Goal: Information Seeking & Learning: Check status

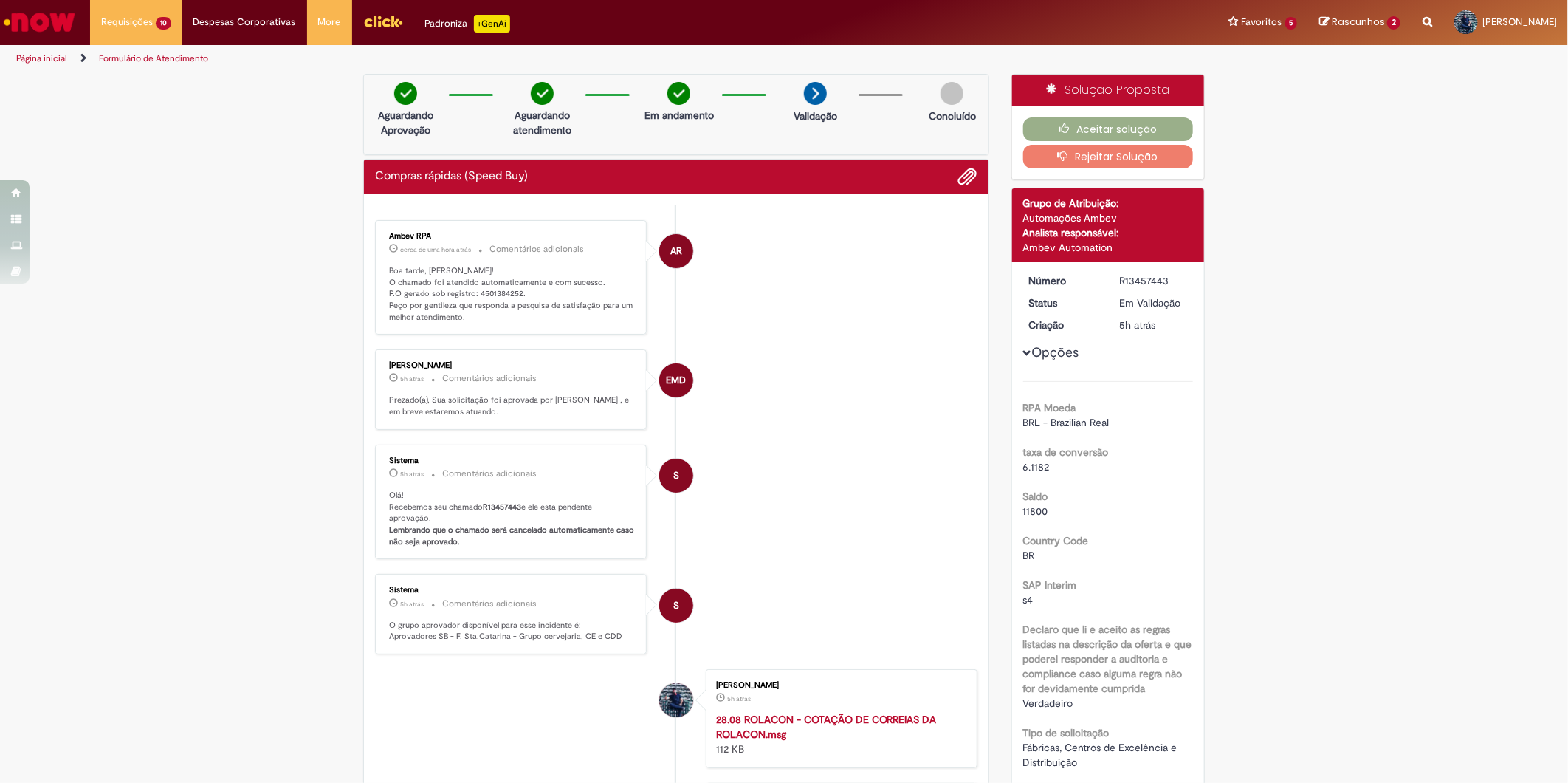
click at [493, 265] on p "Boa tarde, [PERSON_NAME]! O chamado foi atendido automaticamente e com sucesso.…" at bounding box center [512, 294] width 246 height 59
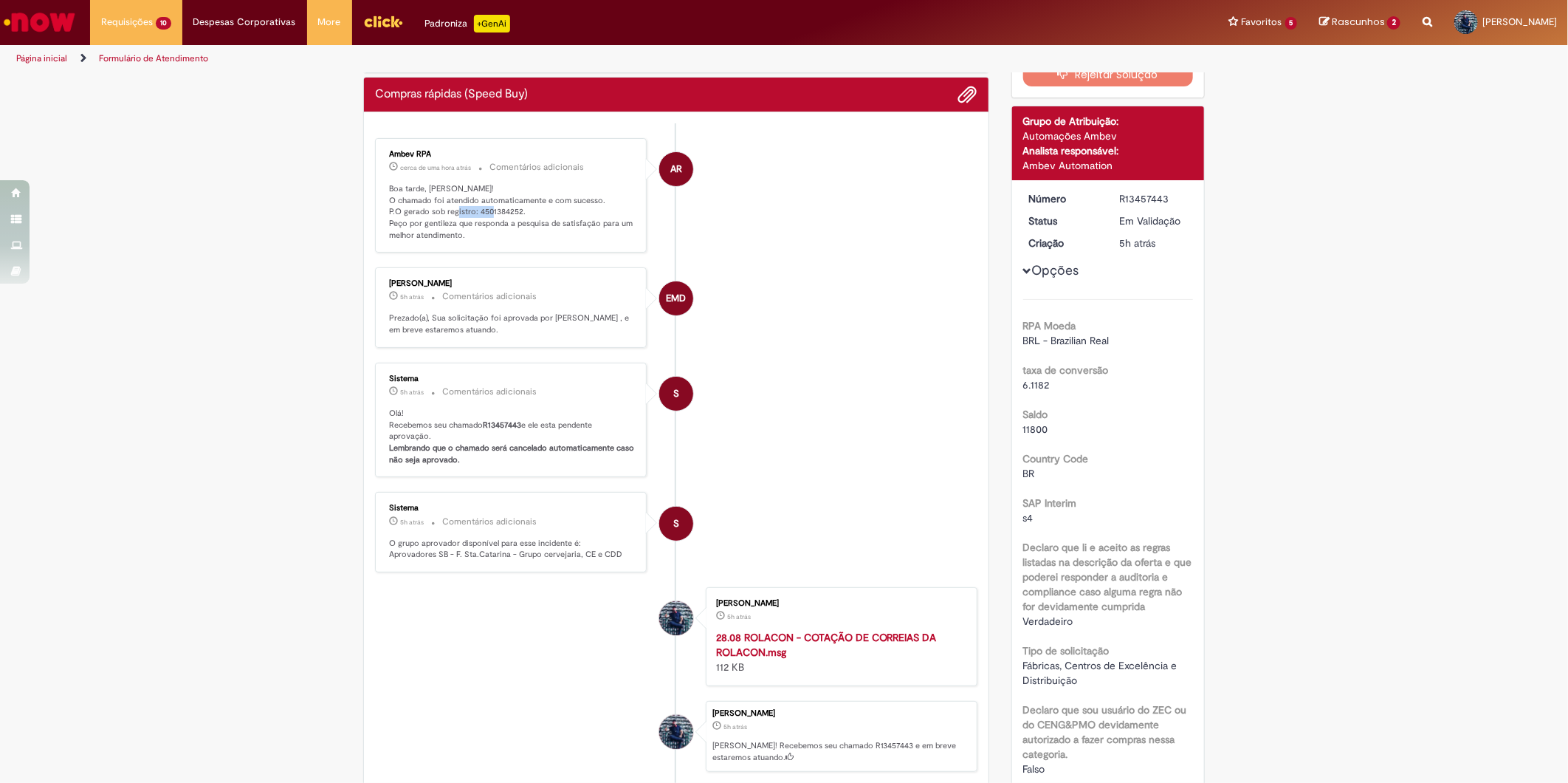
click at [493, 213] on p "Boa tarde, [PERSON_NAME]! O chamado foi atendido automaticamente e com sucesso.…" at bounding box center [512, 212] width 246 height 59
copy p "4501384252"
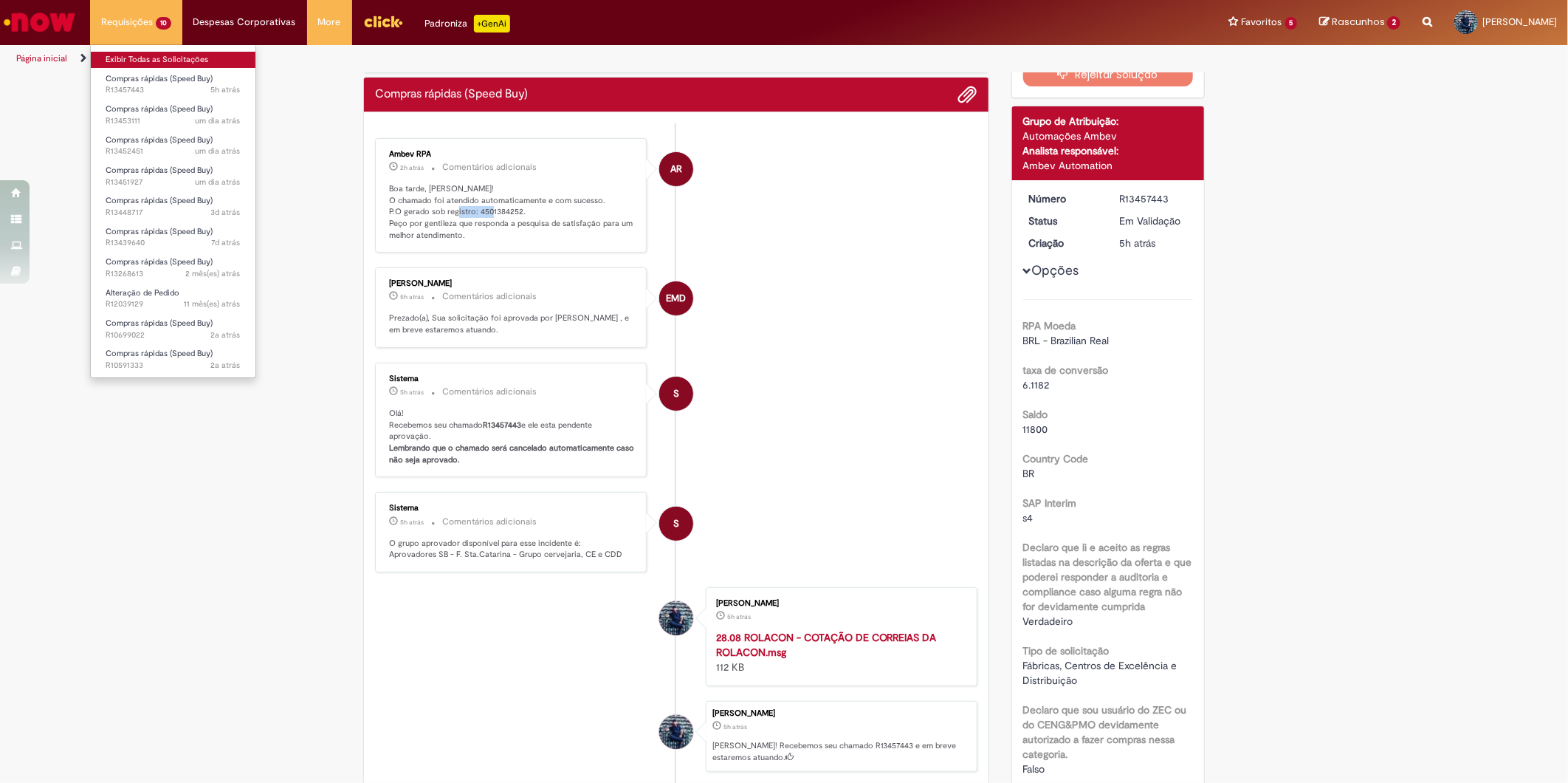
click at [177, 59] on link "Exibir Todas as Solicitações" at bounding box center [173, 59] width 164 height 16
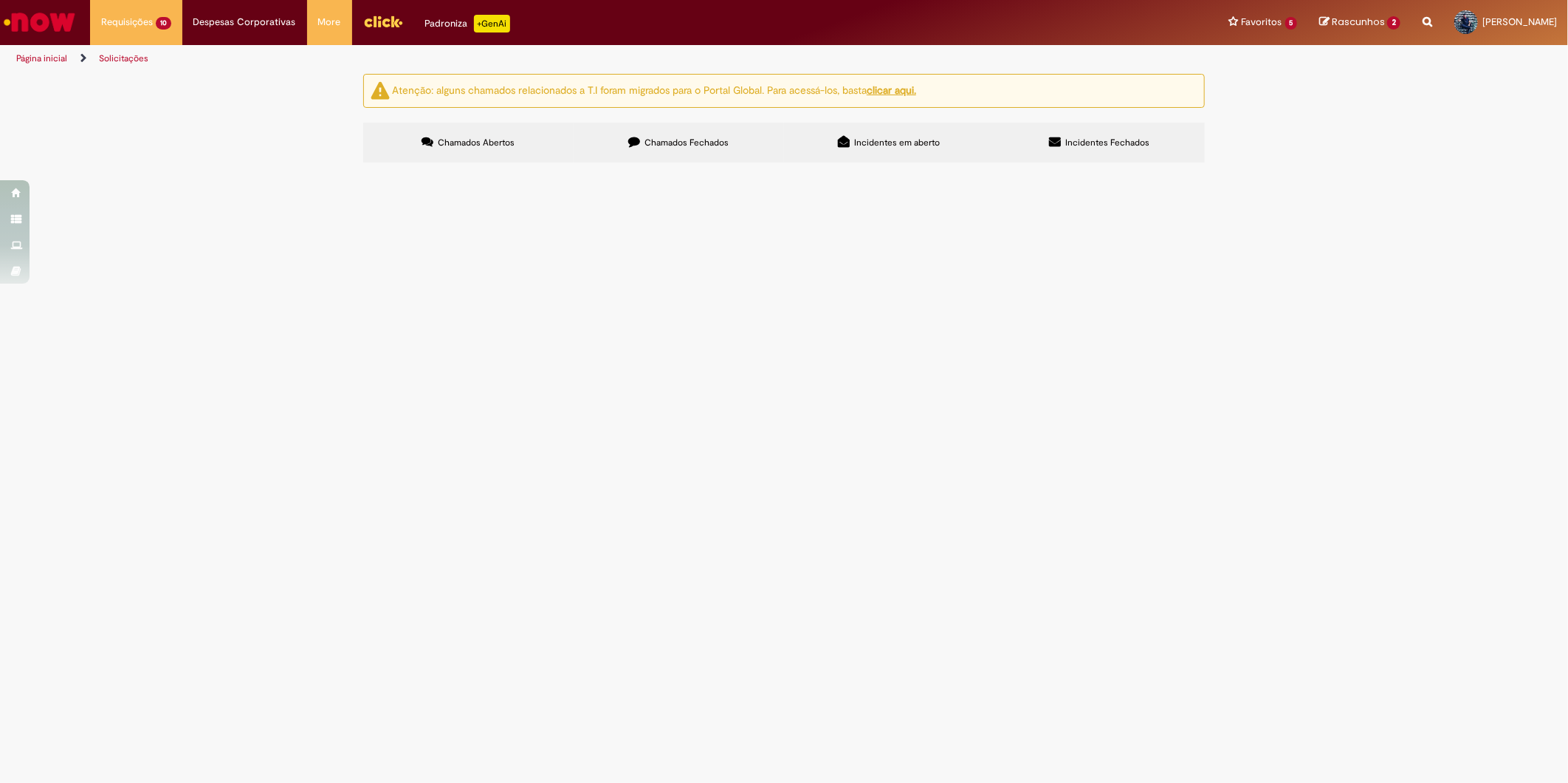
click at [0, 0] on span "Compra de correias 5V1800 (10 UNIDADES) para caldeira STEAM Valor total: R$1.20…" at bounding box center [0, 0] width 0 height 0
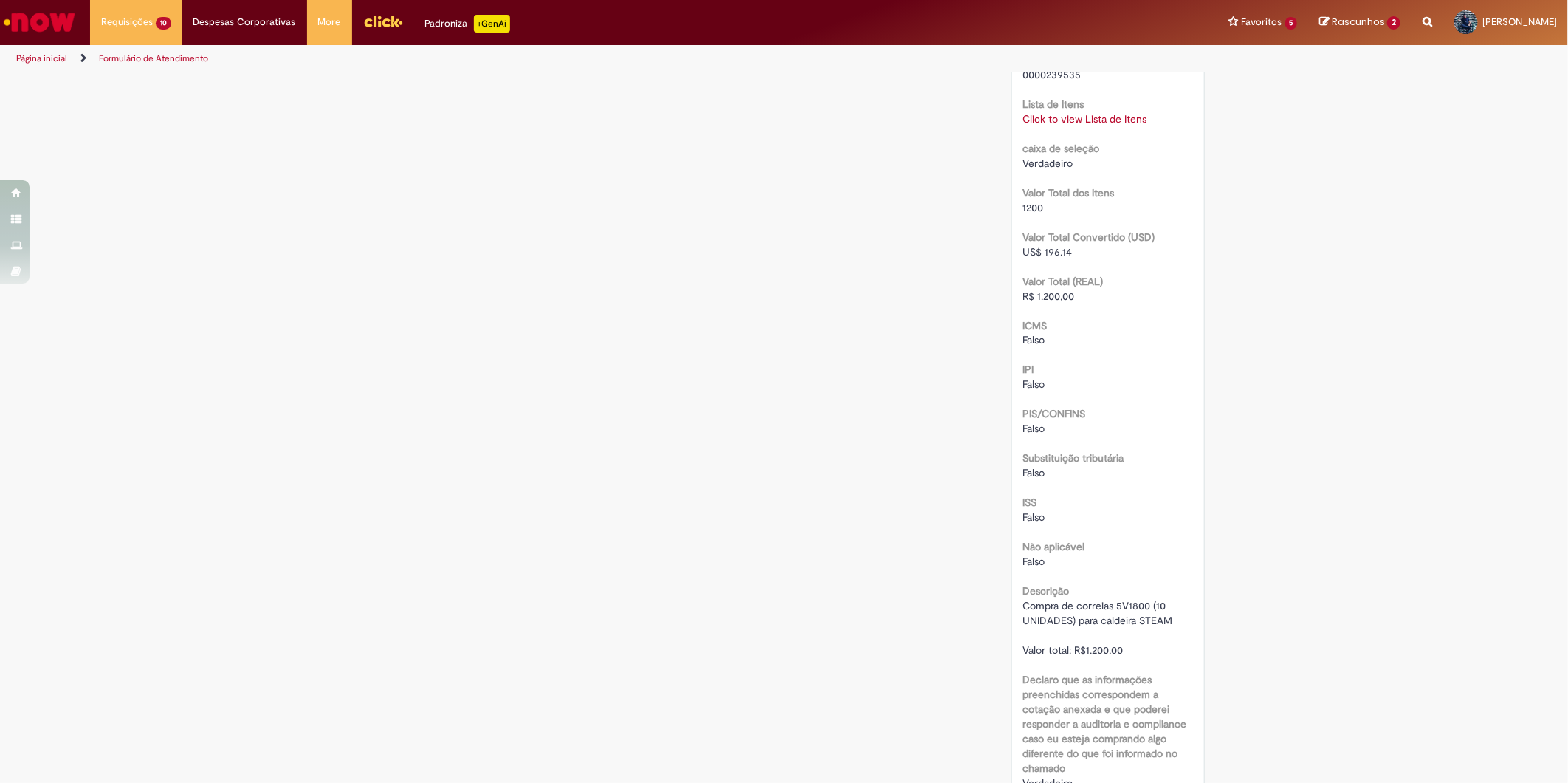
scroll to position [1697, 0]
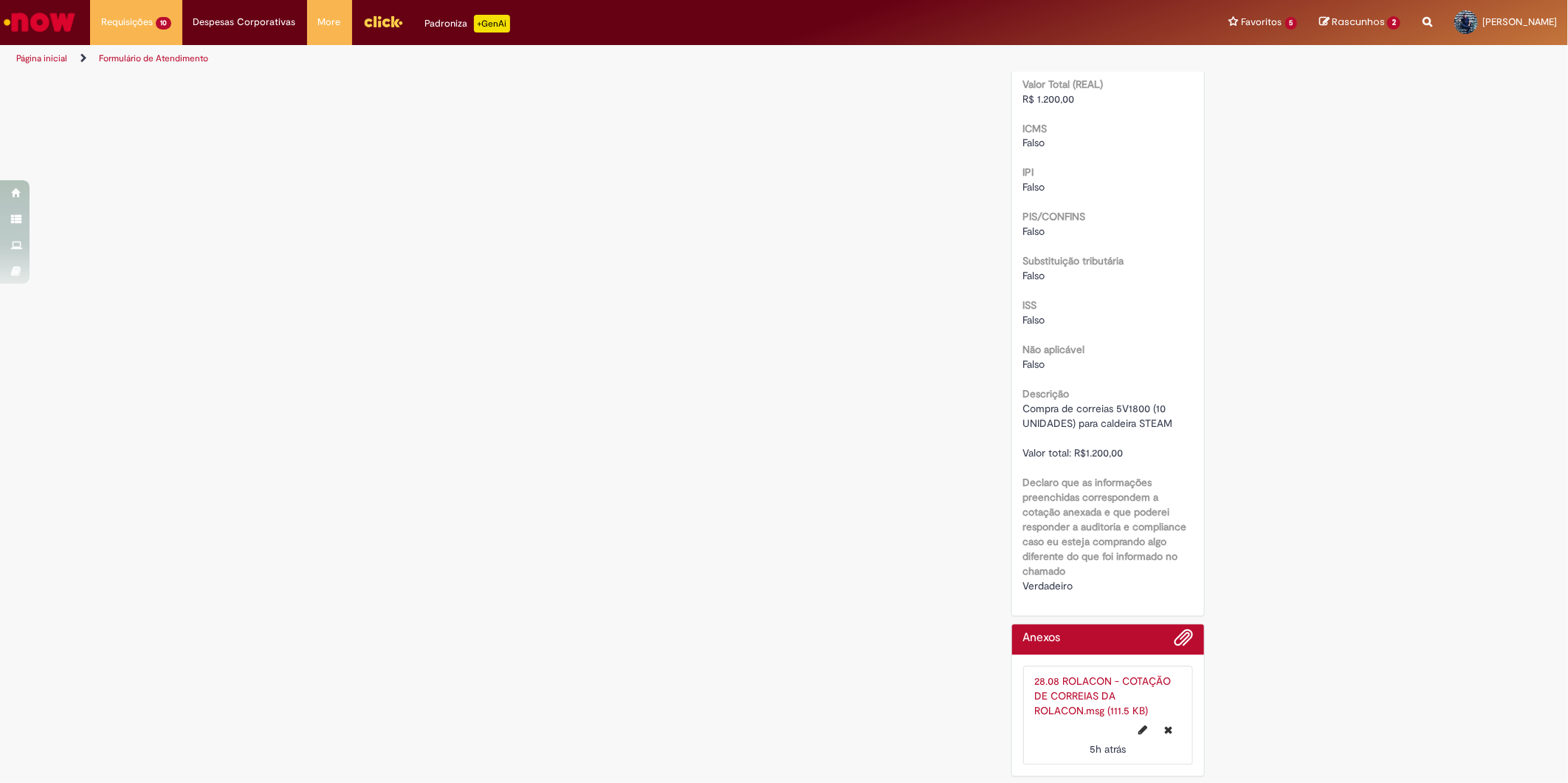
click at [1088, 423] on span "Compra de correias 5V1800 (10 UNIDADES) para caldeira STEAM Valor total: R$1.20…" at bounding box center [1098, 431] width 150 height 58
copy span "Compra de correias 5V1800 (10 UNIDADES) para caldeira STEAM"
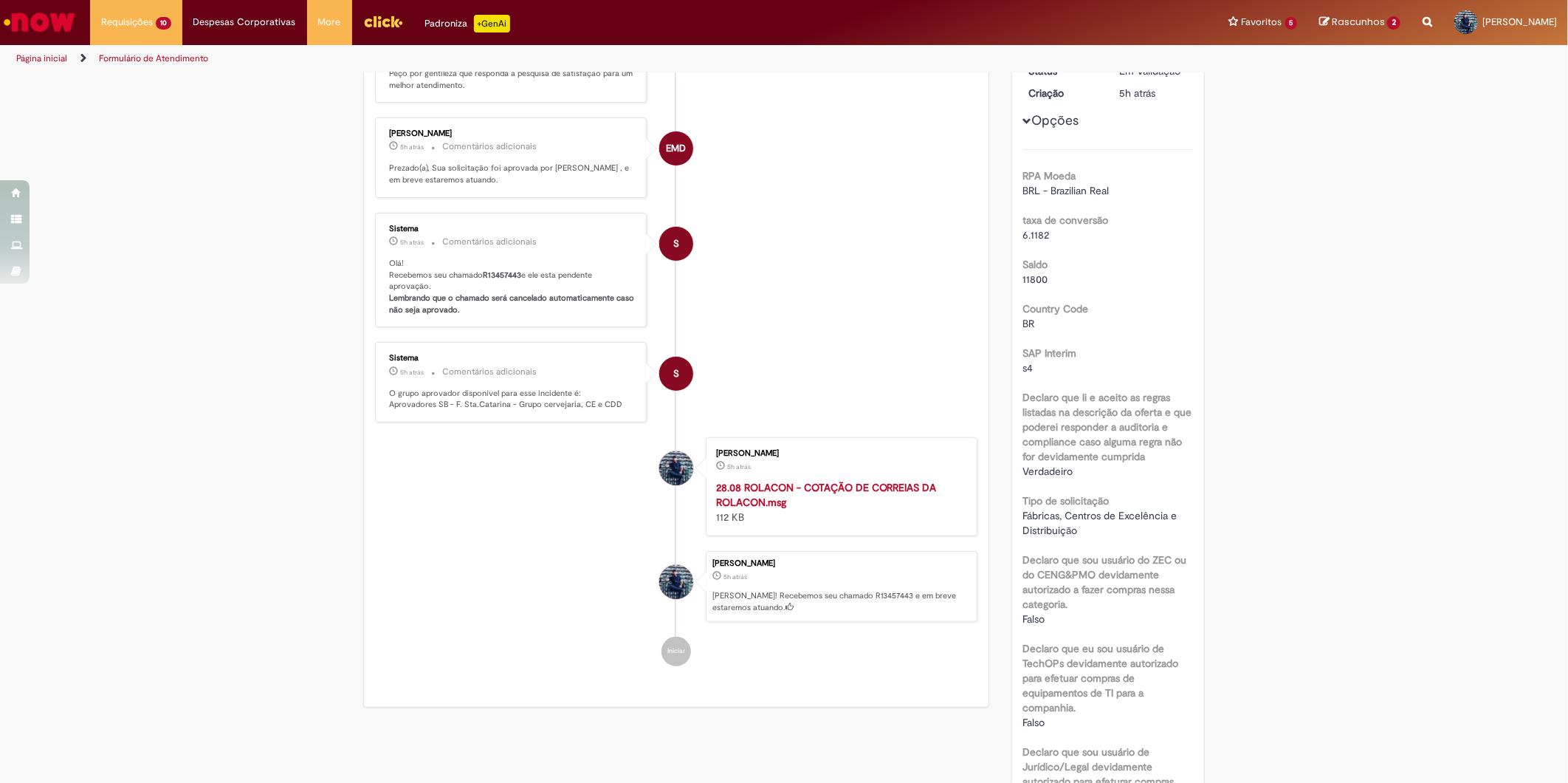
scroll to position [56, 0]
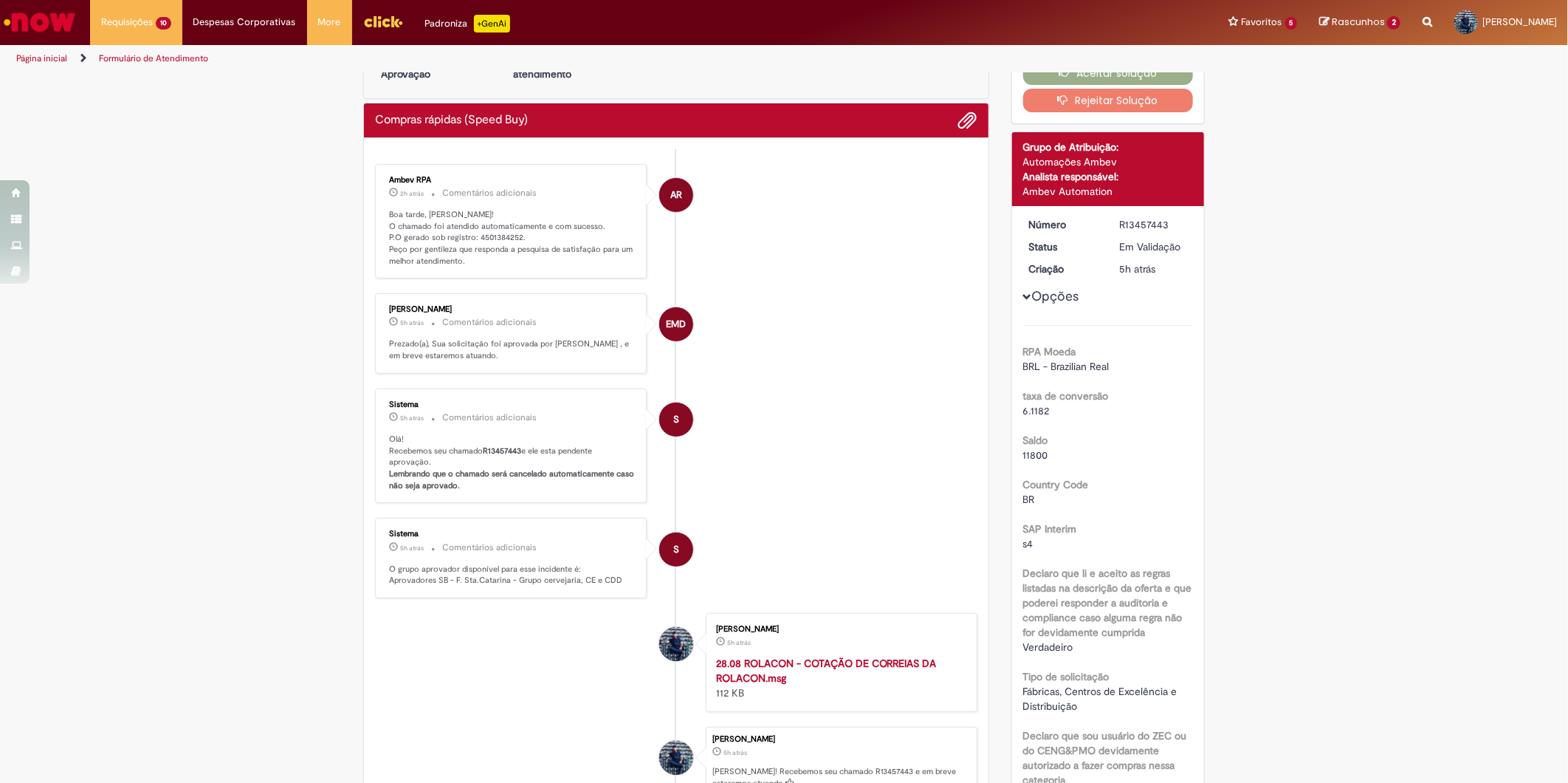
click at [499, 240] on p "Boa tarde, [PERSON_NAME]! O chamado foi atendido automaticamente e com sucesso.…" at bounding box center [512, 238] width 246 height 59
copy p "4501384252"
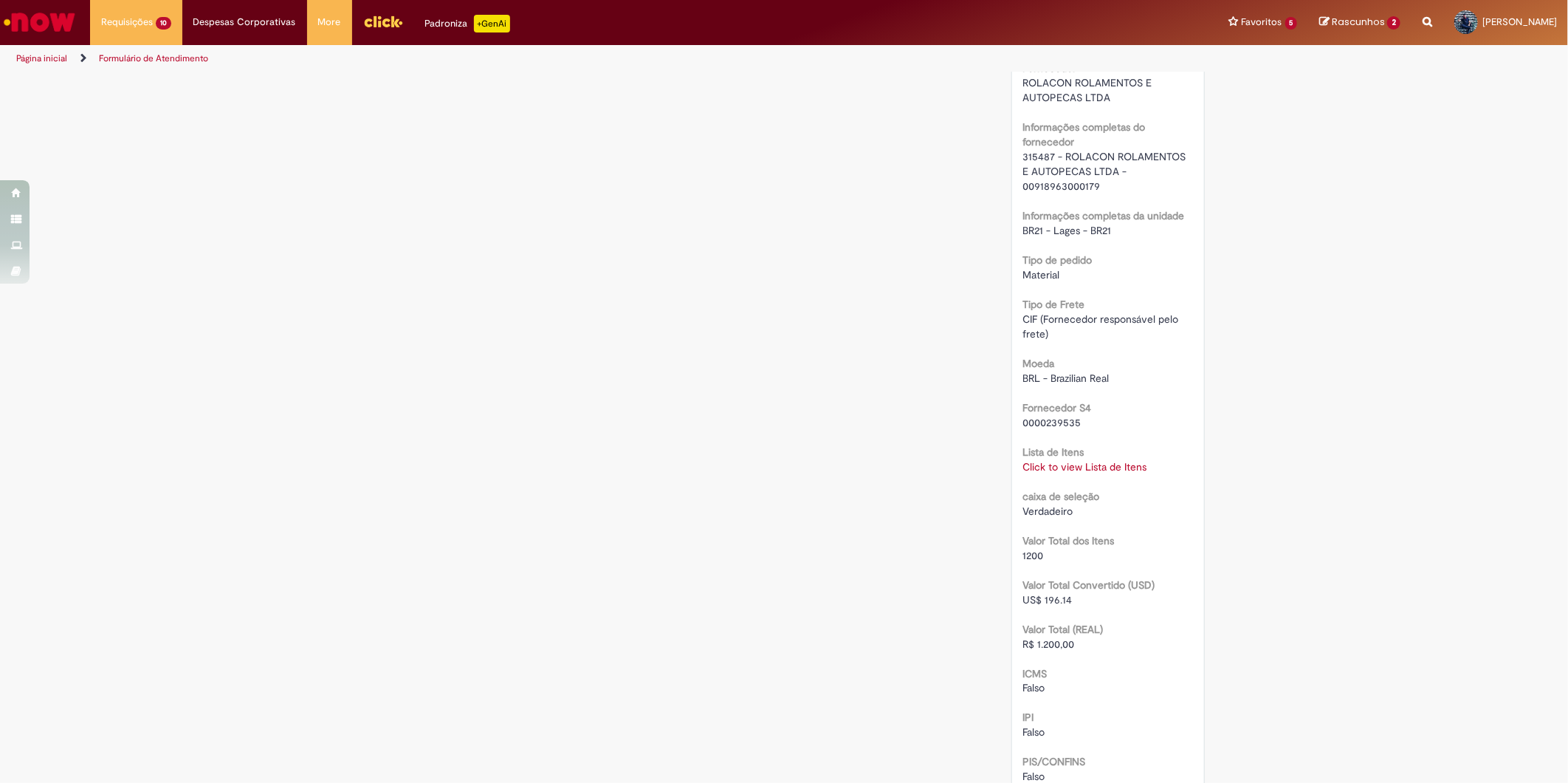
scroll to position [1369, 0]
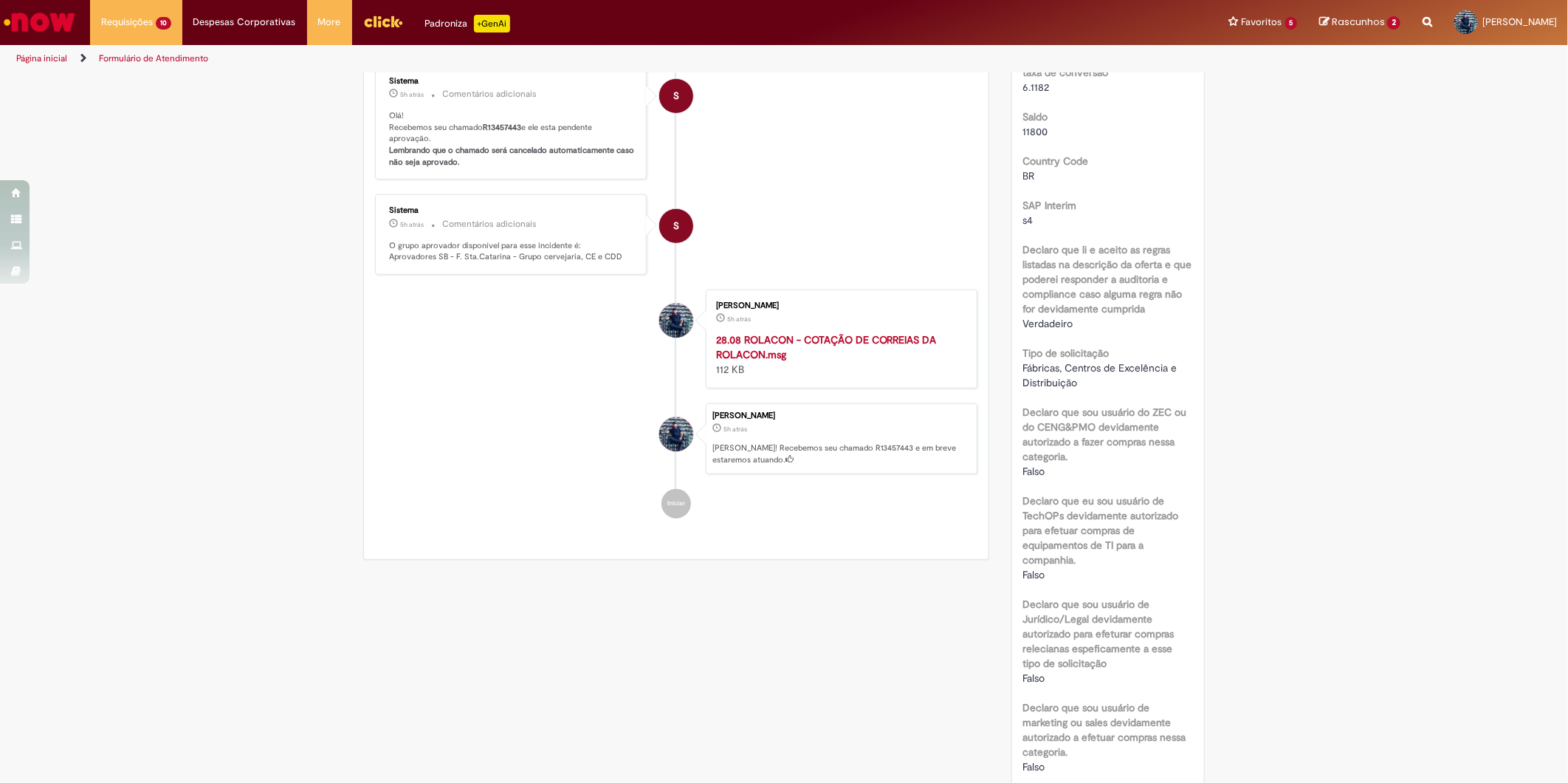
scroll to position [56, 0]
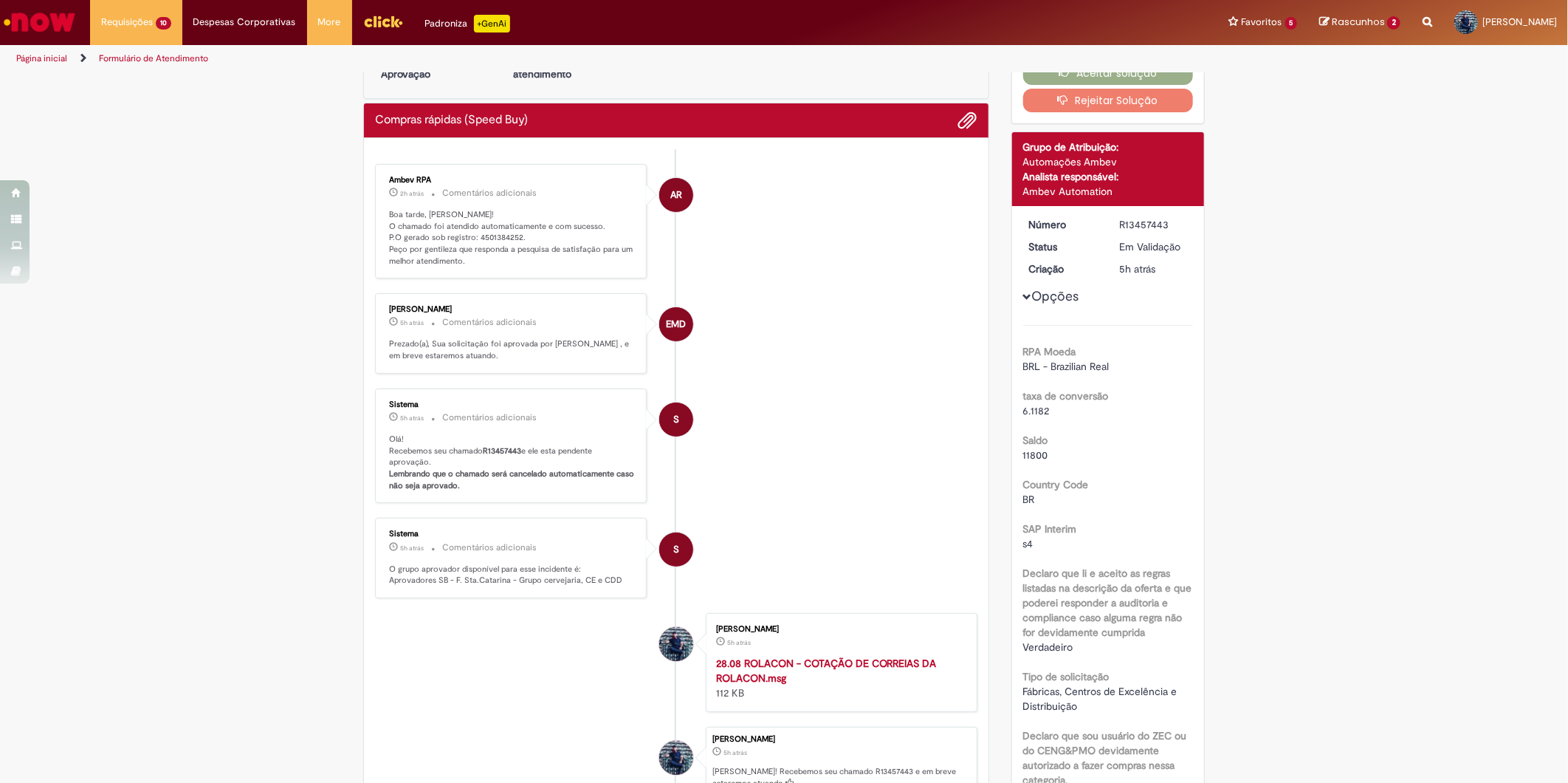
click at [499, 466] on p "Olá! Recebemos seu chamado R13457443 e ele esta pendente aprovação. Lembrando q…" at bounding box center [512, 463] width 246 height 59
click at [496, 456] on b "R13457443" at bounding box center [502, 450] width 38 height 11
copy p "R13457443"
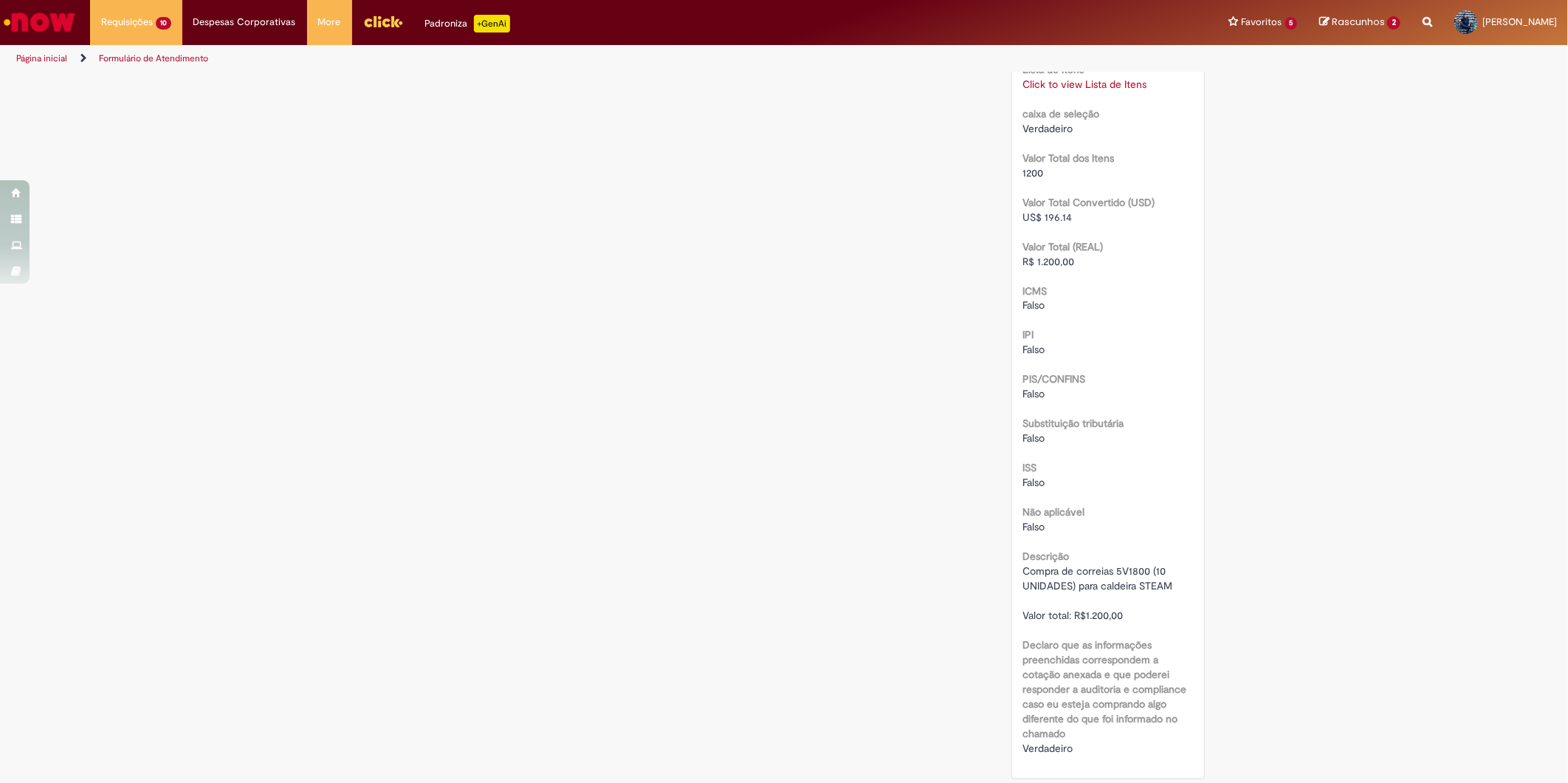
scroll to position [1533, 0]
click at [1060, 86] on link "Click to view Lista de Itens" at bounding box center [1086, 85] width 124 height 13
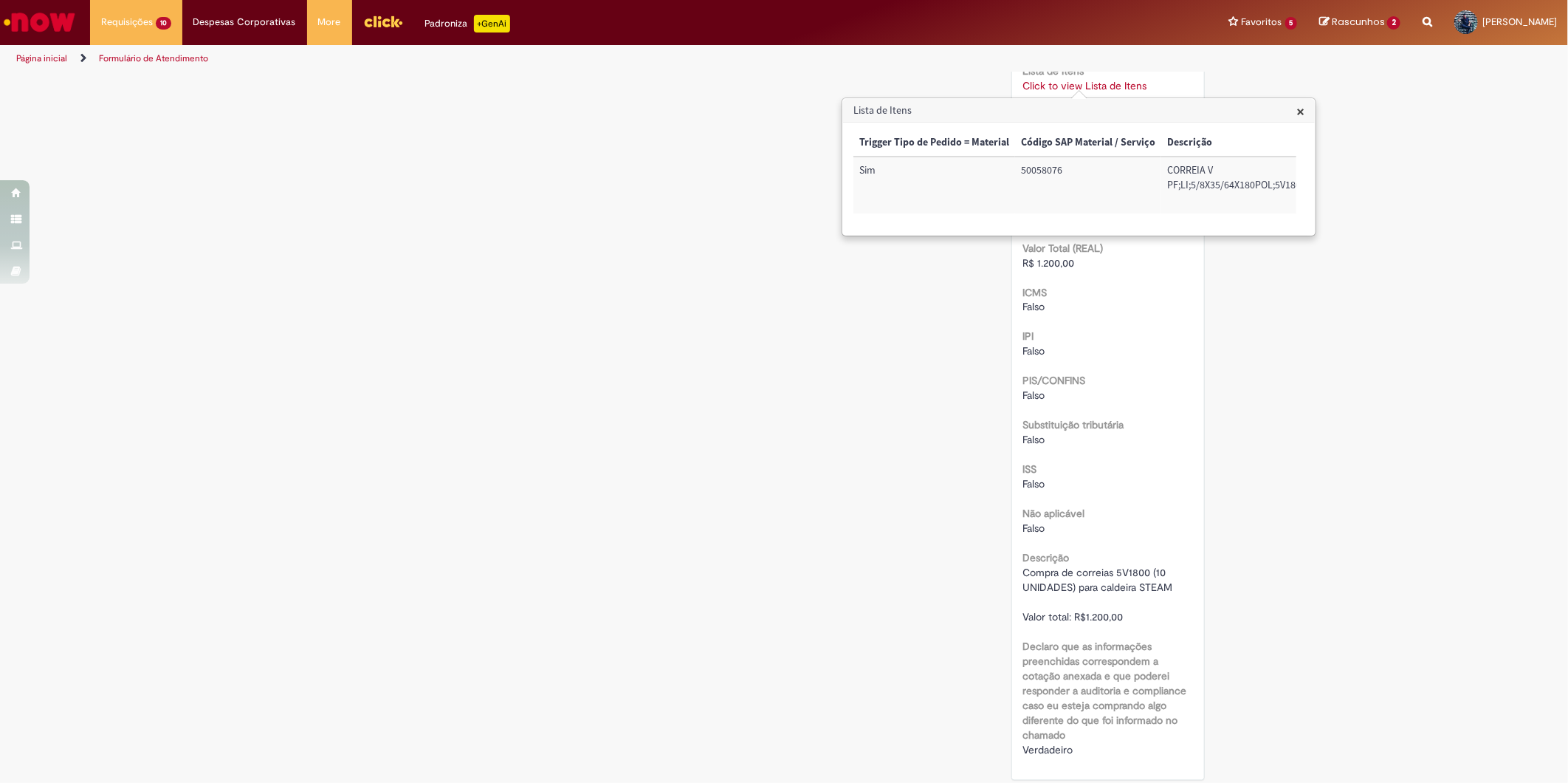
scroll to position [0, 695]
click at [1253, 170] on td "100002756353" at bounding box center [1256, 185] width 94 height 57
copy td "100002756353"
drag, startPoint x: 1253, startPoint y: 170, endPoint x: 1335, endPoint y: 253, distance: 116.7
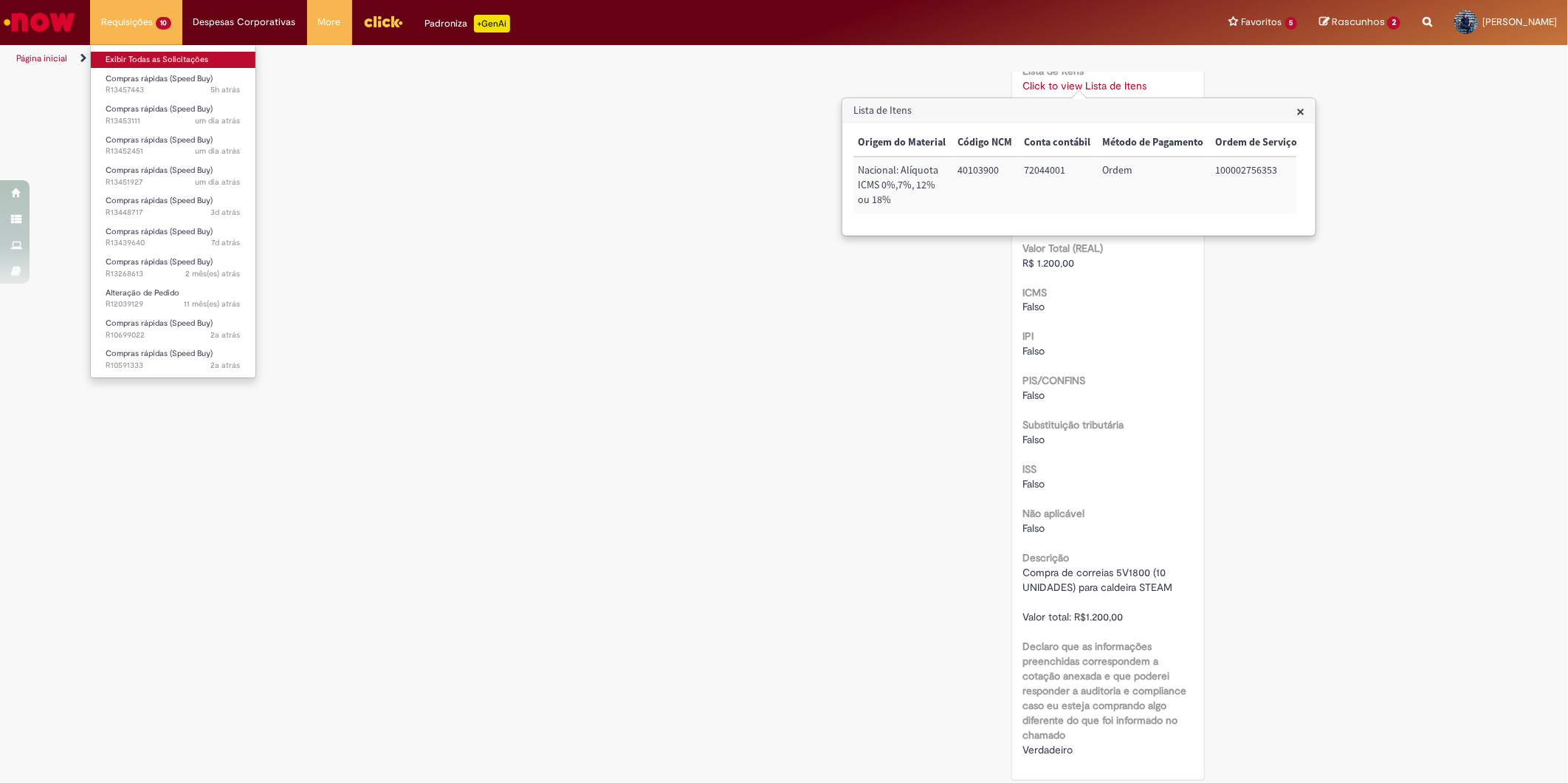
click at [160, 59] on link "Exibir Todas as Solicitações" at bounding box center [173, 59] width 164 height 16
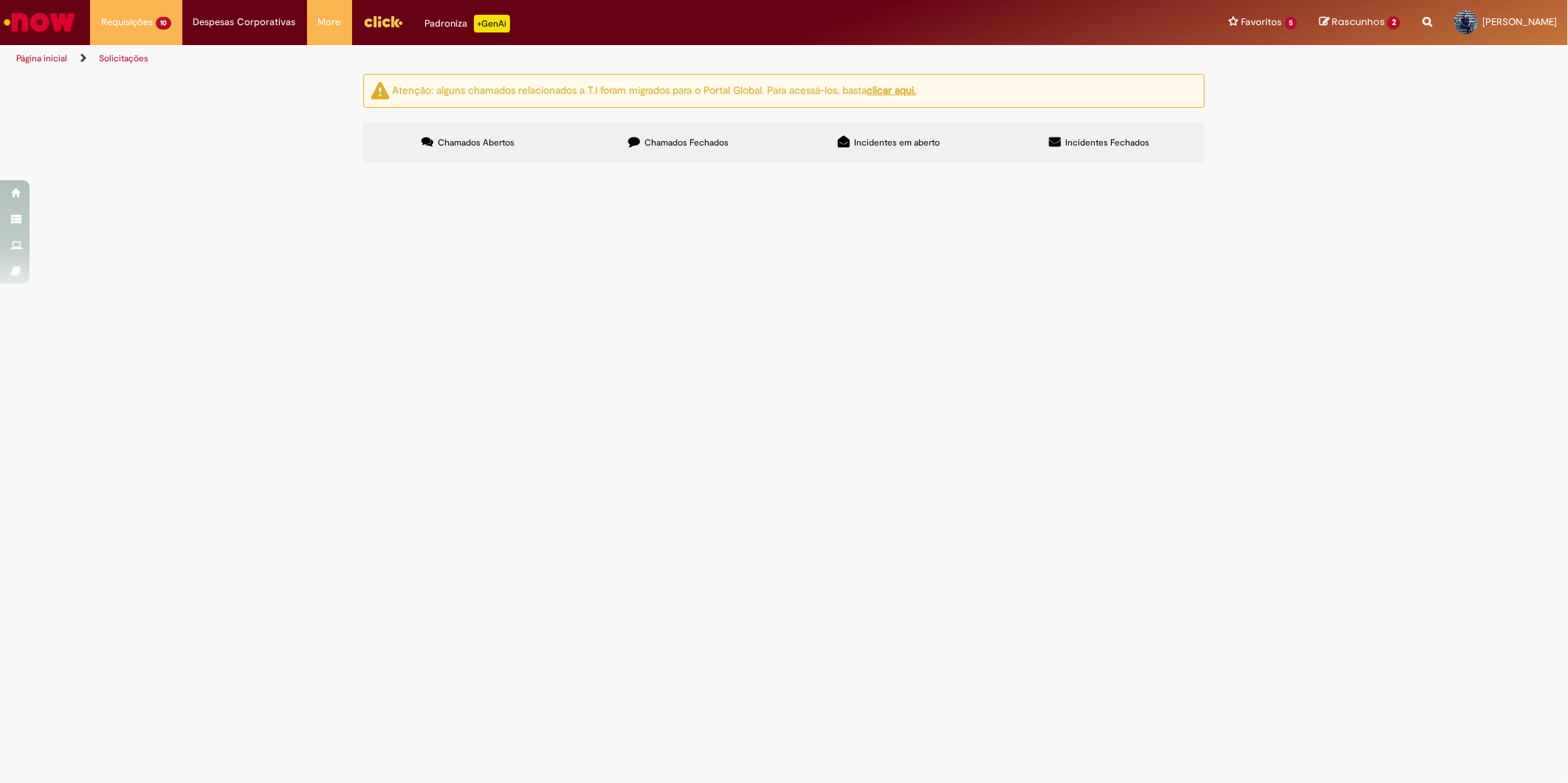
click at [0, 0] on span "GRAXA MOBIL M-MOBILITH SHC 100 CART 0,38G - R$1.170,00 (MIP) SCHRADER" at bounding box center [0, 0] width 0 height 0
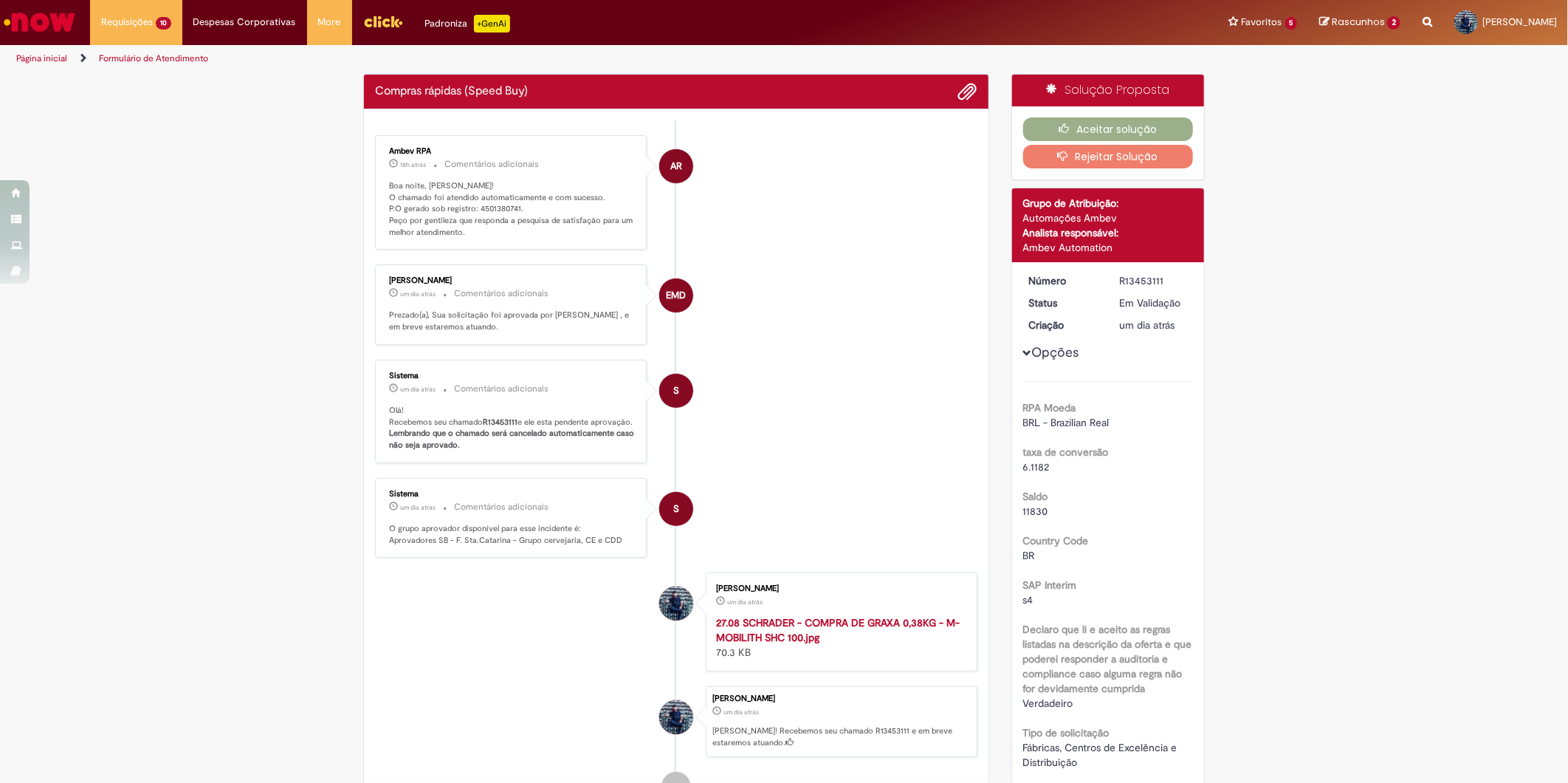
click at [500, 207] on p "Boa noite, [PERSON_NAME]! O chamado foi atendido automaticamente e com sucesso.…" at bounding box center [512, 209] width 246 height 59
copy p "4501380741"
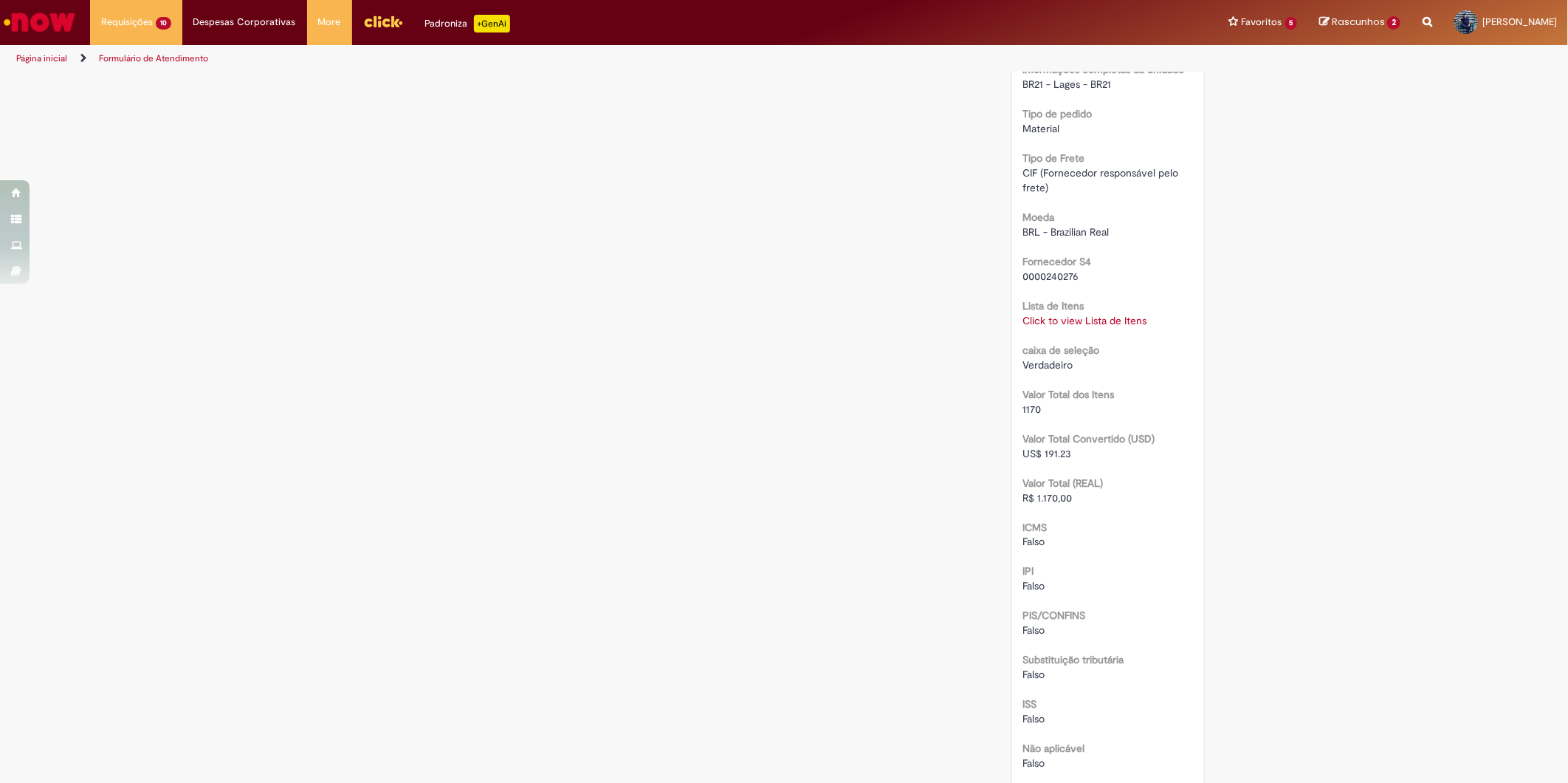
scroll to position [1148, 0]
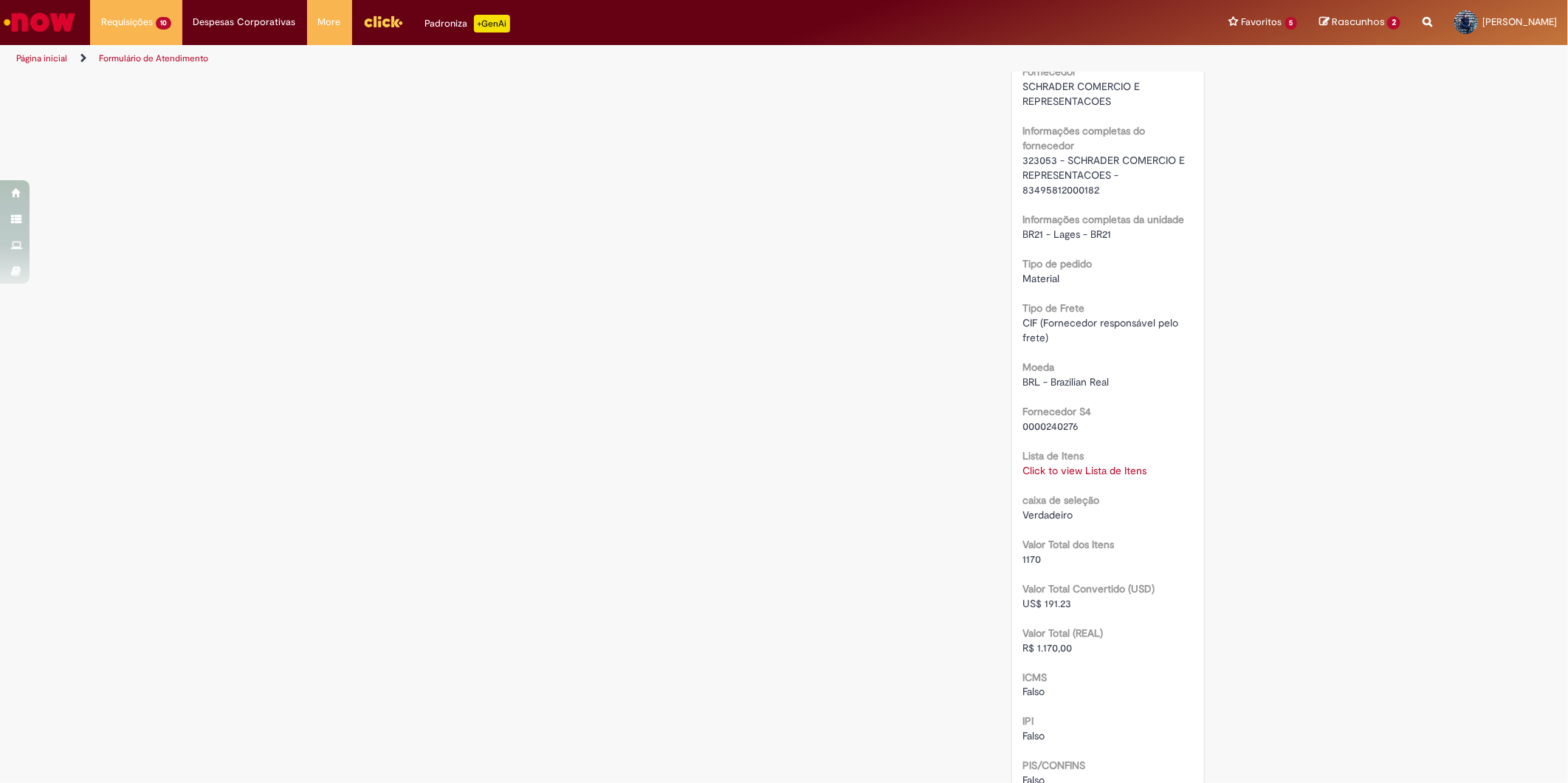
click at [1059, 463] on div "Click to view Lista de Itens Click to view Lista de Itens" at bounding box center [1109, 470] width 171 height 15
click at [1052, 470] on link "Click to view Lista de Itens" at bounding box center [1086, 470] width 124 height 13
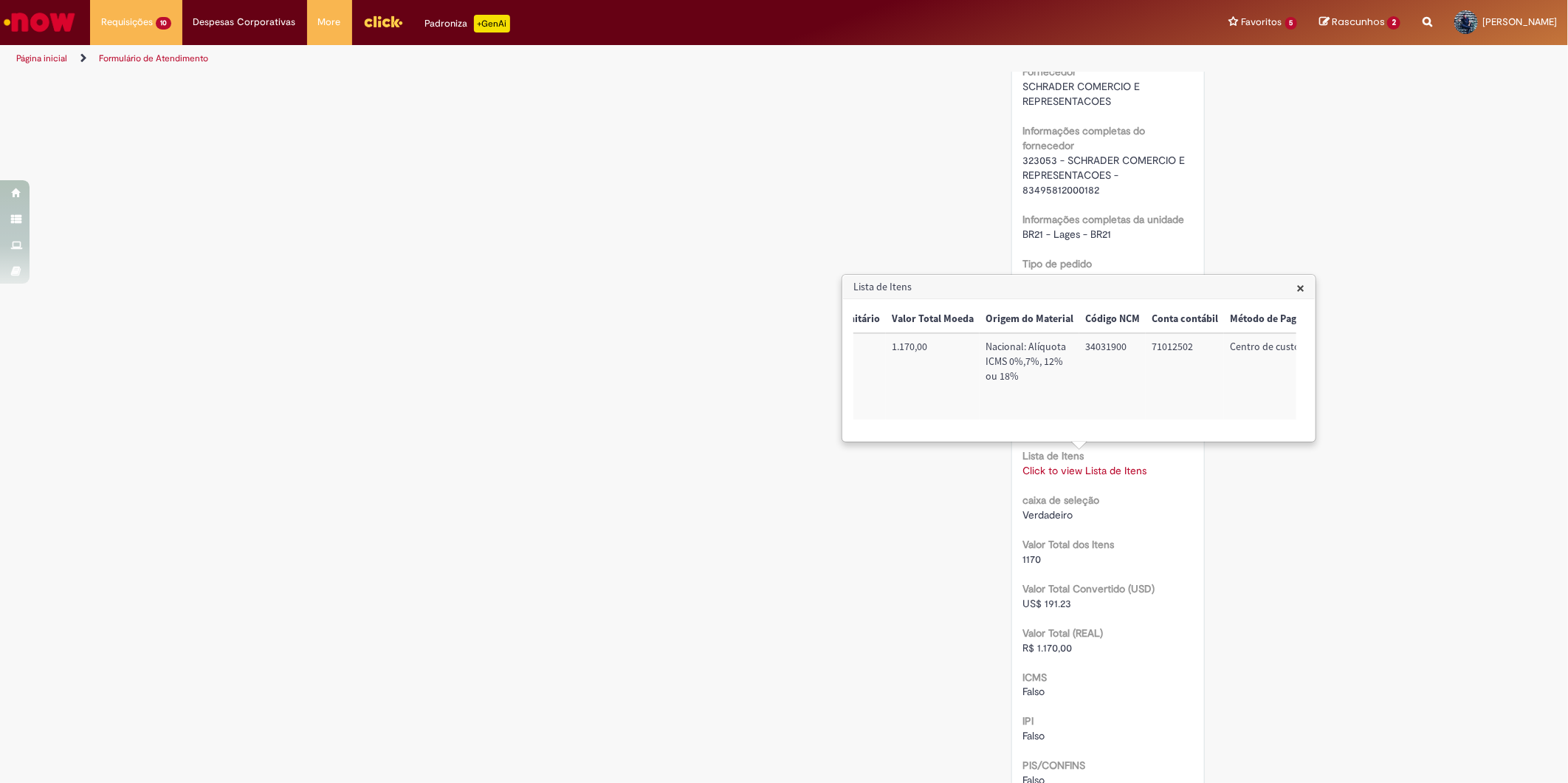
scroll to position [0, 599]
click at [1248, 342] on td "BR21UVMT01" at bounding box center [1258, 375] width 94 height 86
copy td "BR21UVMT01"
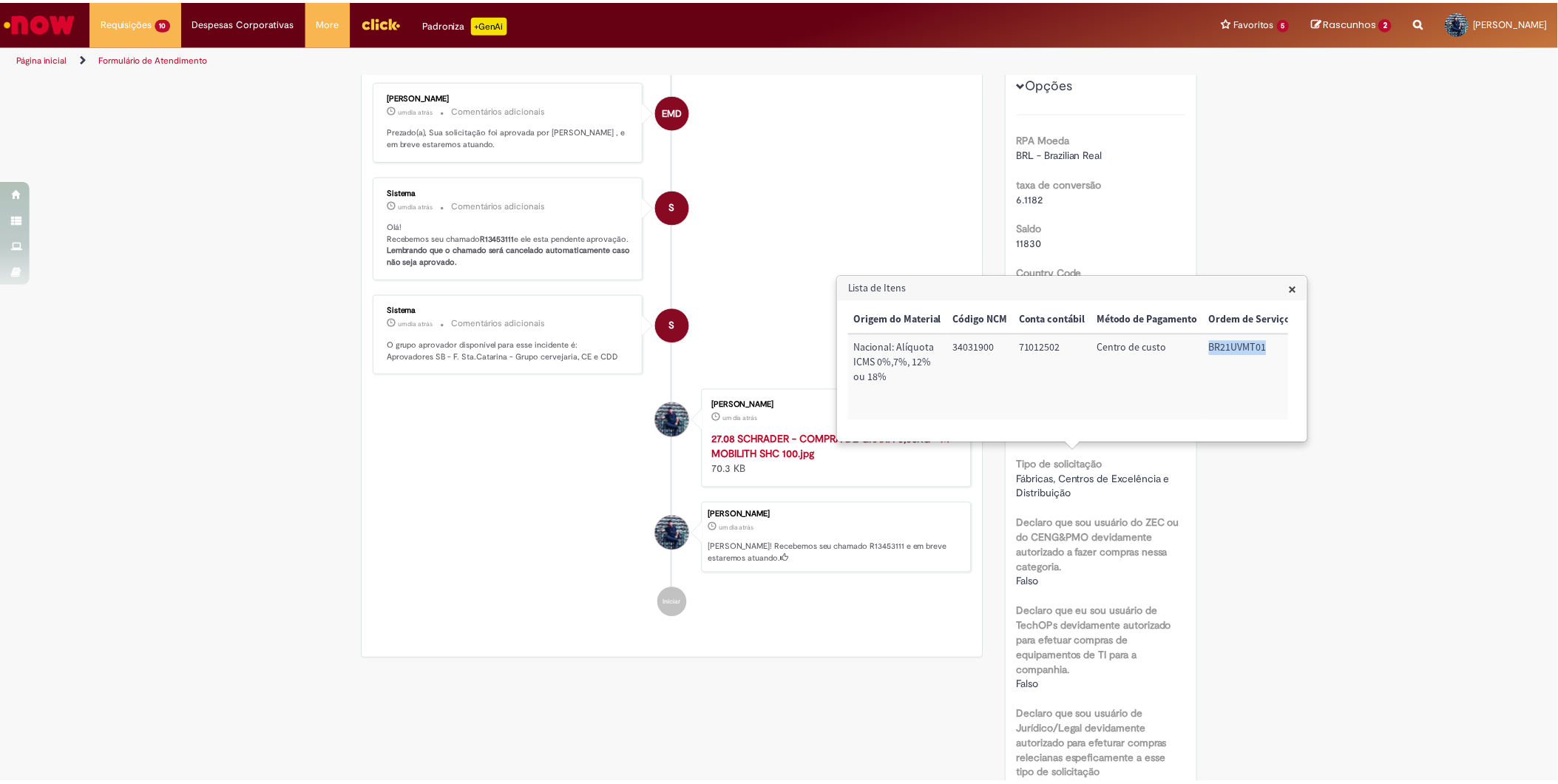
scroll to position [82, 0]
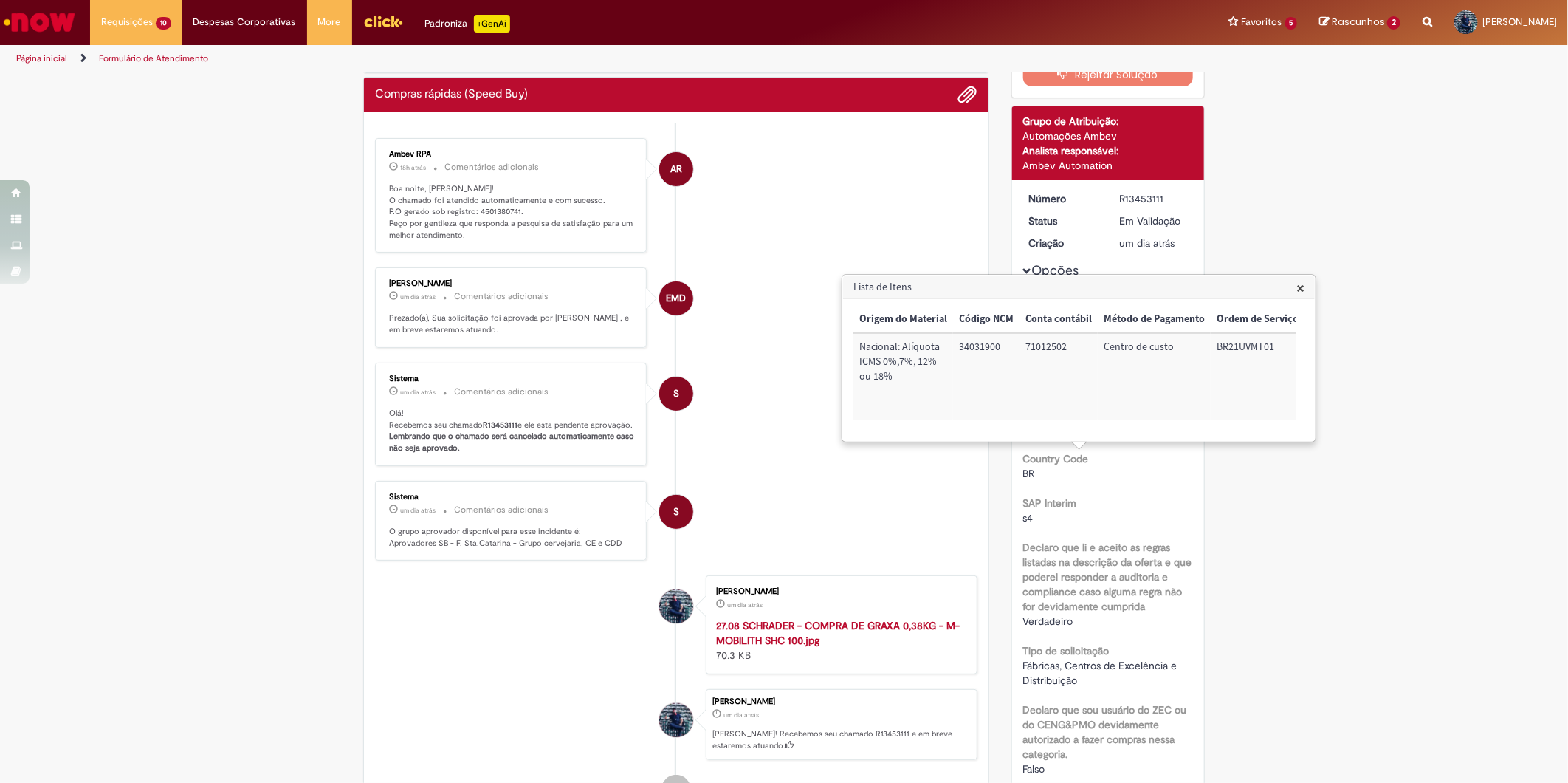
click at [1135, 196] on div "R13453111" at bounding box center [1154, 199] width 69 height 15
copy div "R13453111"
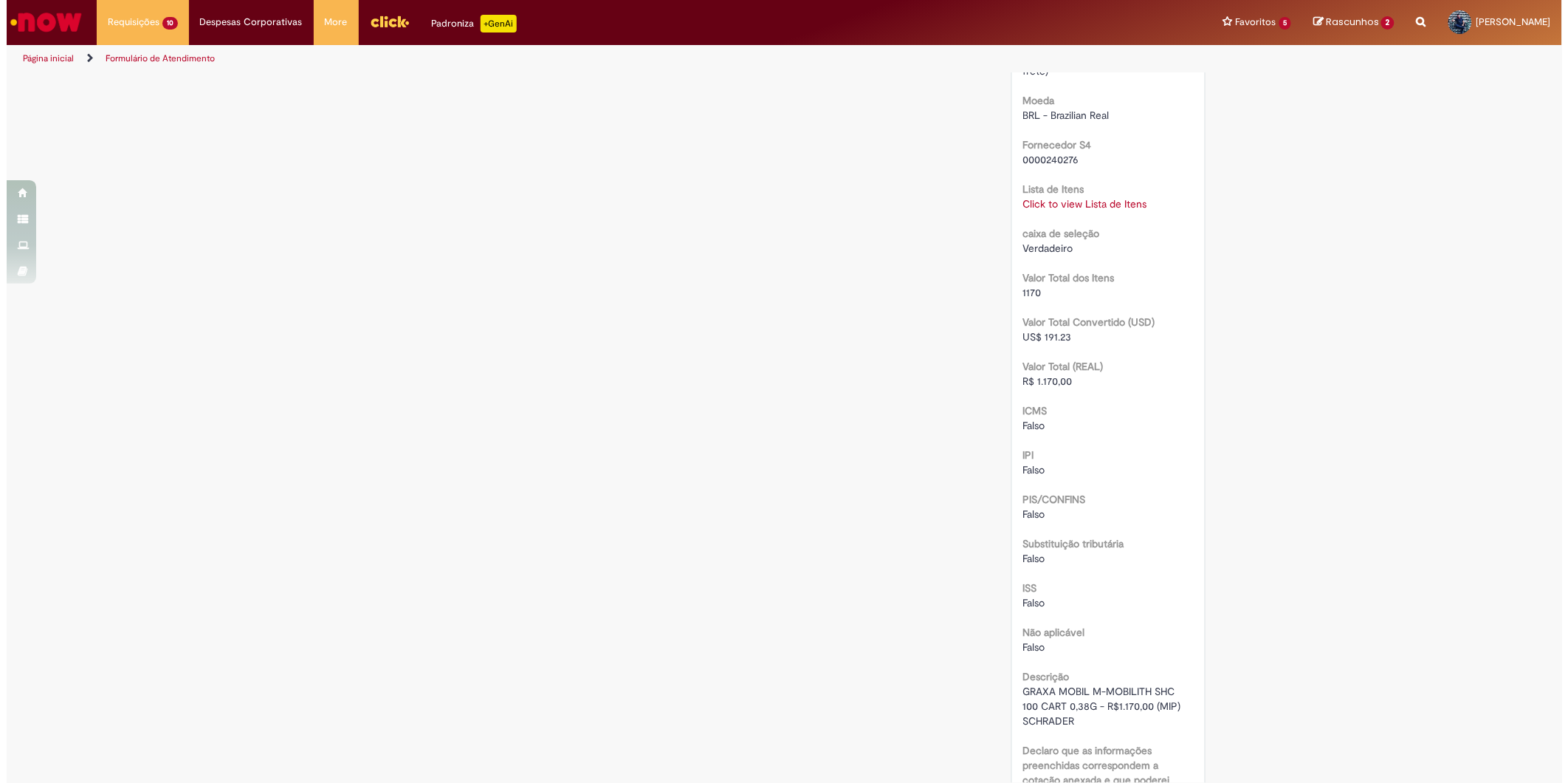
scroll to position [1722, 0]
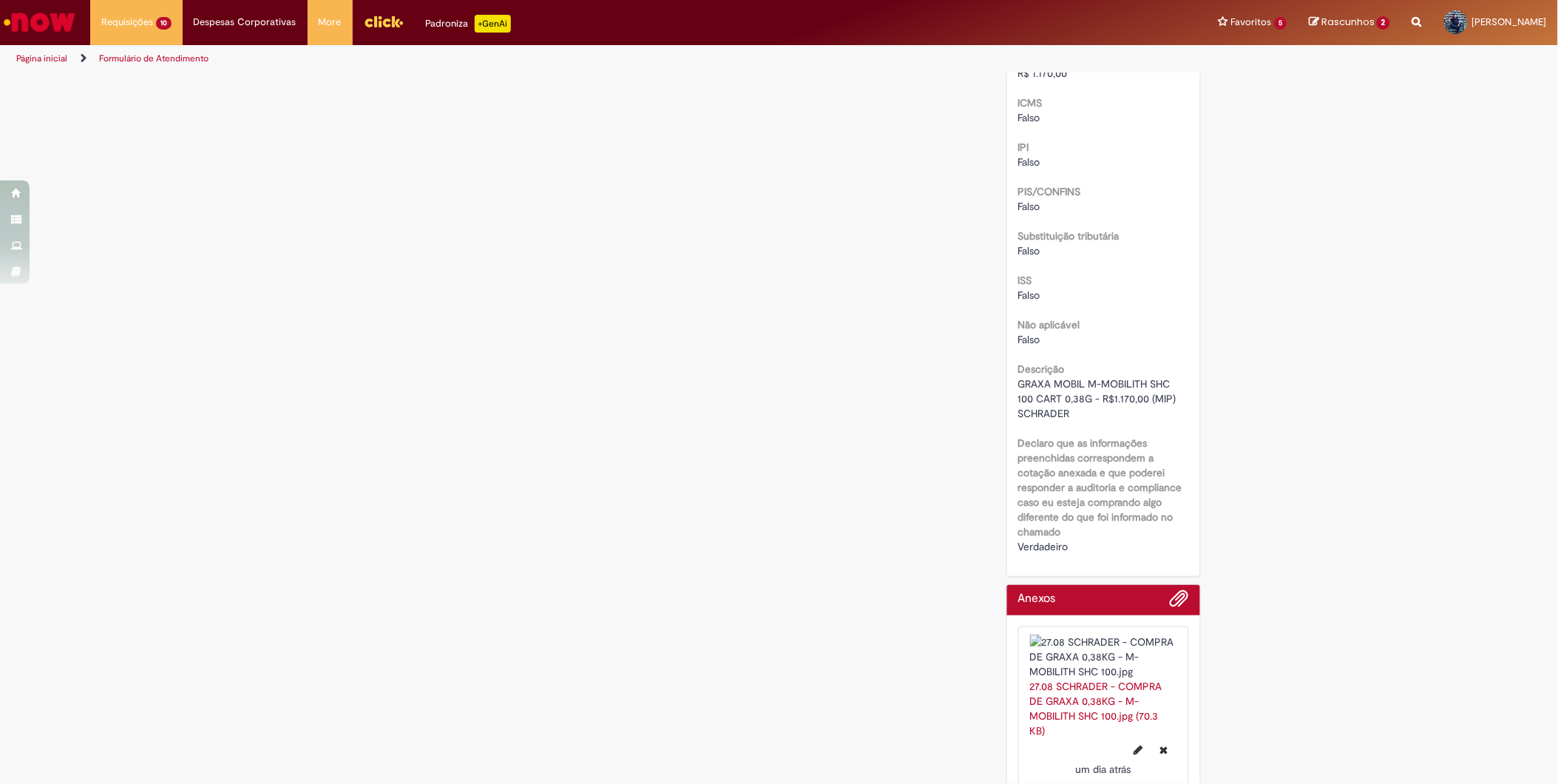
click at [1060, 398] on span "GRAXA MOBIL M-MOBILITH SHC 100 CART 0,38G - R$1.170,00 (MIP) SCHRADER" at bounding box center [1099, 398] width 161 height 43
copy div "GRAXA MOBIL M-MOBILITH SHC 100 CART 0,38G - R$1.170,00 (MIP) SCHRADER"
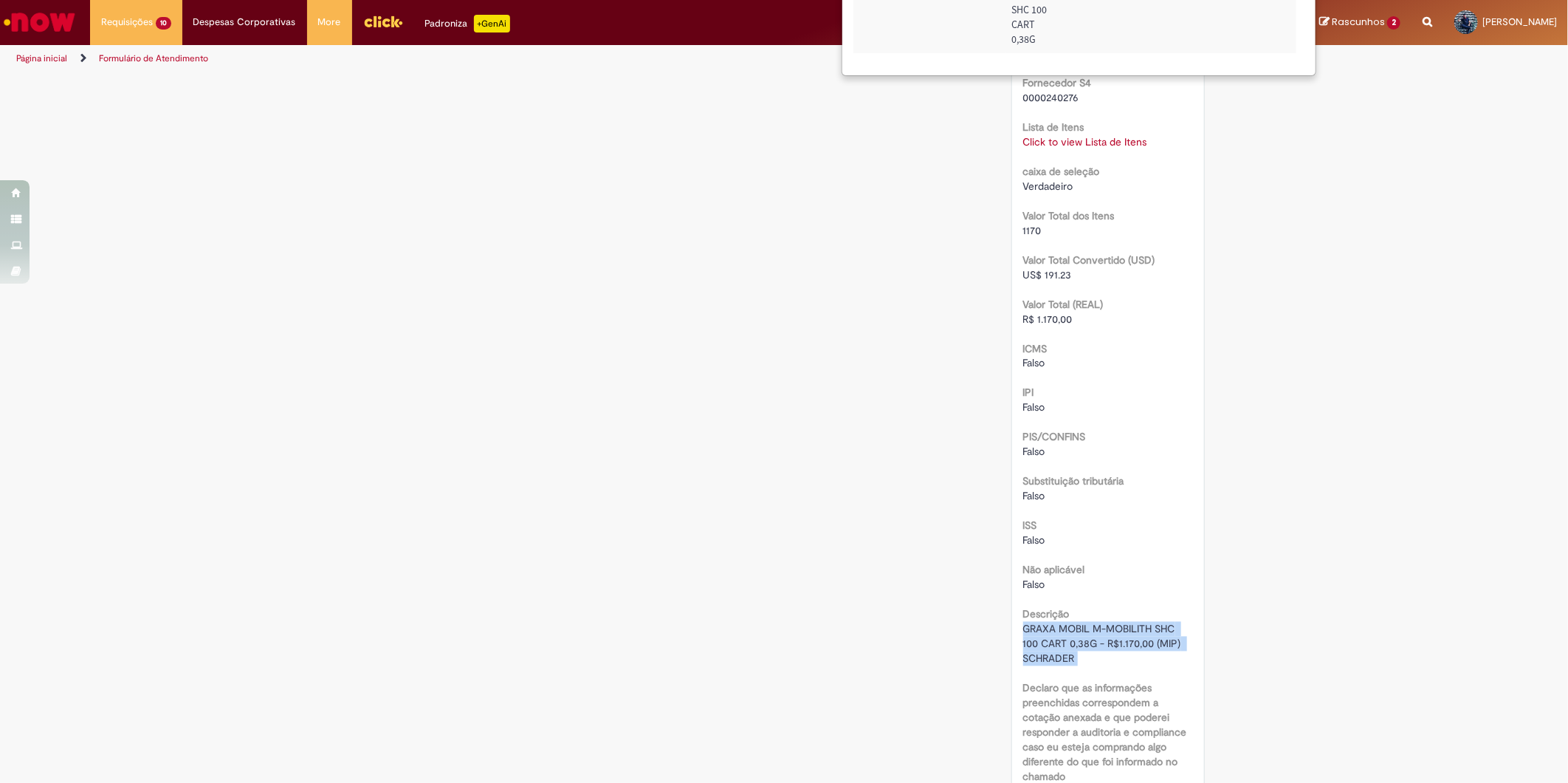
scroll to position [0, 145]
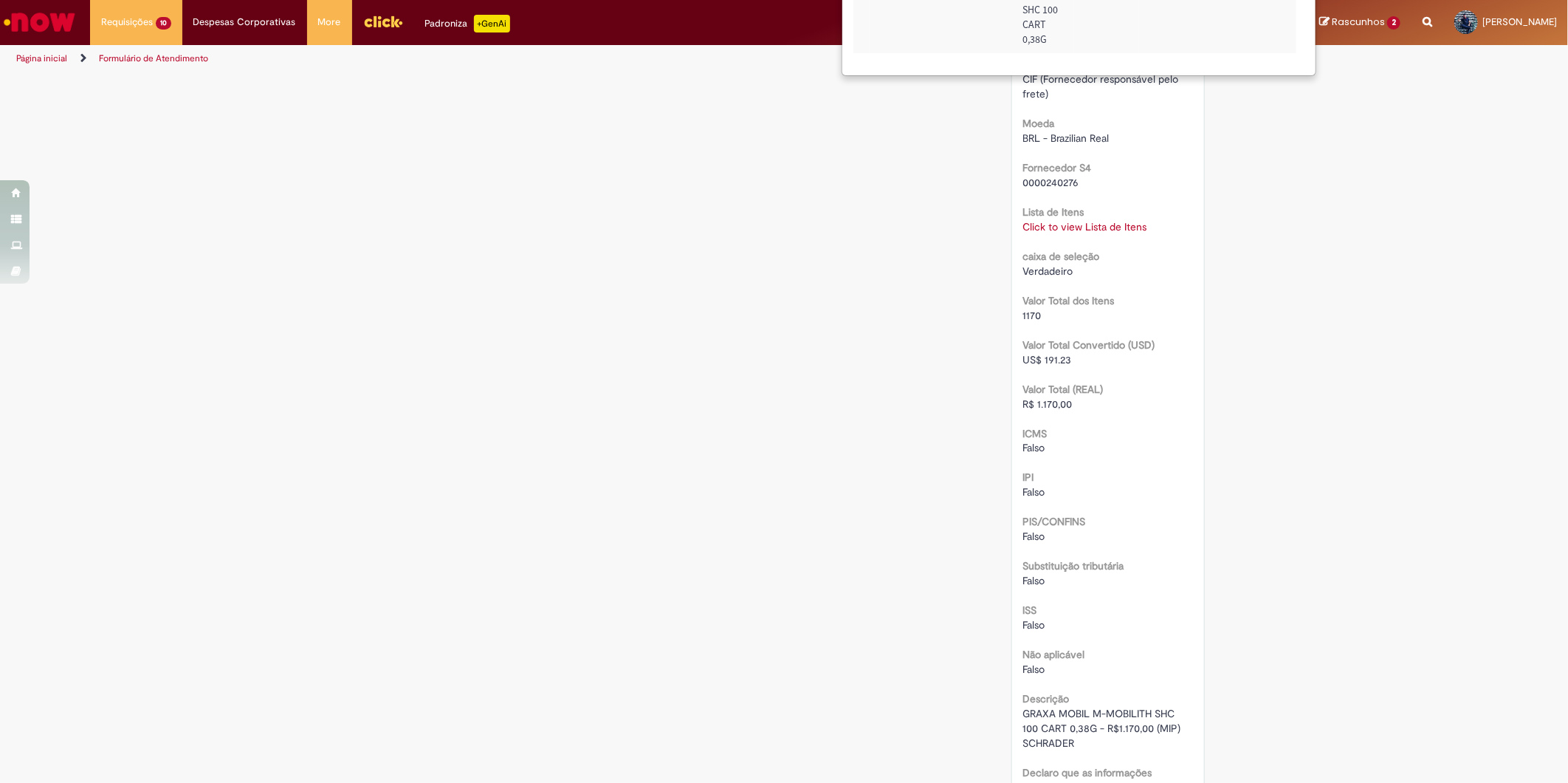
scroll to position [1148, 0]
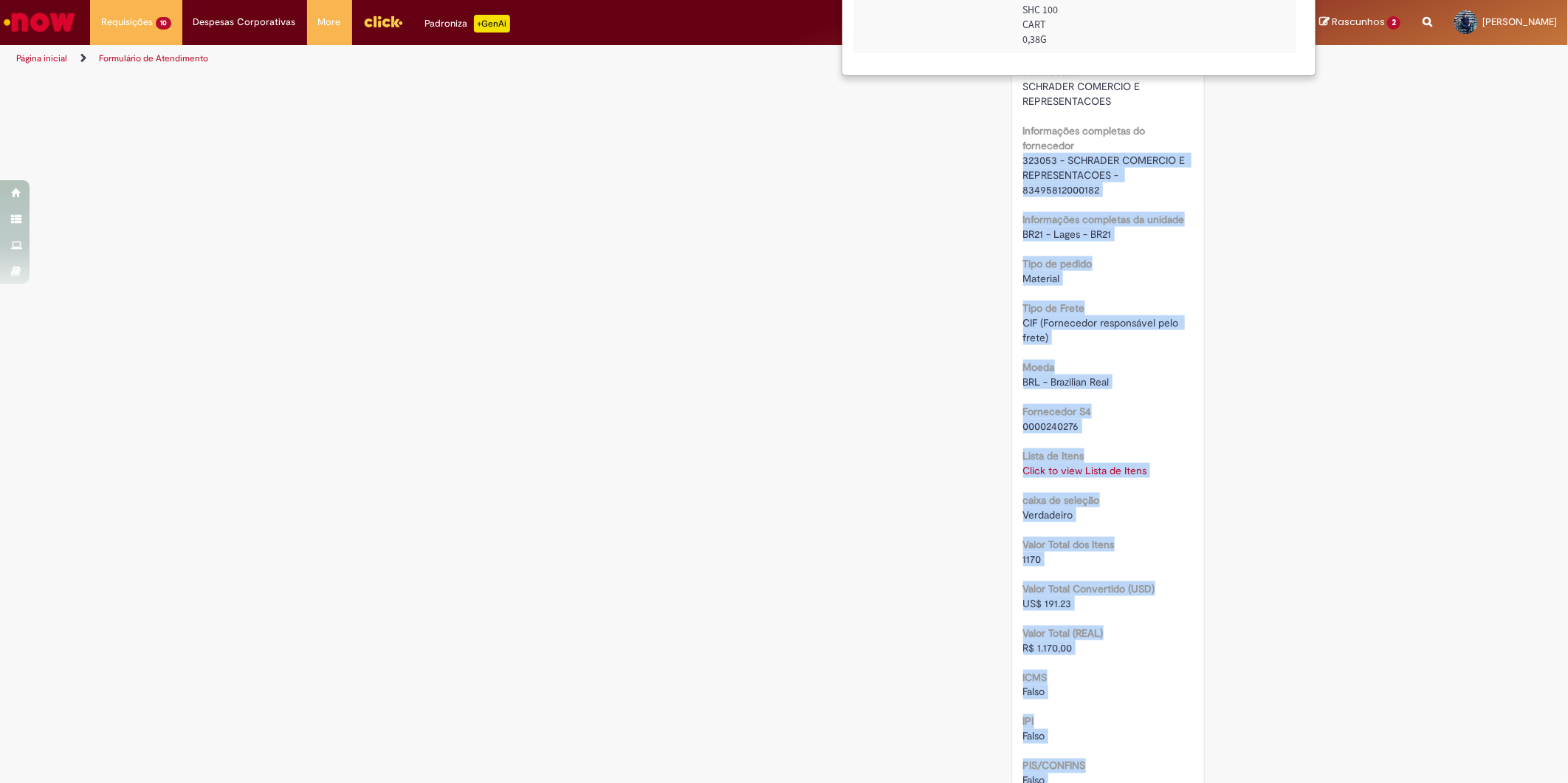
drag, startPoint x: 1243, startPoint y: 85, endPoint x: 1222, endPoint y: 183, distance: 100.2
click at [1223, 179] on body "Pular para o conteúdo da página Requisições 10 Exibir Todas as Solicitações Com…" at bounding box center [784, 391] width 1568 height 783
click at [1122, 328] on div "CIF (Fornecedor responsável pelo frete)" at bounding box center [1109, 330] width 171 height 30
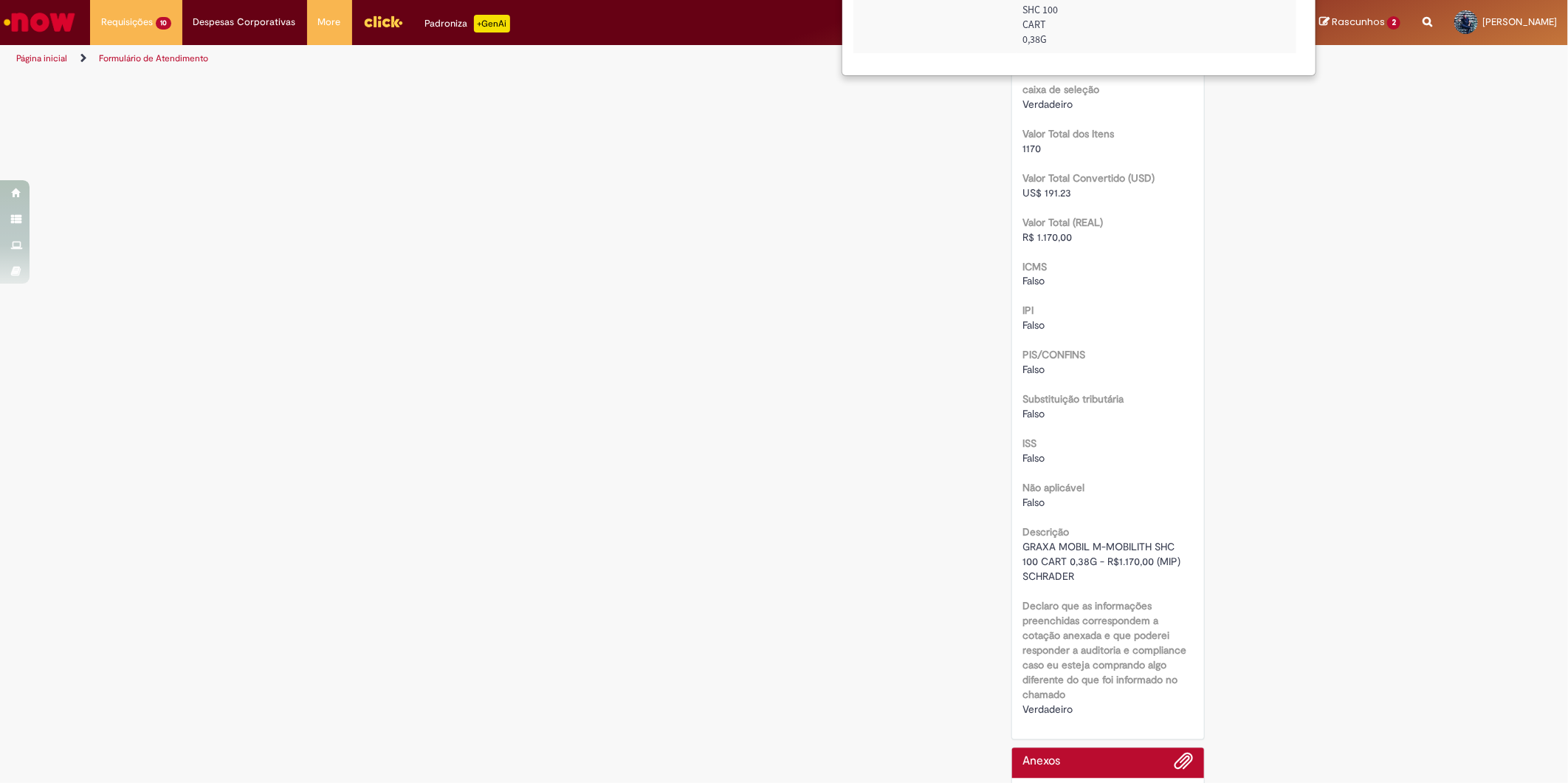
scroll to position [1477, 0]
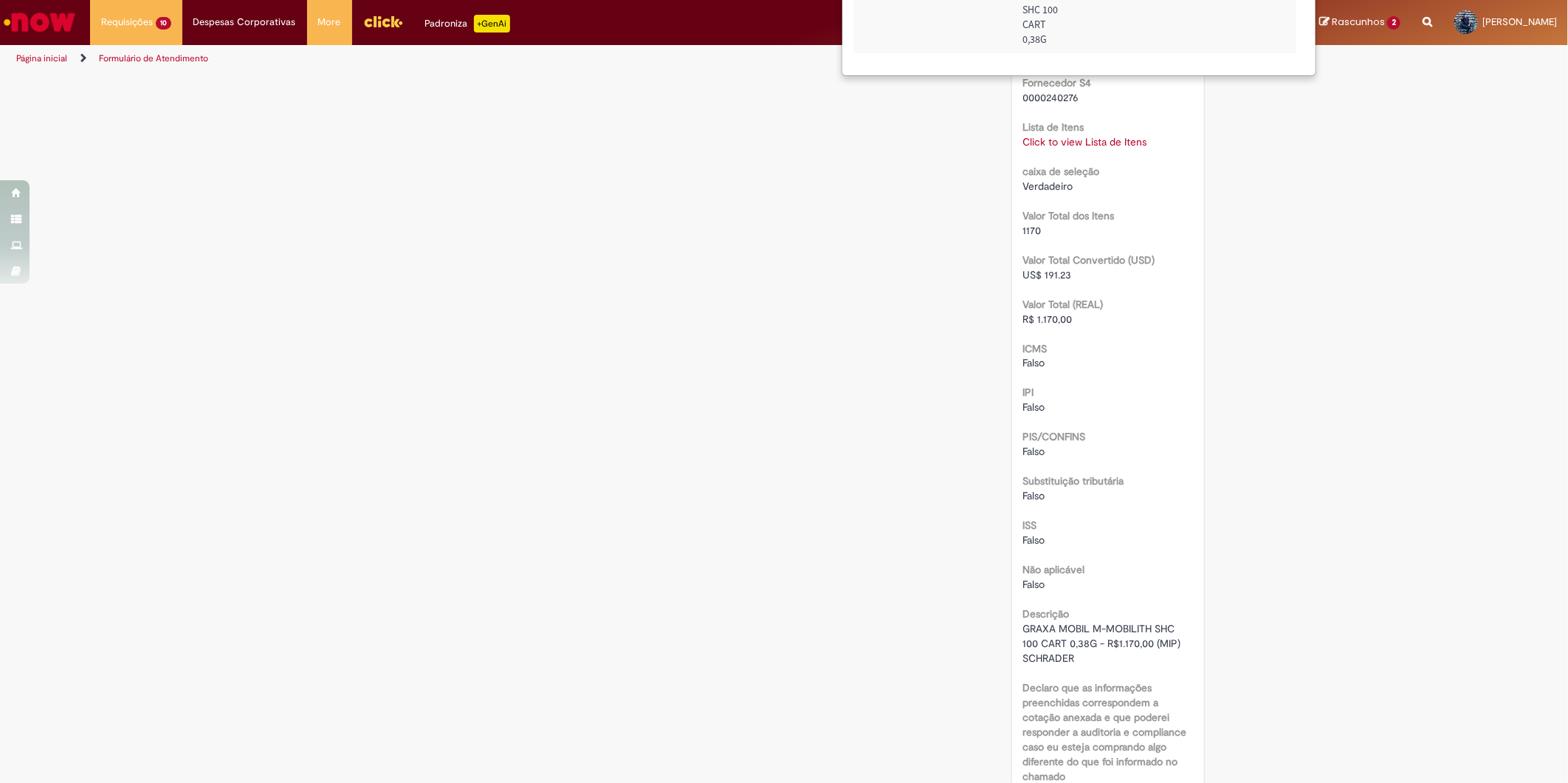
click at [1065, 142] on link "Click to view Lista de Itens" at bounding box center [1086, 141] width 124 height 13
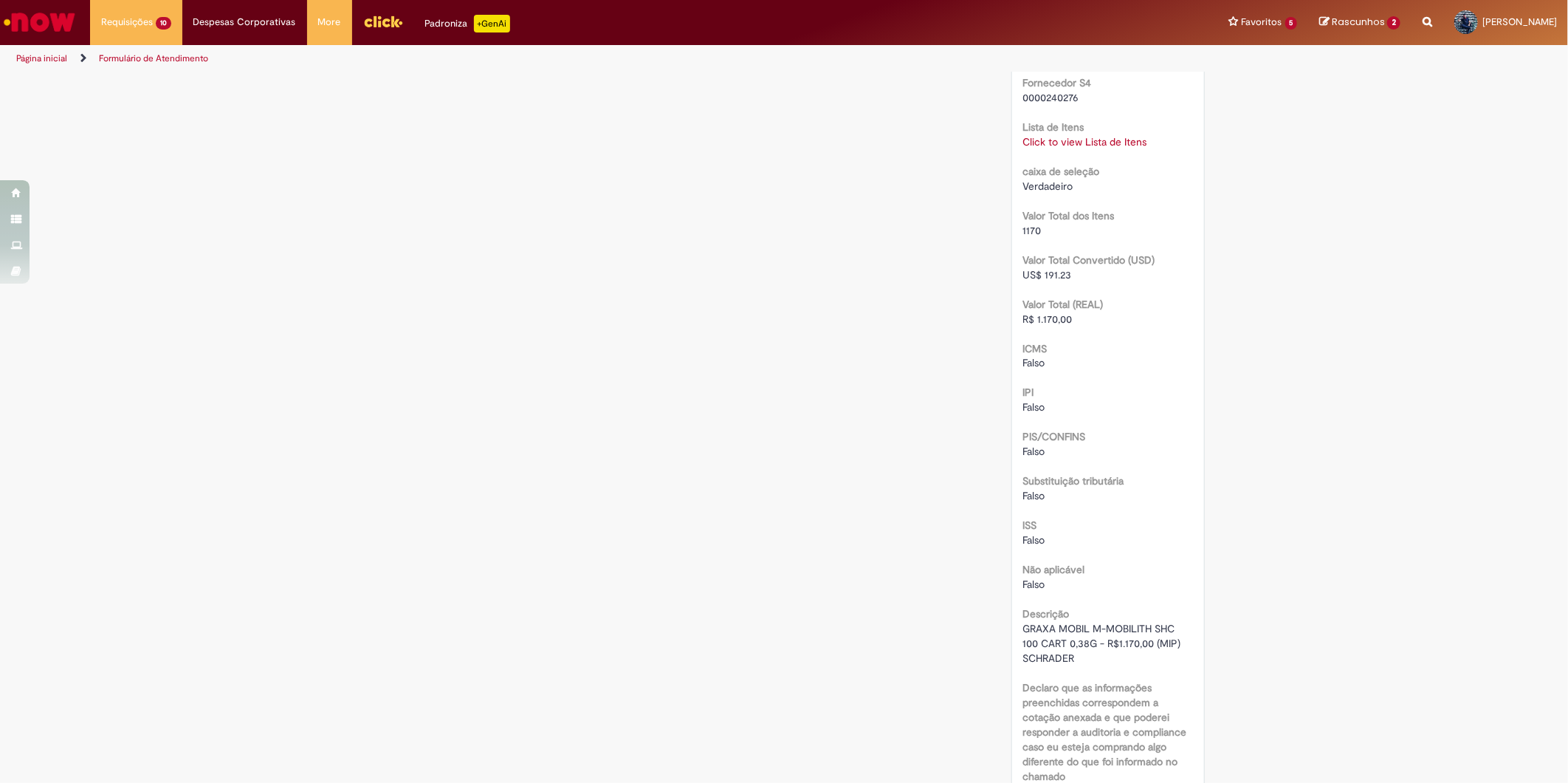
click at [1065, 142] on link "Click to view Lista de Itens" at bounding box center [1086, 141] width 124 height 13
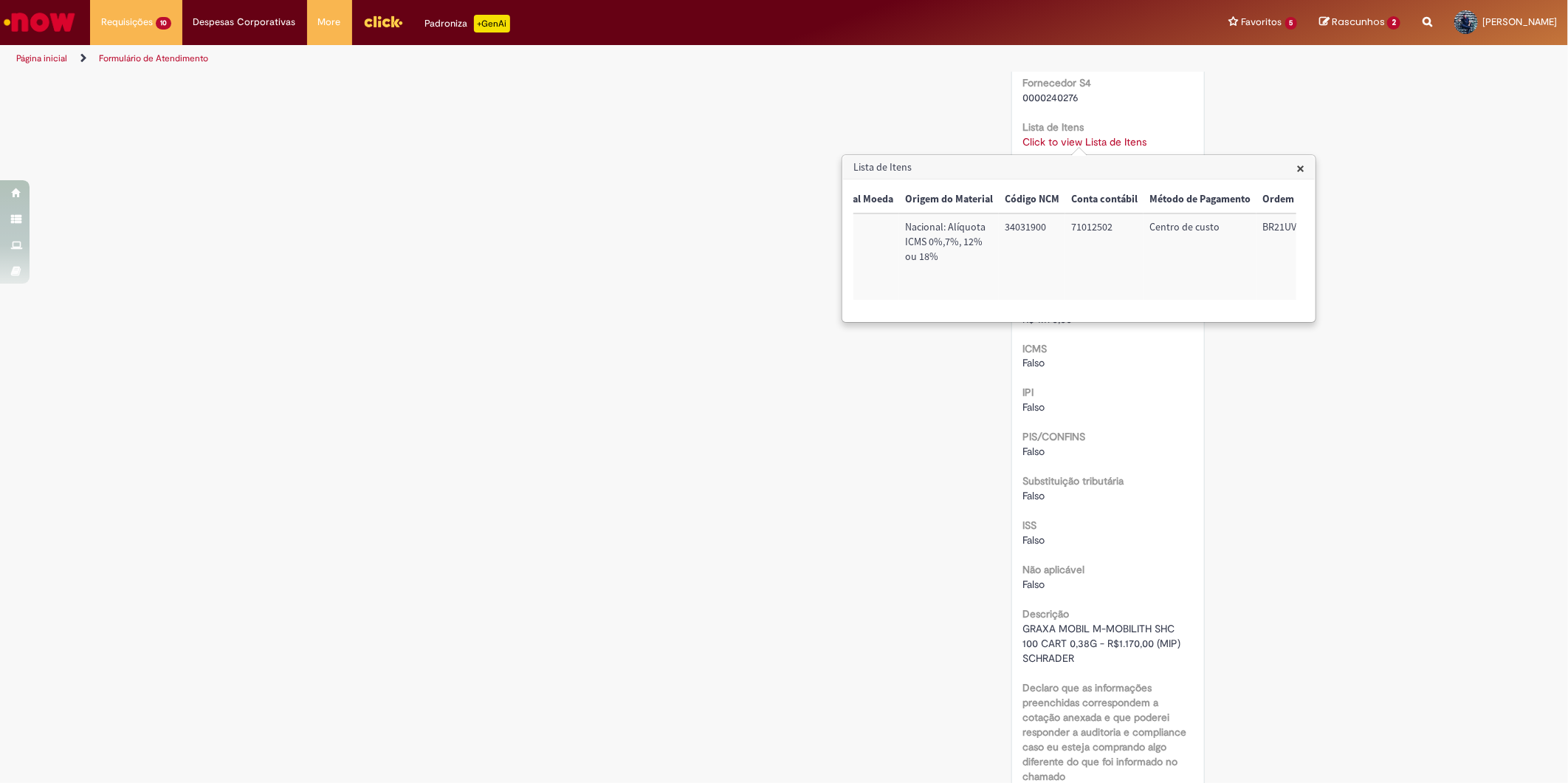
scroll to position [0, 599]
click at [1042, 228] on td "71012502" at bounding box center [1059, 256] width 78 height 86
copy td "71012502"
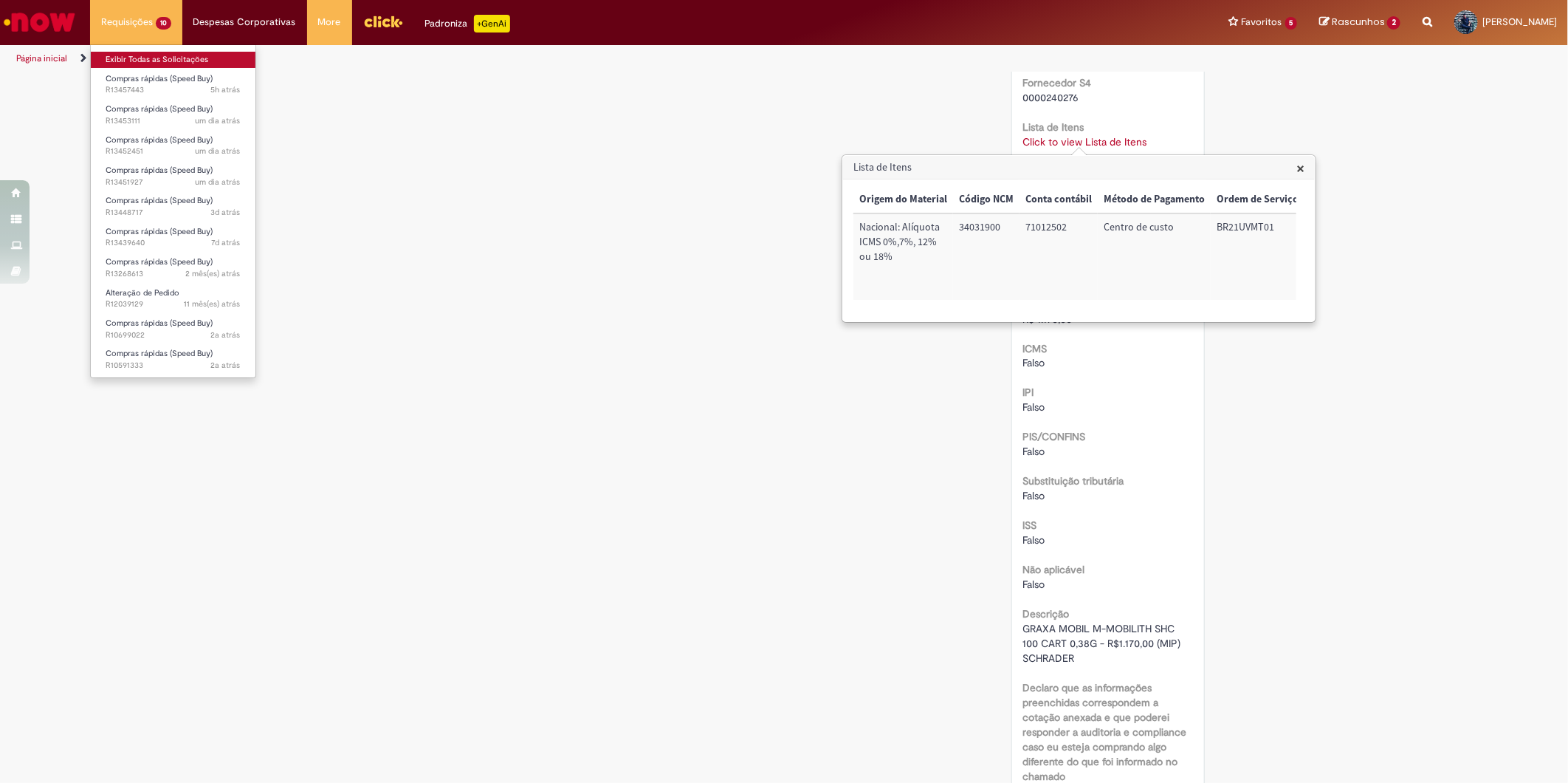
click at [158, 58] on link "Exibir Todas as Solicitações" at bounding box center [173, 59] width 164 height 16
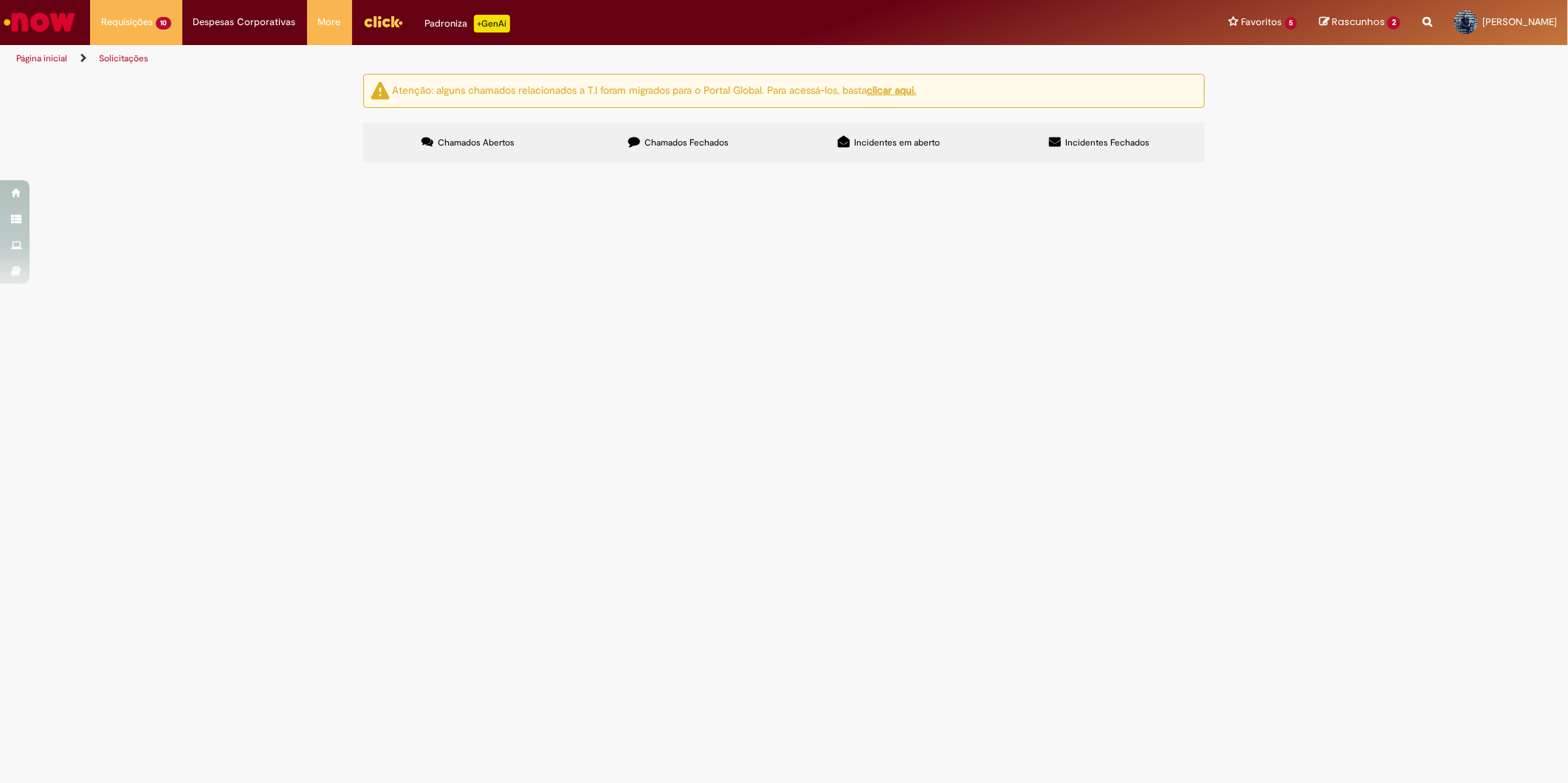
click at [0, 0] on span "Certificado de Calibração de Medidor de Umidade M55/75 - R$1.480,00 (MARRARI)" at bounding box center [0, 0] width 0 height 0
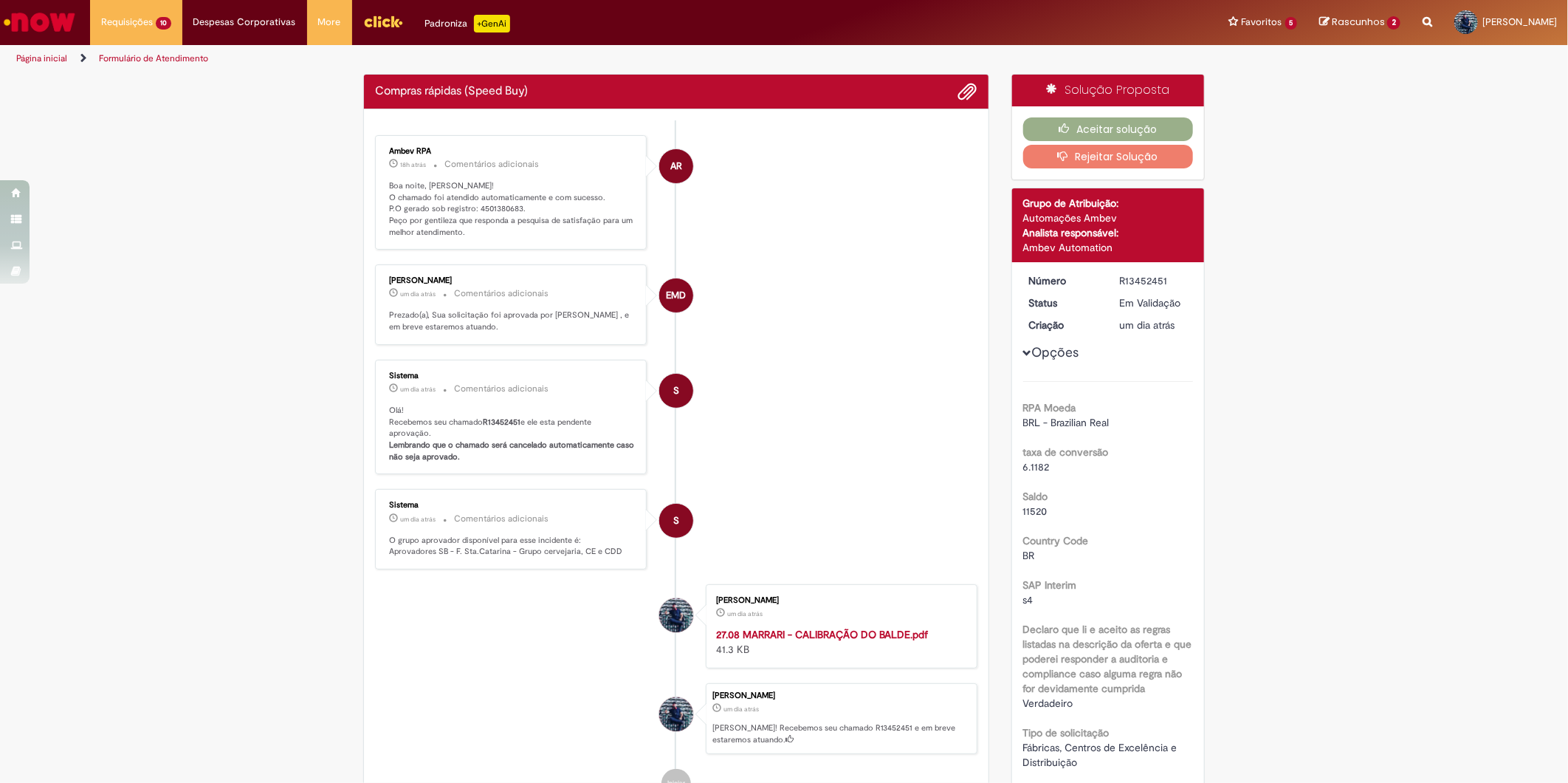
click at [490, 207] on p "Boa noite, [PERSON_NAME]! O chamado foi atendido automaticamente e com sucesso.…" at bounding box center [512, 209] width 246 height 59
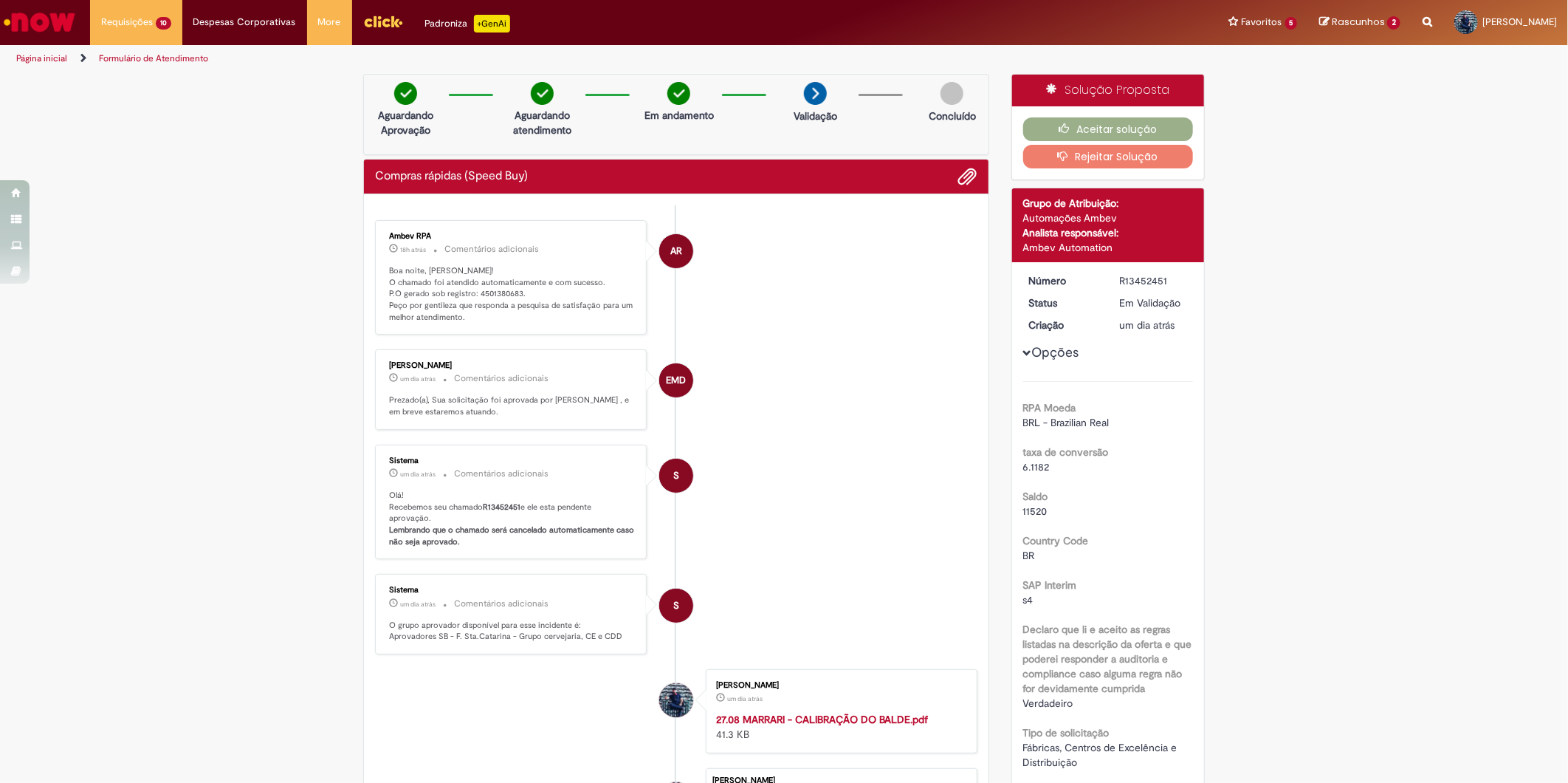
click at [503, 513] on b "R13452451" at bounding box center [502, 507] width 38 height 11
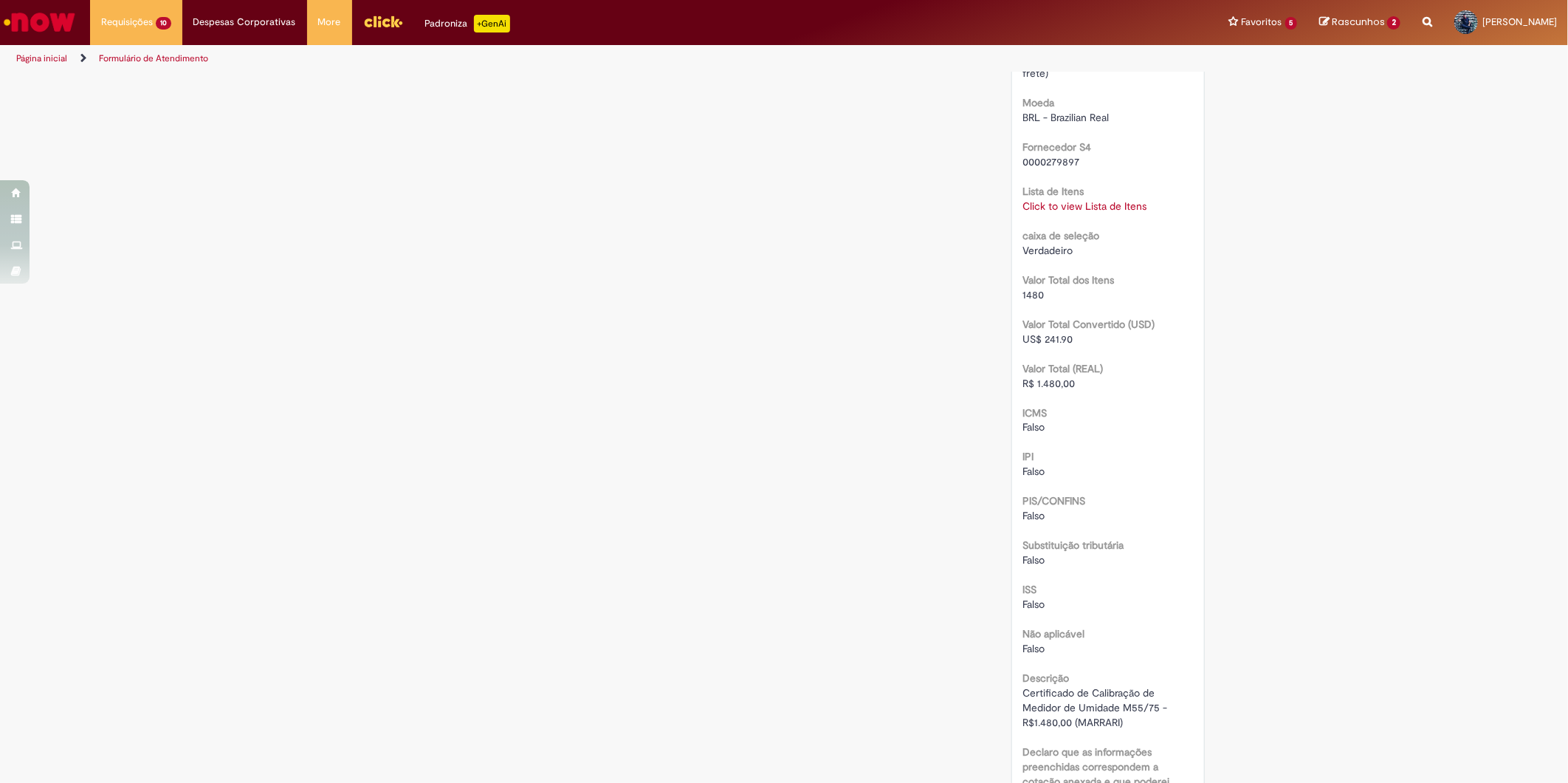
scroll to position [1559, 0]
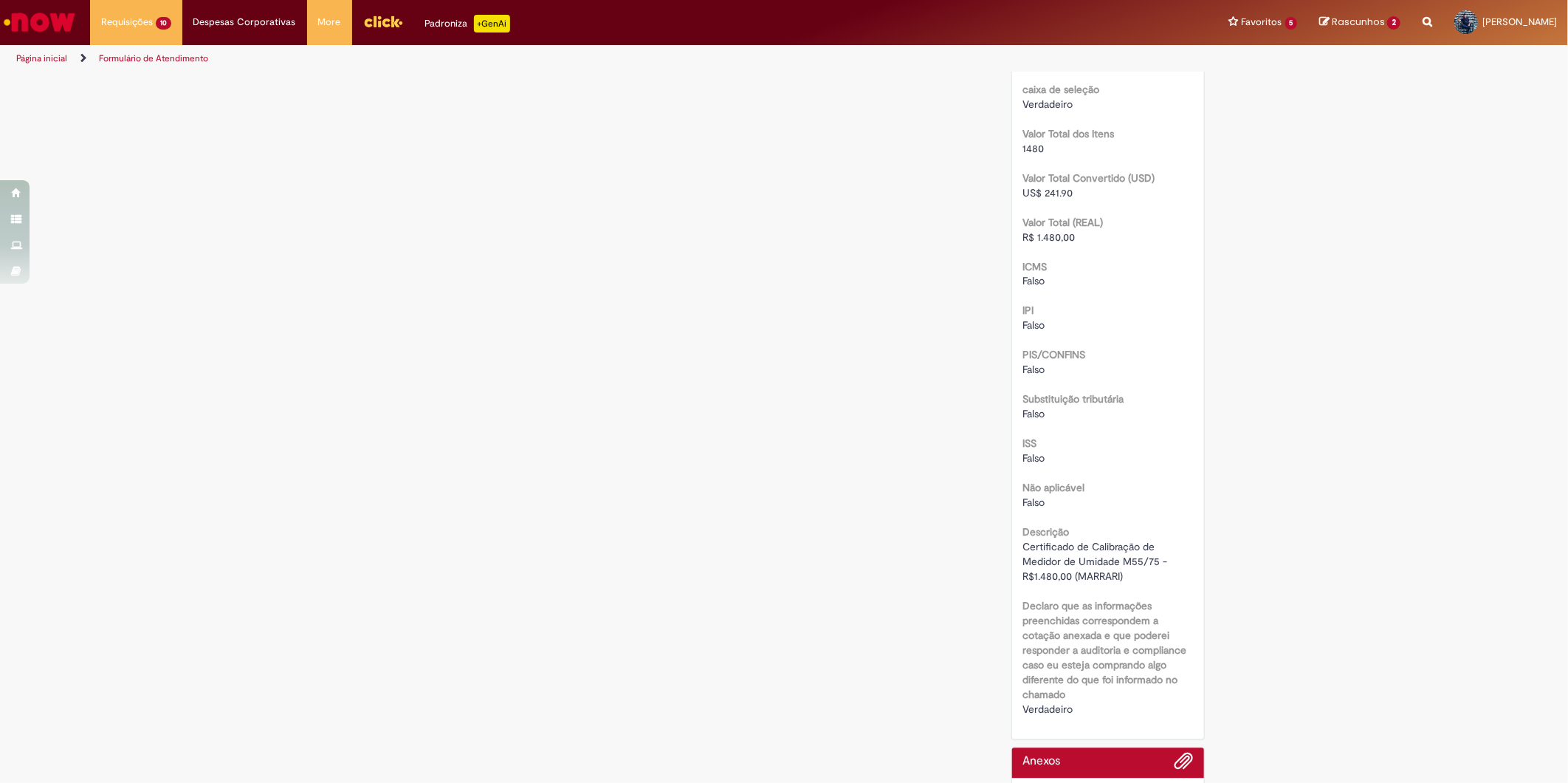
click at [1090, 574] on span "Certificado de Calibração de Medidor de Umidade M55/75 - R$1.480,00 (MARRARI)" at bounding box center [1097, 562] width 148 height 43
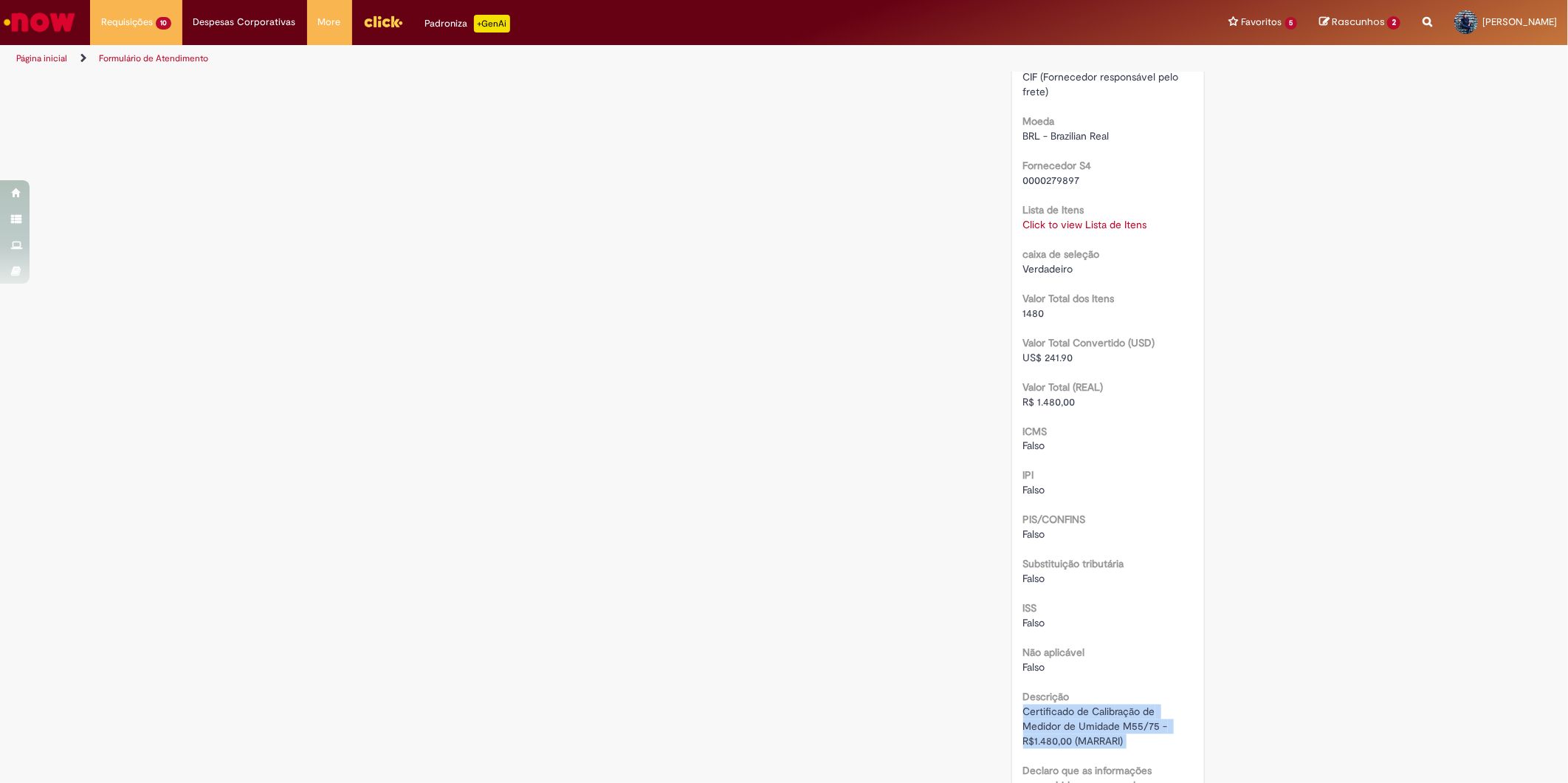
click at [1067, 220] on link "Click to view Lista de Itens" at bounding box center [1086, 224] width 124 height 13
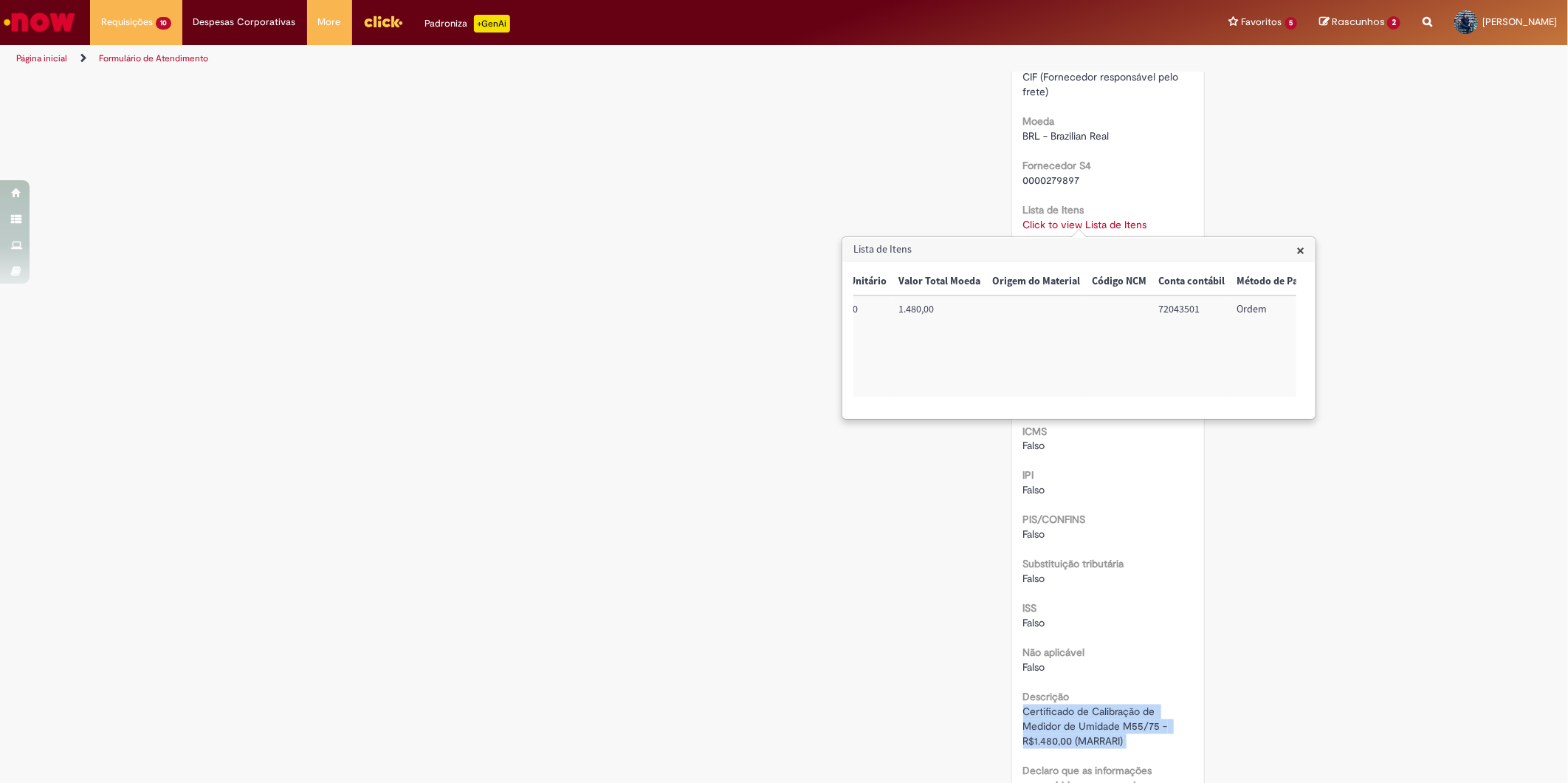
scroll to position [0, 603]
click at [1237, 313] on td "100002349210" at bounding box center [1257, 346] width 94 height 101
click at [1052, 313] on td "72043501" at bounding box center [1058, 346] width 78 height 101
drag, startPoint x: 1052, startPoint y: 313, endPoint x: 1230, endPoint y: 308, distance: 178.1
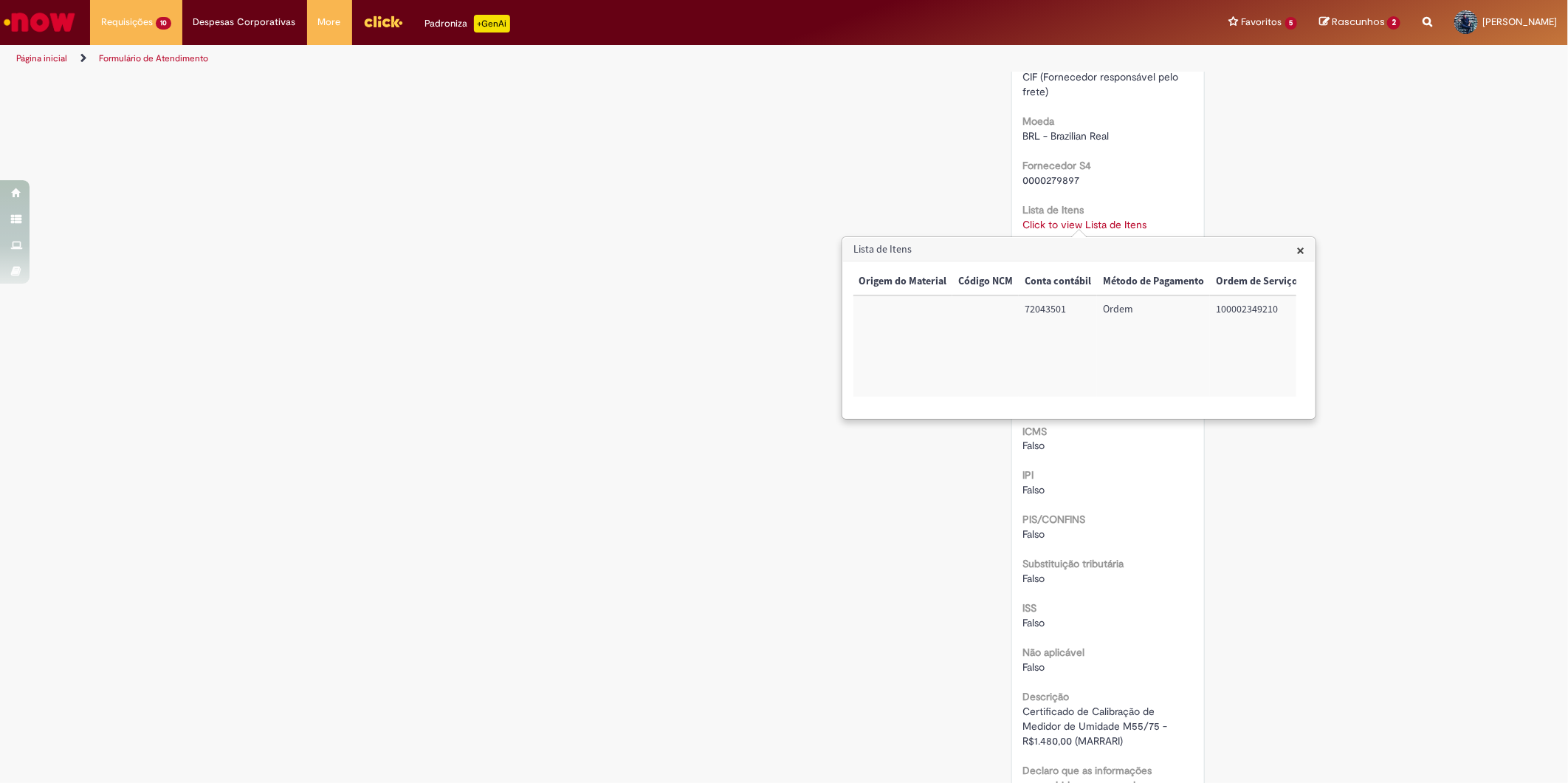
click at [1230, 308] on td "100002349210" at bounding box center [1257, 346] width 94 height 101
click at [1041, 315] on td "72043501" at bounding box center [1058, 346] width 78 height 101
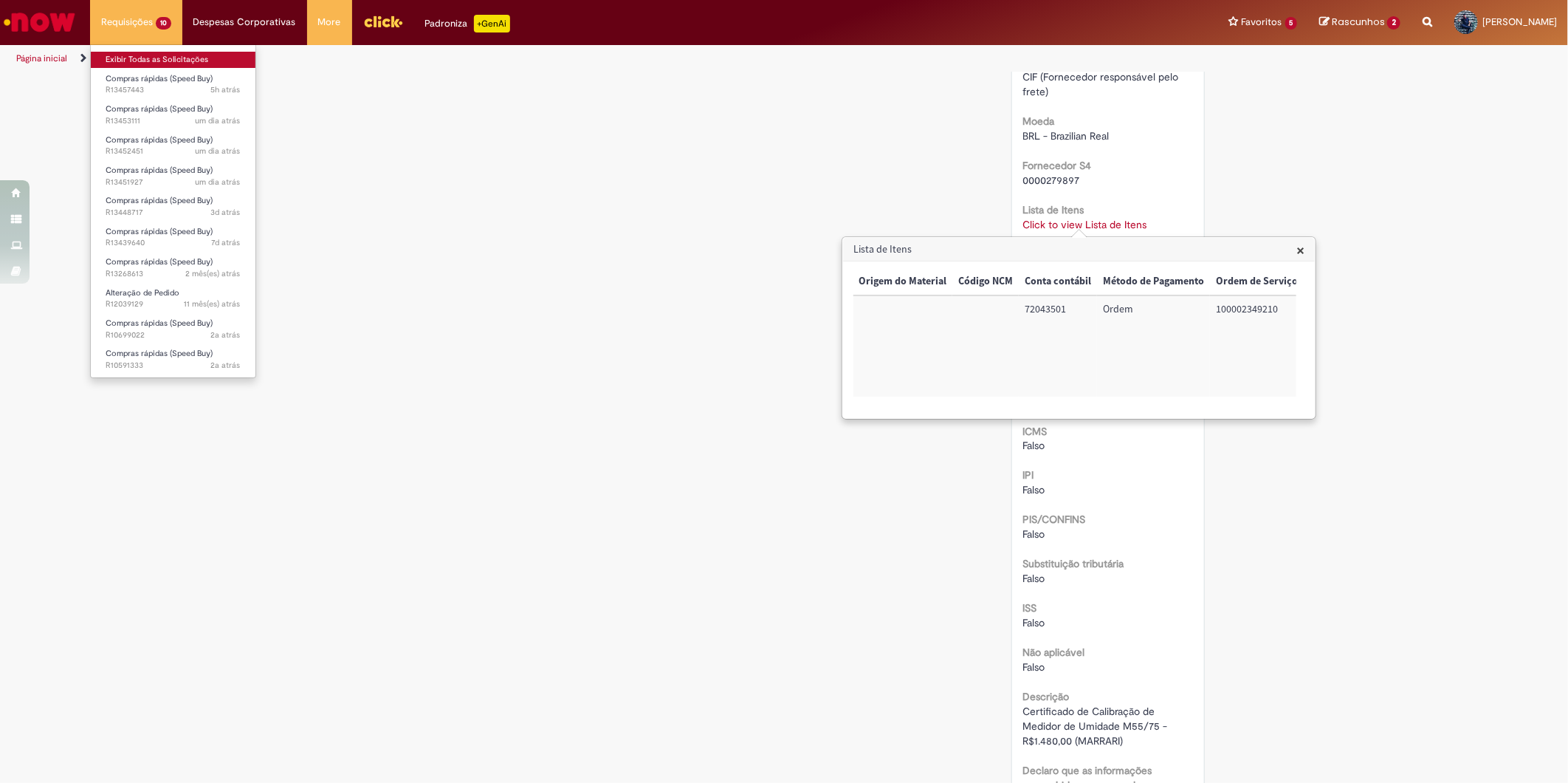
click at [135, 56] on link "Exibir Todas as Solicitações" at bounding box center [173, 59] width 164 height 16
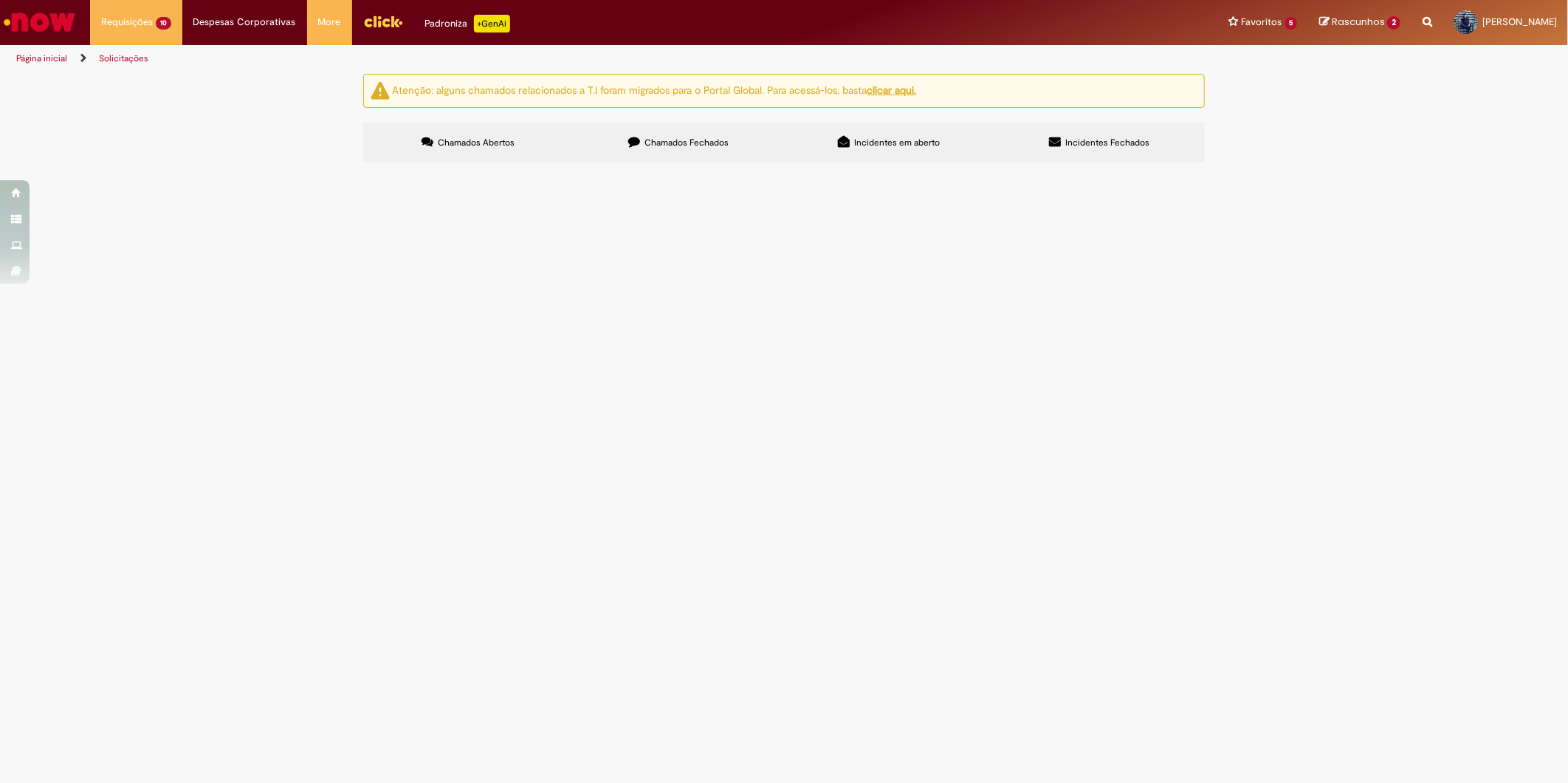
click at [0, 0] on span "Descritivo: Compra de conexões para sistema de NH3 + Tubo de cobre e conectores…" at bounding box center [0, 0] width 0 height 0
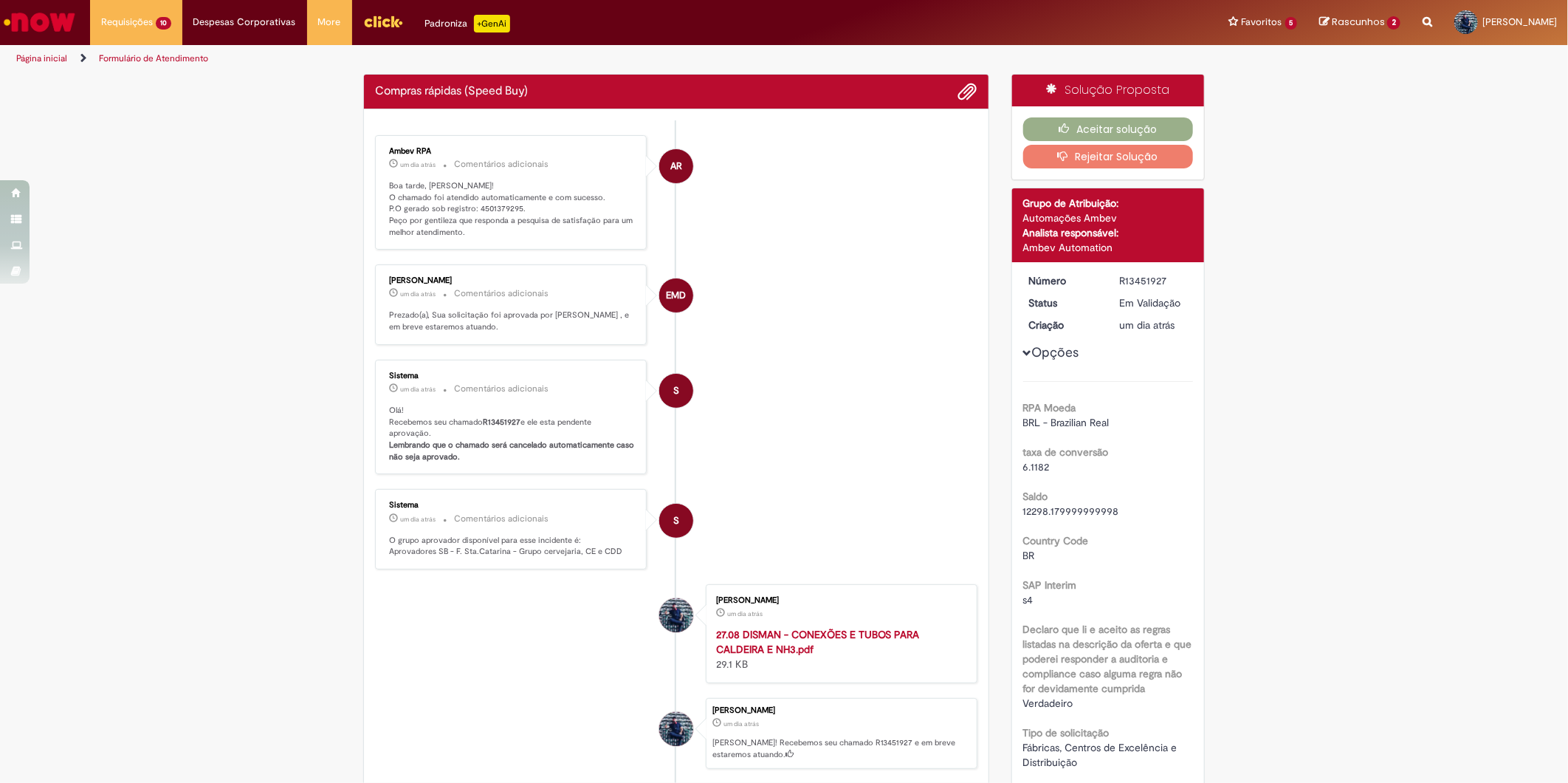
click at [477, 209] on p "Boa tarde, [PERSON_NAME]! O chamado foi atendido automaticamente e com sucesso.…" at bounding box center [512, 209] width 246 height 59
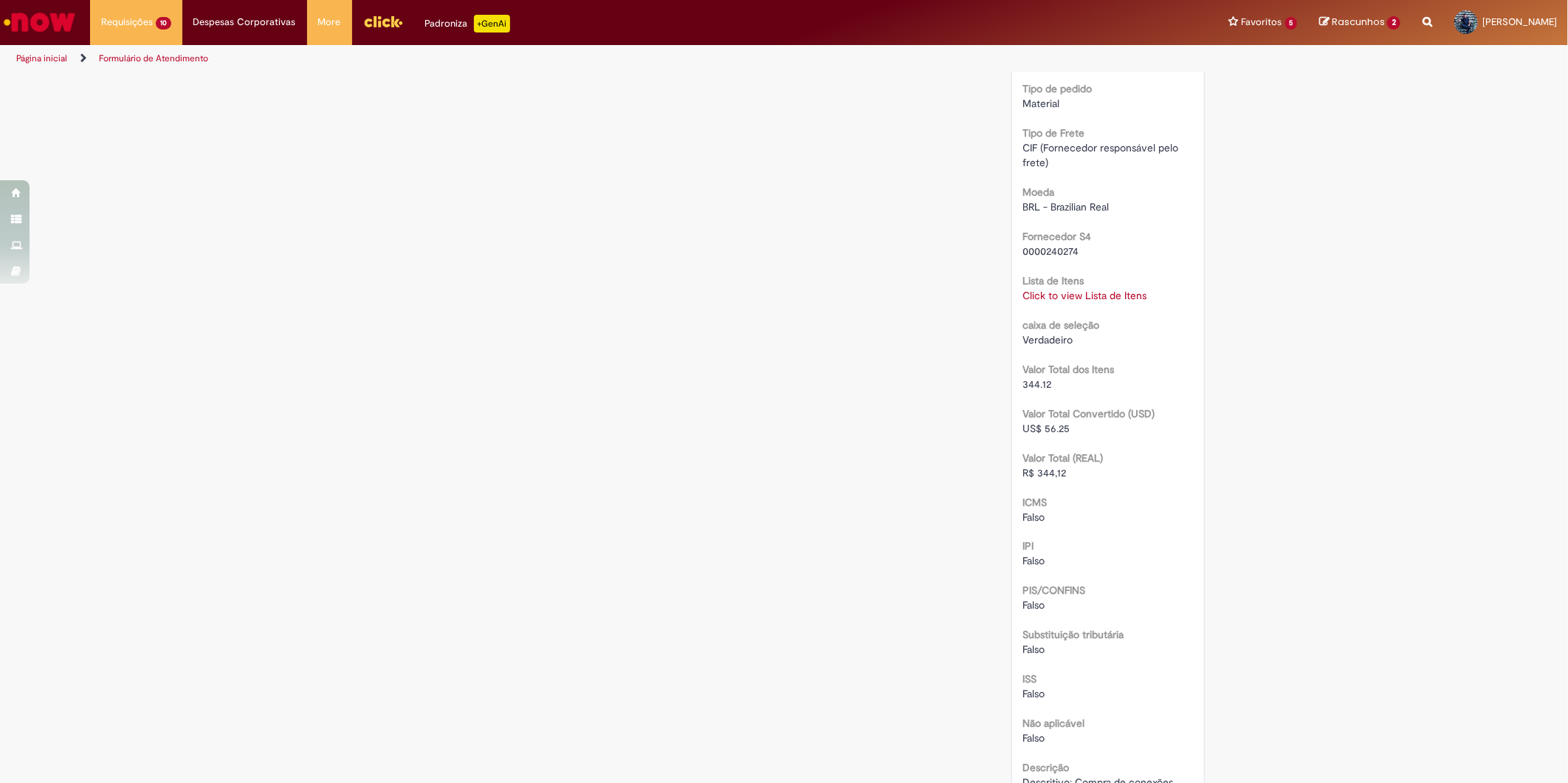
scroll to position [1477, 0]
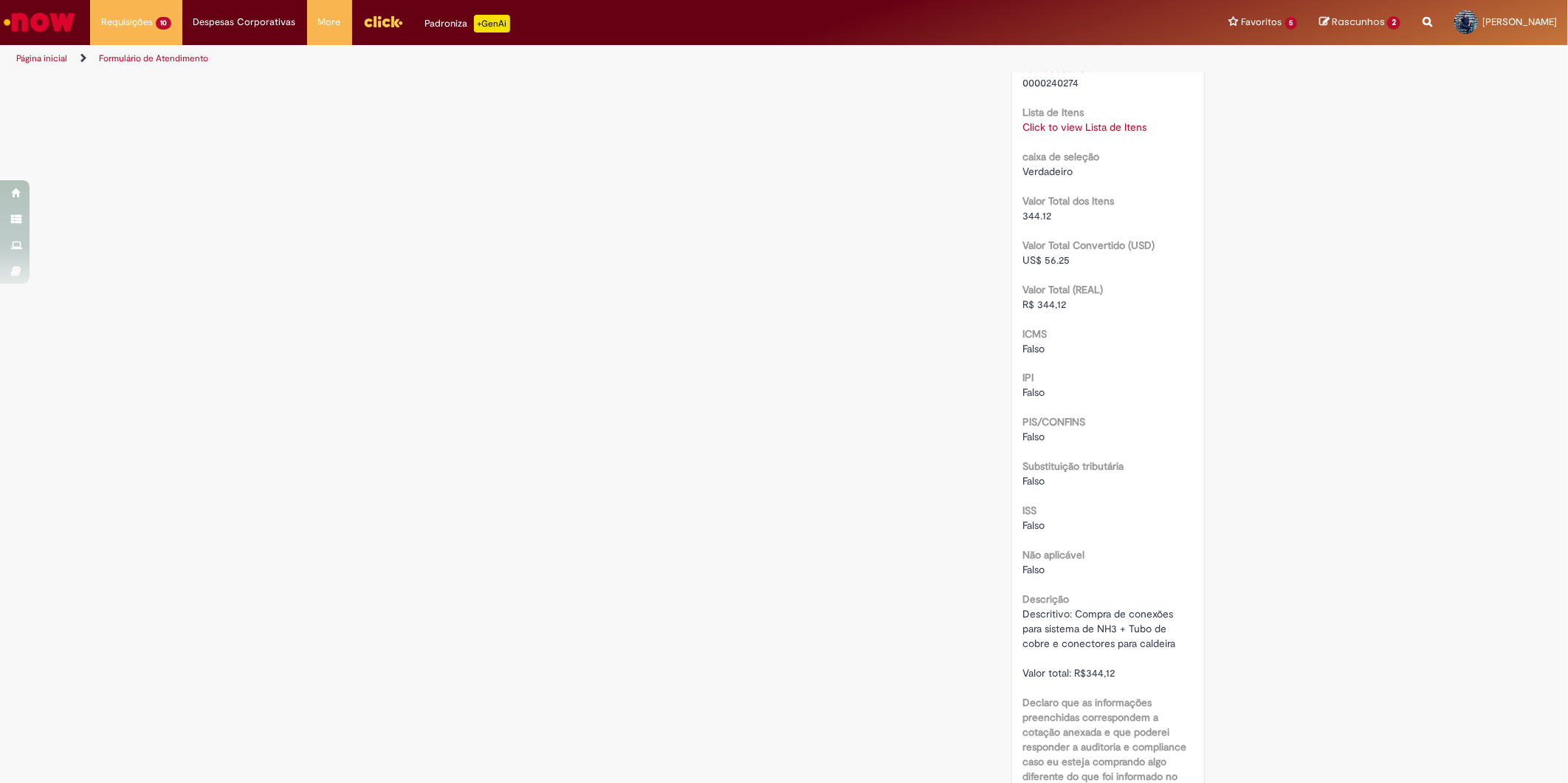
click at [1050, 619] on div "Descritivo: Compra de conexões para sistema de NH3 + Tubo de cobre e conectores…" at bounding box center [1109, 643] width 171 height 73
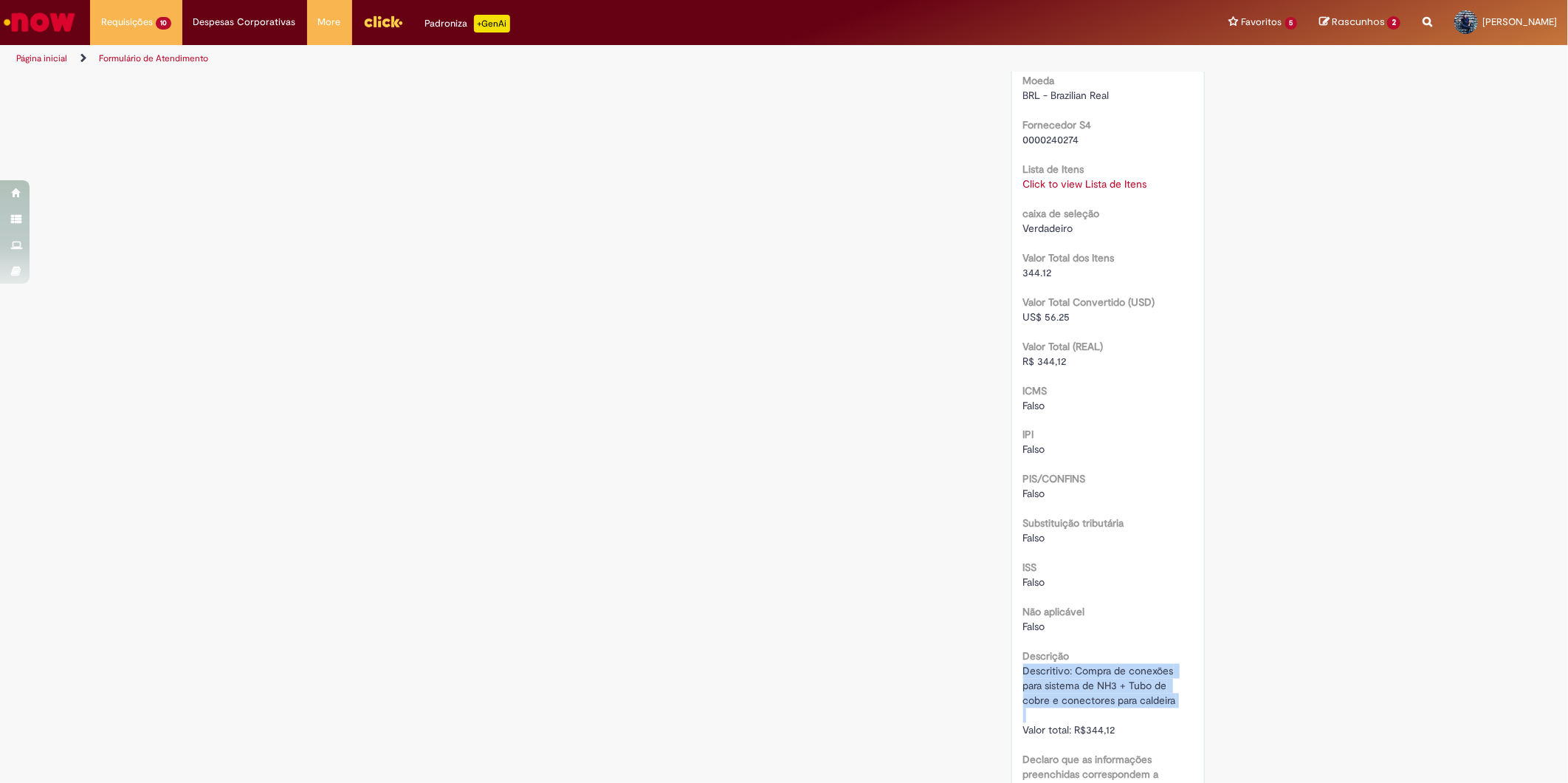
scroll to position [1394, 0]
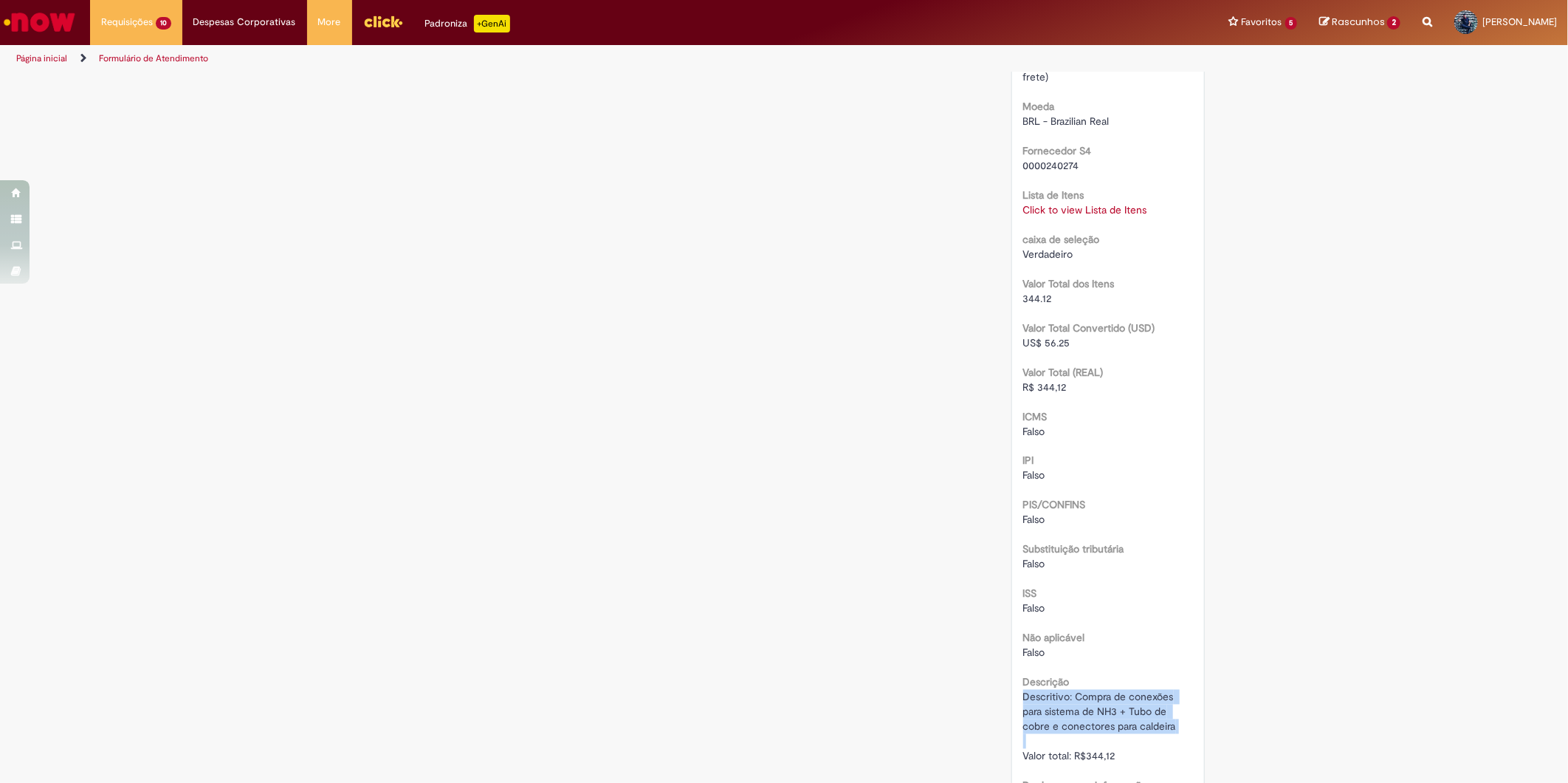
click at [1084, 209] on link "Click to view Lista de Itens" at bounding box center [1086, 210] width 124 height 13
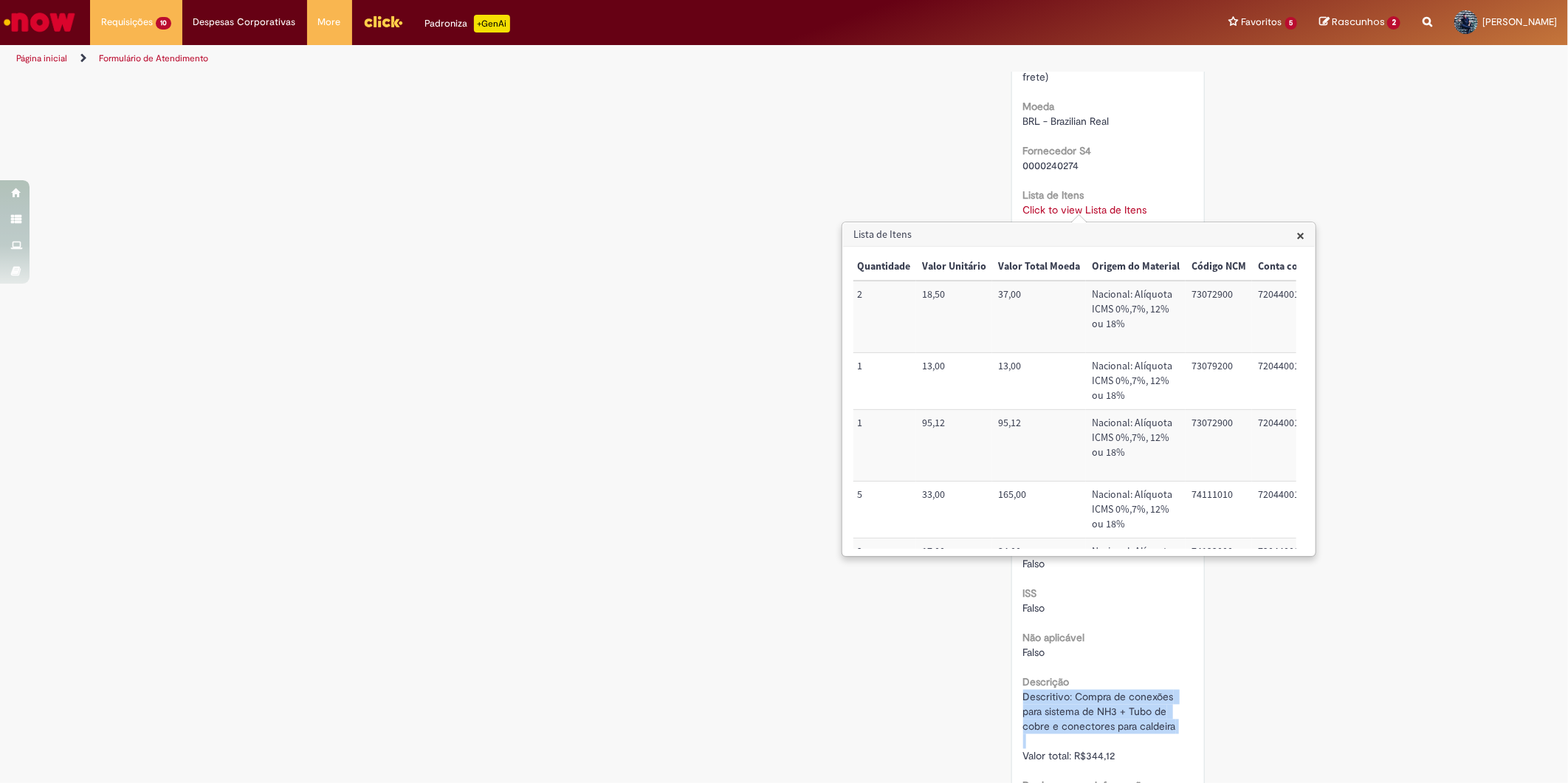
scroll to position [0, 621]
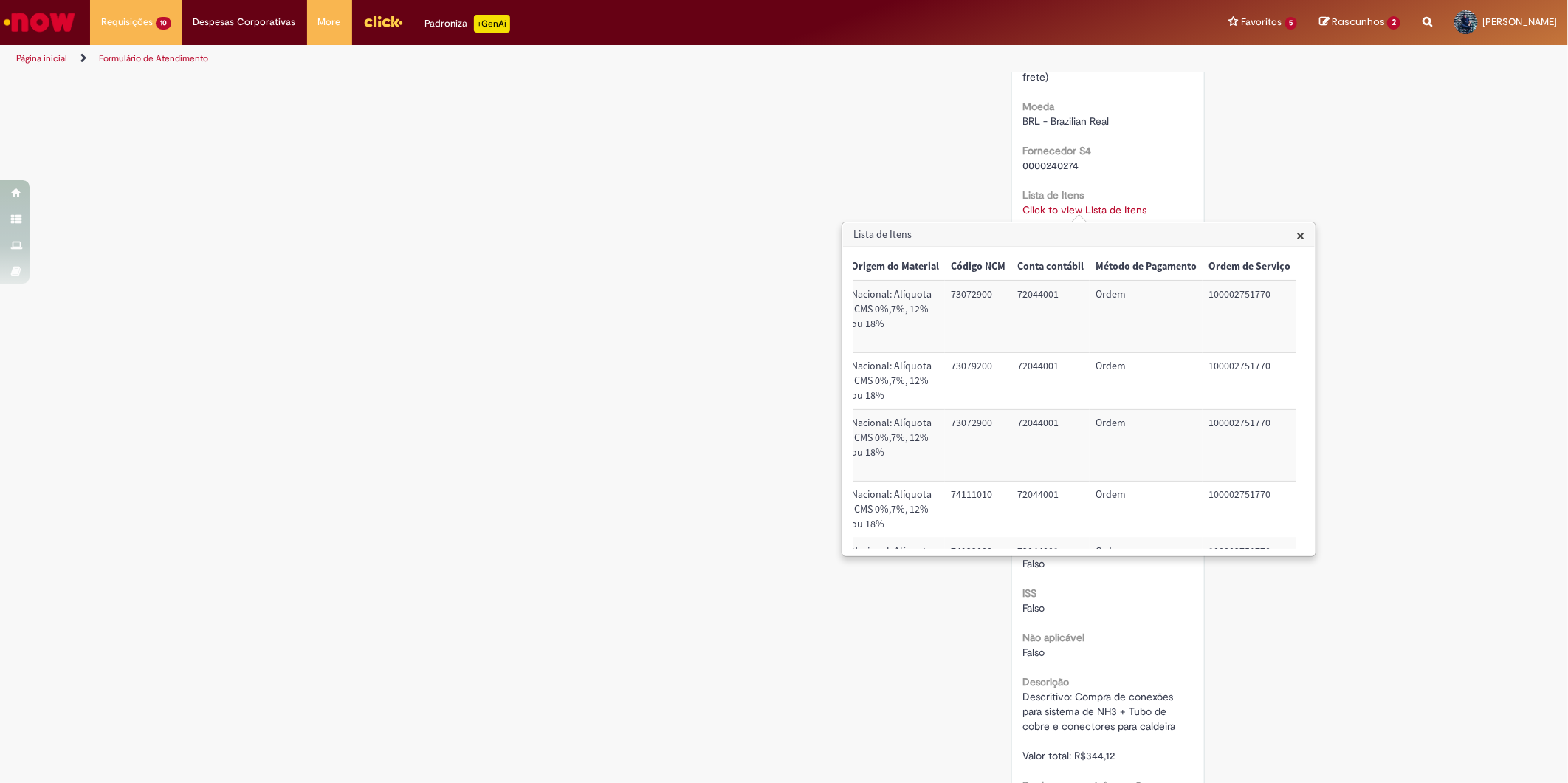
click at [1232, 523] on td "100002751770" at bounding box center [1249, 509] width 94 height 57
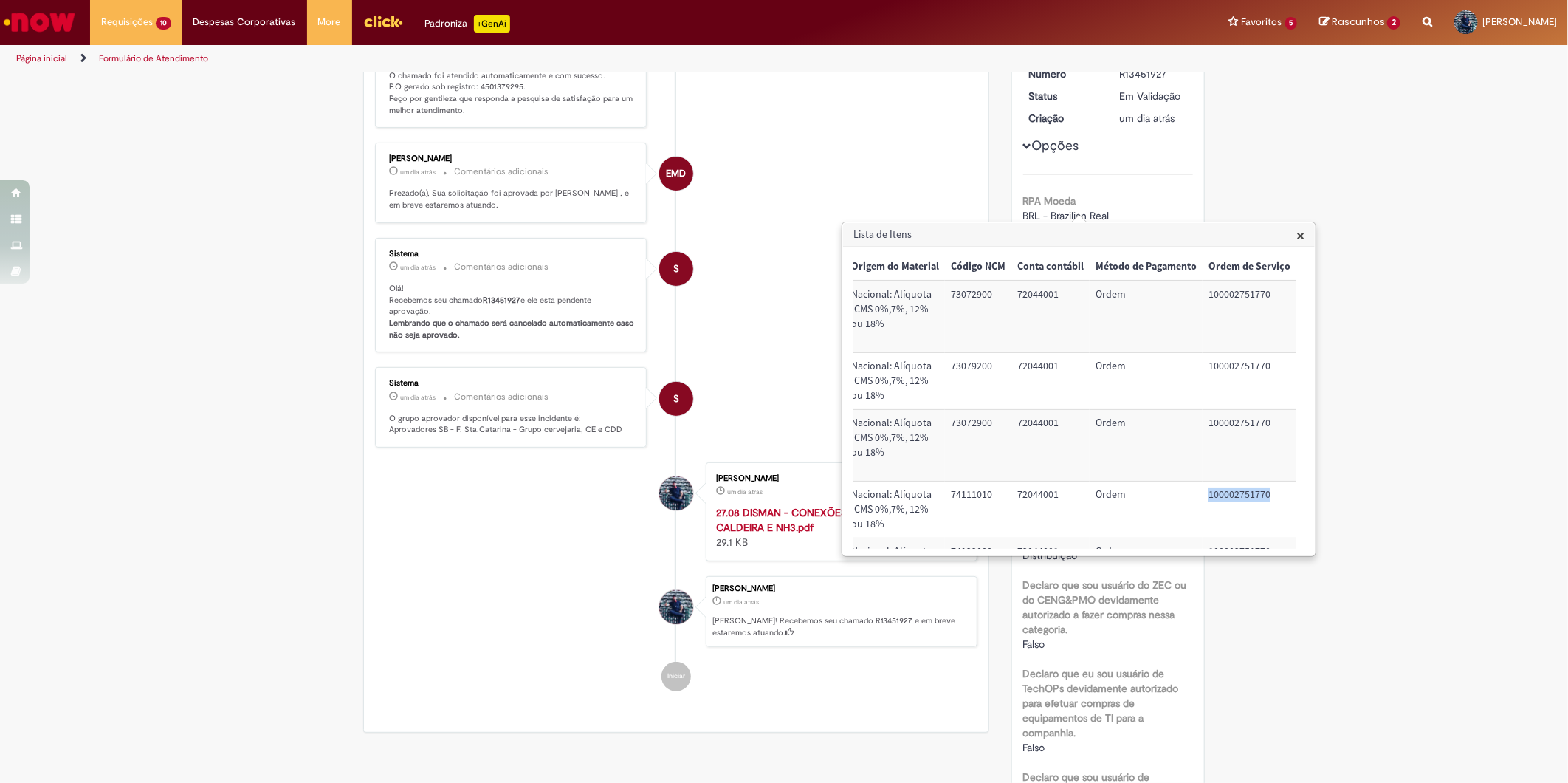
scroll to position [163, 0]
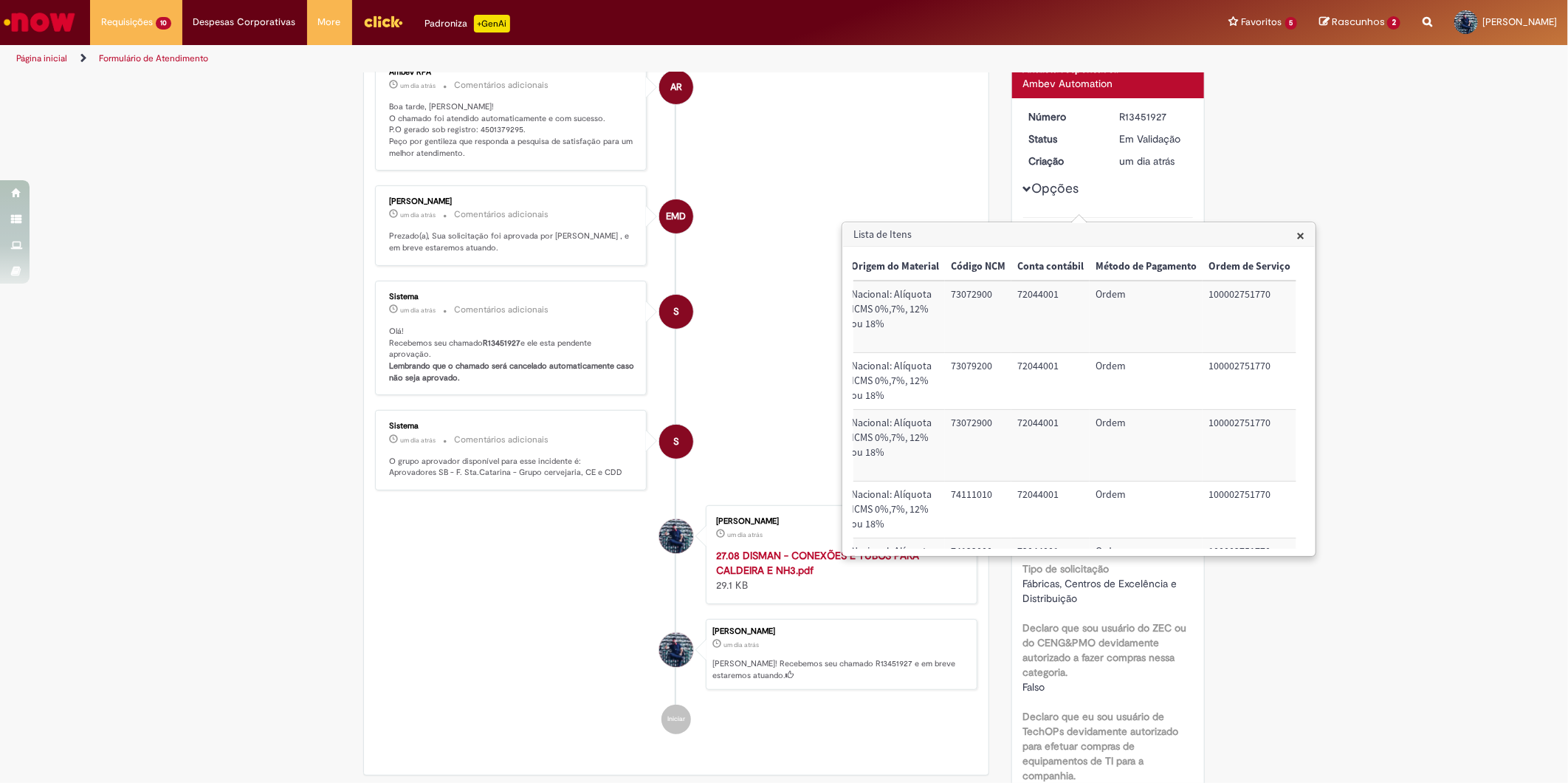
click at [1135, 113] on div "R13451927" at bounding box center [1154, 117] width 69 height 15
click at [1298, 234] on span "×" at bounding box center [1300, 234] width 8 height 20
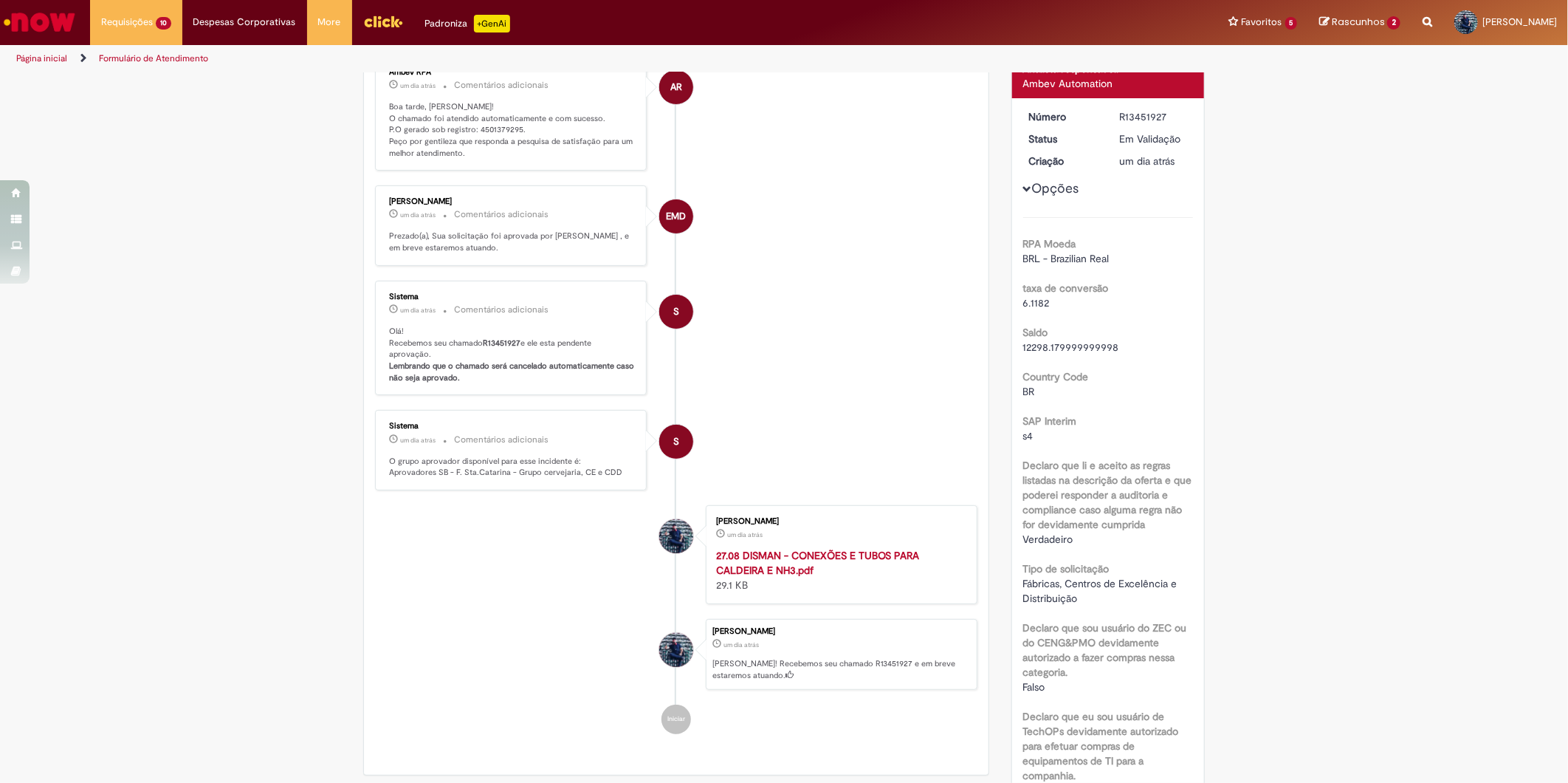
scroll to position [1175, 0]
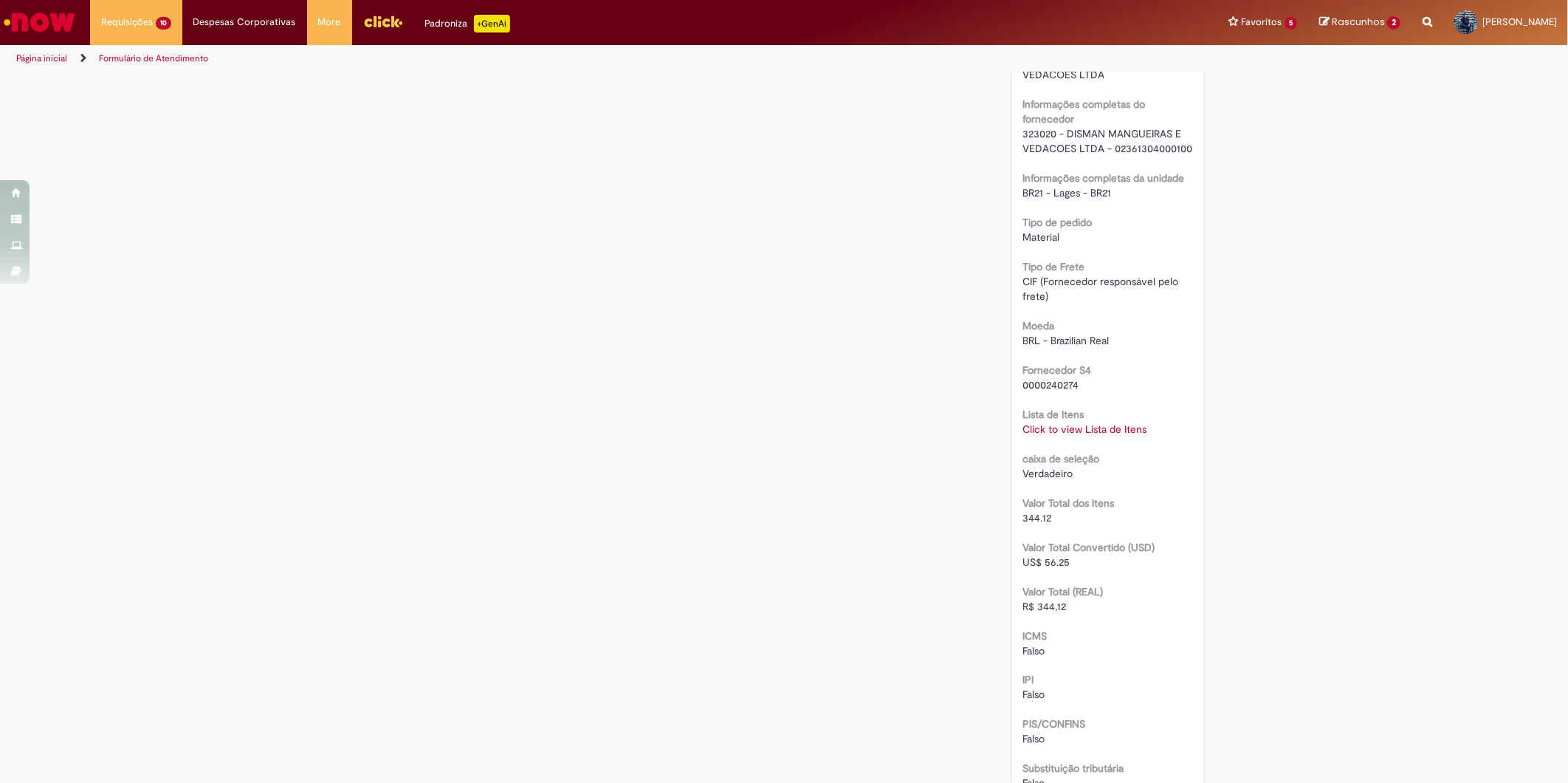
click at [1340, 469] on div "Verificar Código de Barras Aguardando Aprovação Aguardando atendimento Em andam…" at bounding box center [784, 102] width 1568 height 2407
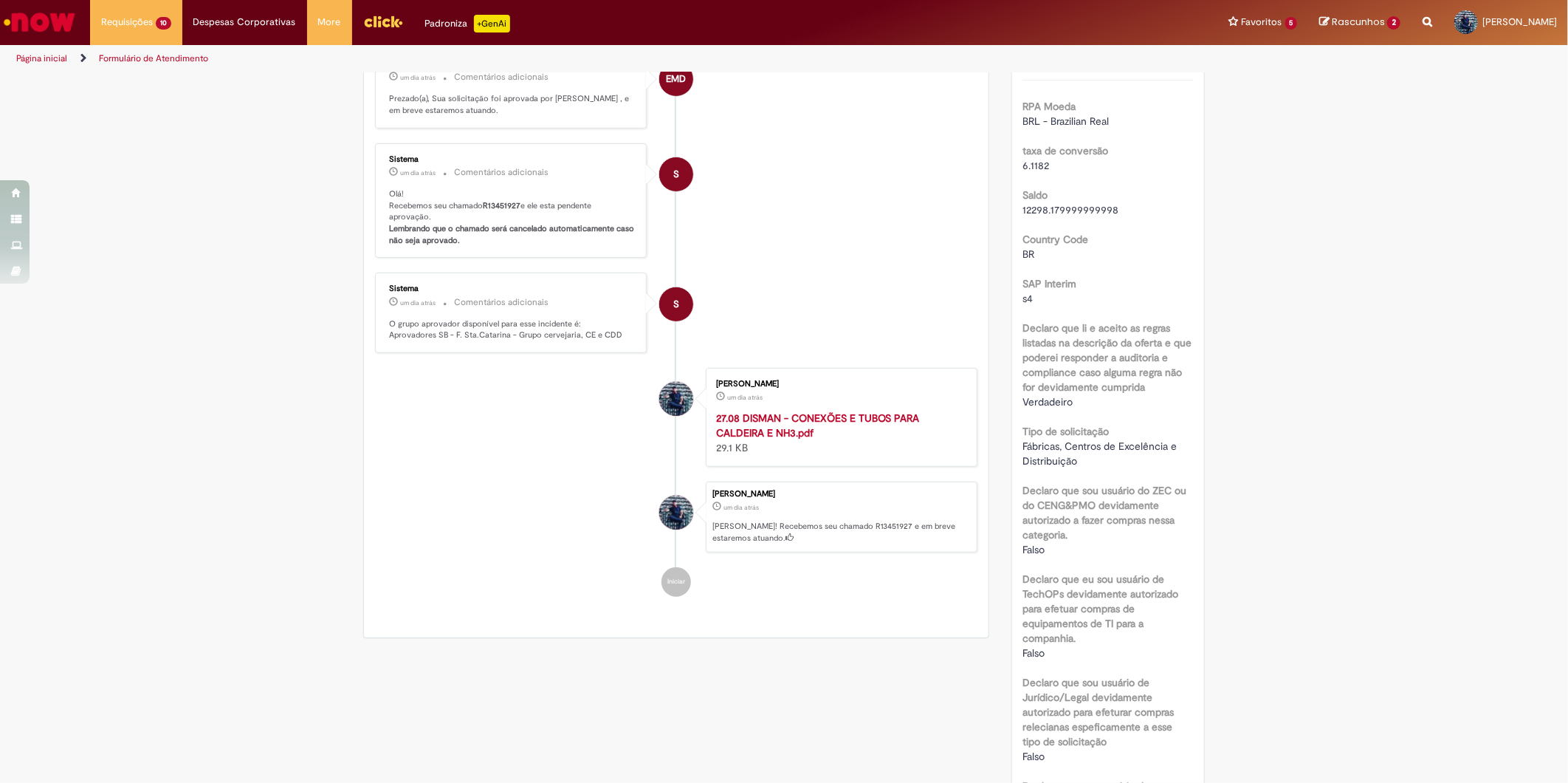
scroll to position [272, 0]
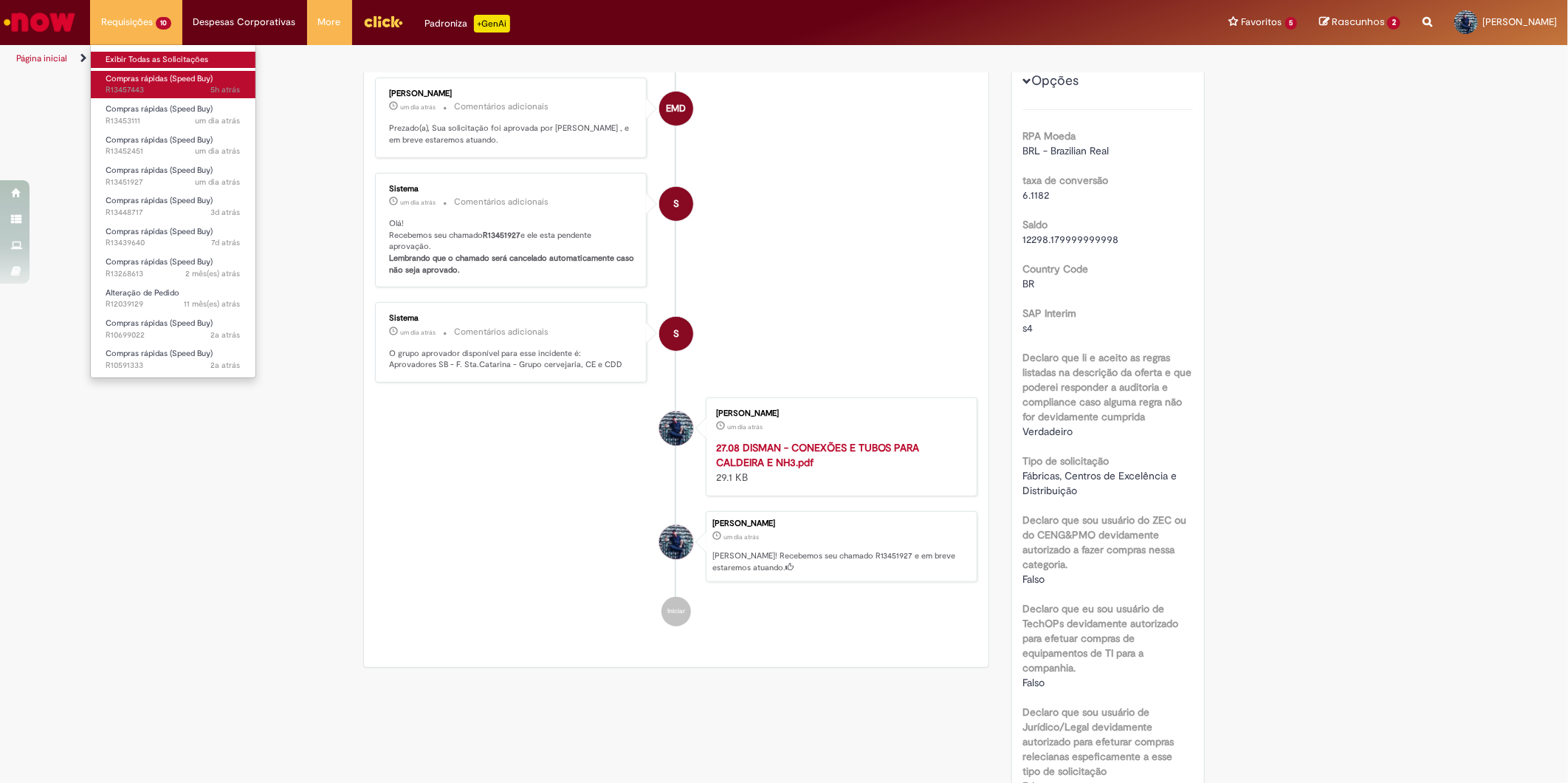
drag, startPoint x: 153, startPoint y: 56, endPoint x: 205, endPoint y: 82, distance: 58.1
click at [153, 56] on link "Exibir Todas as Solicitações" at bounding box center [173, 59] width 164 height 16
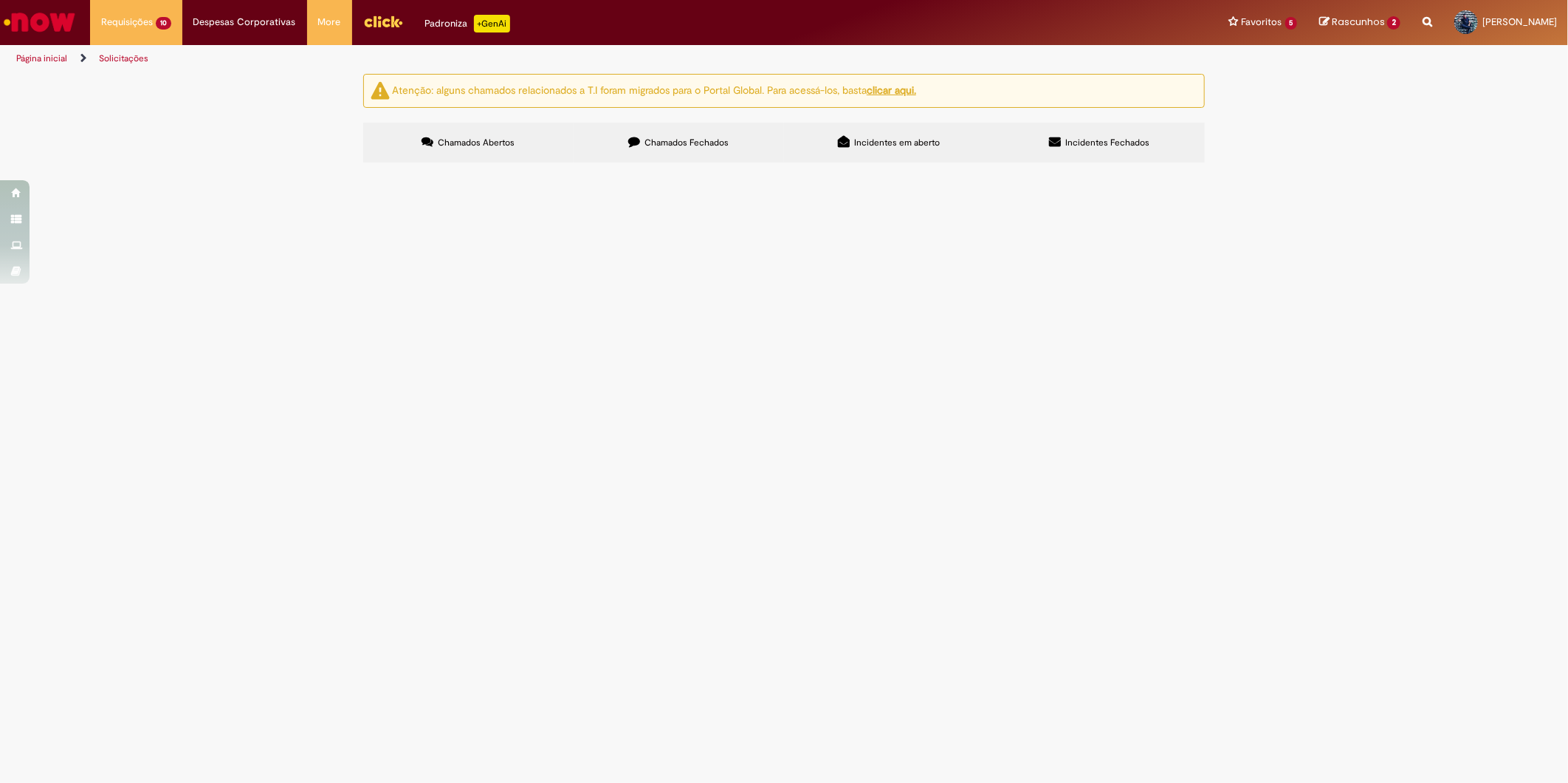
click at [0, 0] on span "ROLAMENTO 6212 ZZC3 TIMKEN - R$240,00 (FLASA)" at bounding box center [0, 0] width 0 height 0
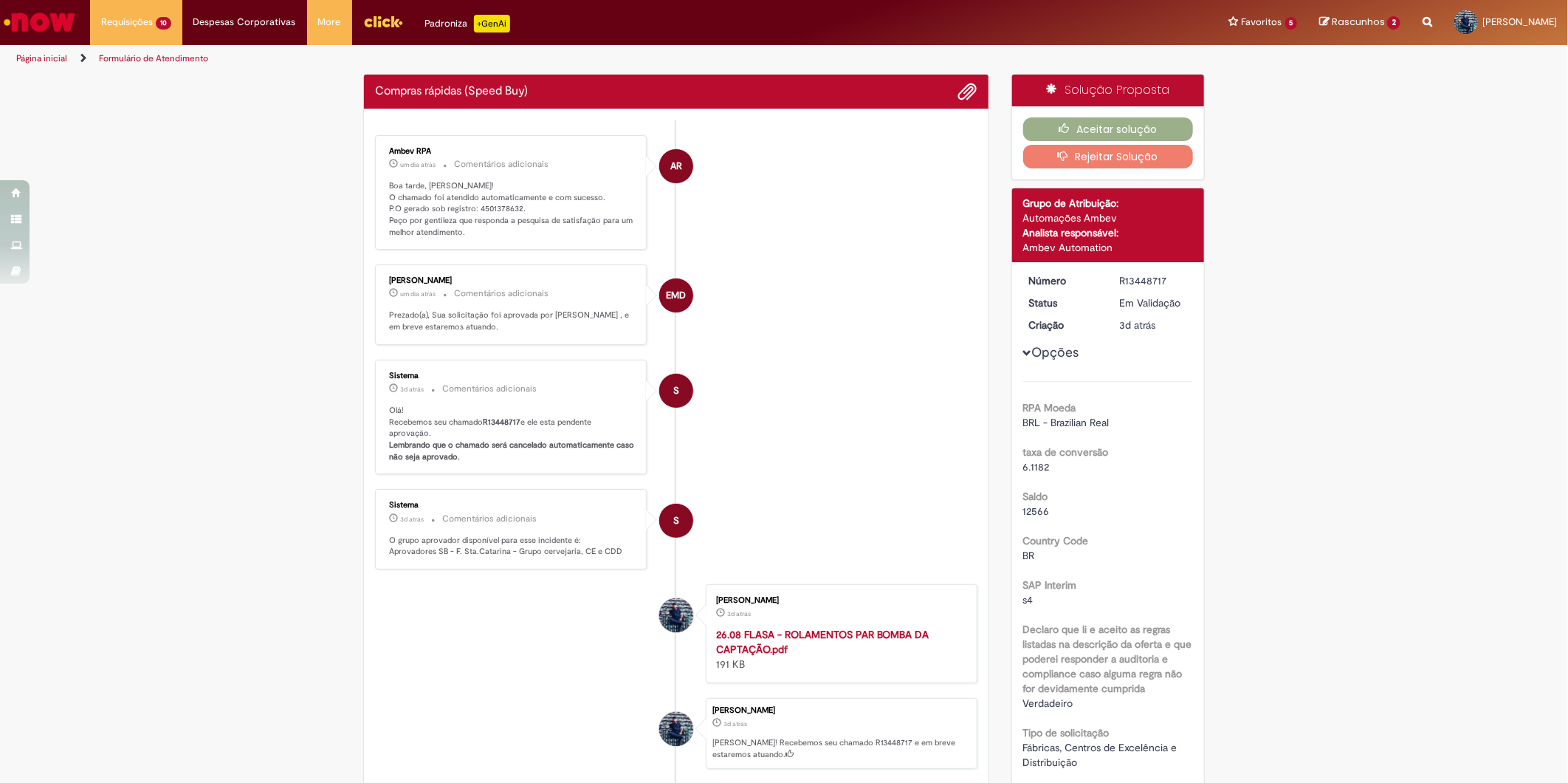
click at [489, 211] on p "Boa tarde, [PERSON_NAME]! O chamado foi atendido automaticamente e com sucesso.…" at bounding box center [512, 209] width 246 height 59
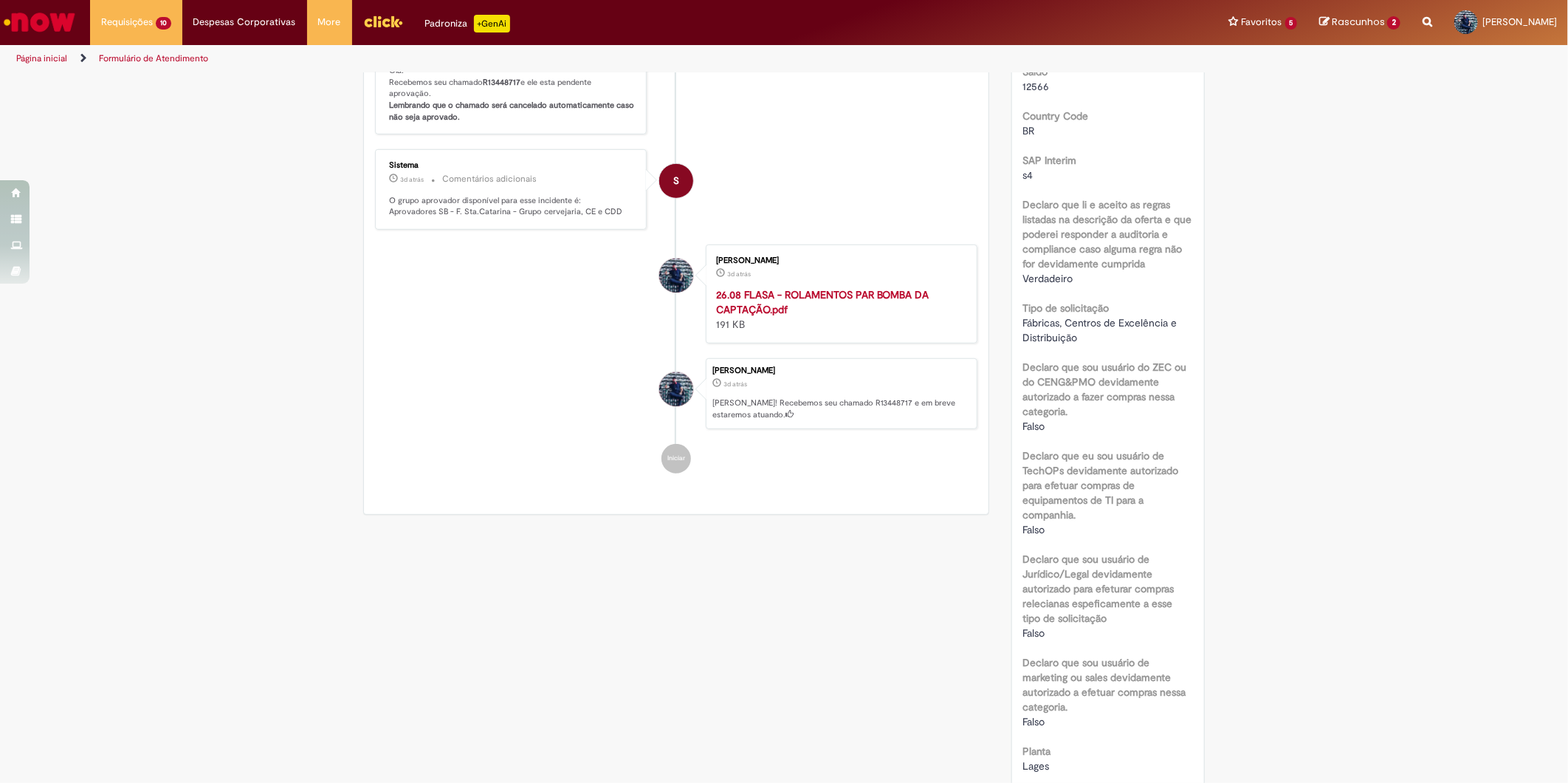
scroll to position [246, 0]
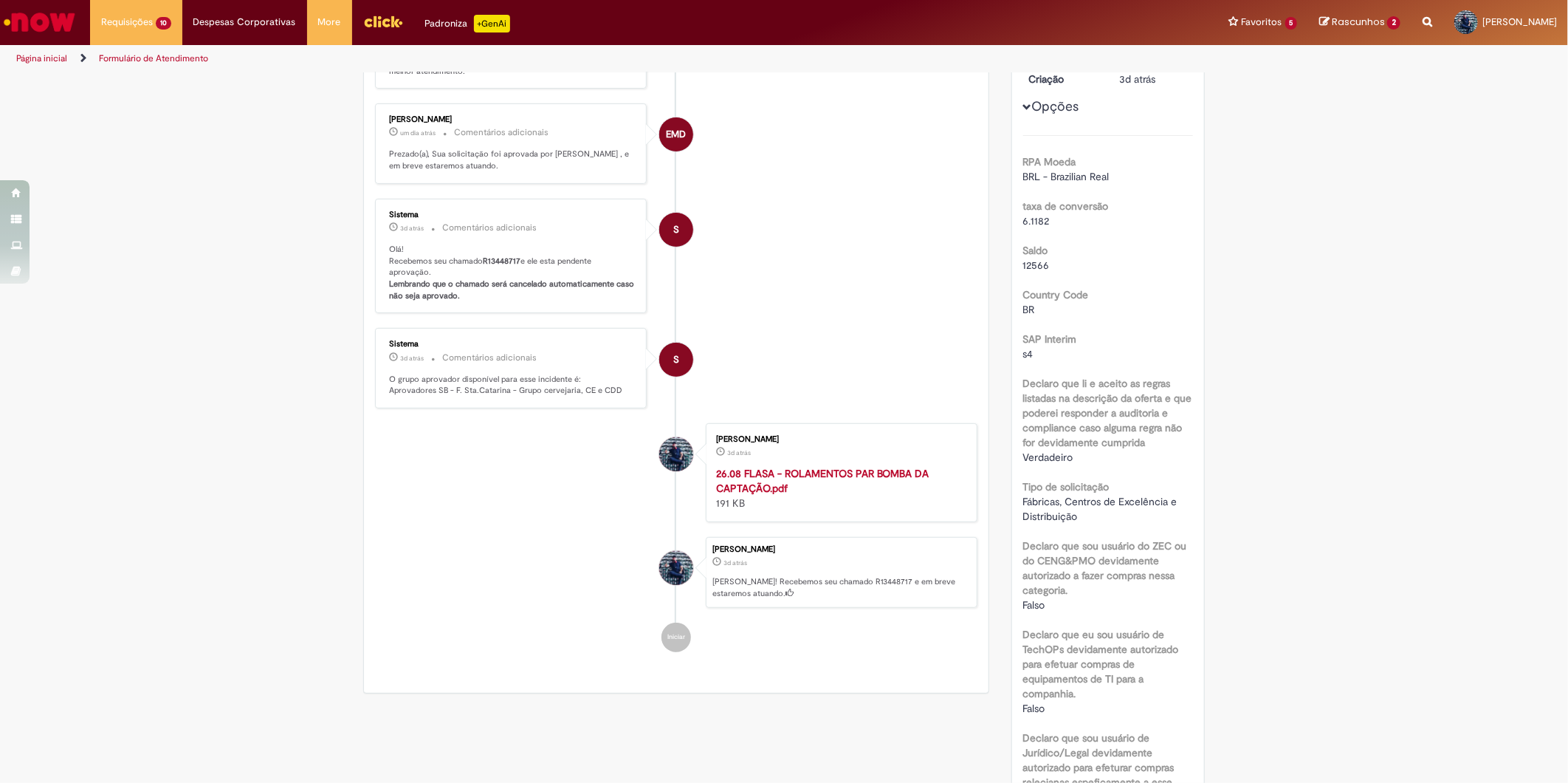
click at [489, 267] on b "R13448717" at bounding box center [502, 261] width 38 height 11
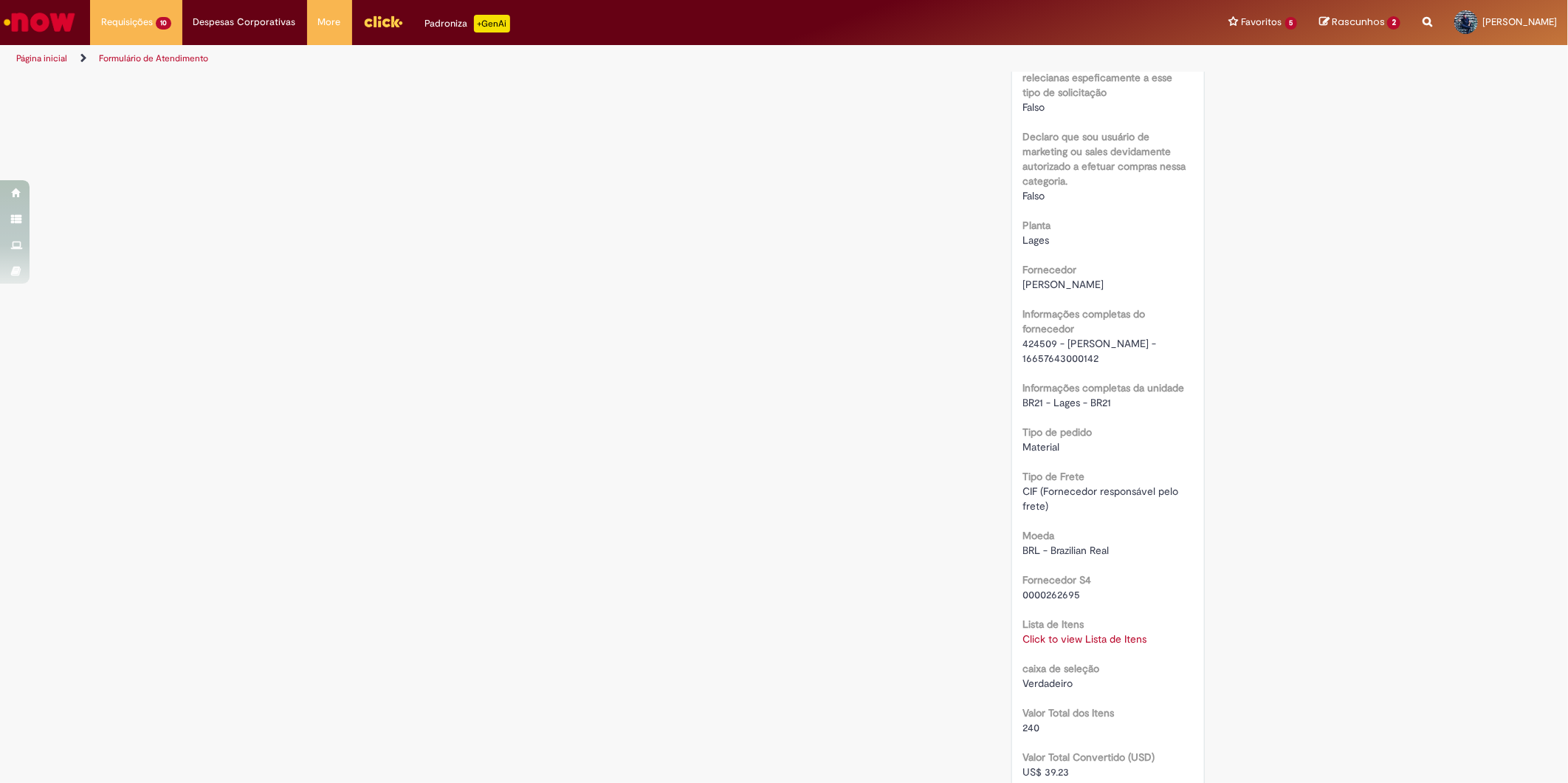
scroll to position [1066, 0]
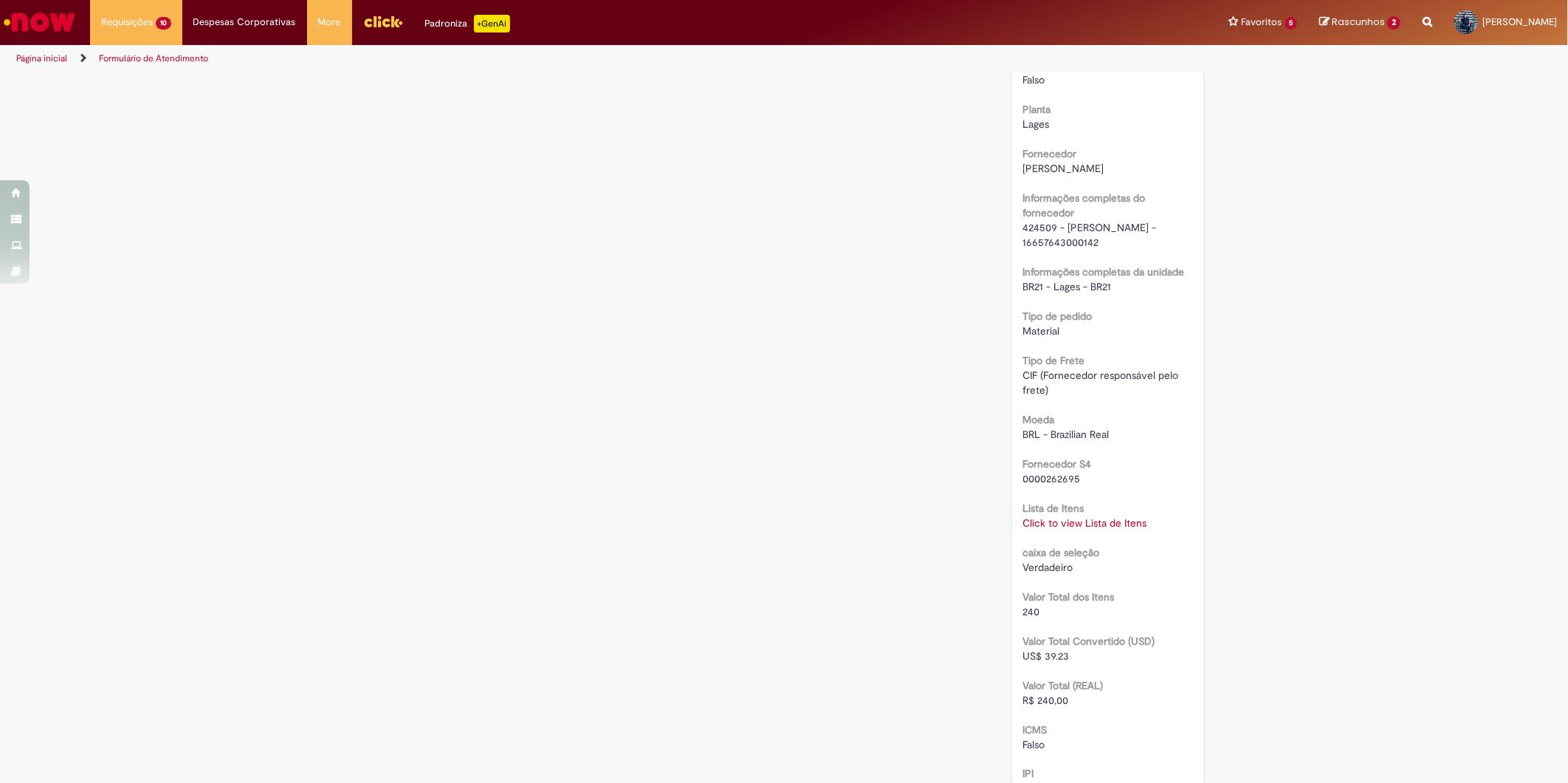
click at [1083, 516] on link "Click to view Lista de Itens" at bounding box center [1086, 523] width 124 height 13
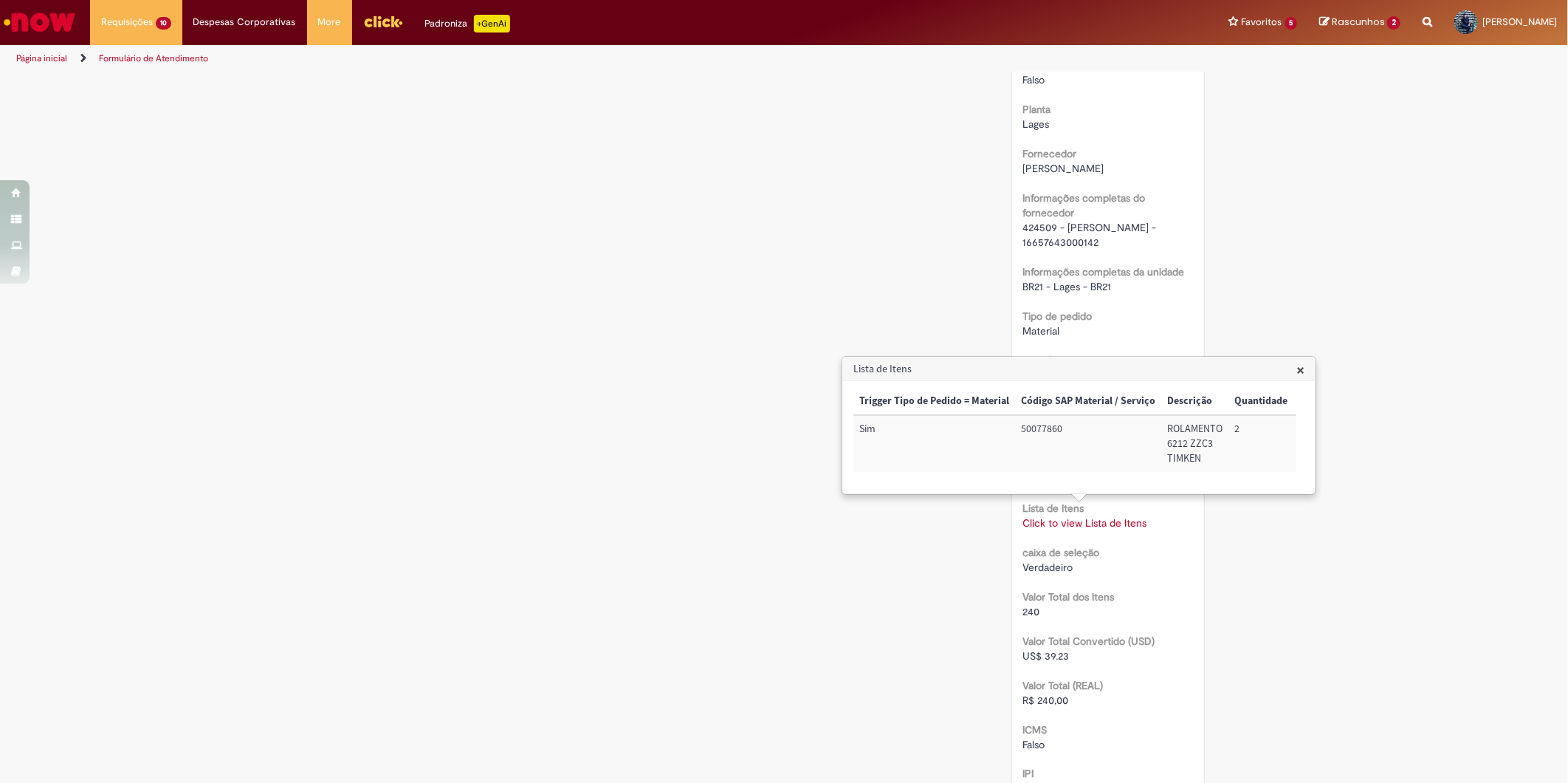
click at [1244, 485] on div "Trigger Tipo de Pedido = Material Código SAP Material / Serviço Descrição Quant…" at bounding box center [1075, 437] width 443 height 99
click at [1240, 429] on td "100002747726" at bounding box center [1257, 443] width 94 height 57
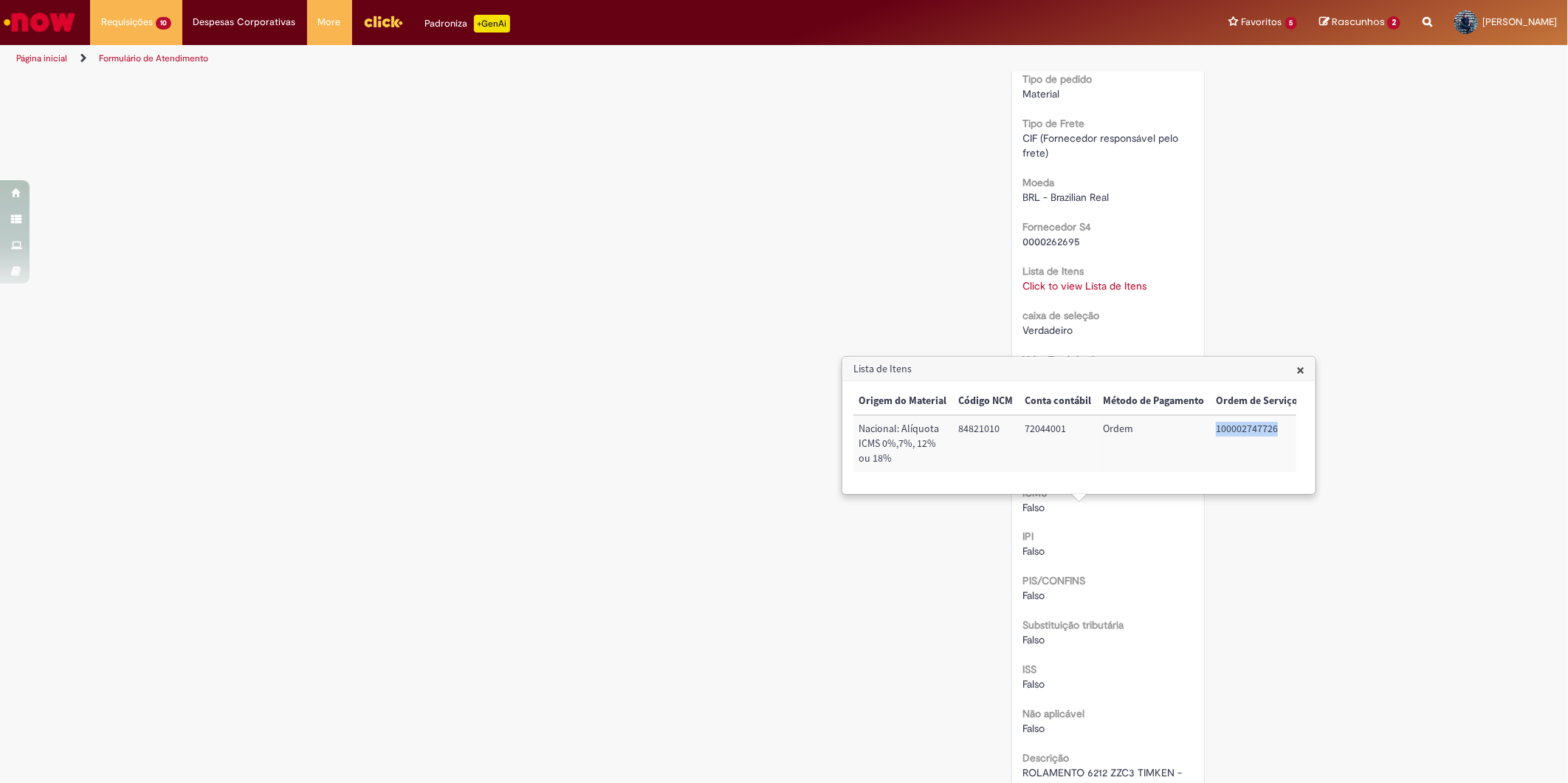
scroll to position [1312, 0]
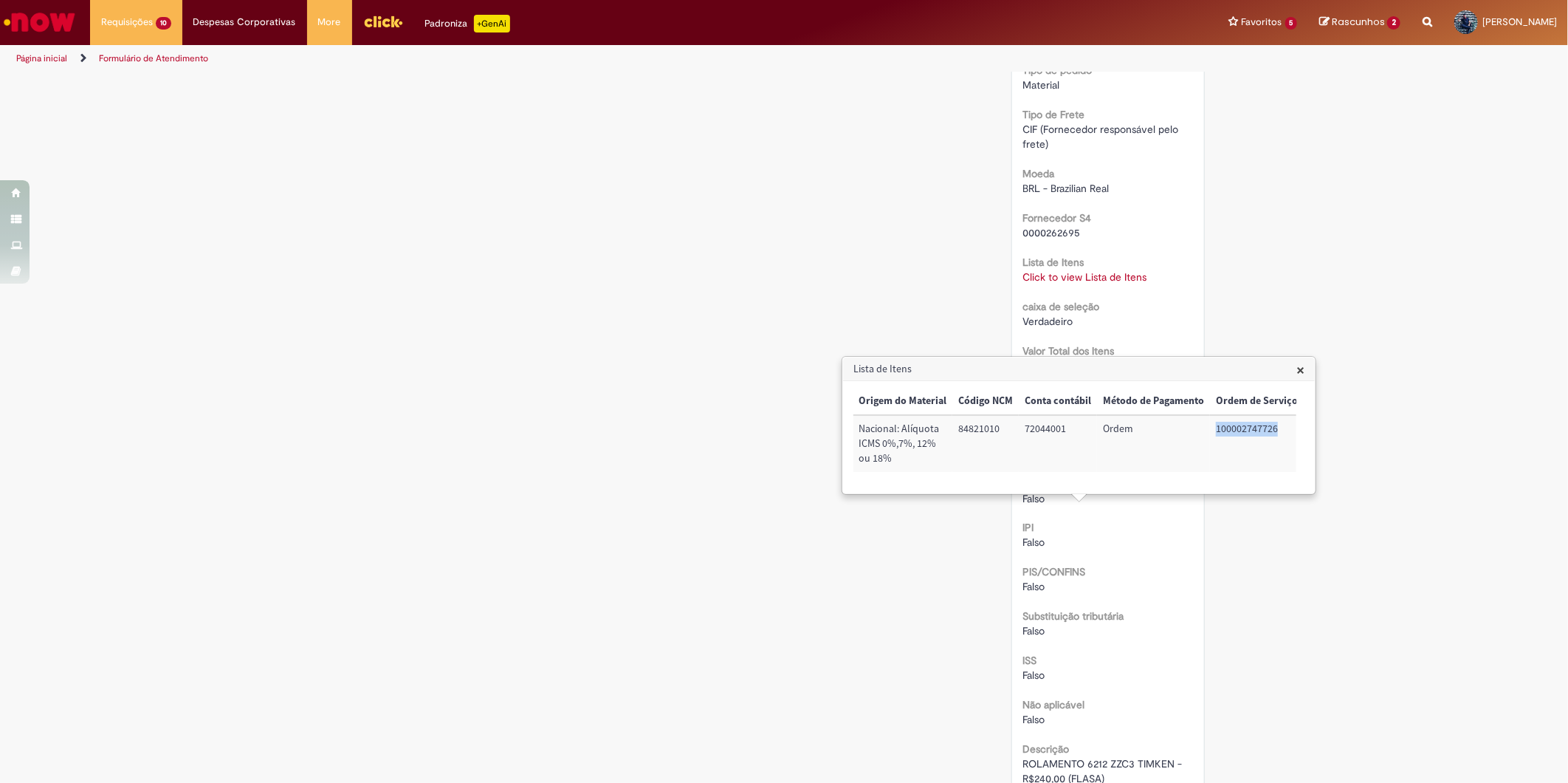
click at [1300, 371] on span "×" at bounding box center [1300, 369] width 8 height 20
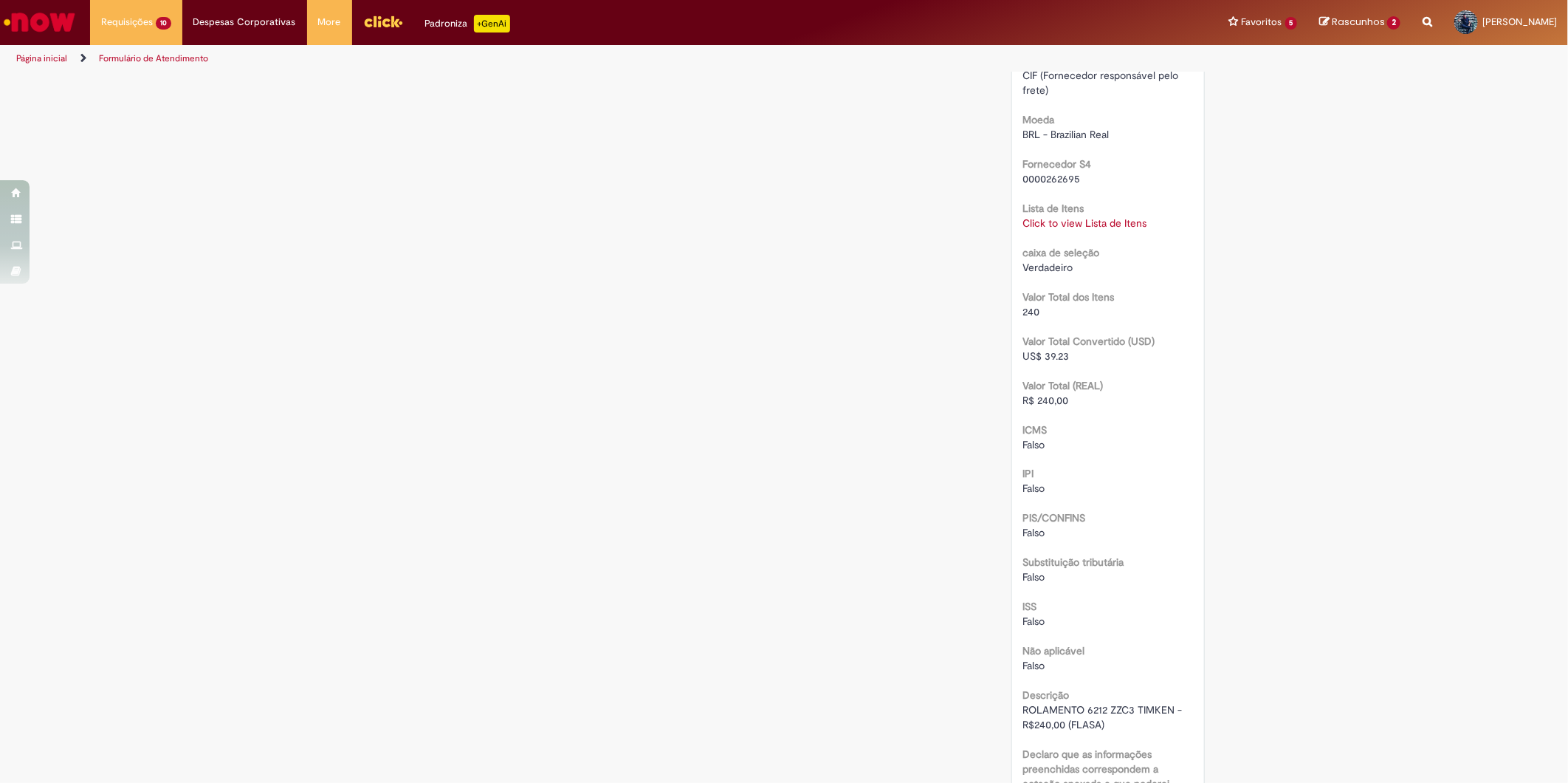
scroll to position [1638, 0]
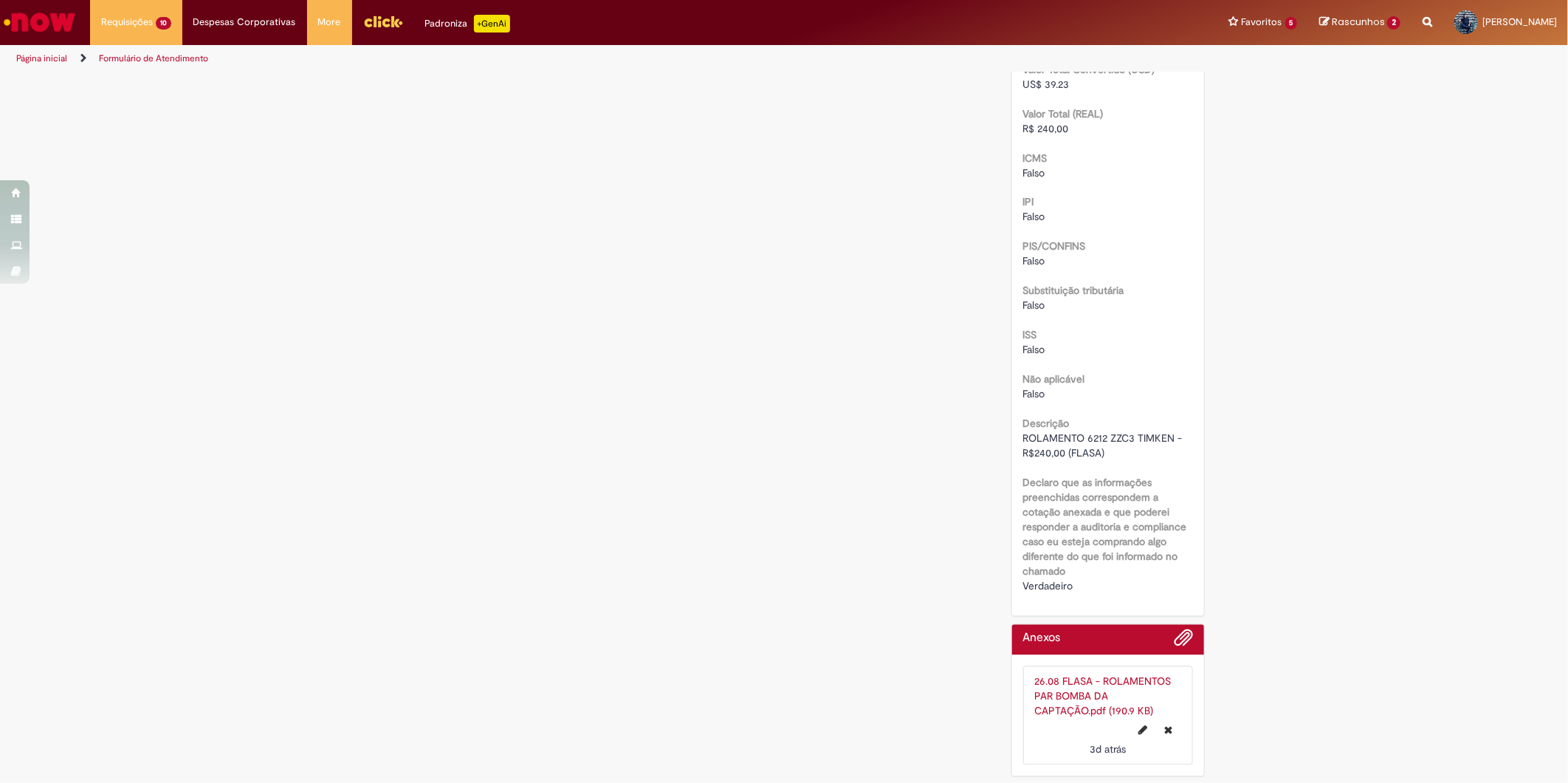
click at [1089, 449] on span "ROLAMENTO 6212 ZZC3 TIMKEN - R$240,00 (FLASA)" at bounding box center [1104, 446] width 163 height 28
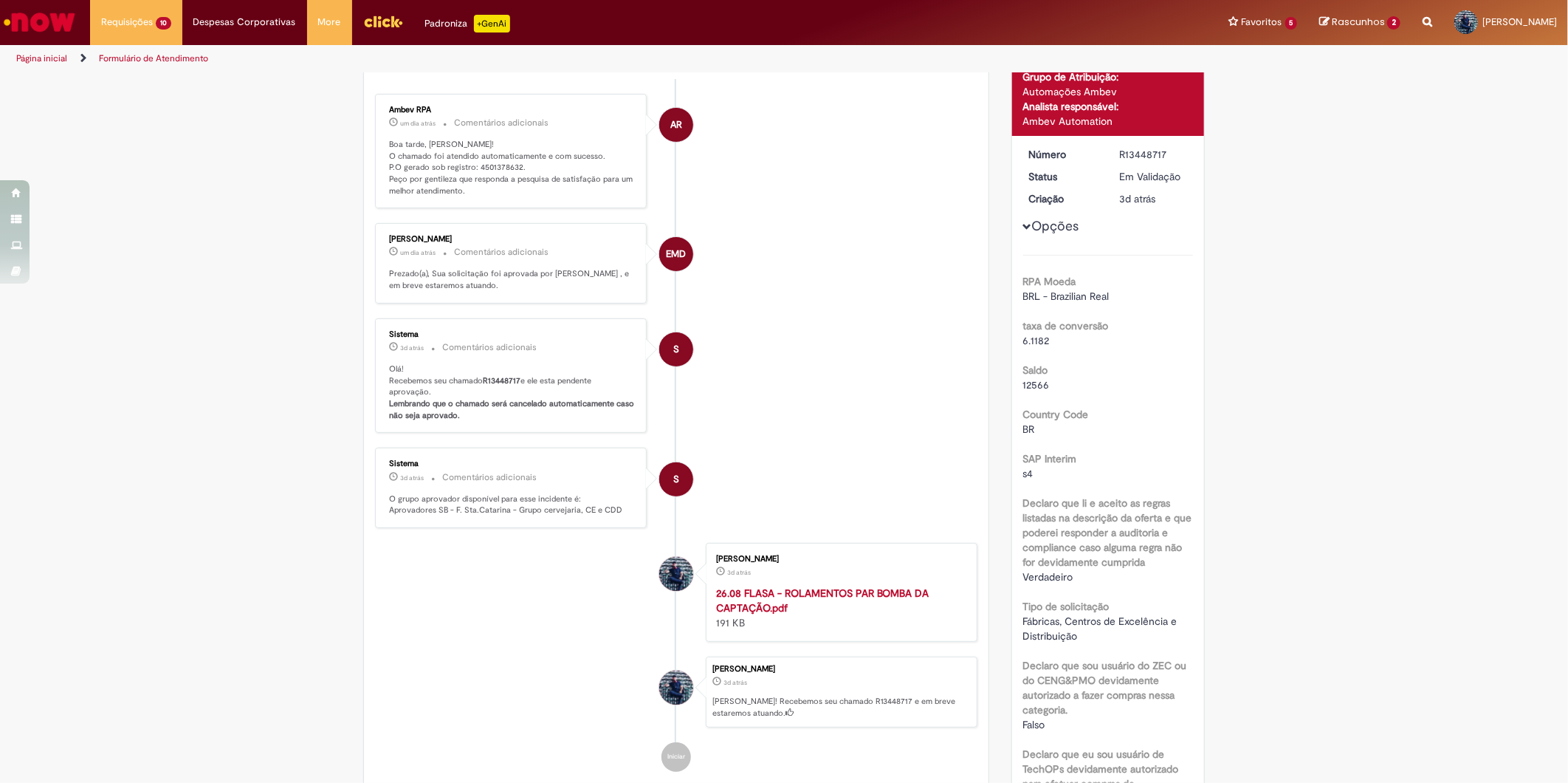
scroll to position [0, 0]
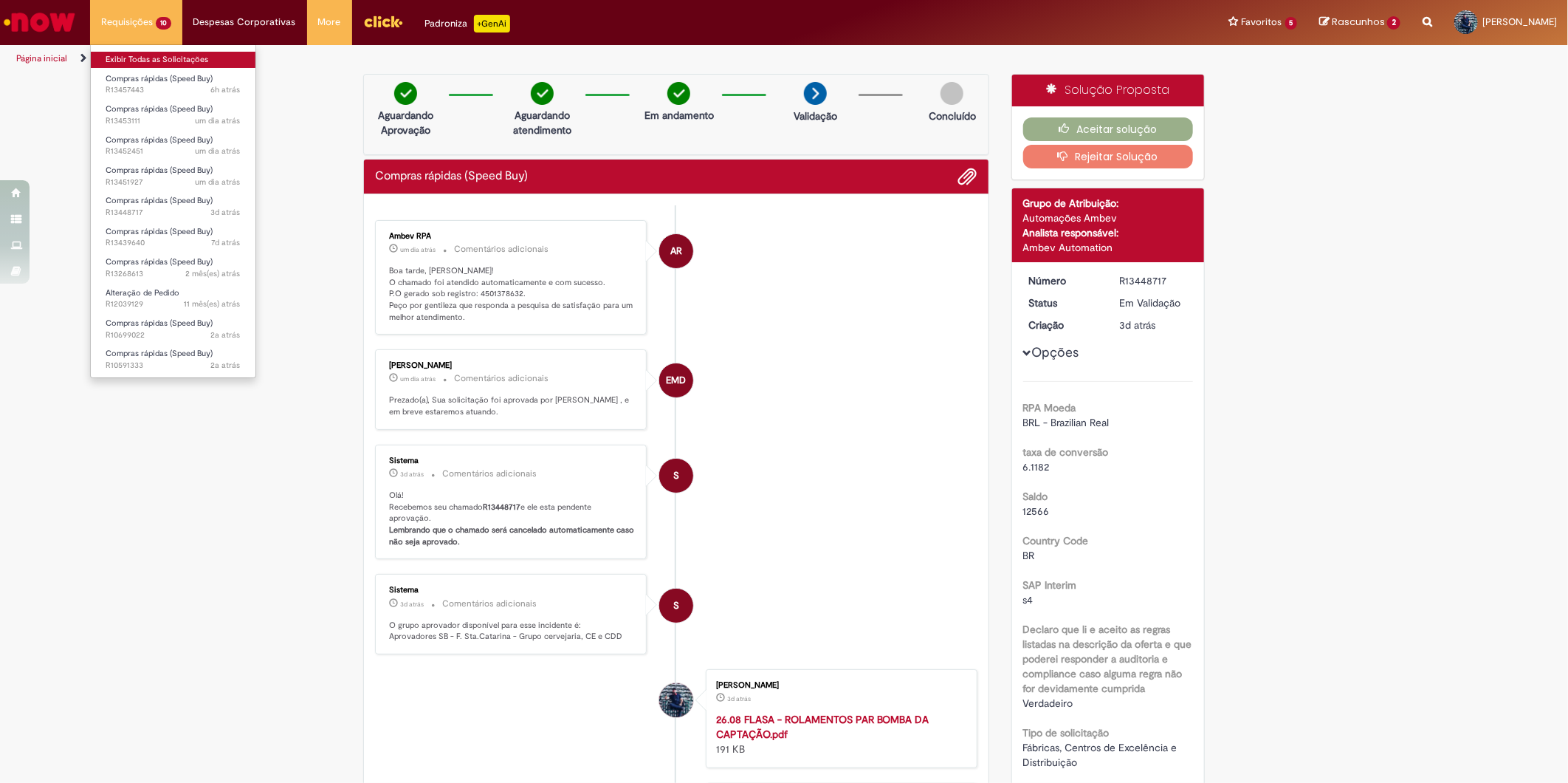
click at [164, 52] on link "Exibir Todas as Solicitações" at bounding box center [173, 59] width 164 height 16
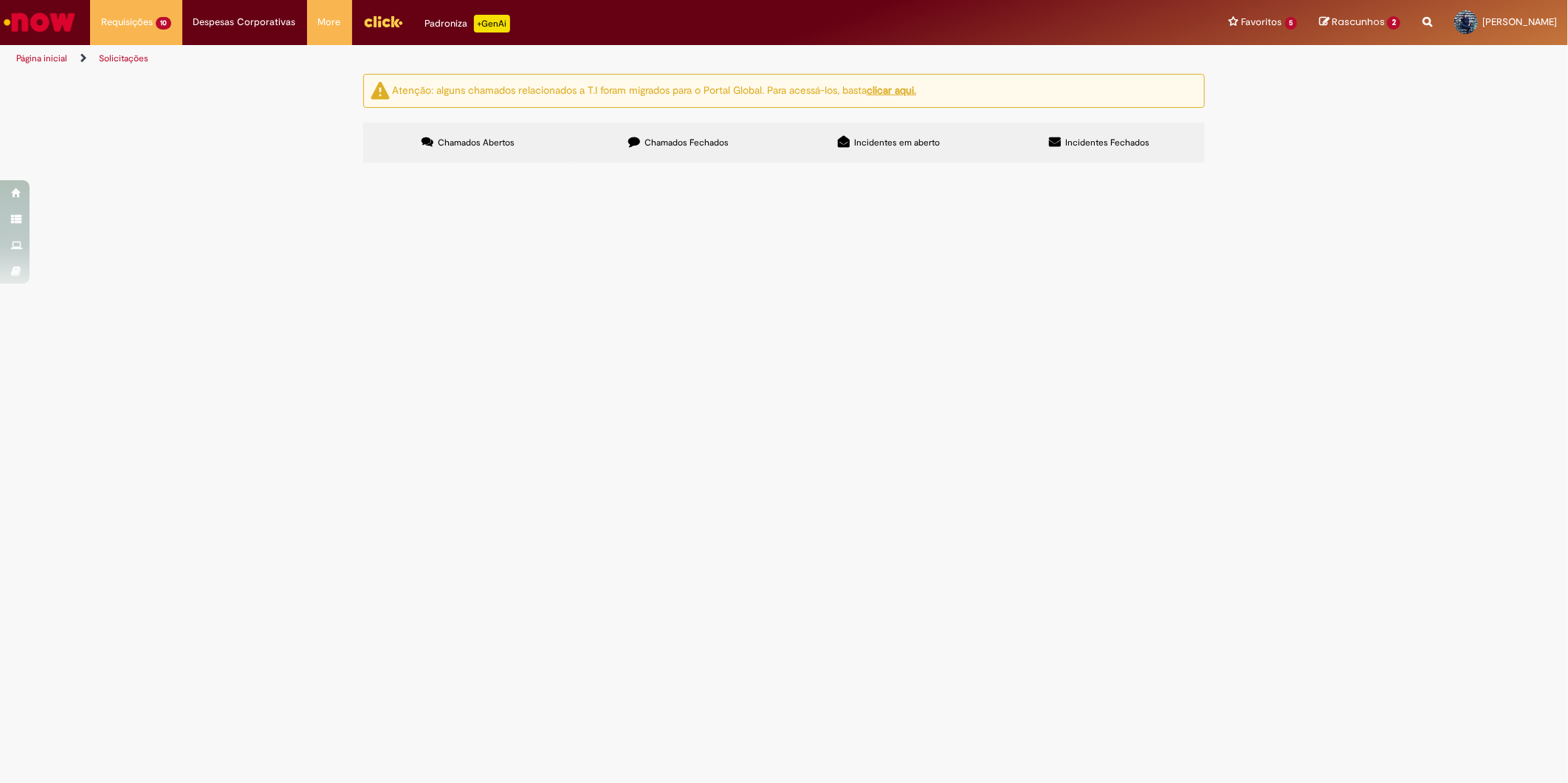
click at [0, 0] on span "Descritivo: Compra de rolamentos para redutor MR133002 da BIOMASSA Valor total:…" at bounding box center [0, 0] width 0 height 0
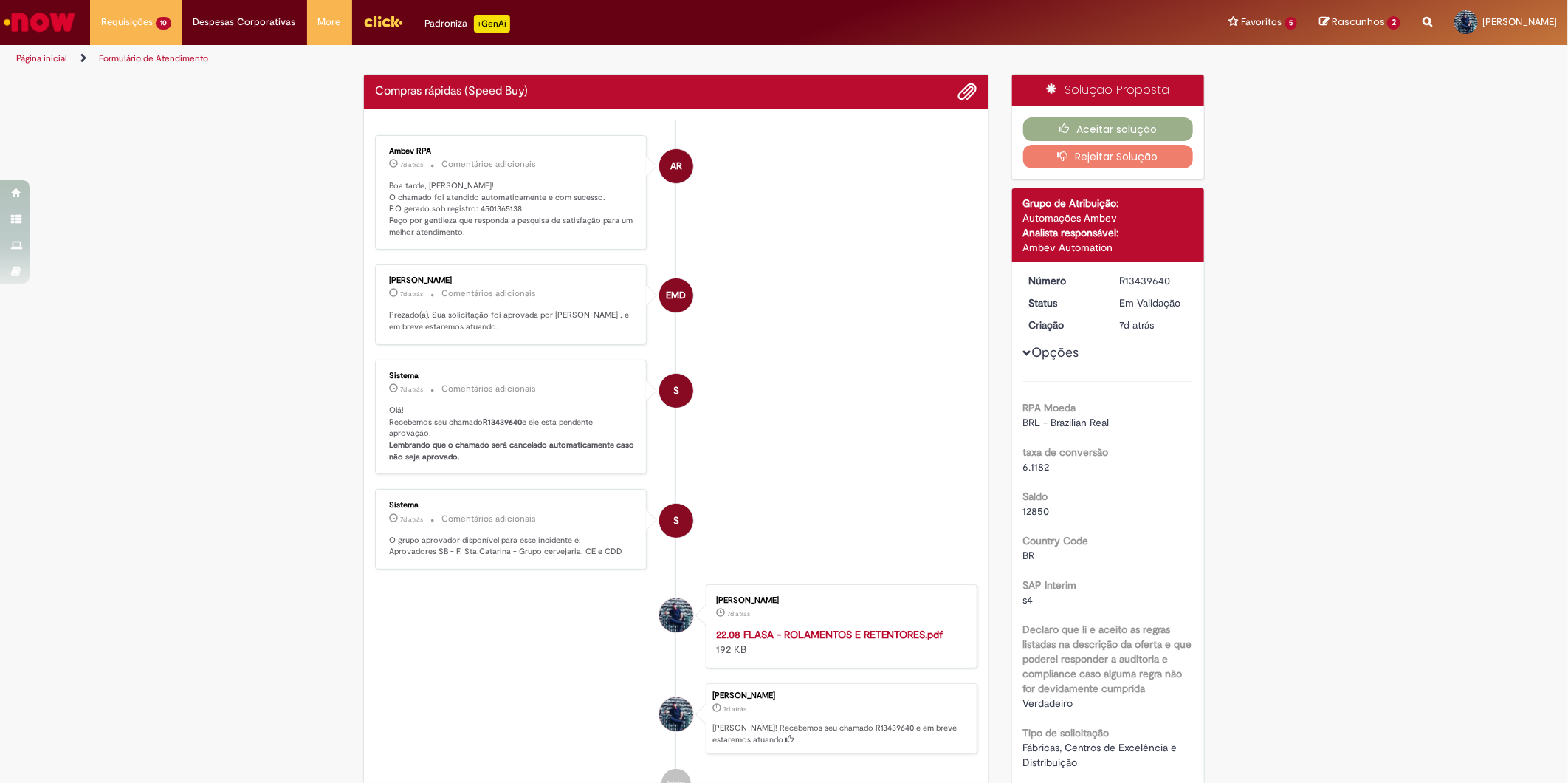
click at [503, 207] on p "Boa tarde, [PERSON_NAME]! O chamado foi atendido automaticamente e com sucesso.…" at bounding box center [512, 209] width 246 height 59
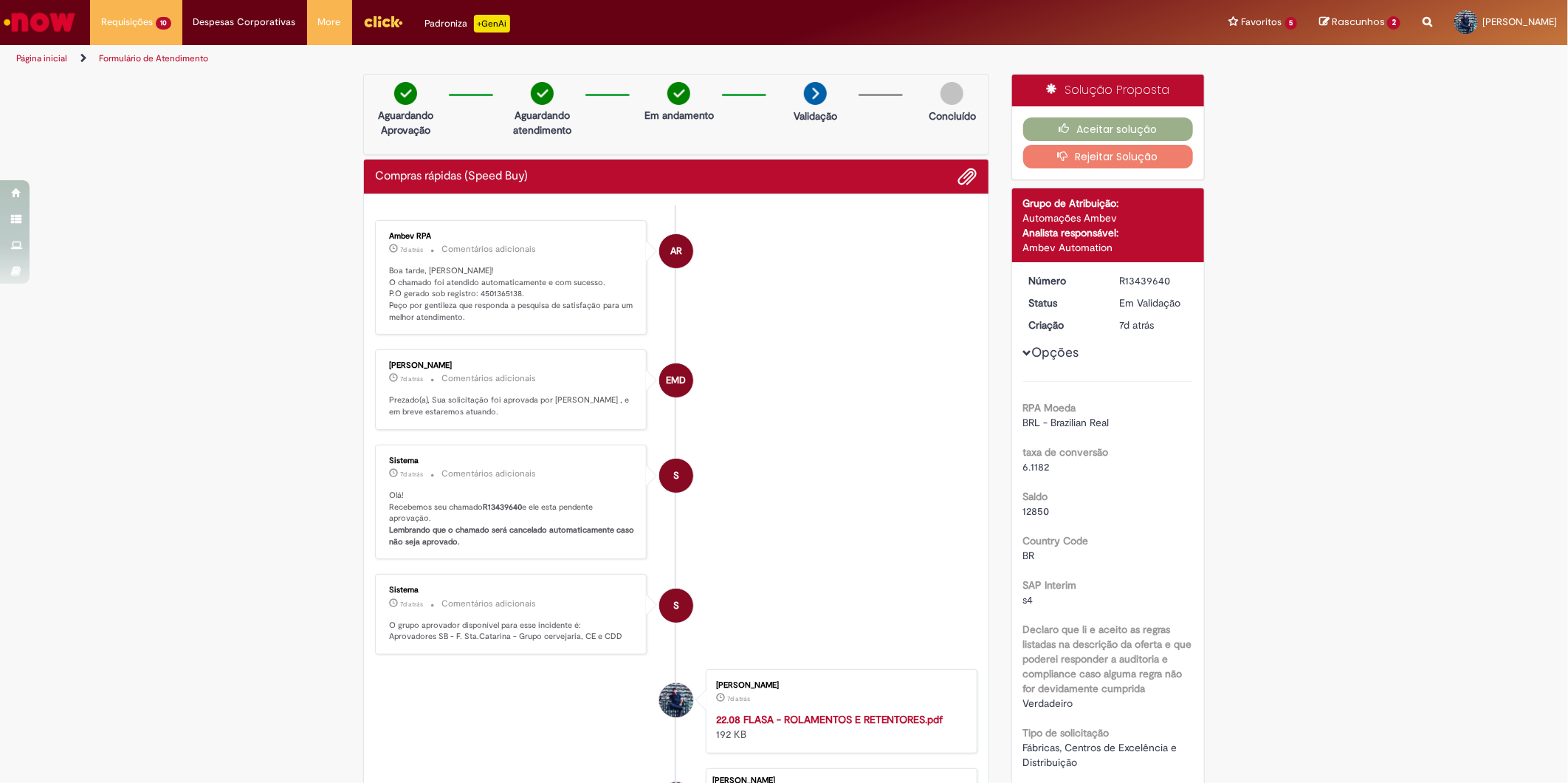
click at [498, 513] on b "R13439640" at bounding box center [503, 507] width 39 height 11
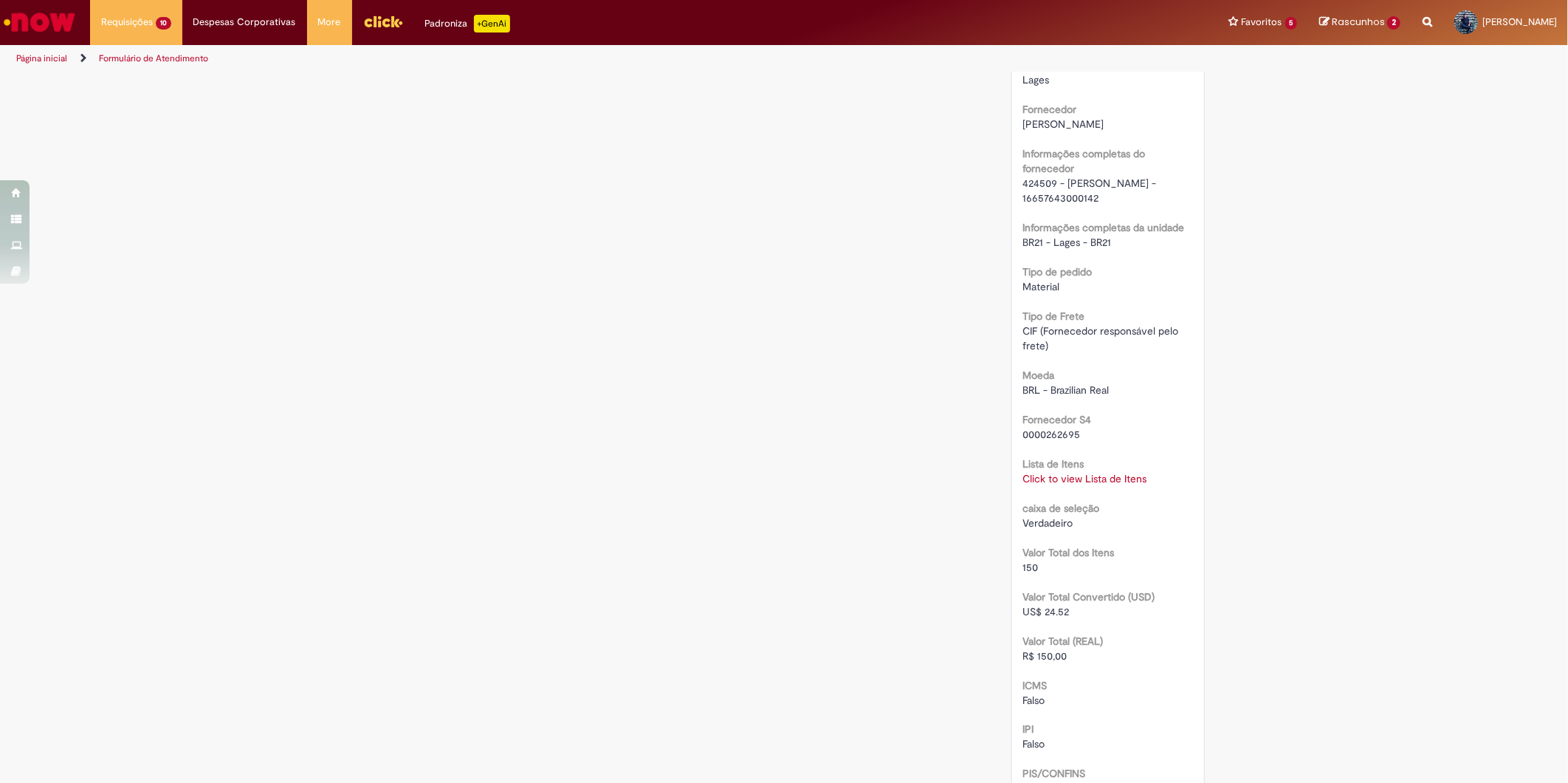
scroll to position [1148, 0]
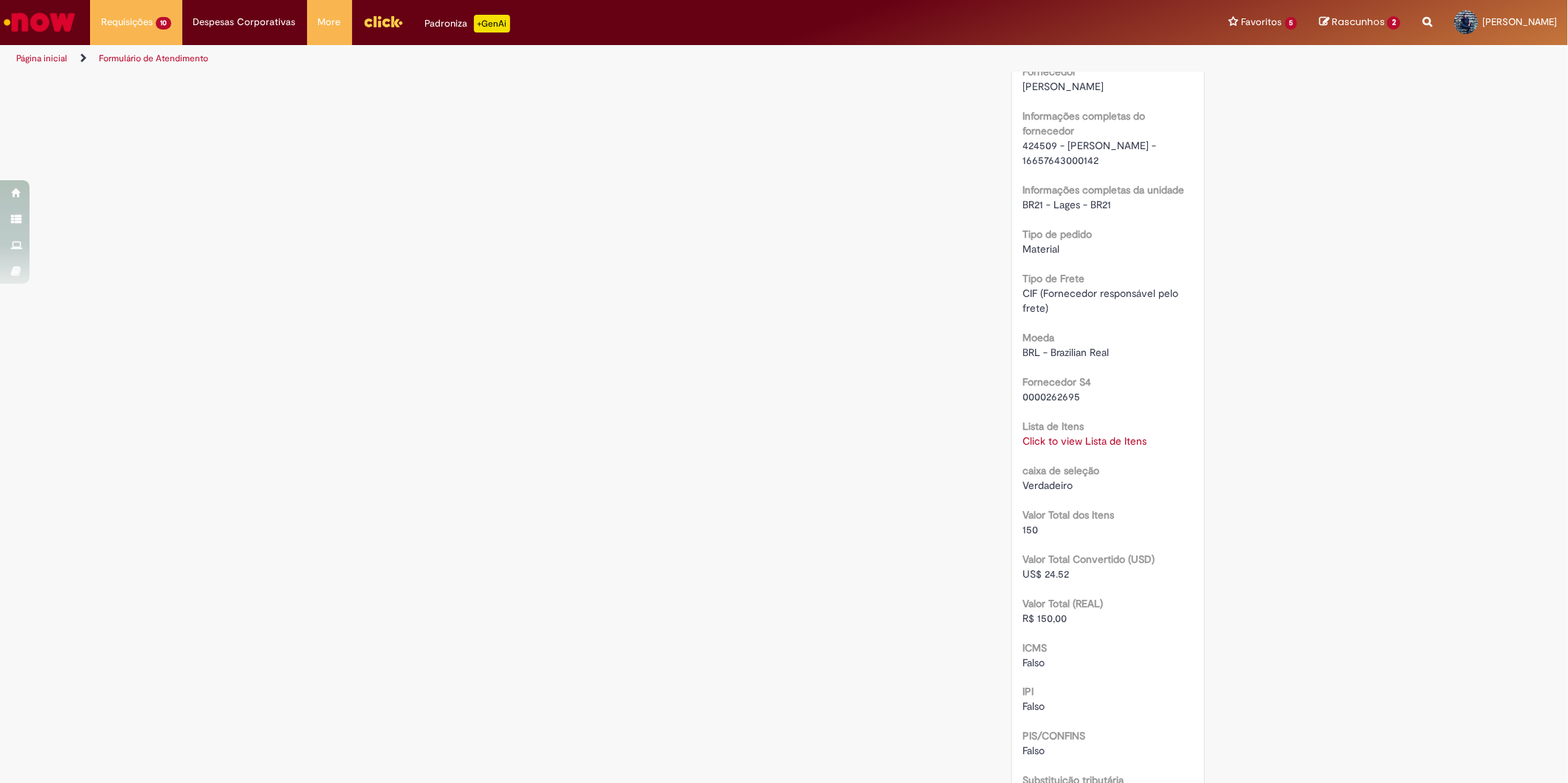
click at [1089, 443] on link "Click to view Lista de Itens" at bounding box center [1086, 440] width 124 height 13
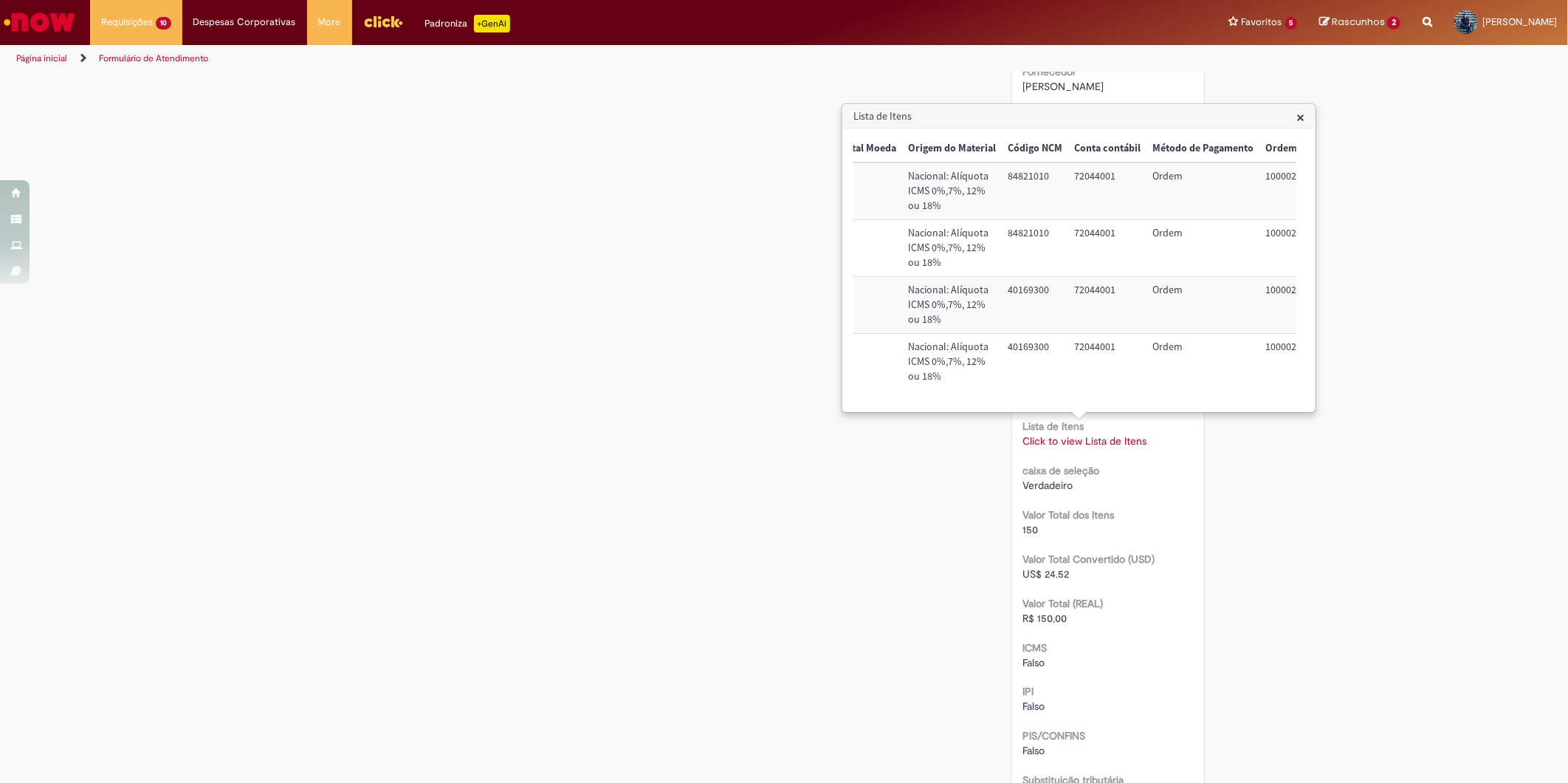
scroll to position [0, 610]
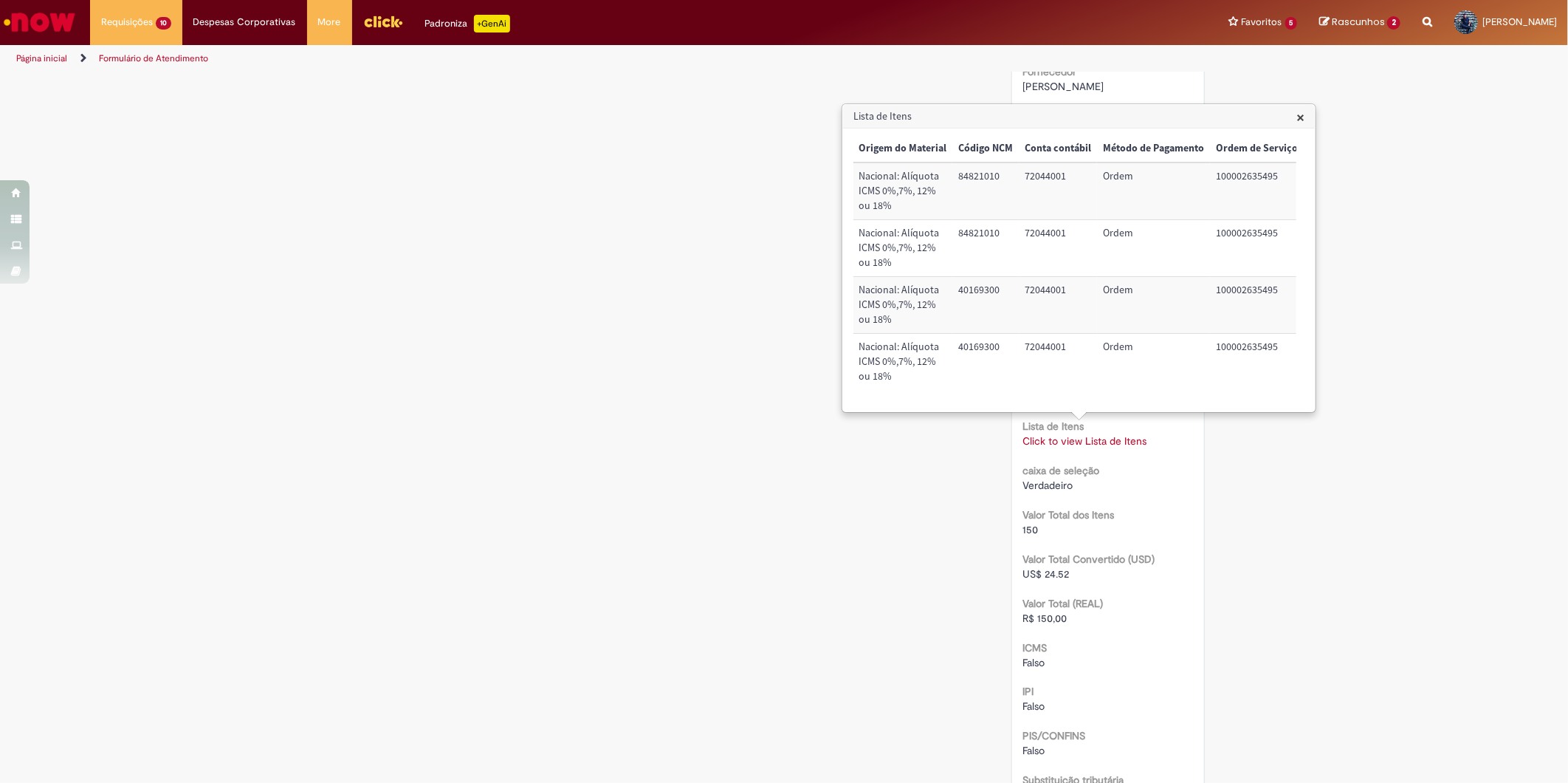
click at [1235, 347] on td "100002635495" at bounding box center [1257, 361] width 94 height 56
click at [1298, 113] on span "×" at bounding box center [1300, 115] width 8 height 20
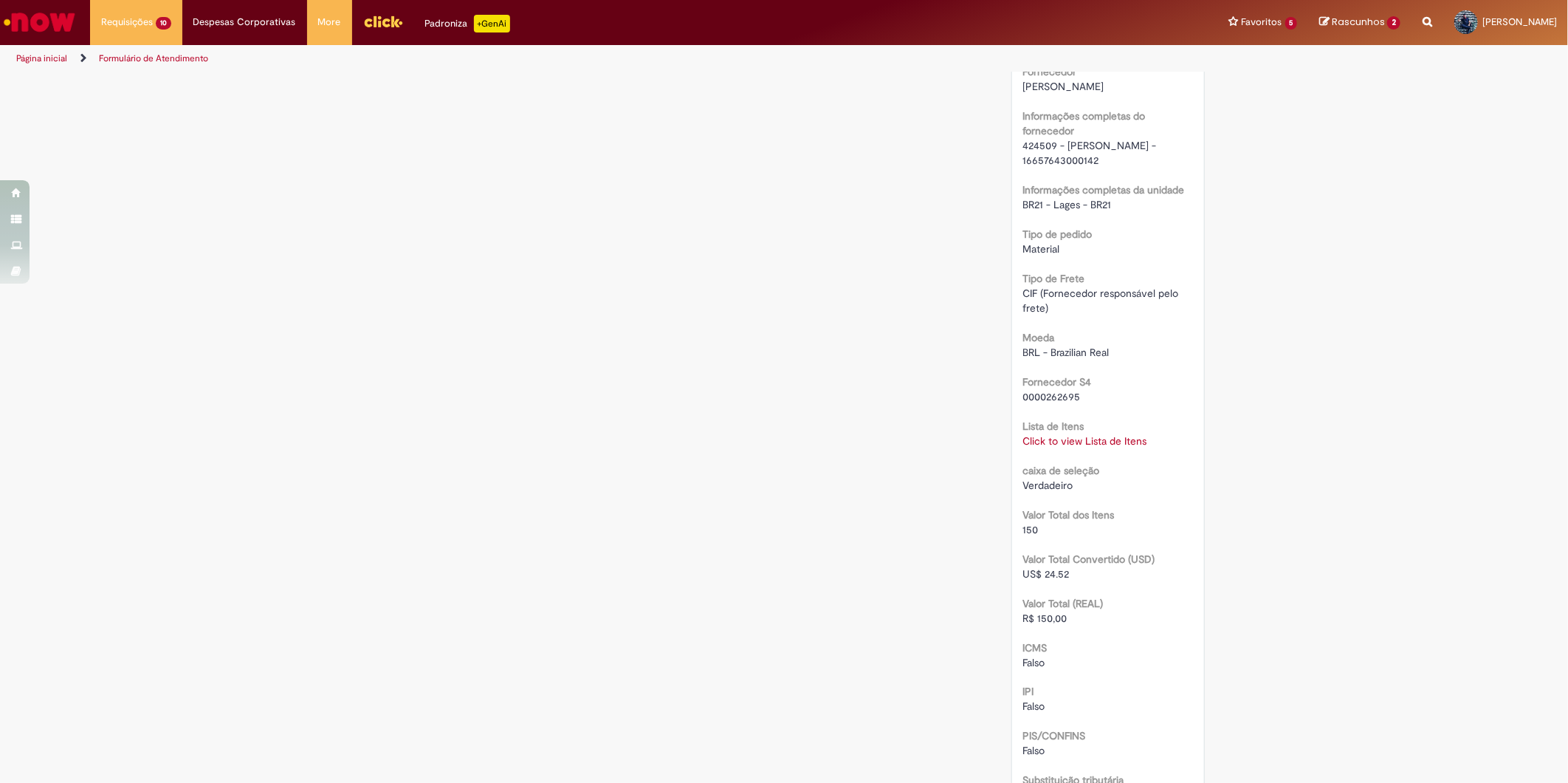
scroll to position [1559, 0]
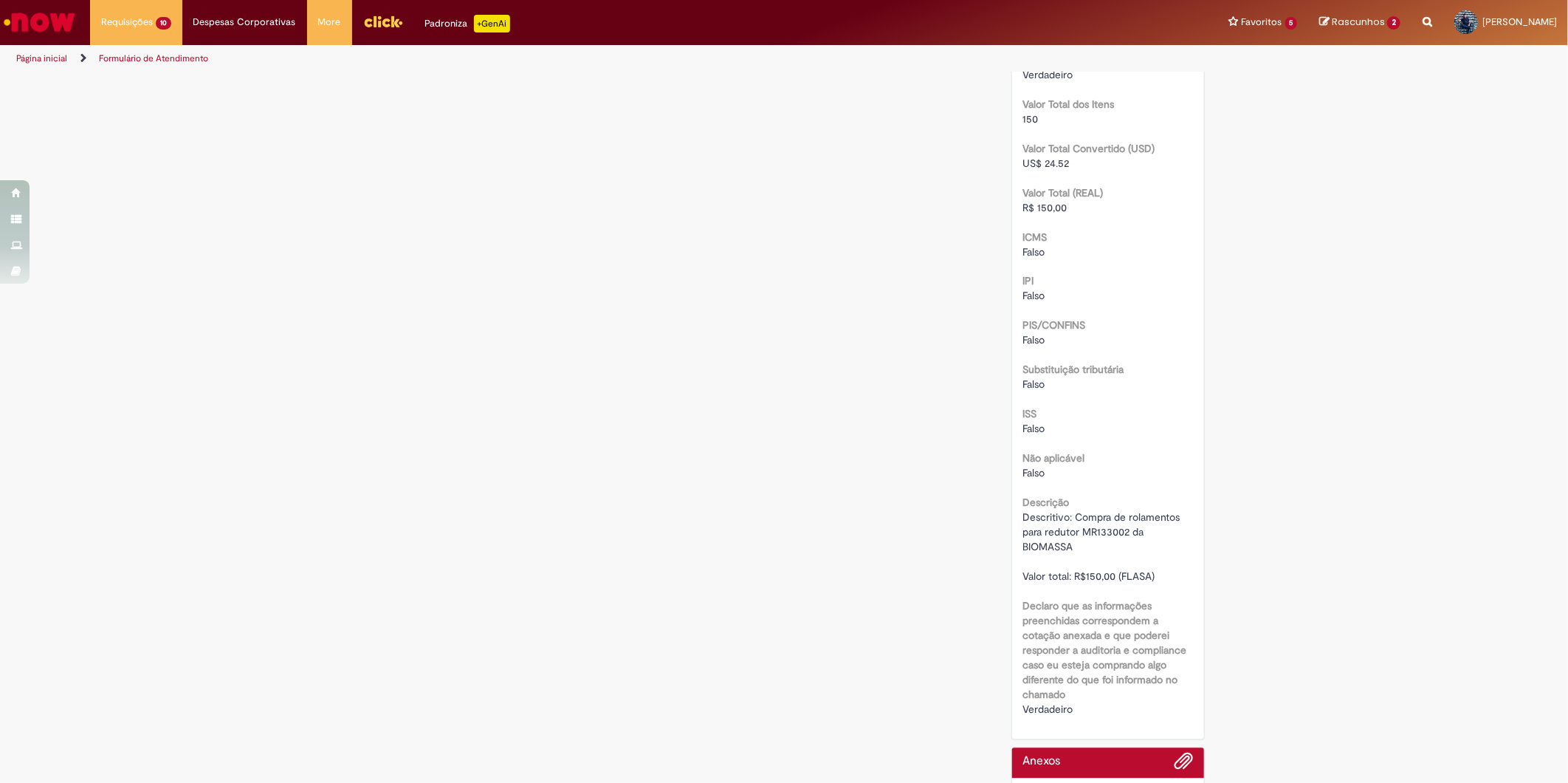
click at [1087, 521] on span "Descritivo: Compra de rolamentos para redutor MR133002 da BIOMASSA Valor total:…" at bounding box center [1104, 547] width 160 height 72
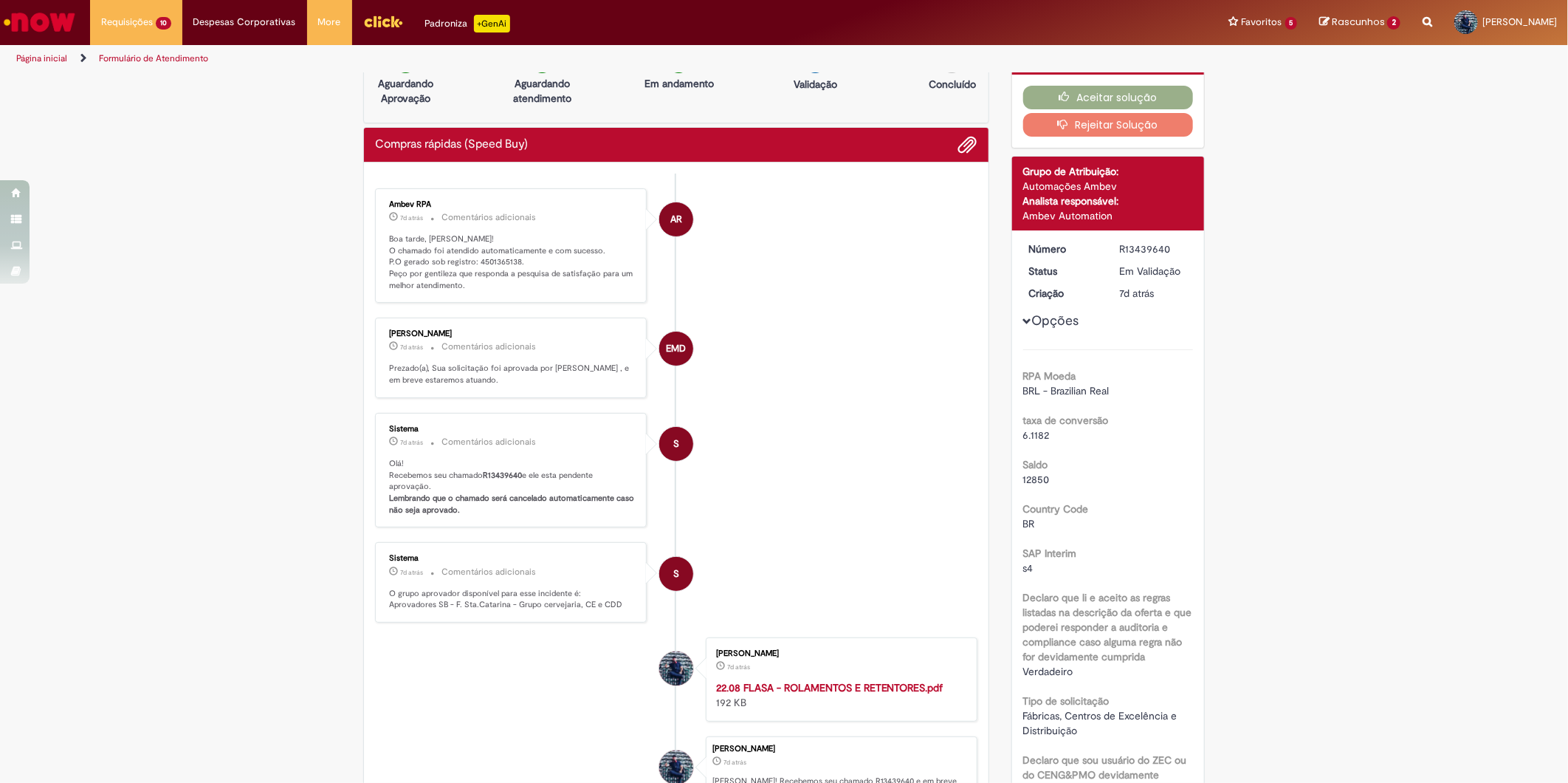
scroll to position [27, 0]
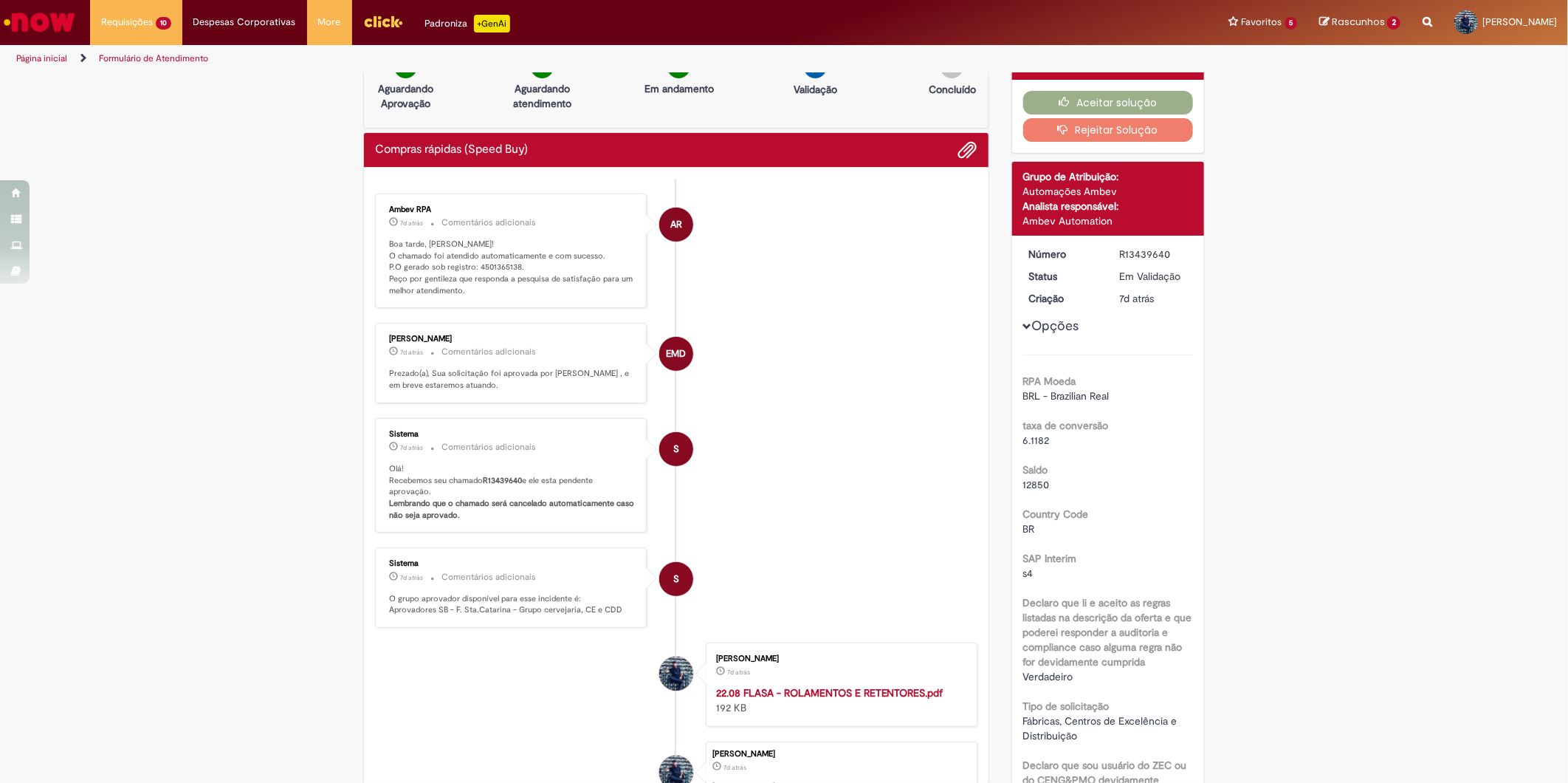
click at [0, 0] on button "Opções" at bounding box center [0, 0] width 0 height 0
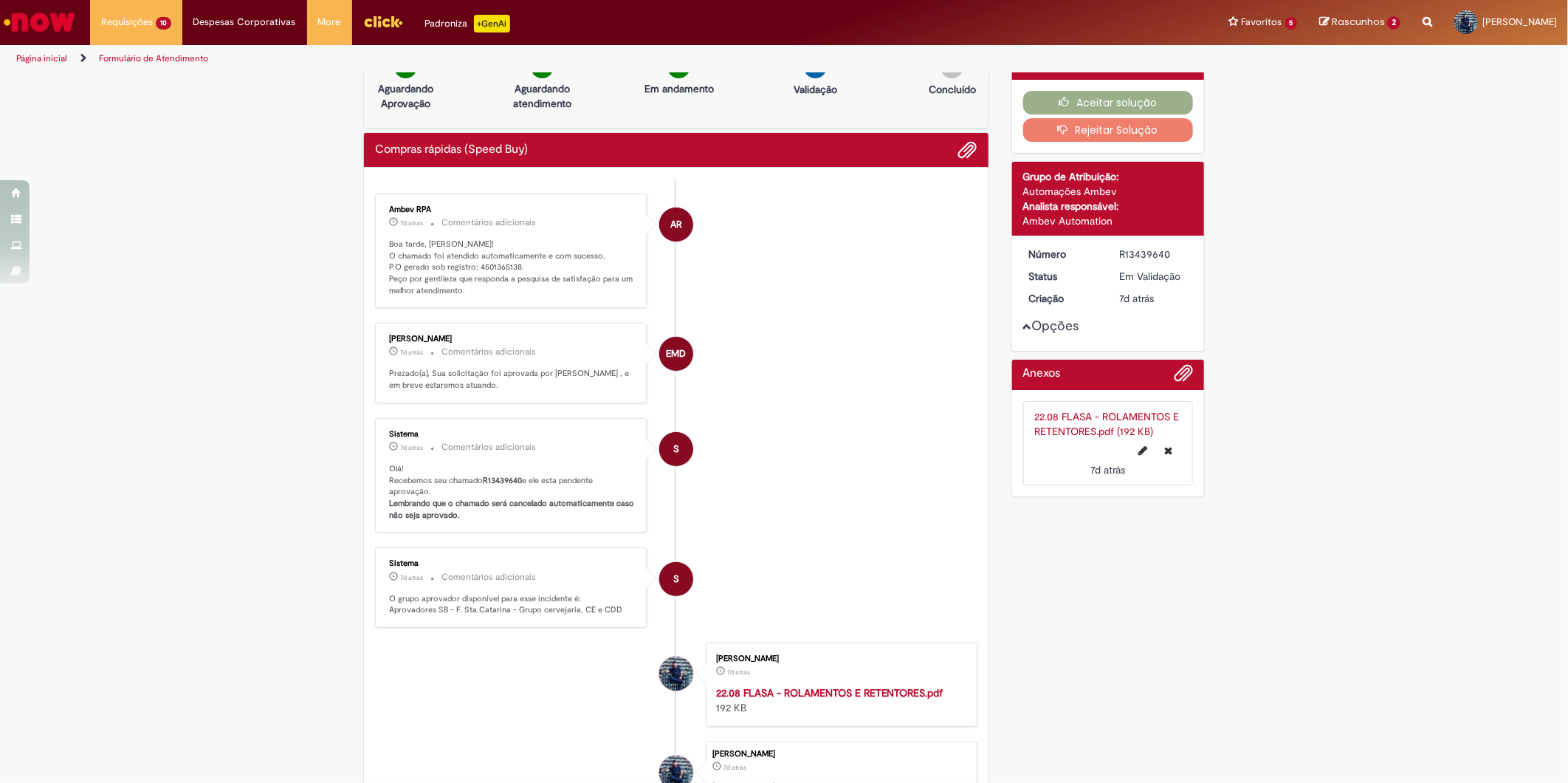
click at [0, 0] on button "Opções" at bounding box center [0, 0] width 0 height 0
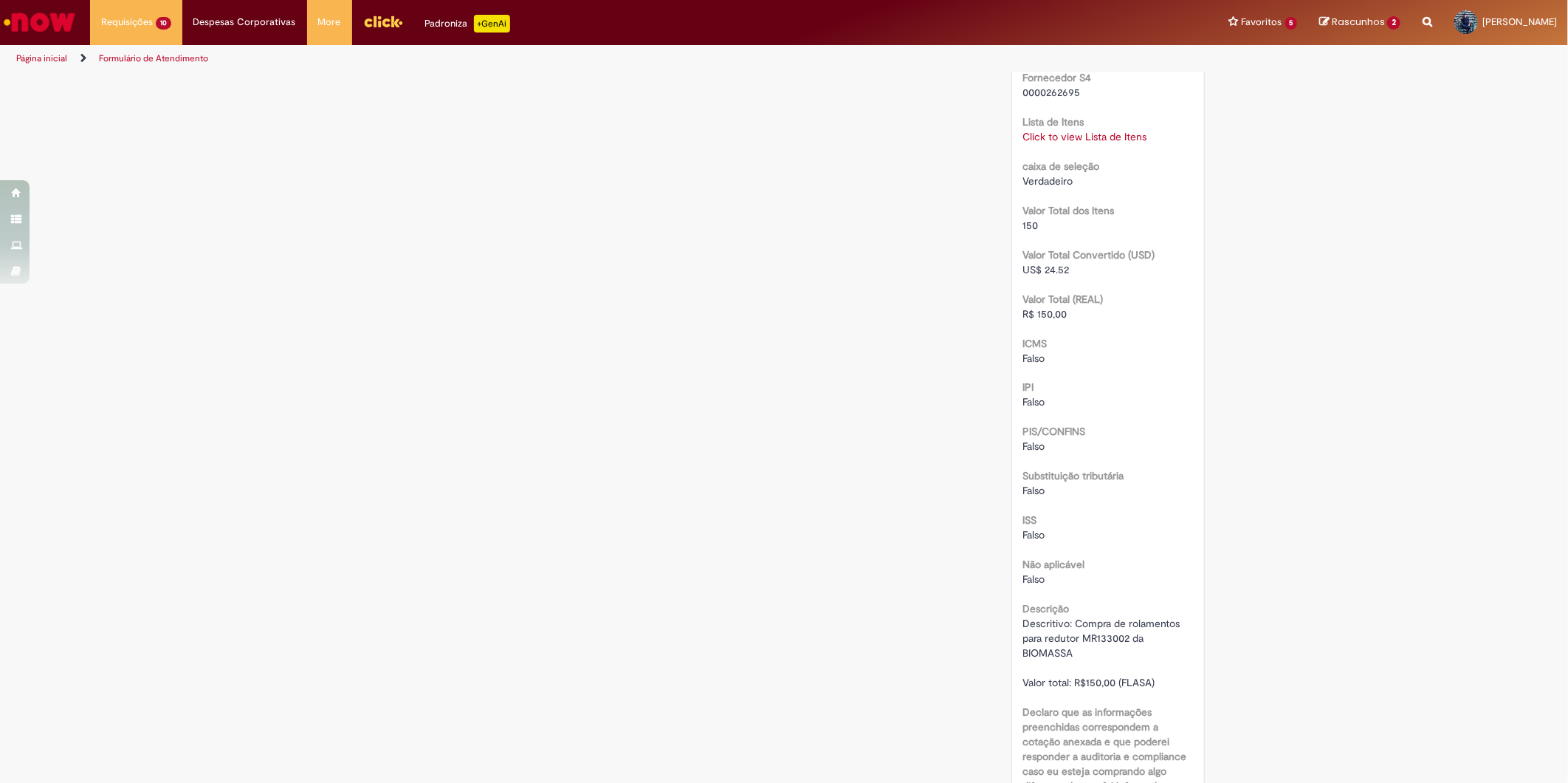
scroll to position [1559, 0]
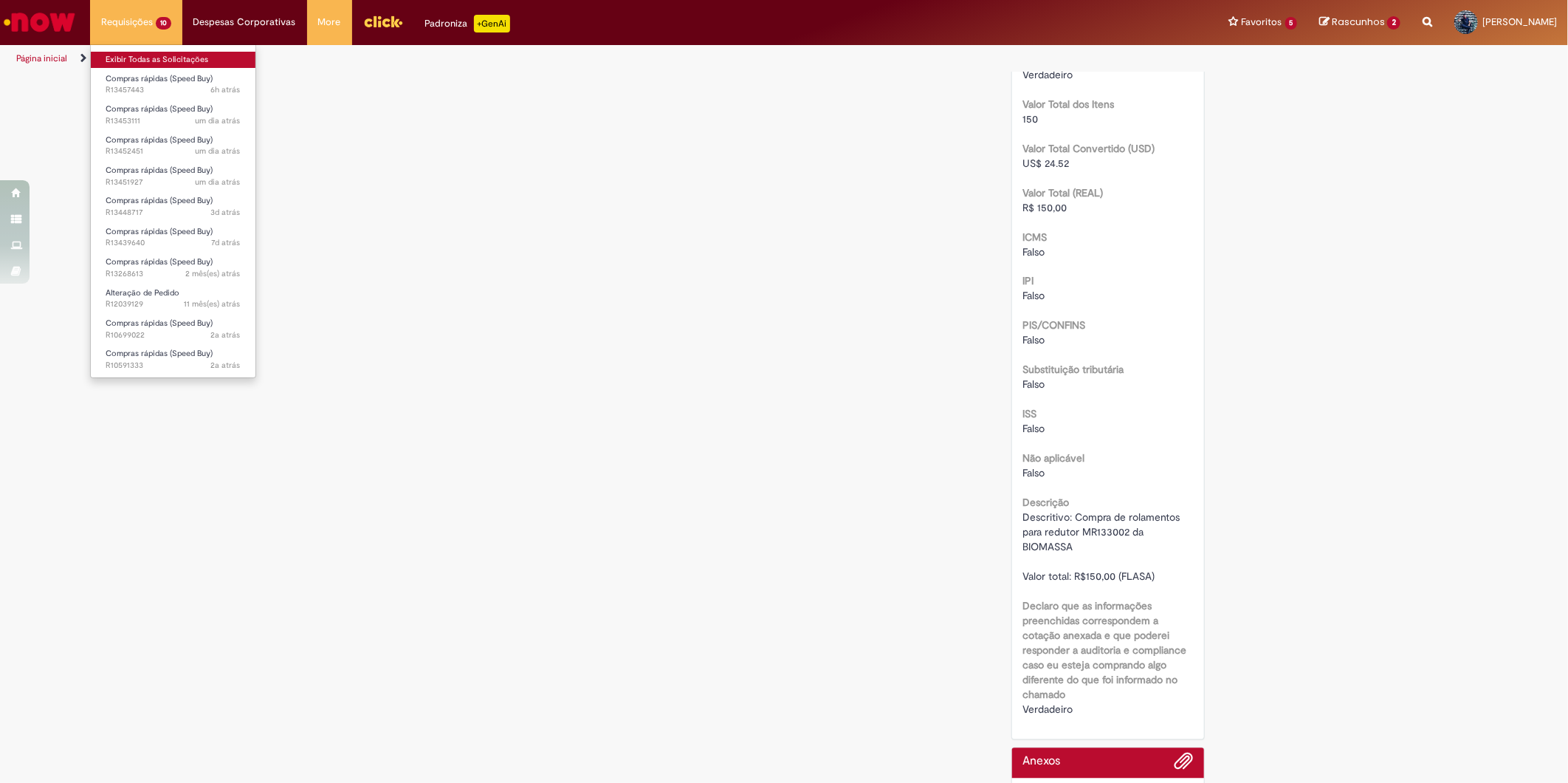
click at [163, 63] on link "Exibir Todas as Solicitações" at bounding box center [173, 59] width 164 height 16
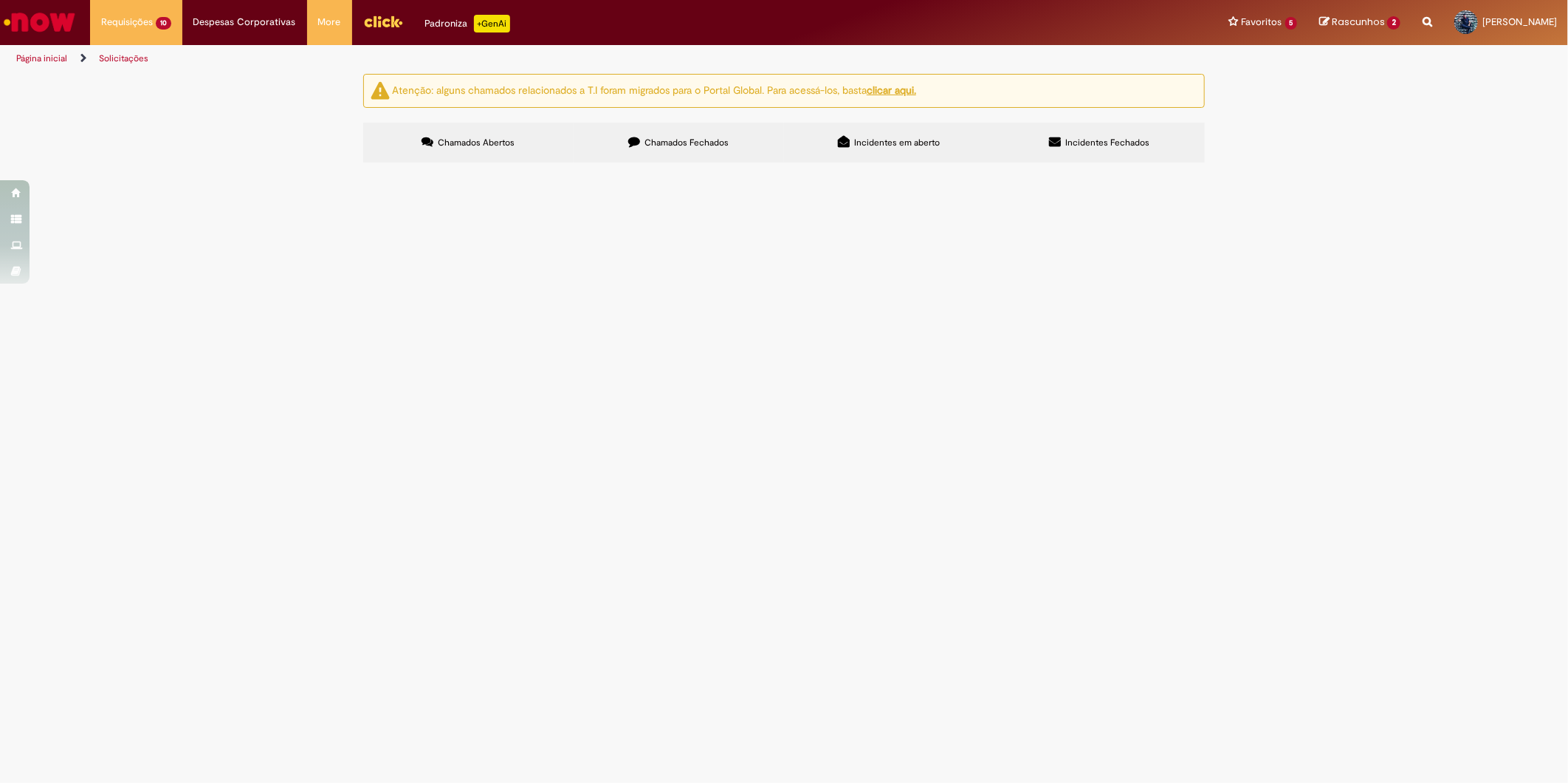
click at [0, 0] on span "120 litros de óleo AW68 para caldeira - R$2.154,00 (LUBRILAGES)" at bounding box center [0, 0] width 0 height 0
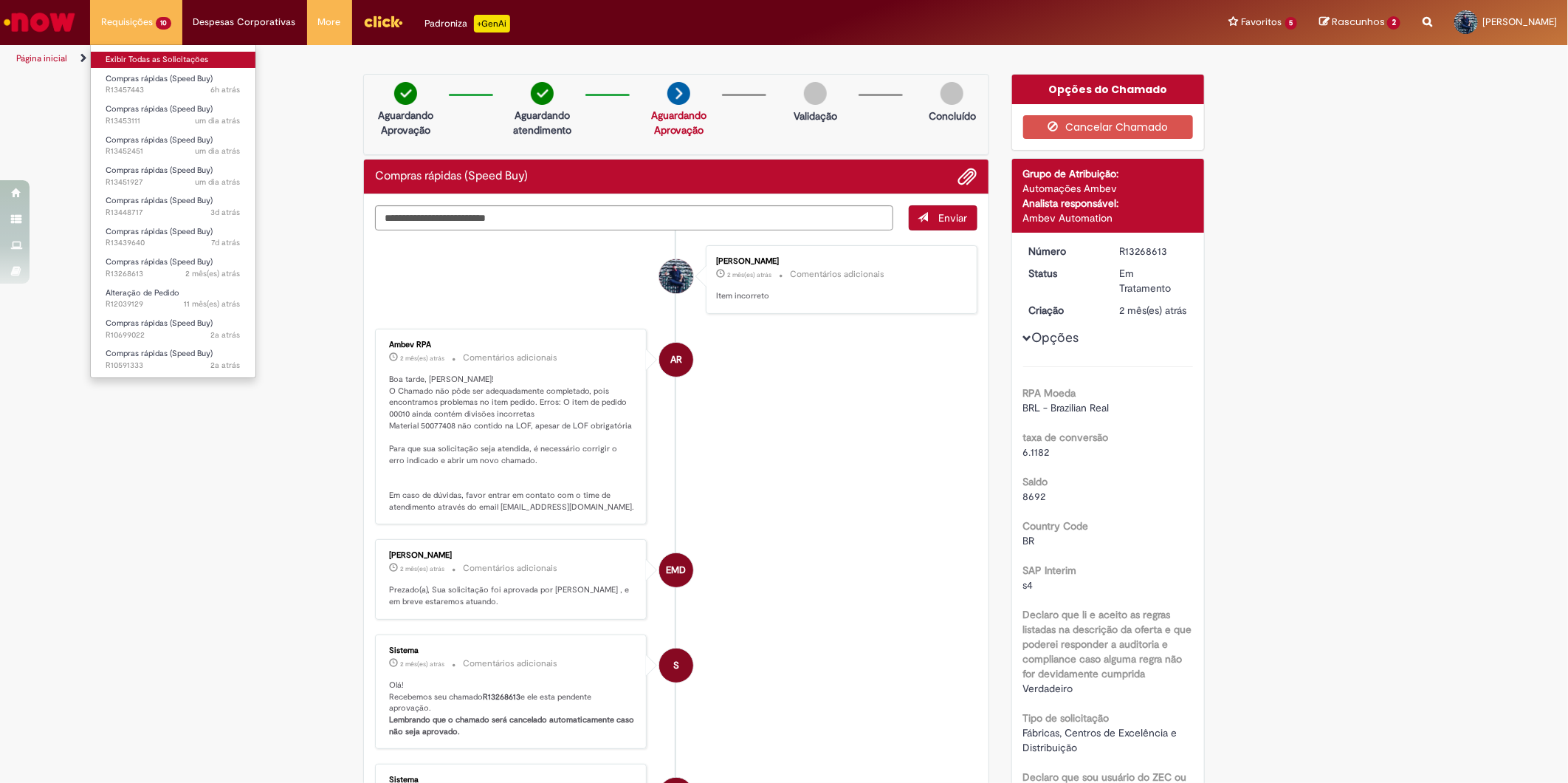
click at [186, 56] on link "Exibir Todas as Solicitações" at bounding box center [173, 59] width 164 height 16
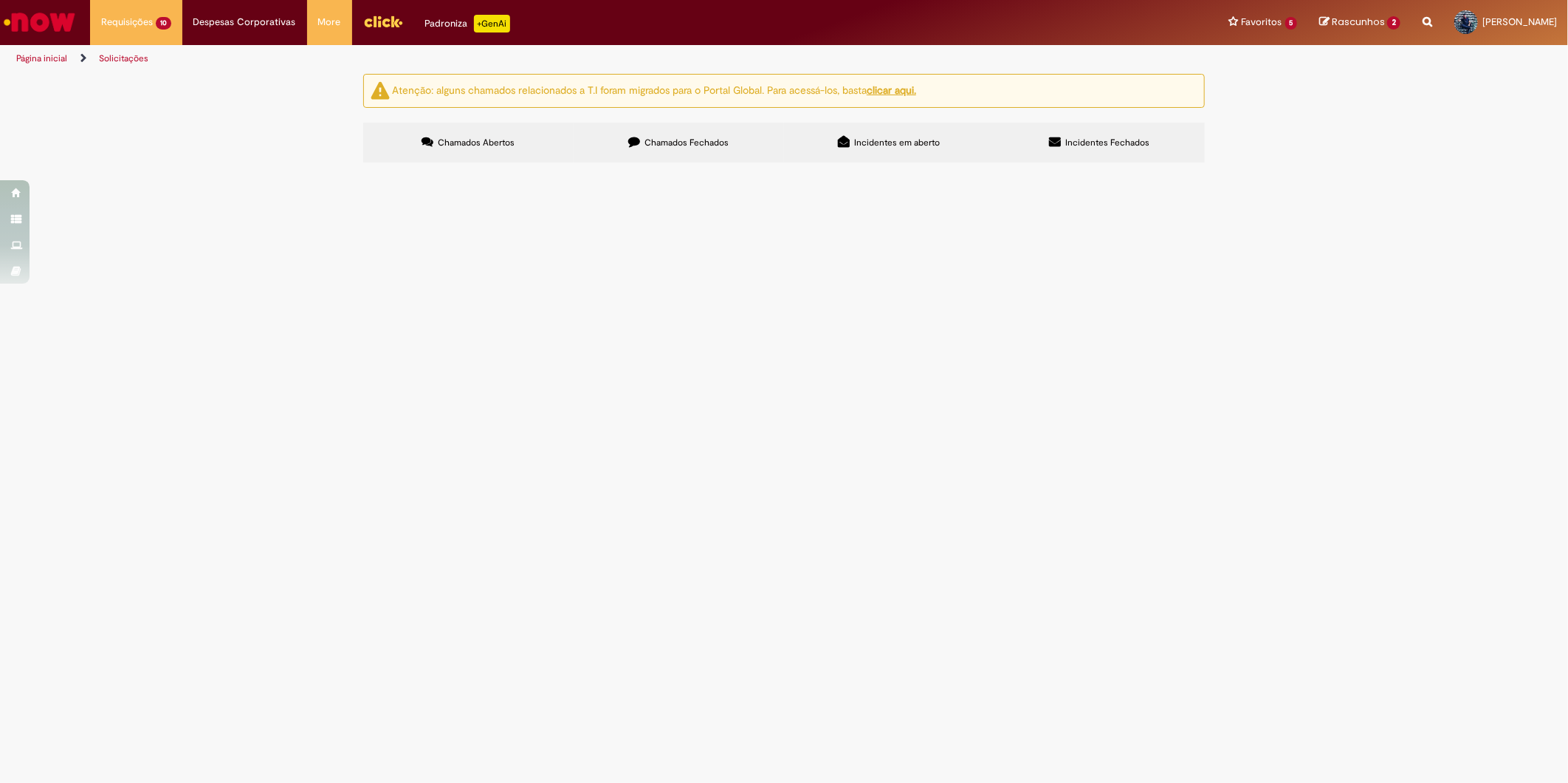
click at [654, 151] on label "Chamados Fechados" at bounding box center [679, 142] width 211 height 40
click at [0, 0] on span "Compra de NIPLE + REDUÇÃO para compressor - R$90,70 (DISMAN)" at bounding box center [0, 0] width 0 height 0
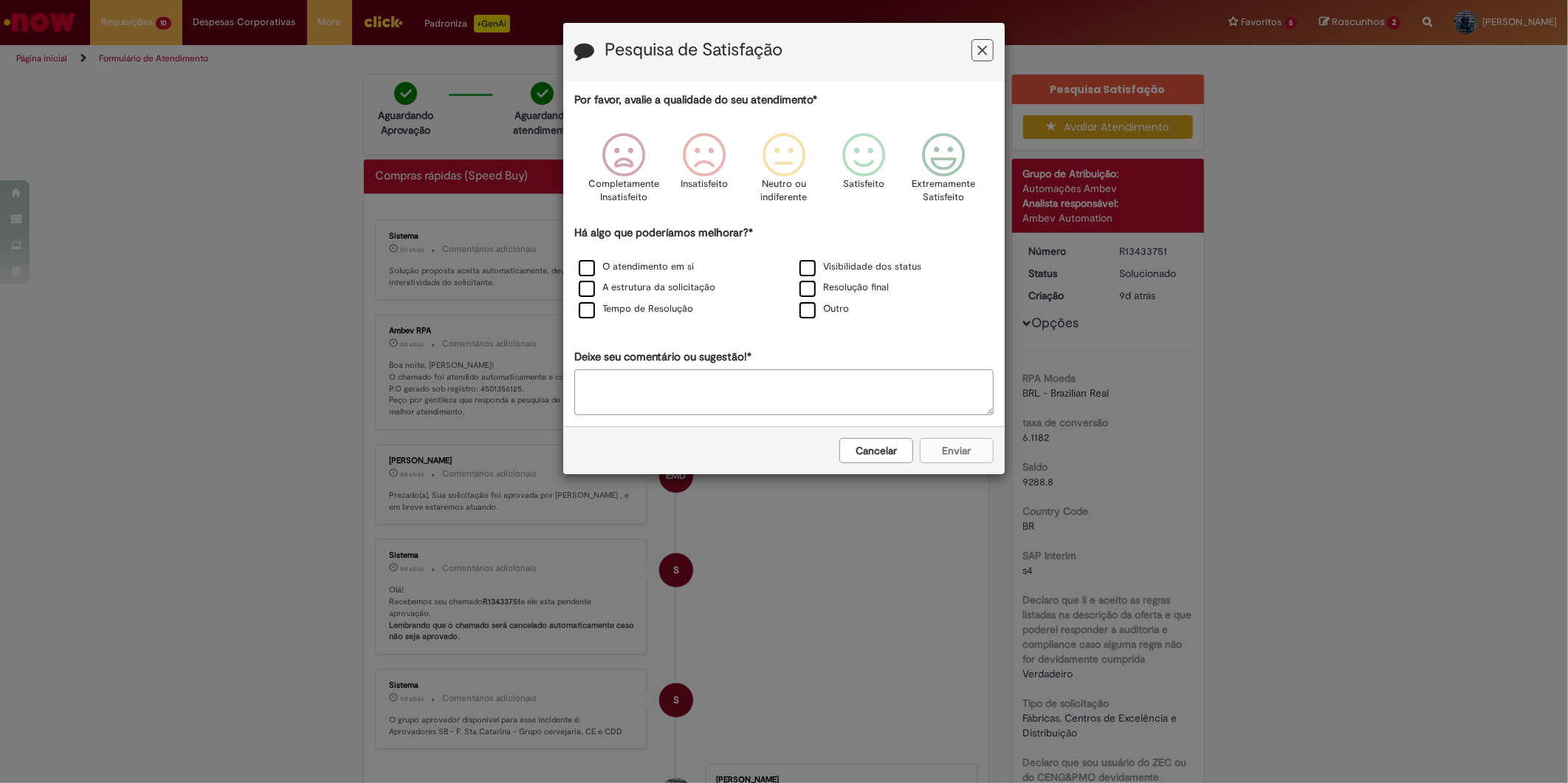
click at [987, 38] on div "Pesquisa de Satisfação" at bounding box center [783, 52] width 441 height 59
click at [985, 52] on icon "Feedback" at bounding box center [983, 50] width 9 height 16
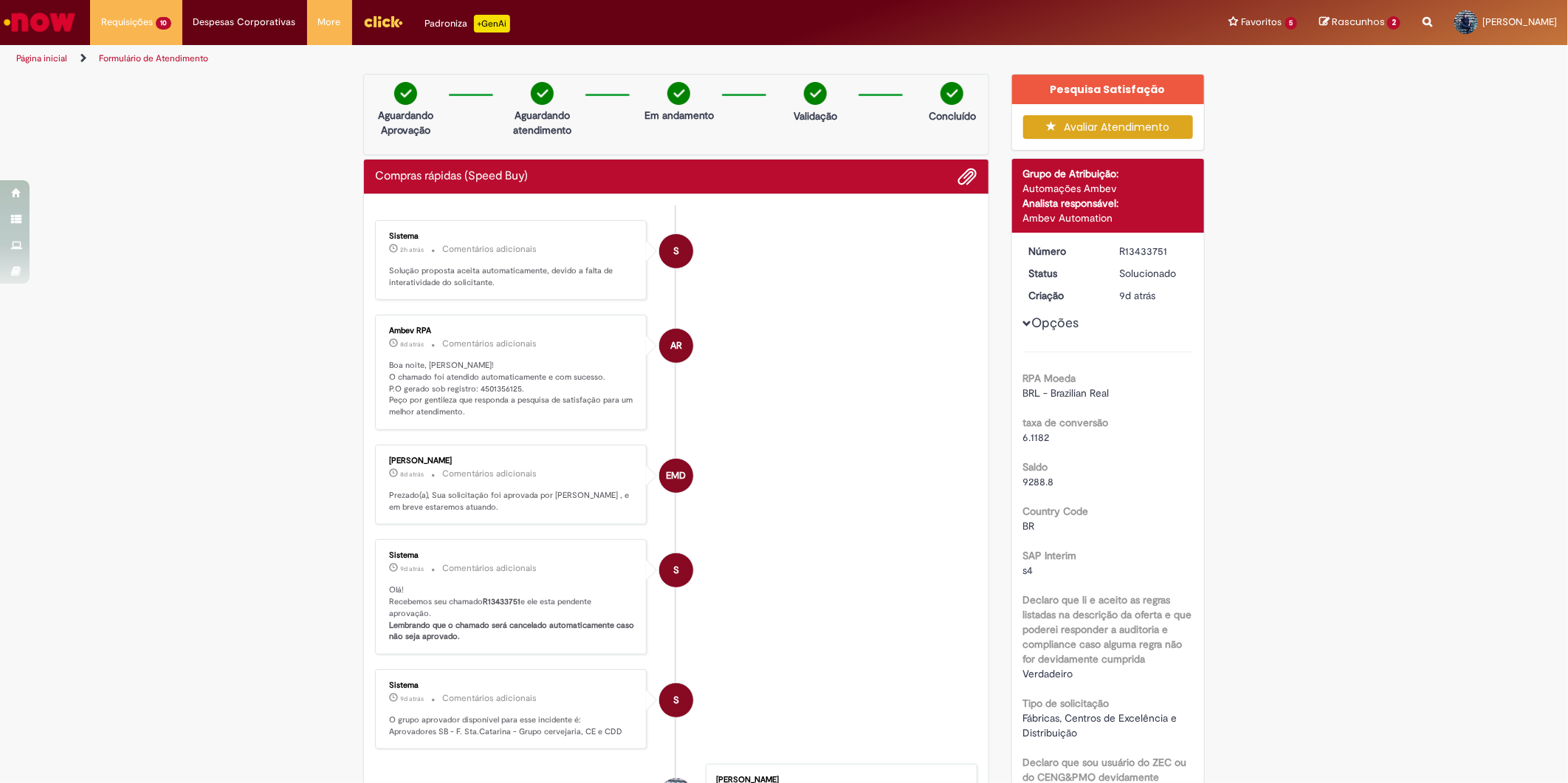
click at [484, 387] on p "Boa noite, [PERSON_NAME]! O chamado foi atendido automaticamente e com sucesso.…" at bounding box center [512, 388] width 246 height 59
click at [488, 607] on b "R13433751" at bounding box center [502, 601] width 38 height 11
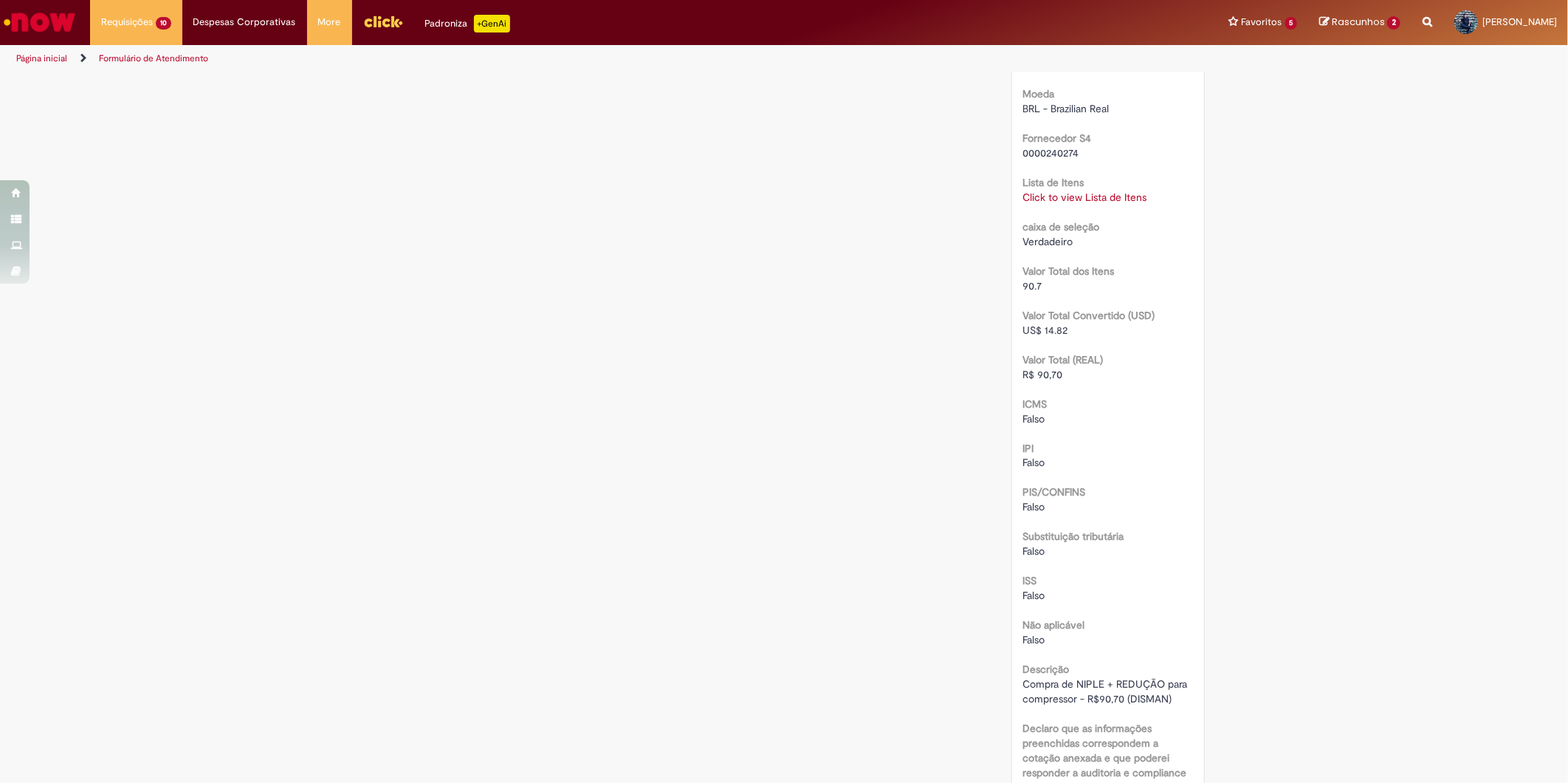
scroll to position [1559, 0]
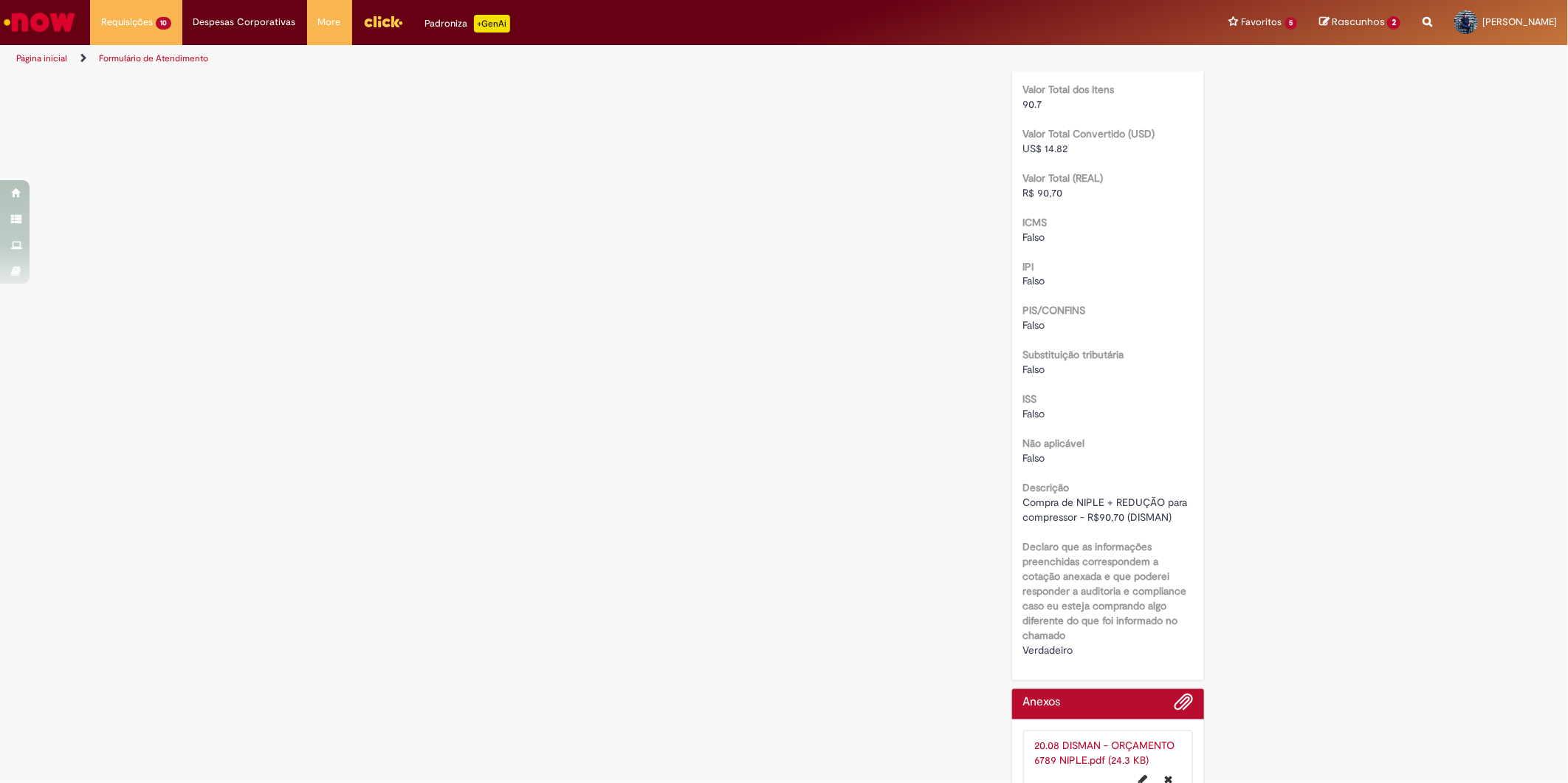
click at [1088, 511] on span "Compra de NIPLE + REDUÇÃO para compressor - R$90,70 (DISMAN)" at bounding box center [1107, 510] width 167 height 28
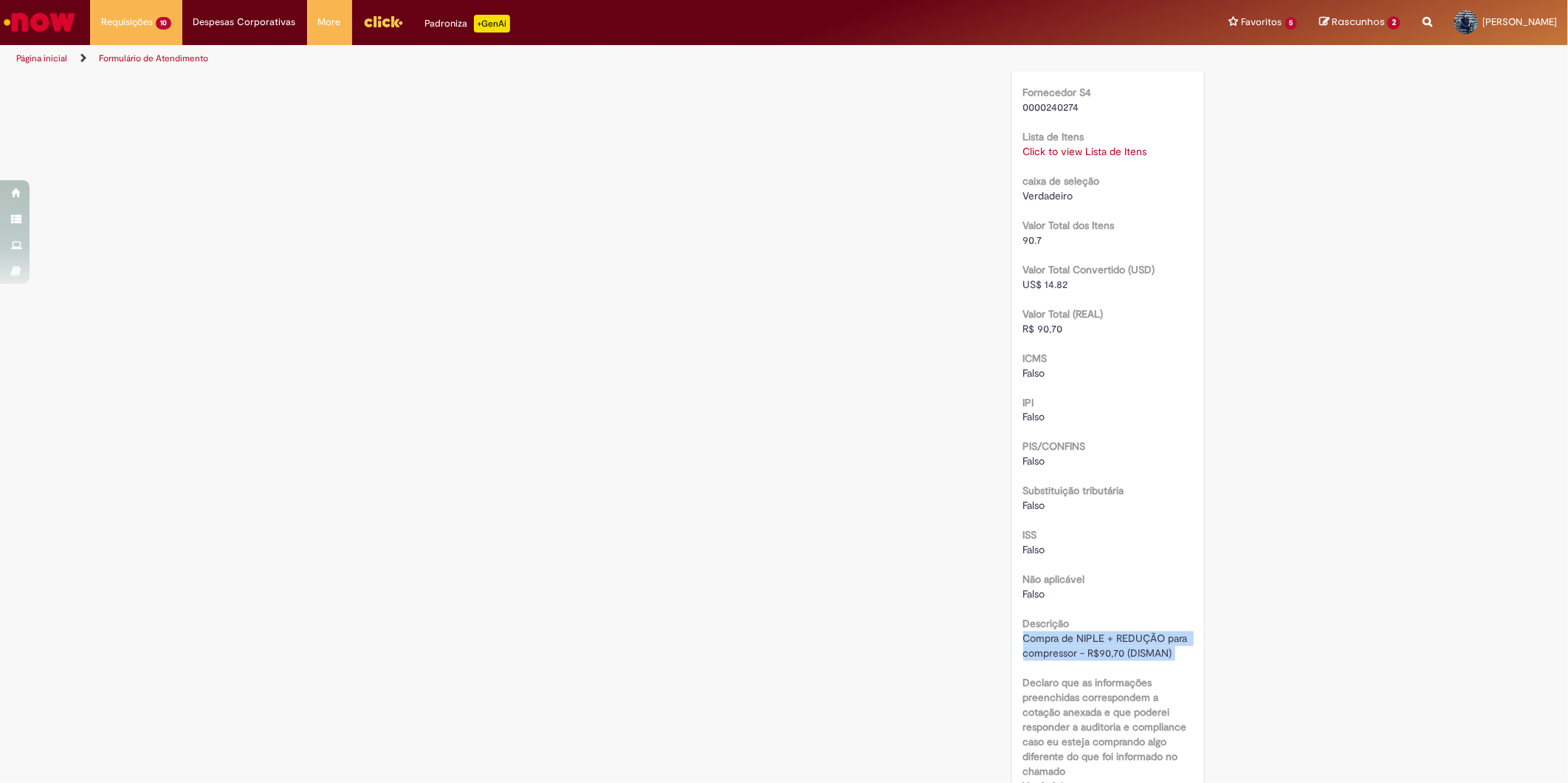
scroll to position [1394, 0]
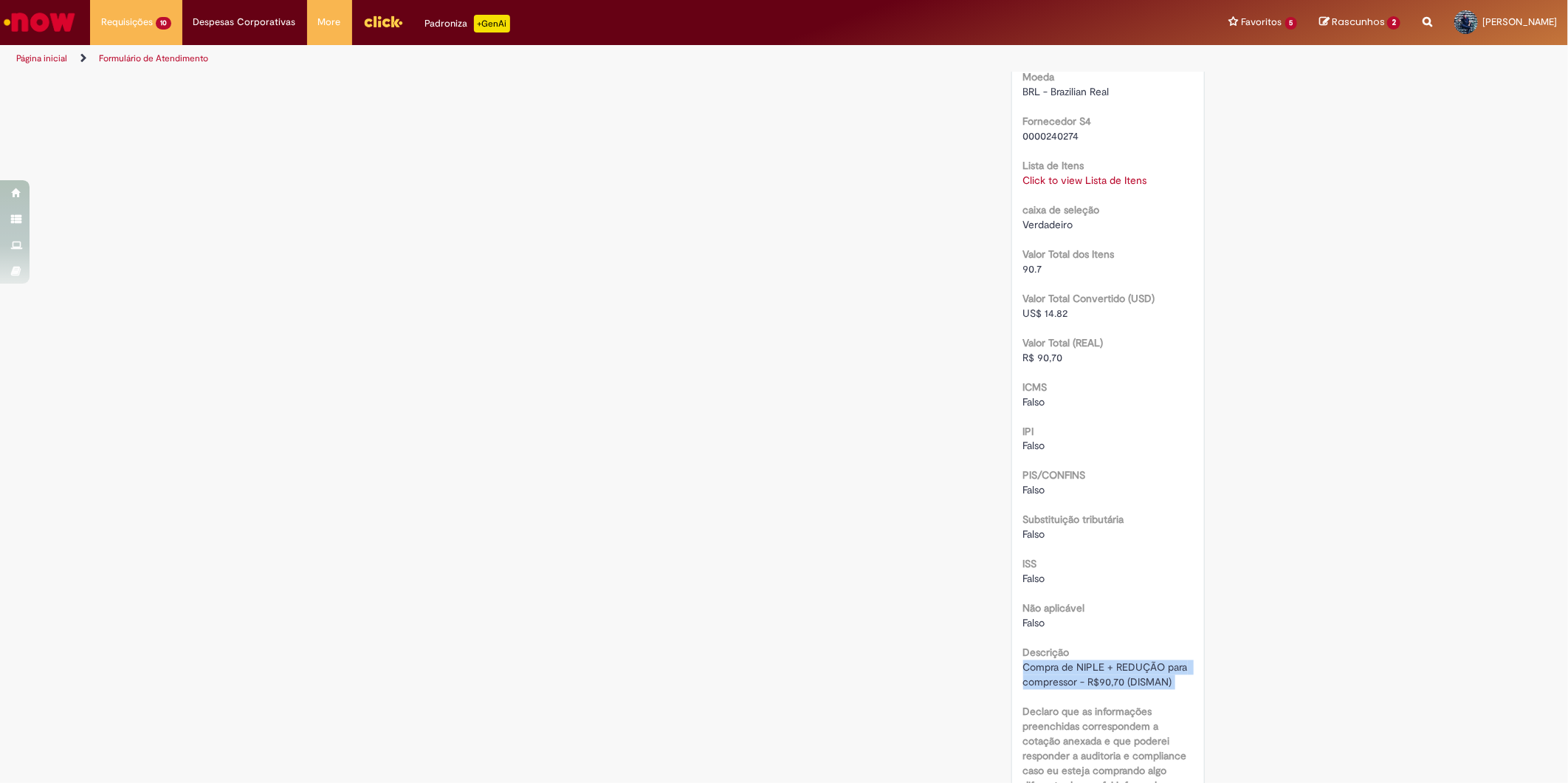
click at [1073, 182] on link "Click to view Lista de Itens" at bounding box center [1086, 180] width 124 height 13
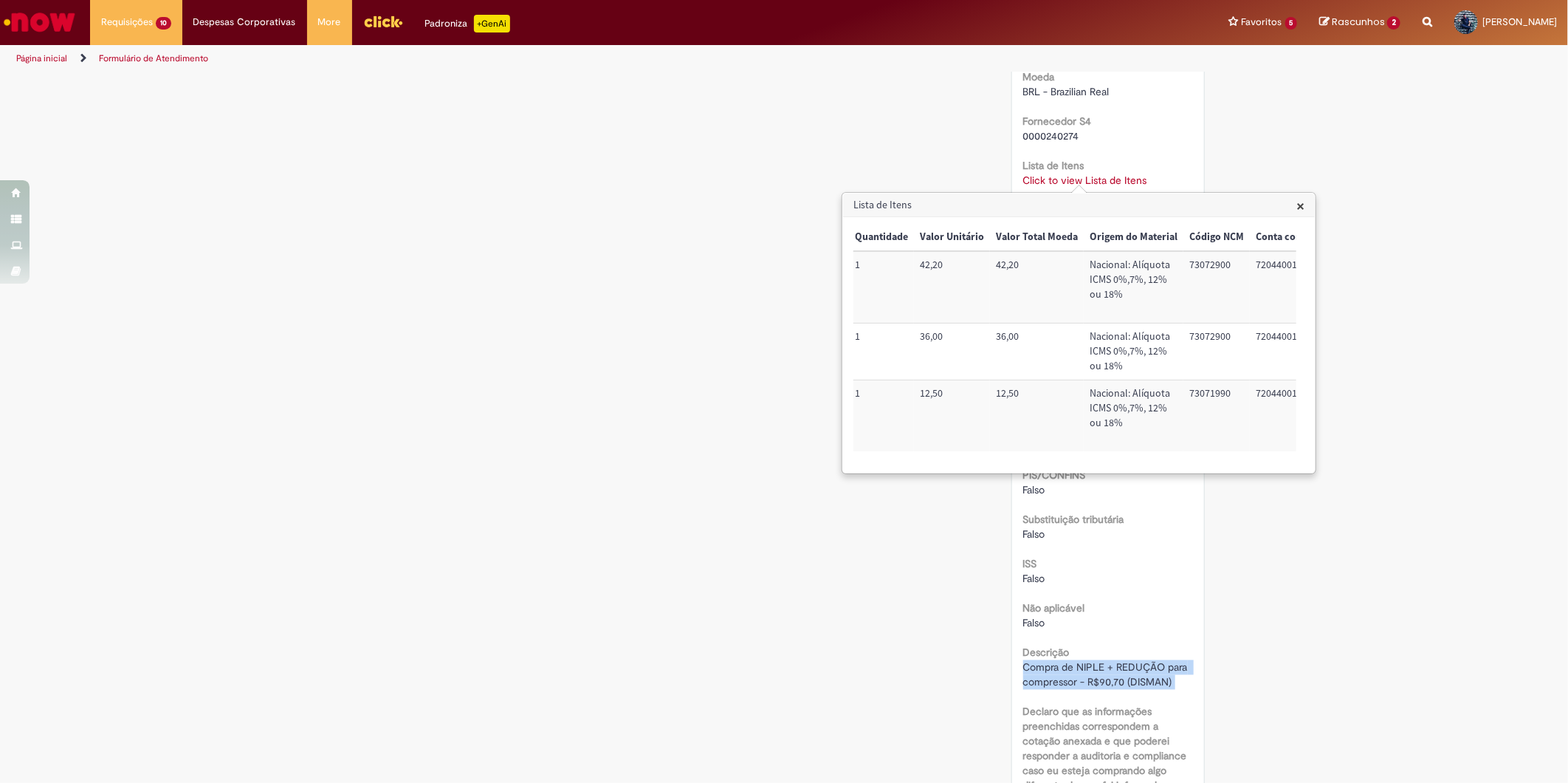
scroll to position [0, 609]
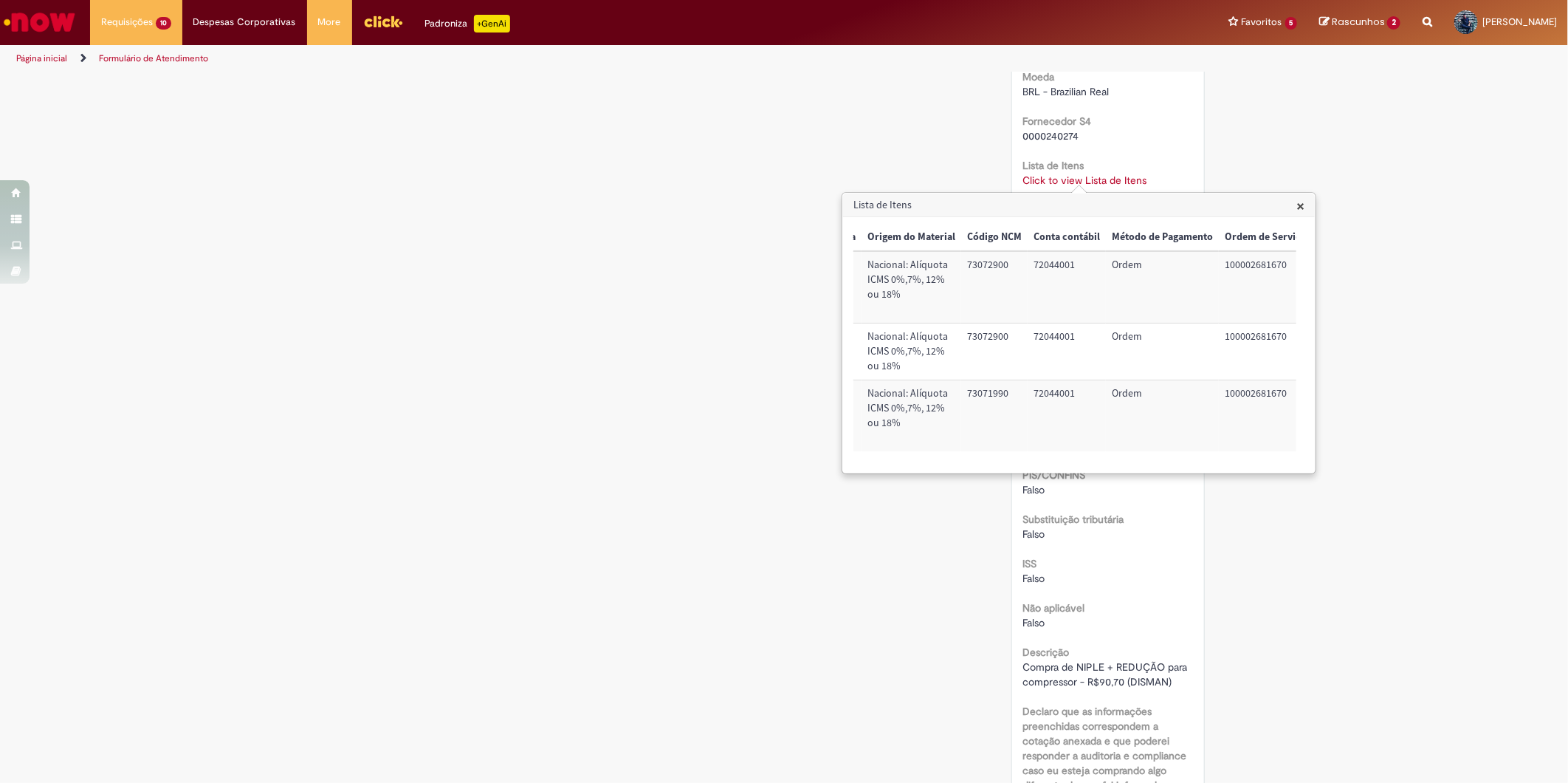
click at [1234, 388] on td "100002681670" at bounding box center [1265, 415] width 94 height 71
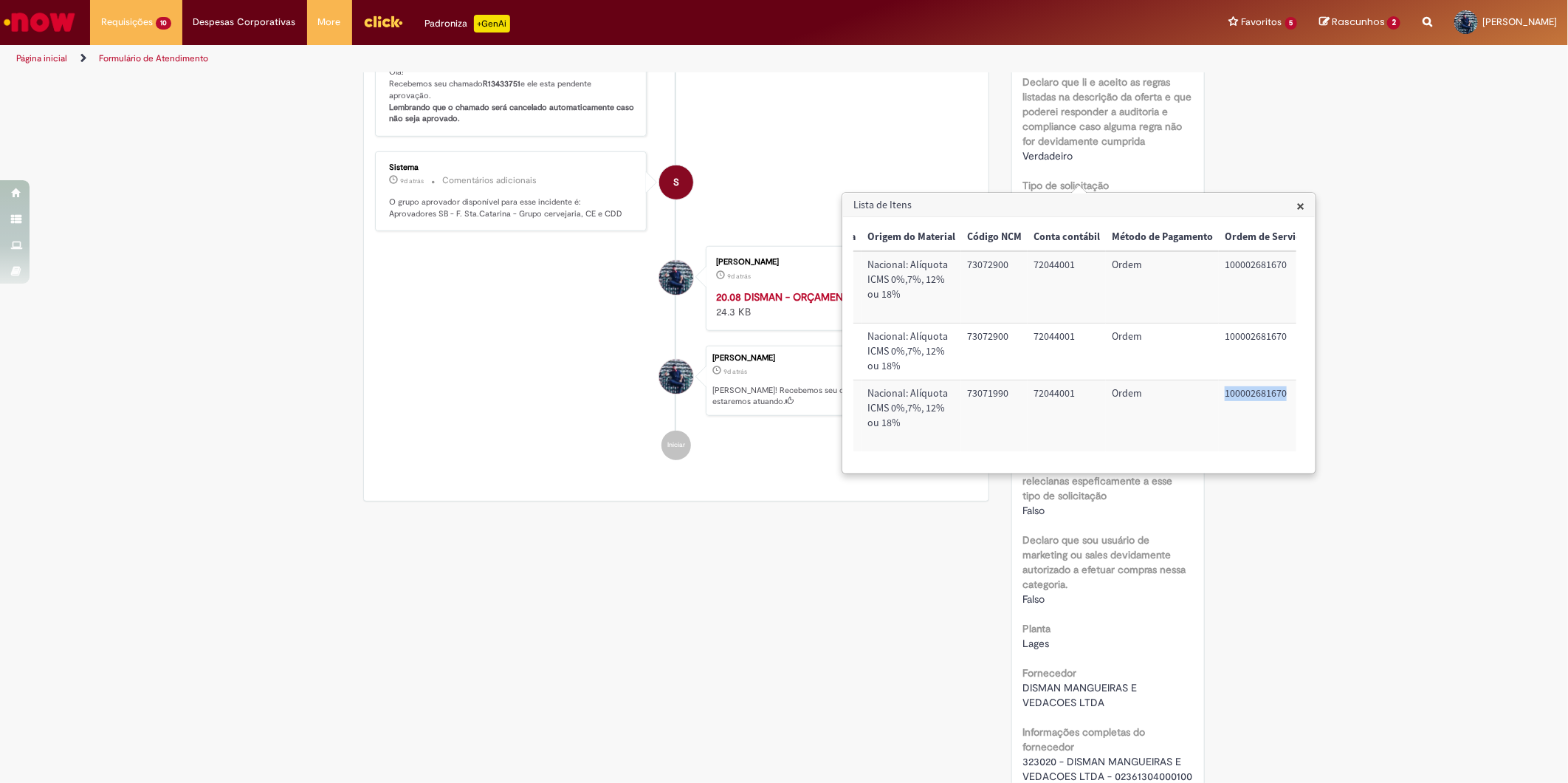
scroll to position [328, 0]
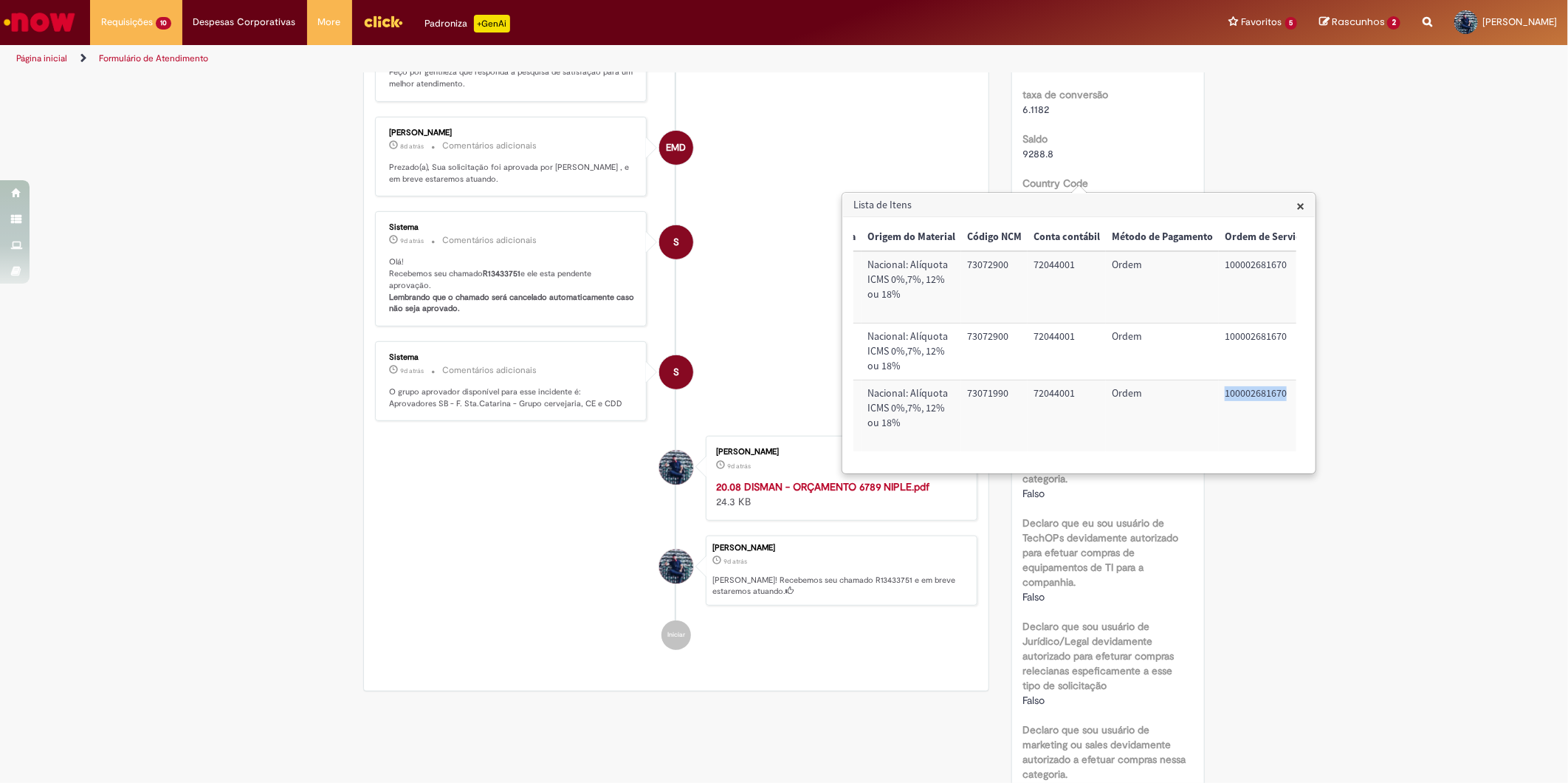
click at [1297, 198] on span "×" at bounding box center [1300, 205] width 8 height 20
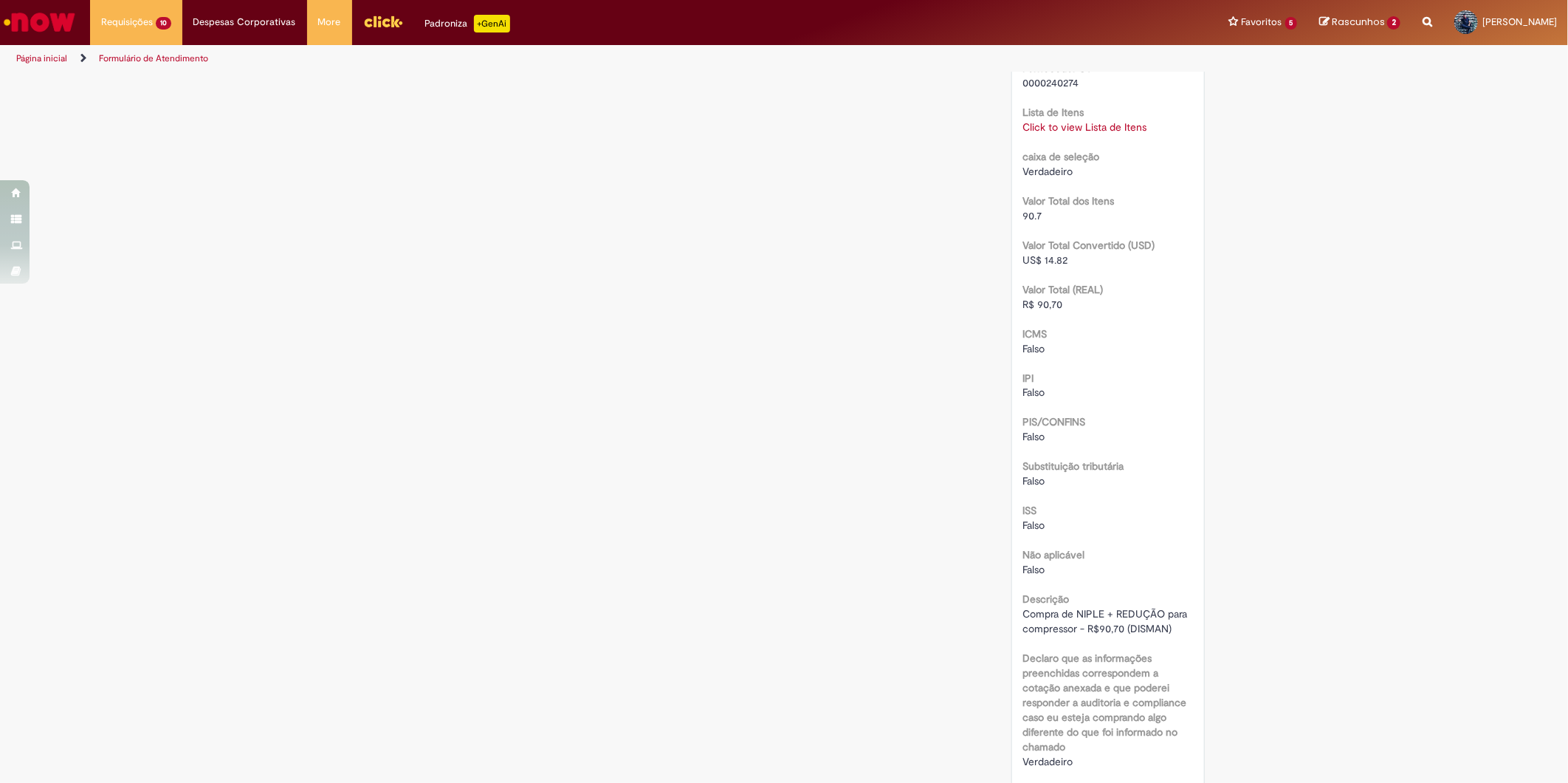
scroll to position [1477, 0]
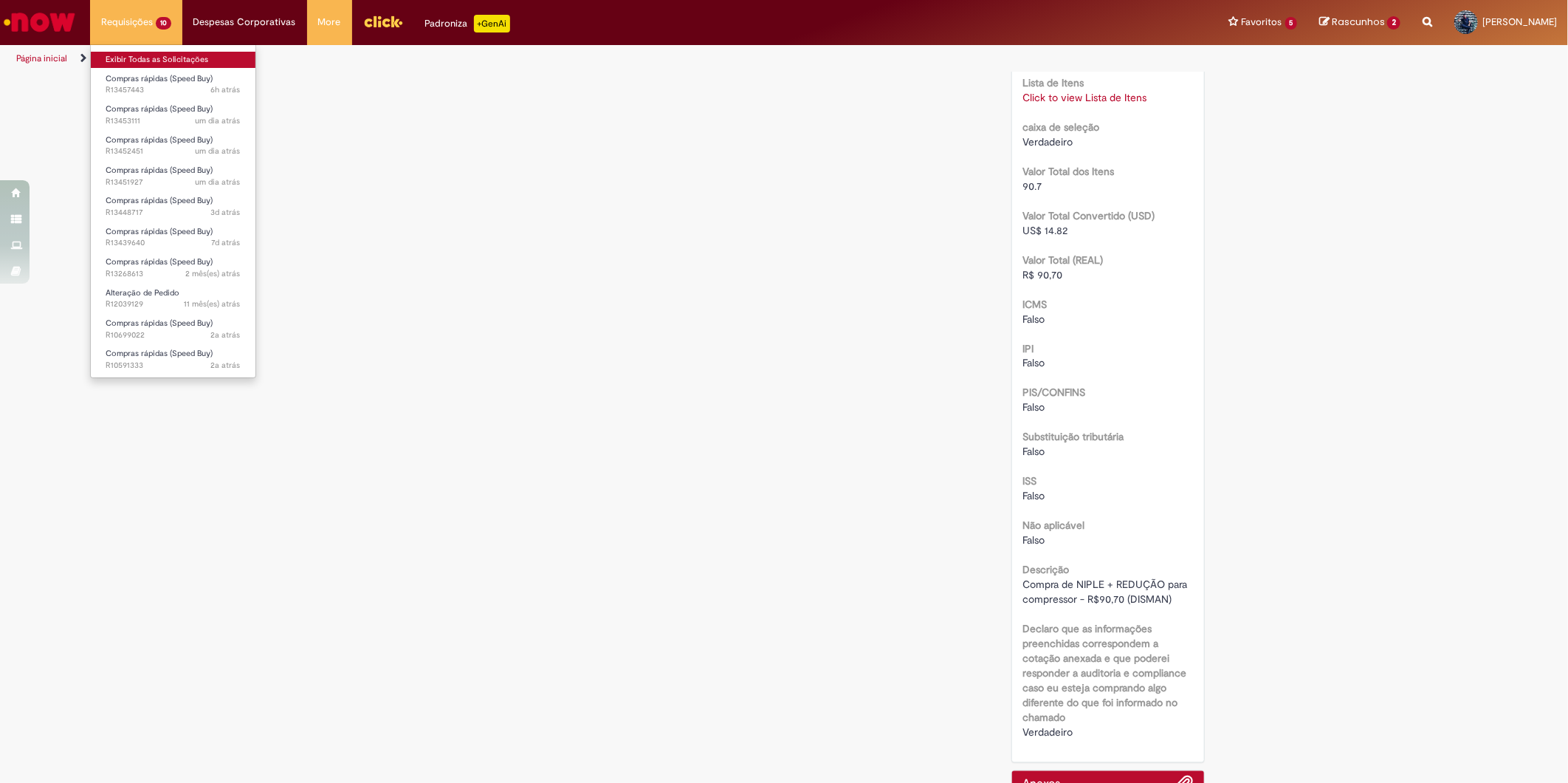
click at [131, 63] on link "Exibir Todas as Solicitações" at bounding box center [173, 59] width 164 height 16
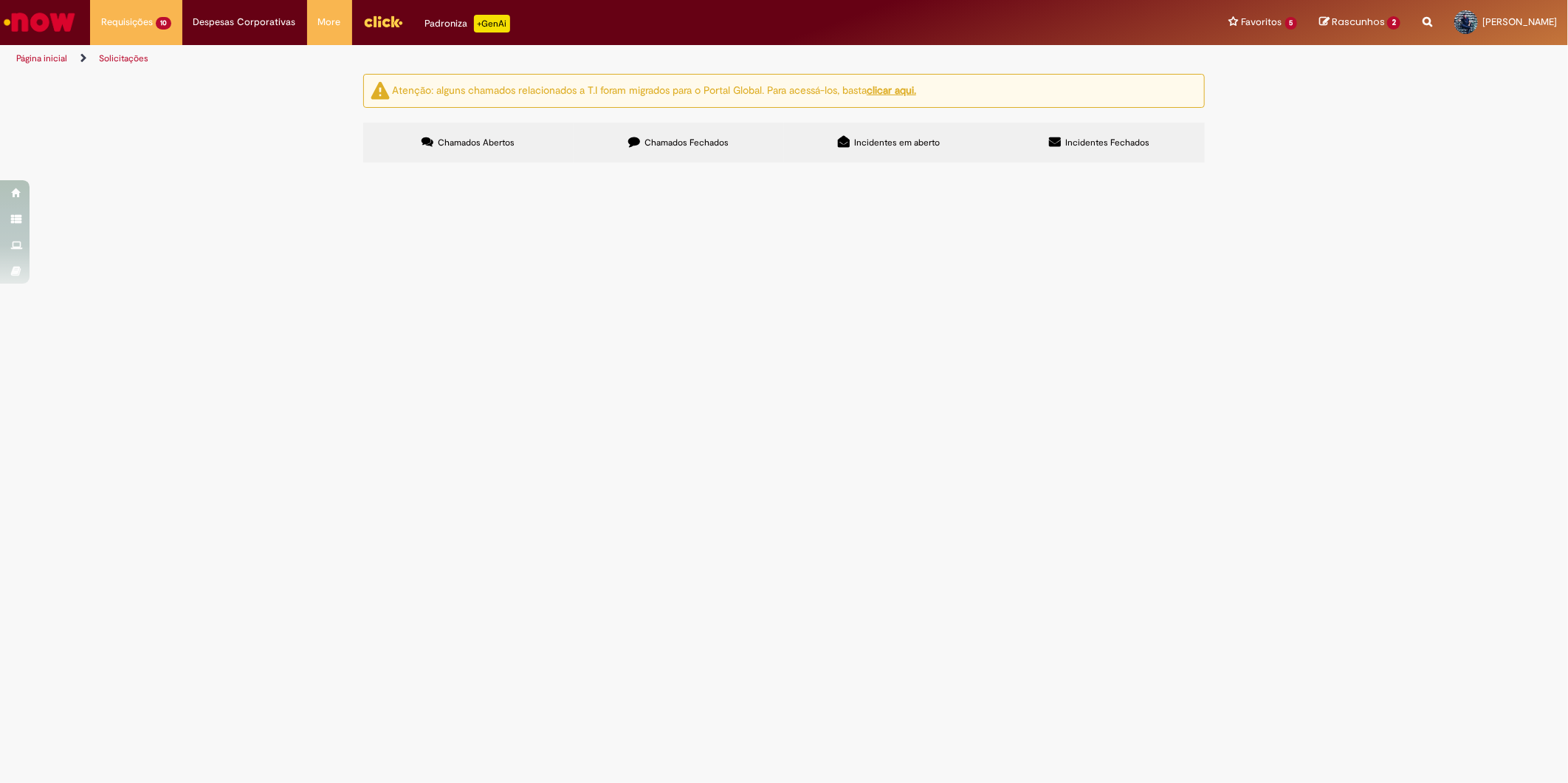
click at [688, 152] on label "Chamados Fechados" at bounding box center [679, 142] width 211 height 40
click at [0, 0] on span "Compra de SELO MEC. 1. 3/8 T01 VITON (2 unidades) - R$390,00 (GF MOTORES)" at bounding box center [0, 0] width 0 height 0
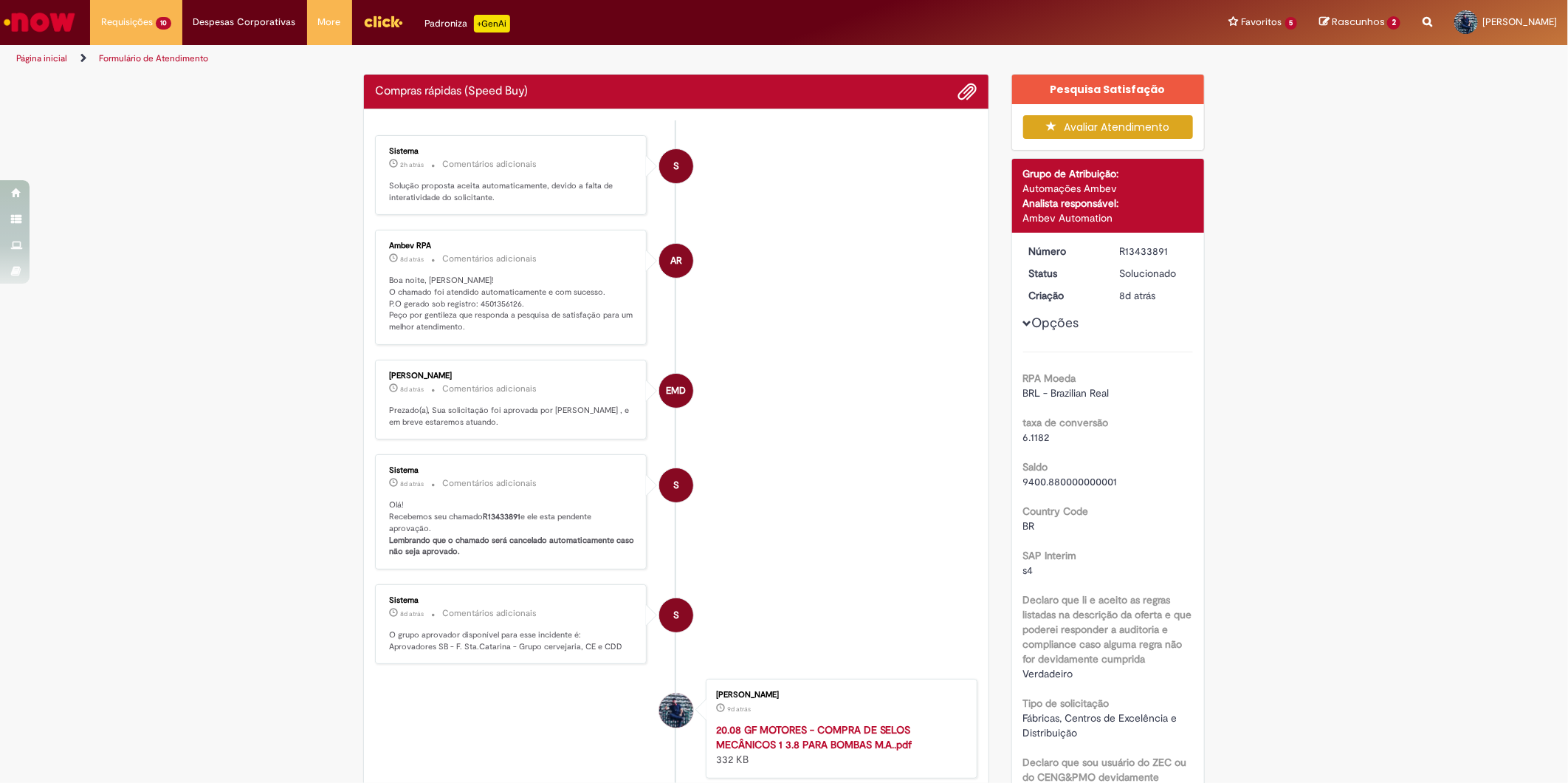
click at [488, 304] on p "Boa noite, [PERSON_NAME]! O chamado foi atendido automaticamente e com sucesso.…" at bounding box center [512, 304] width 246 height 59
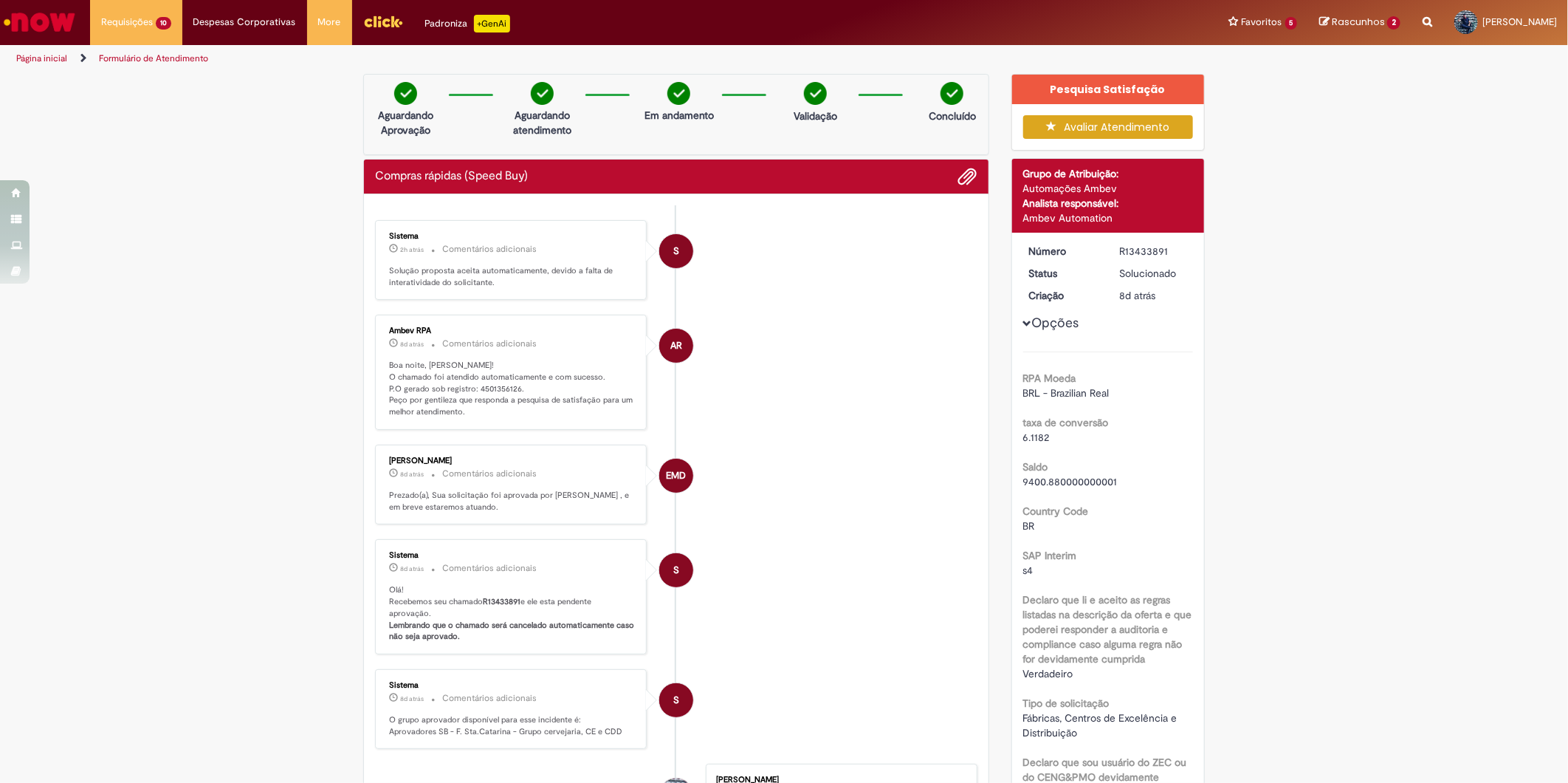
click at [488, 304] on ul "S Sistema 2h atrás 2 horas atrás Comentários adicionais Solução proposta aceita…" at bounding box center [676, 606] width 603 height 802
click at [495, 385] on p "Boa noite, [PERSON_NAME]! O chamado foi atendido automaticamente e com sucesso.…" at bounding box center [512, 388] width 246 height 59
click at [492, 606] on b "R13433891" at bounding box center [502, 601] width 38 height 11
click at [491, 607] on b "R13433891" at bounding box center [502, 601] width 38 height 11
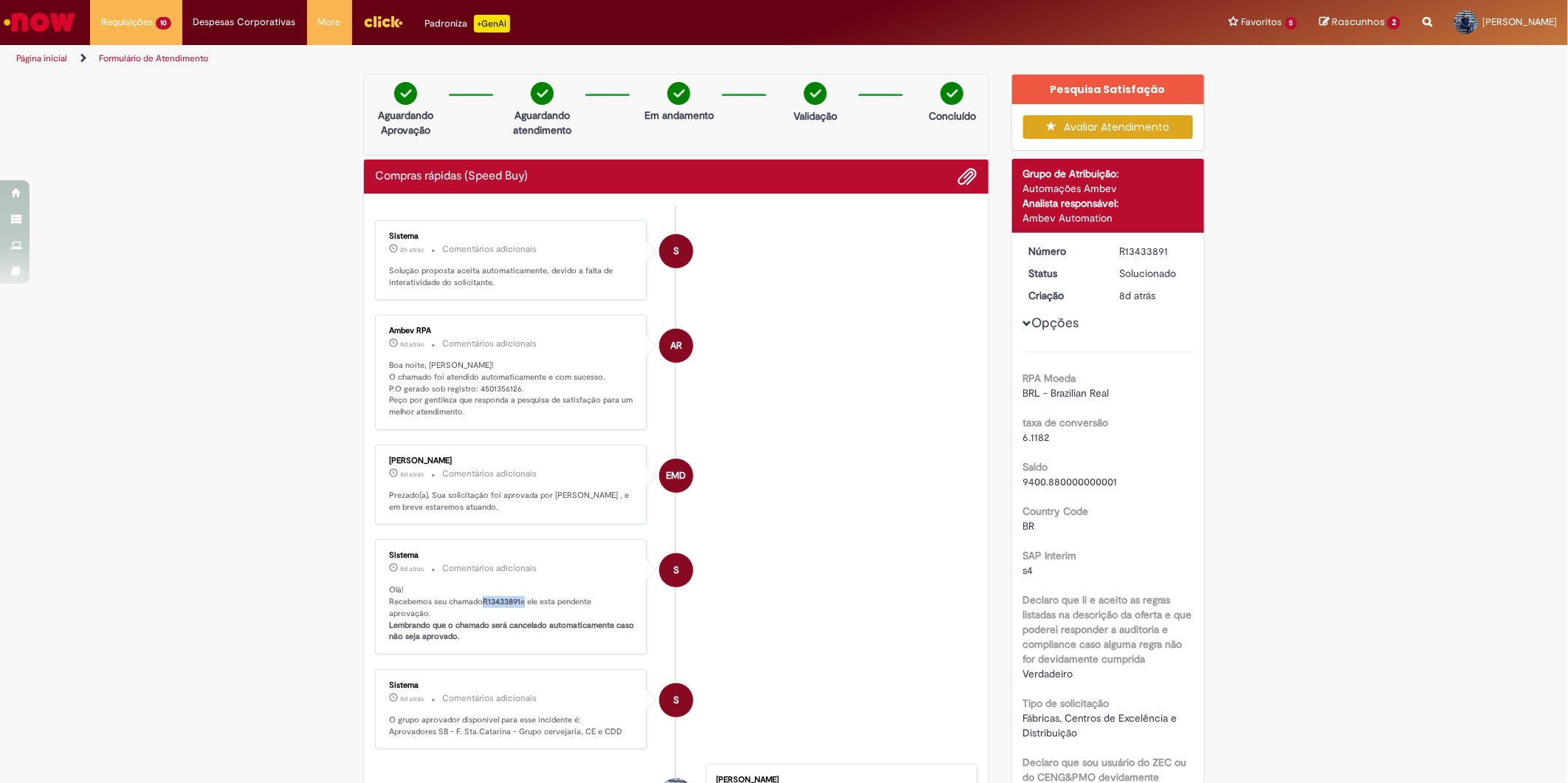
click at [491, 607] on b "R13433891" at bounding box center [502, 601] width 38 height 11
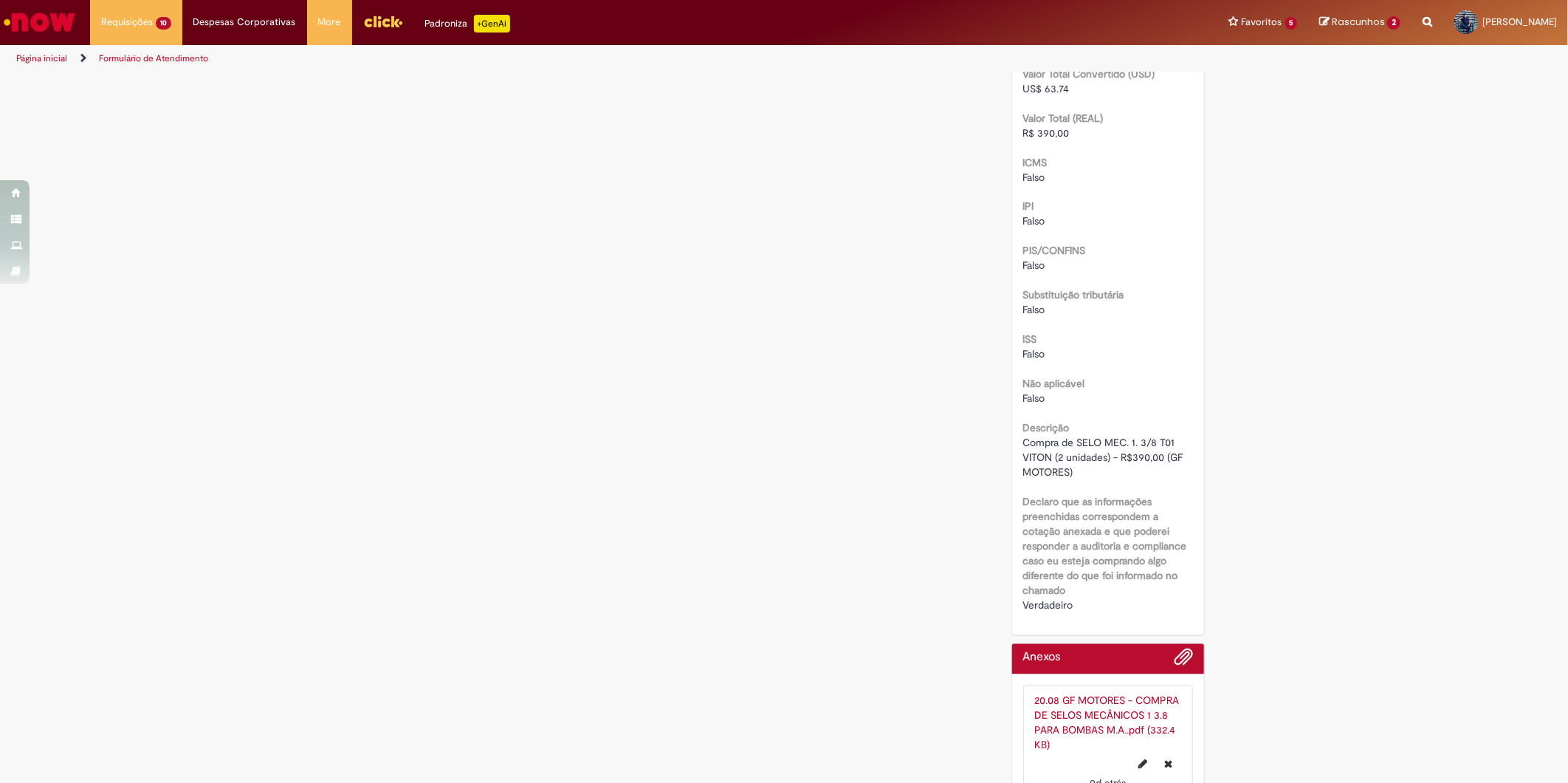
scroll to position [1640, 0]
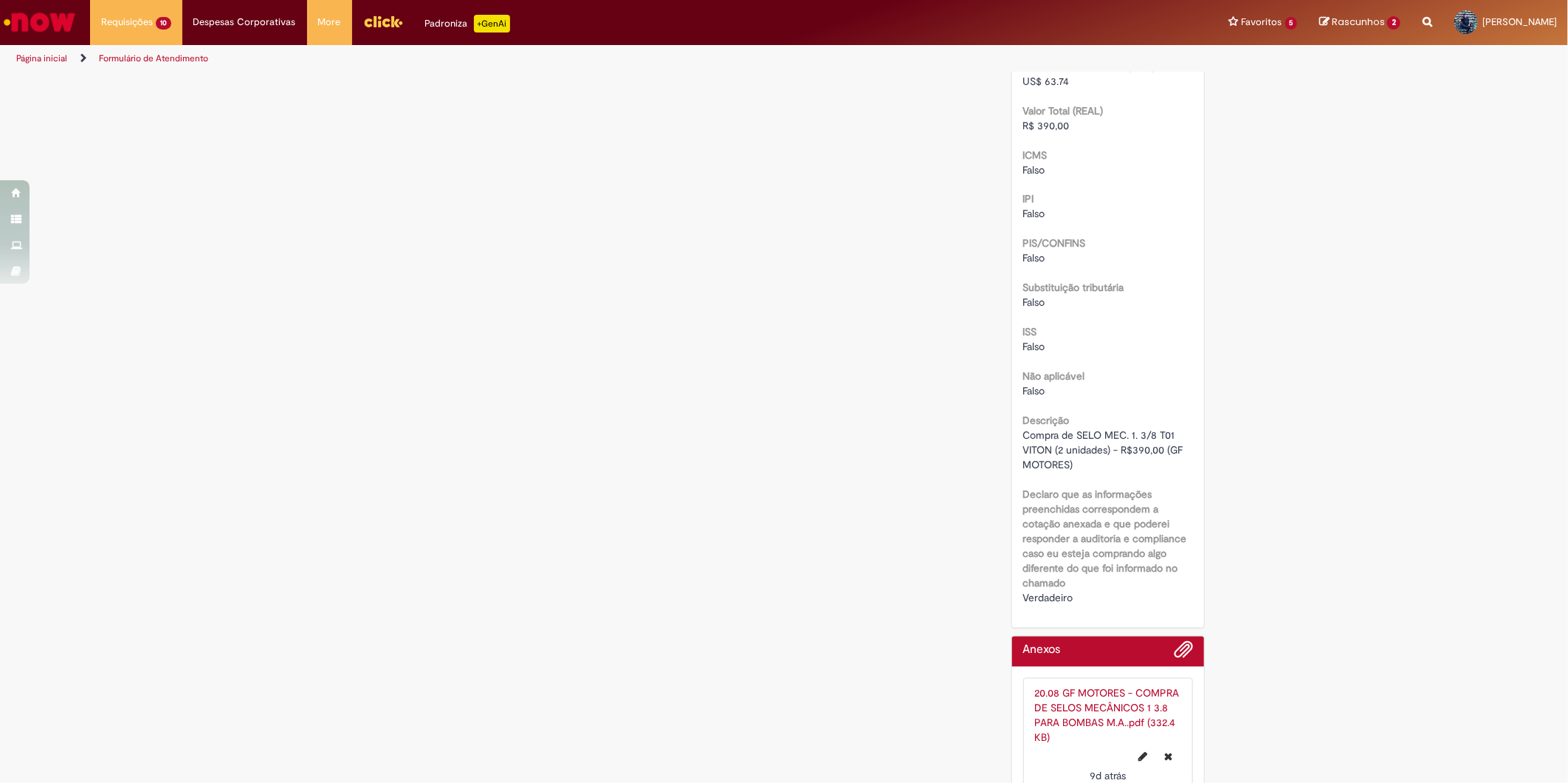
click at [1079, 445] on span "Compra de SELO MEC. 1. 3/8 T01 VITON (2 unidades) - R$390,00 (GF MOTORES)" at bounding box center [1105, 450] width 163 height 43
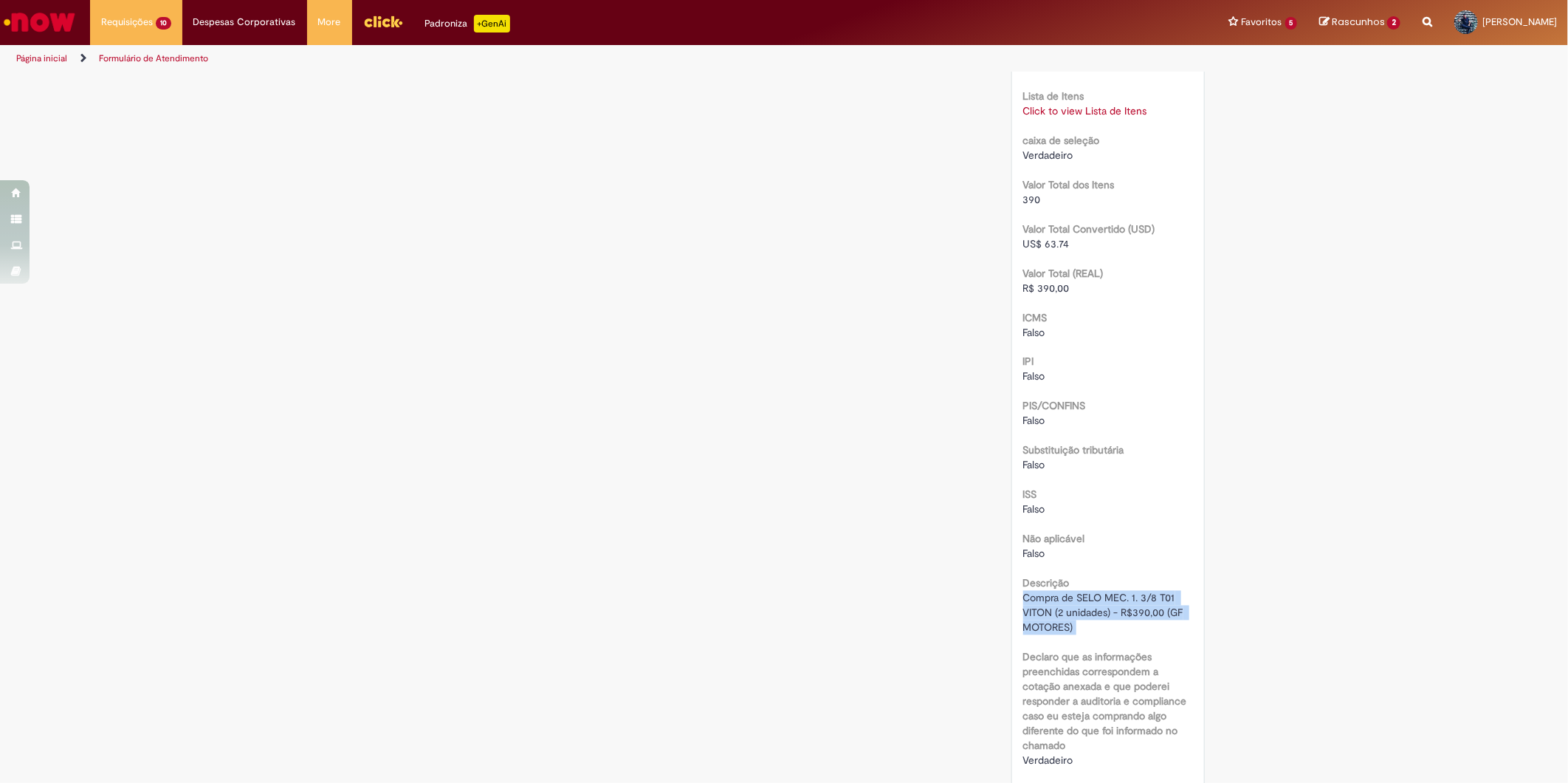
scroll to position [1477, 0]
click at [1084, 111] on link "Click to view Lista de Itens" at bounding box center [1086, 112] width 124 height 13
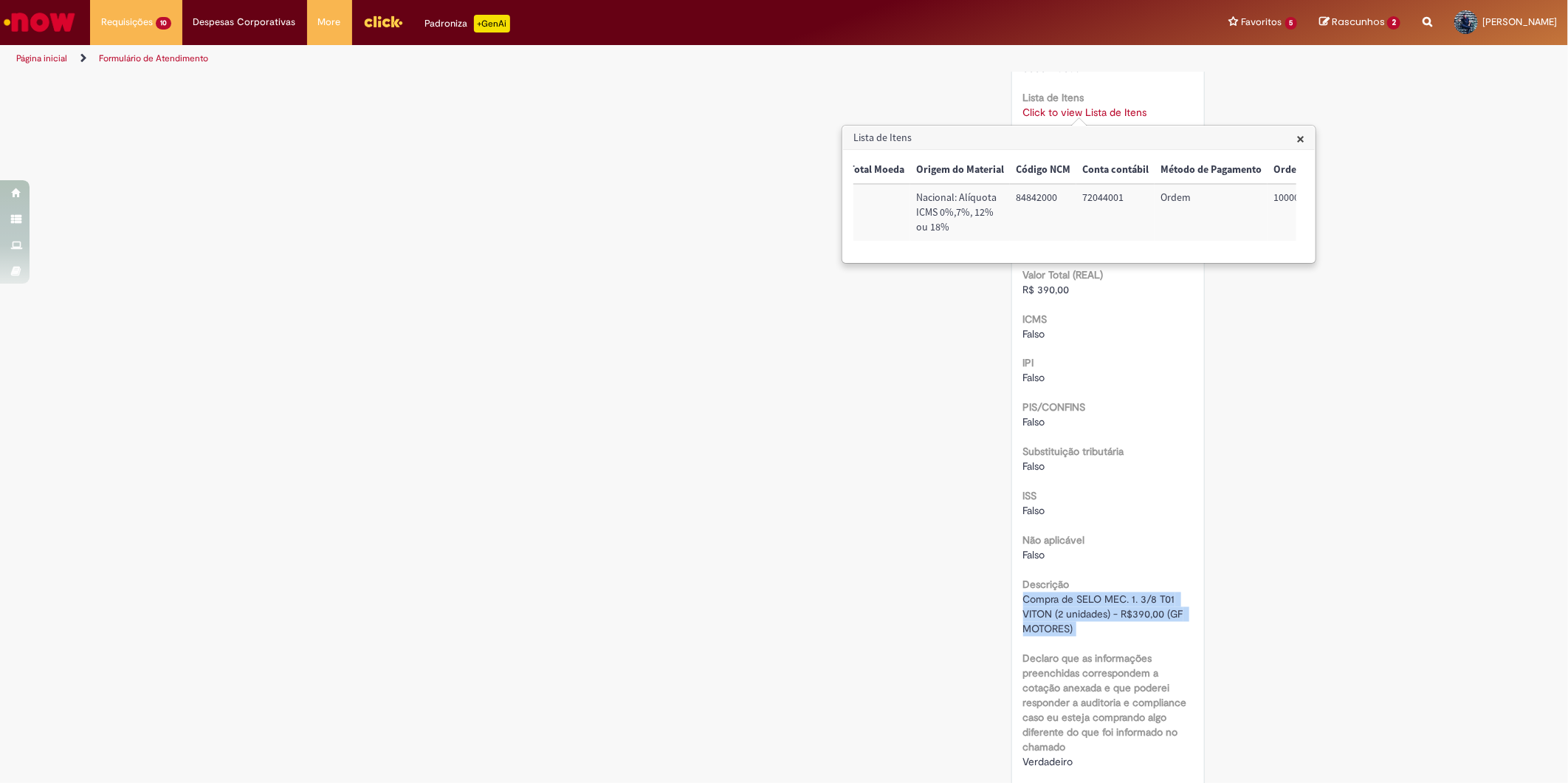
scroll to position [0, 599]
click at [1254, 197] on td "100002681679" at bounding box center [1258, 212] width 94 height 57
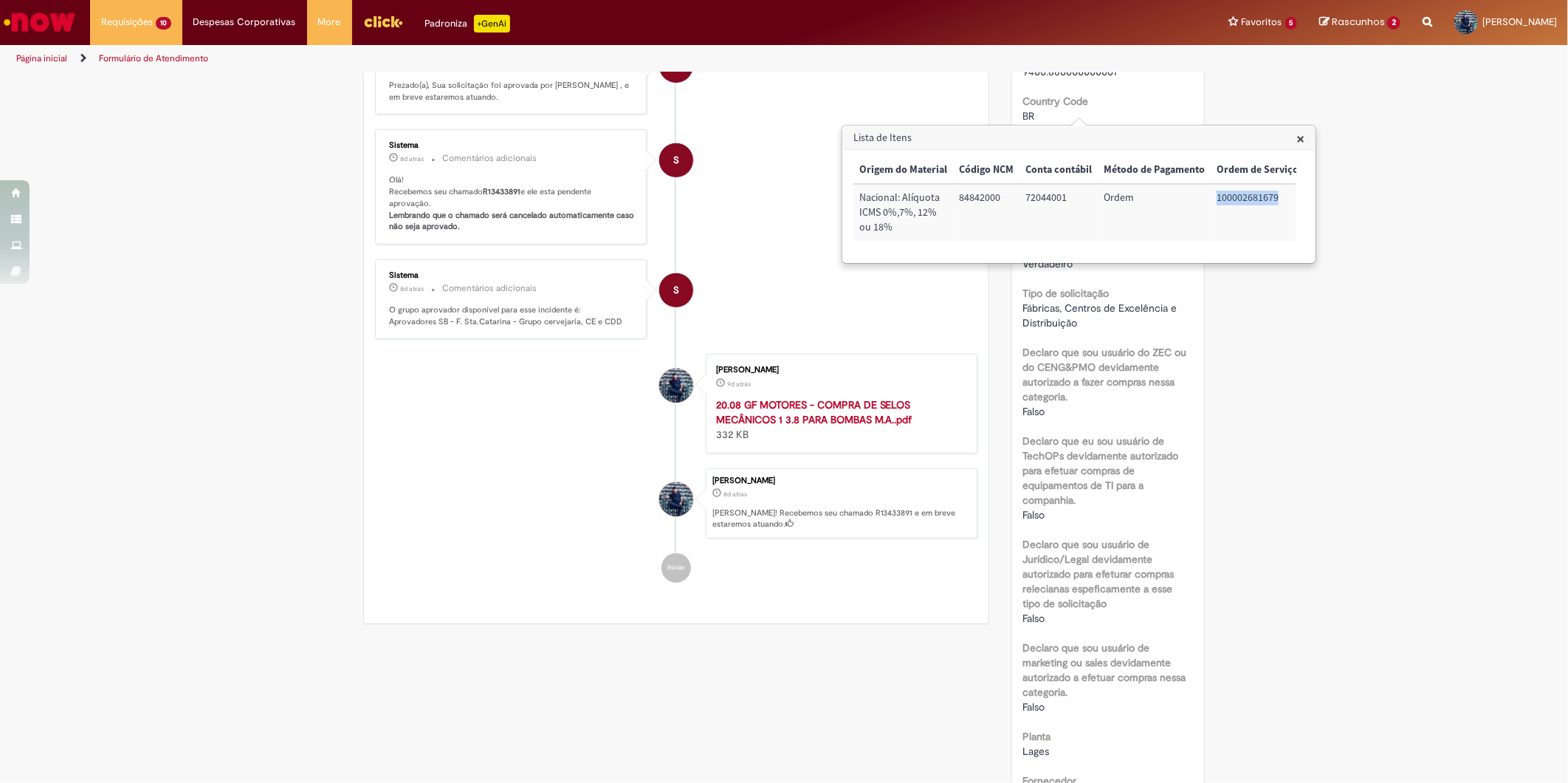
scroll to position [0, 0]
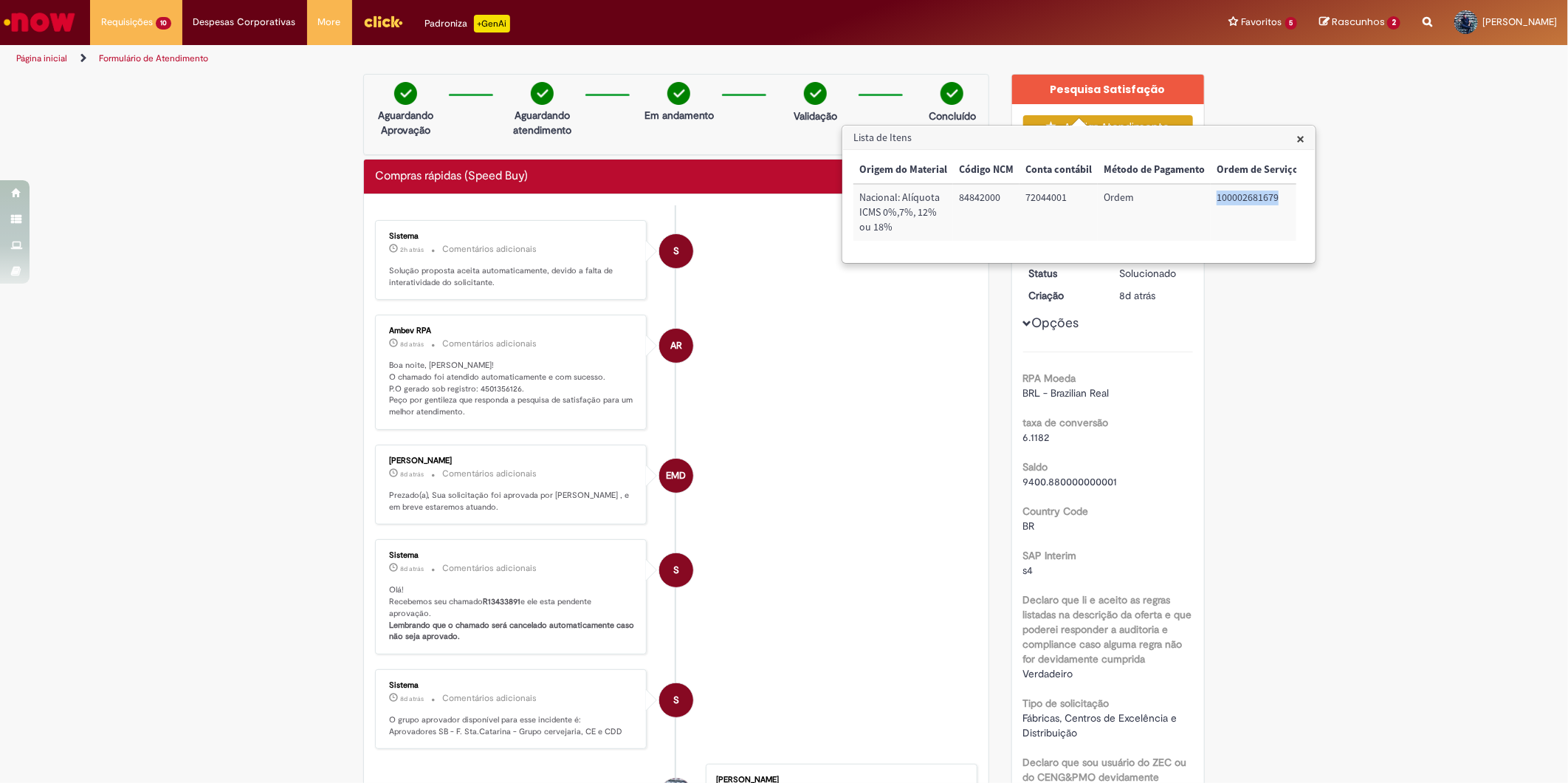
click at [1303, 142] on span "×" at bounding box center [1300, 137] width 8 height 20
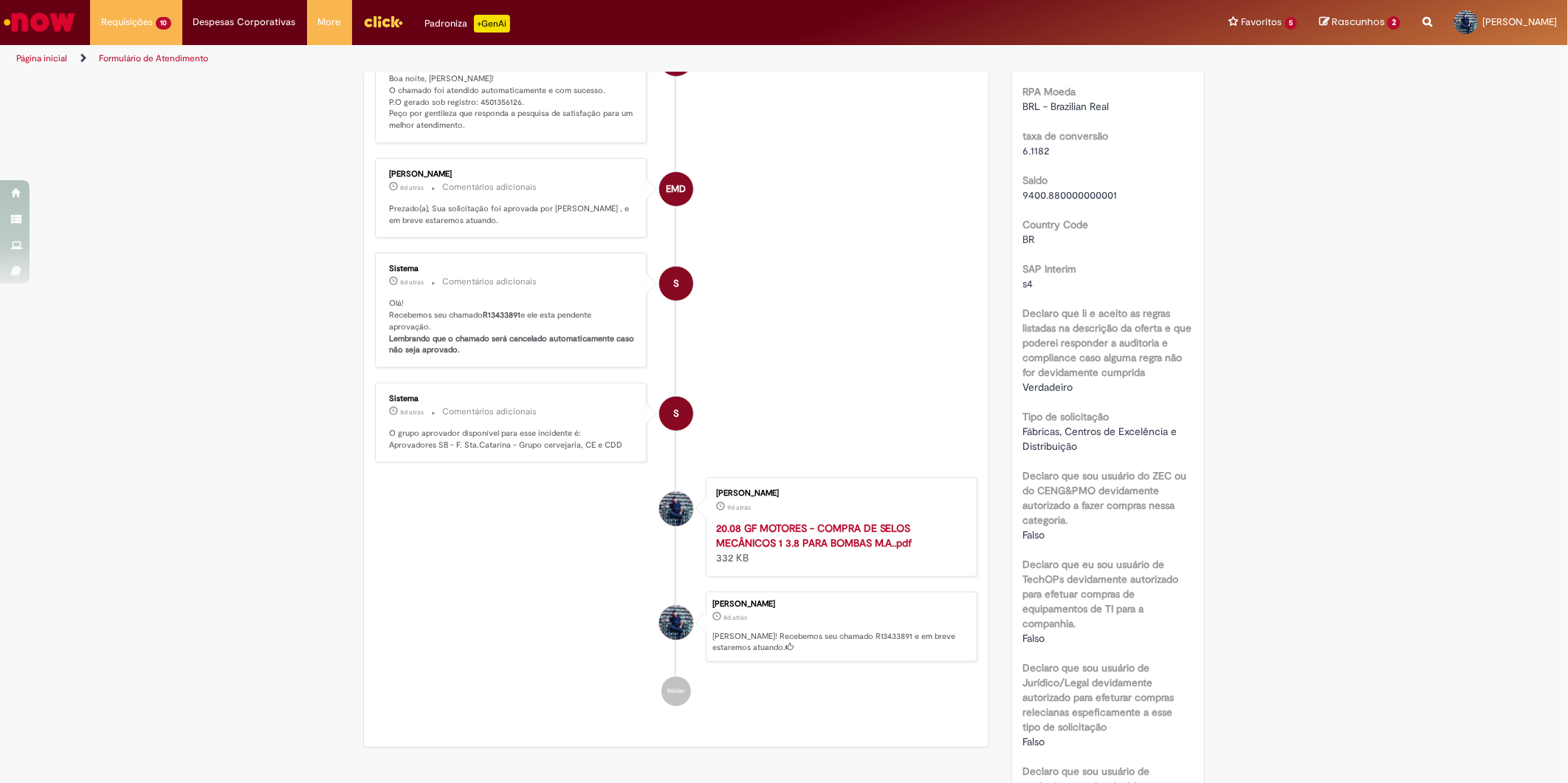
scroll to position [585, 0]
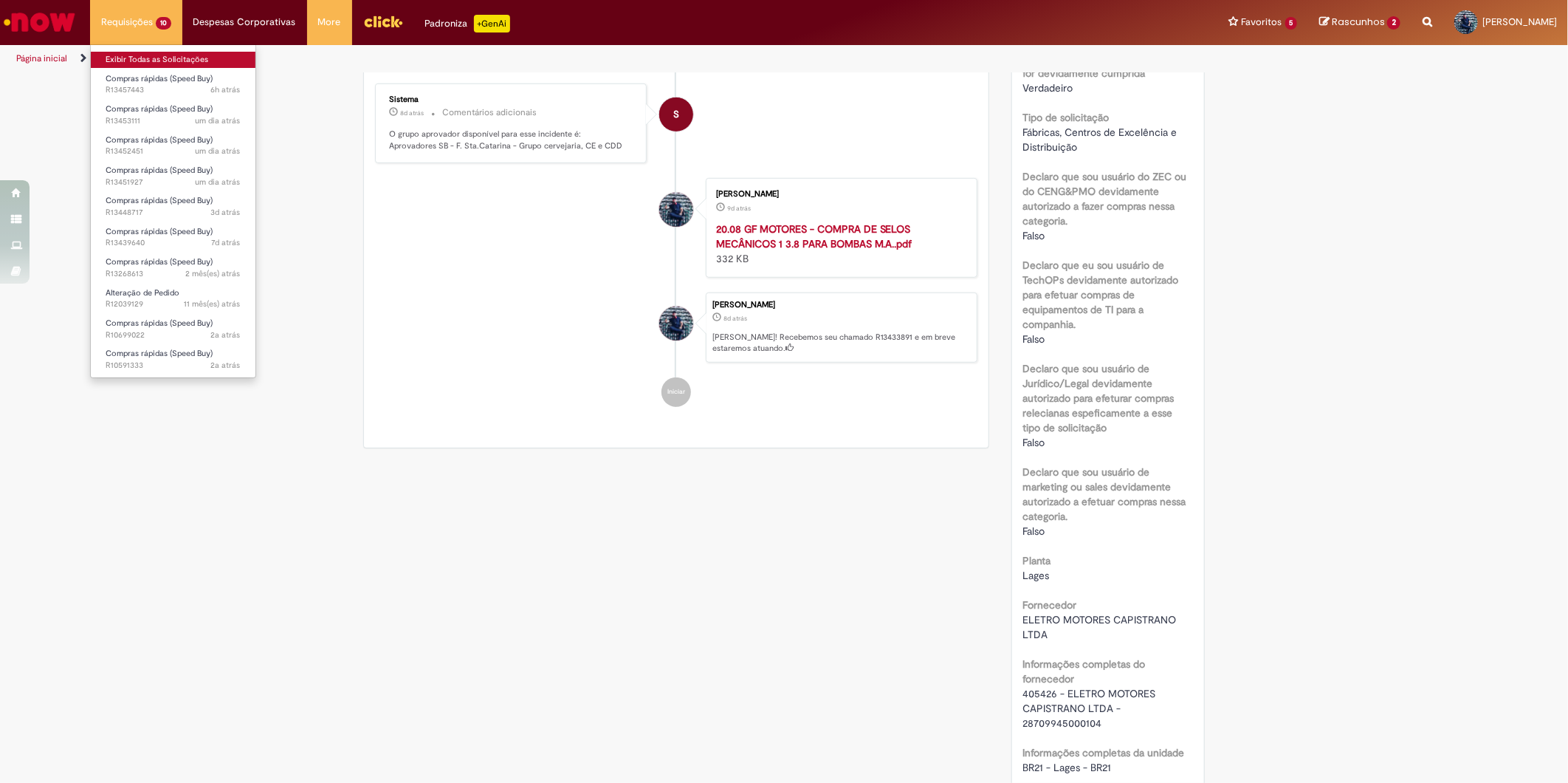
click at [150, 52] on link "Exibir Todas as Solicitações" at bounding box center [173, 59] width 164 height 16
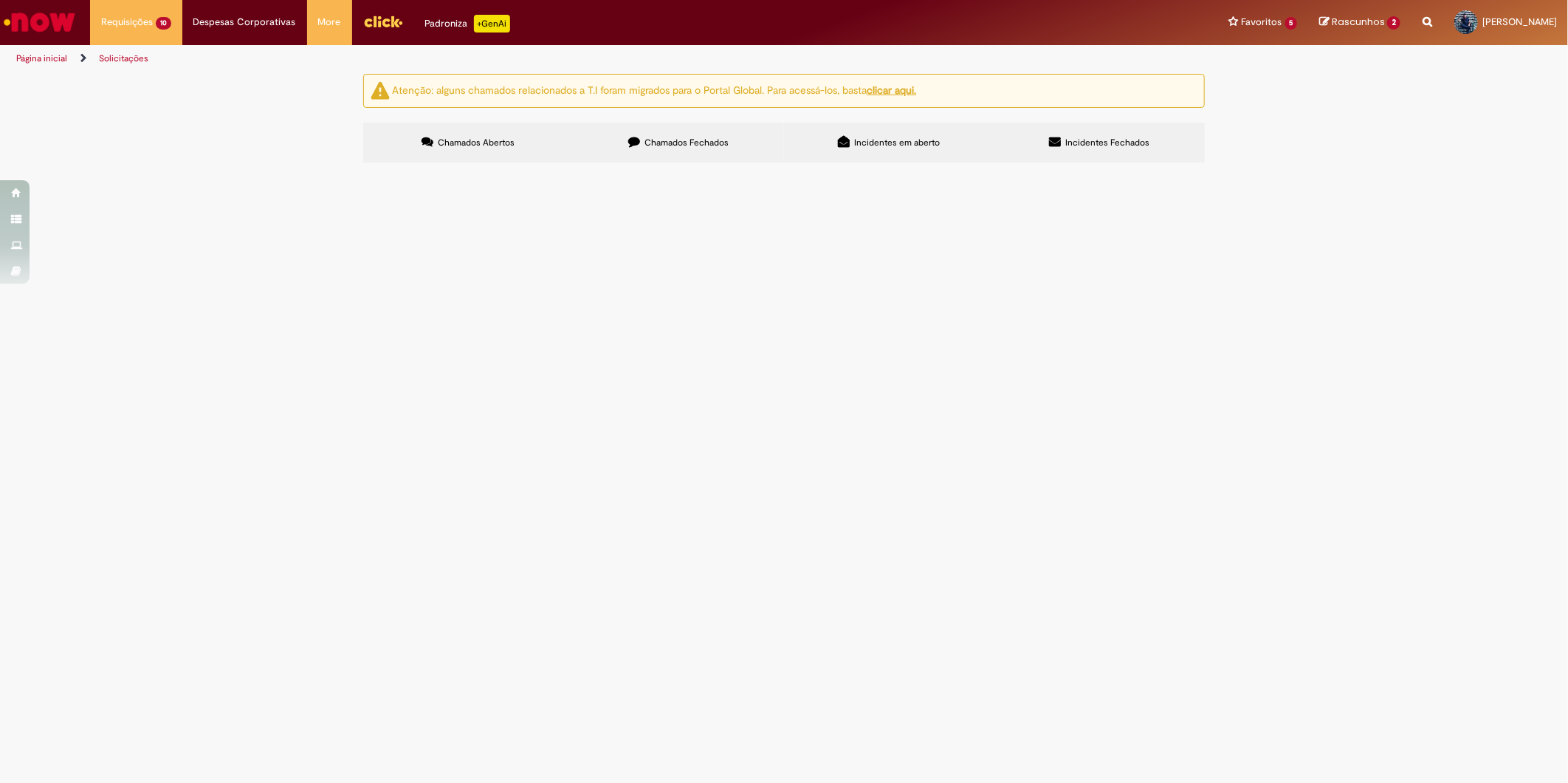
click at [624, 156] on label "Chamados Fechados" at bounding box center [679, 142] width 211 height 40
click at [0, 0] on span "SERVIÇO RECUPERAÇÃO DE MOTOR 40 CV 4 POL - R$3.209,12 (Motor da [GEOGRAPHIC_DAT…" at bounding box center [0, 0] width 0 height 0
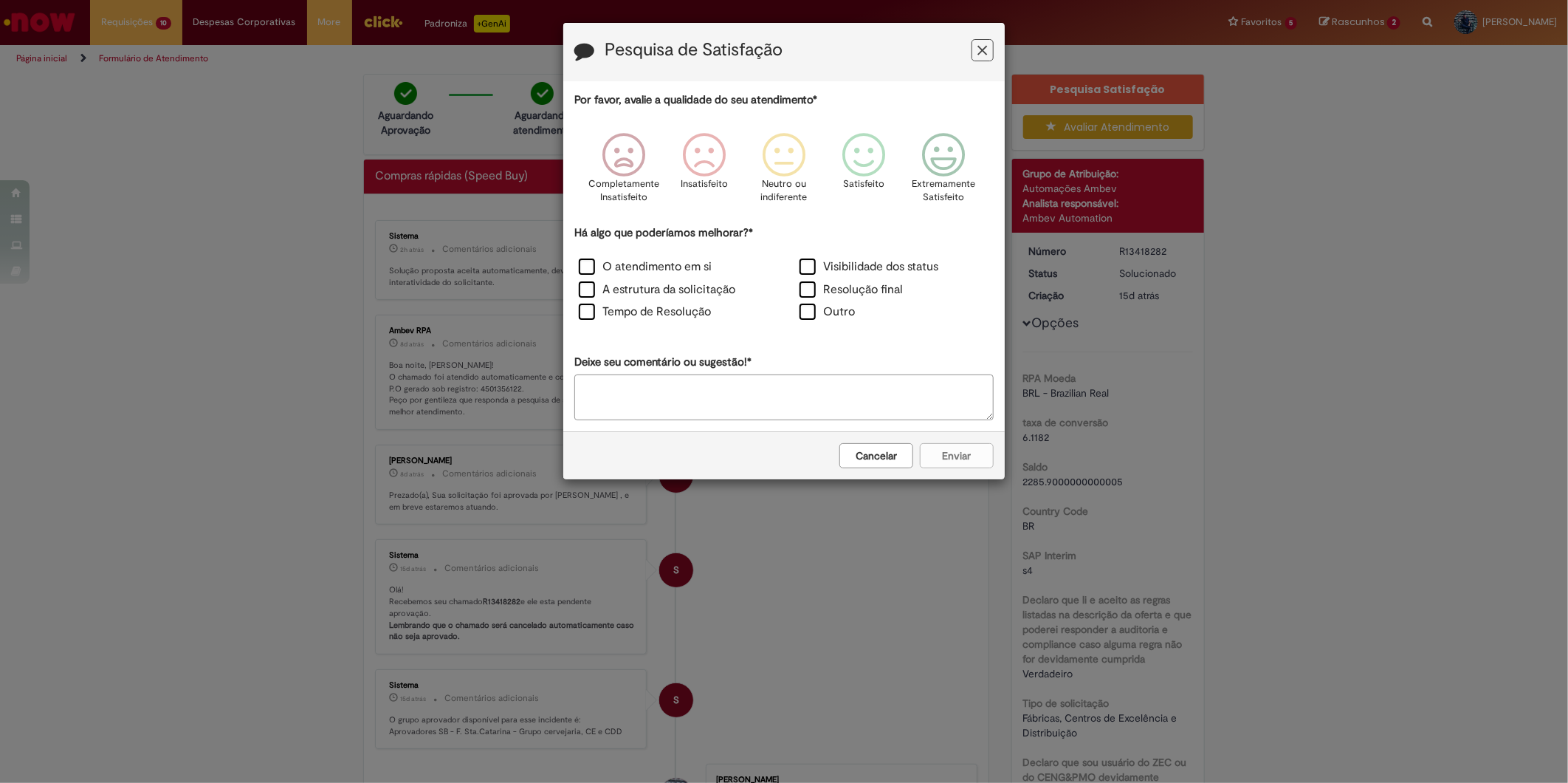
click at [978, 49] on icon "Feedback" at bounding box center [983, 50] width 9 height 16
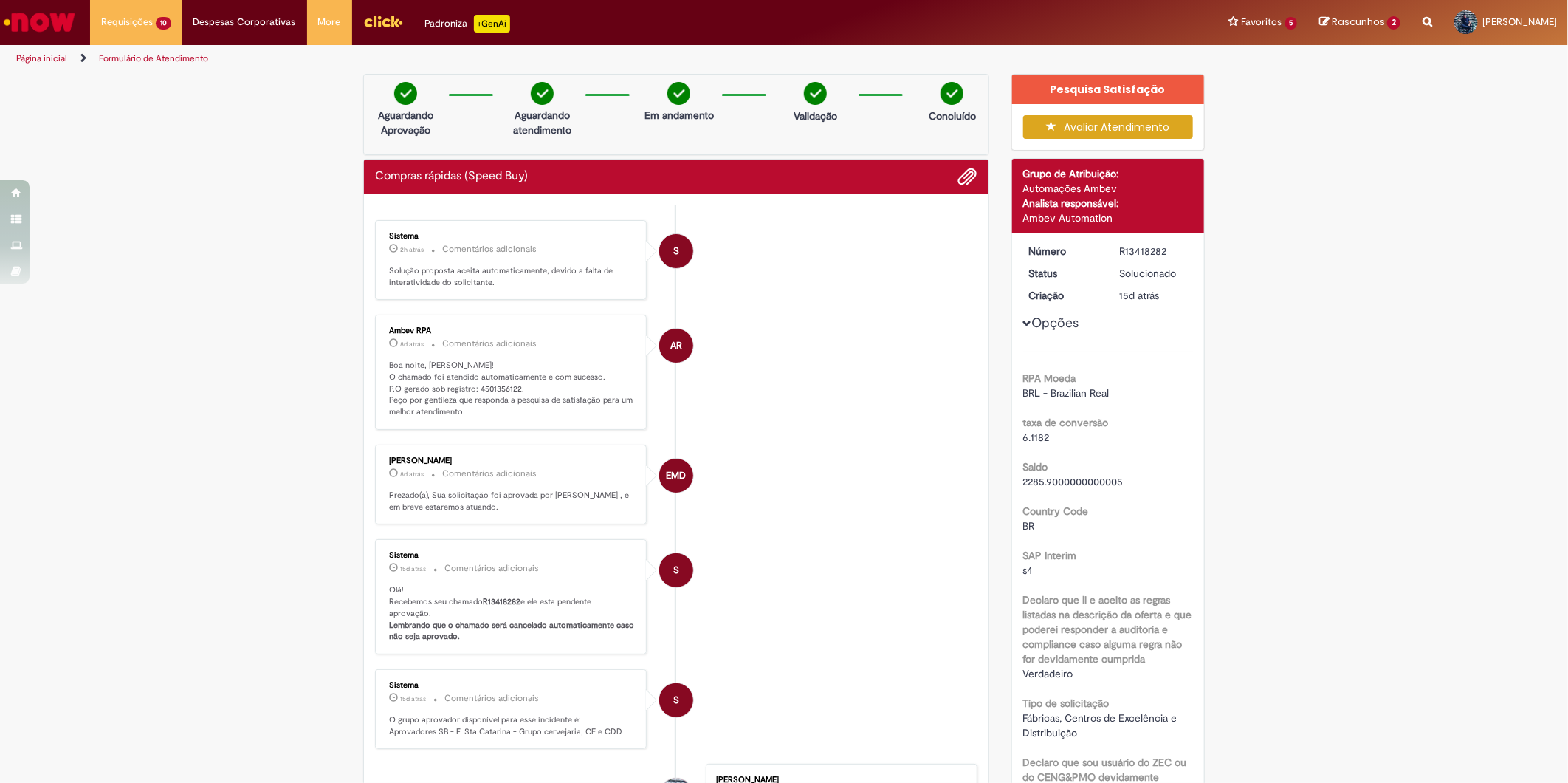
click at [495, 385] on p "Boa noite, [PERSON_NAME]! O chamado foi atendido automaticamente e com sucesso.…" at bounding box center [512, 388] width 246 height 59
click at [499, 607] on b "R13418282" at bounding box center [502, 601] width 38 height 11
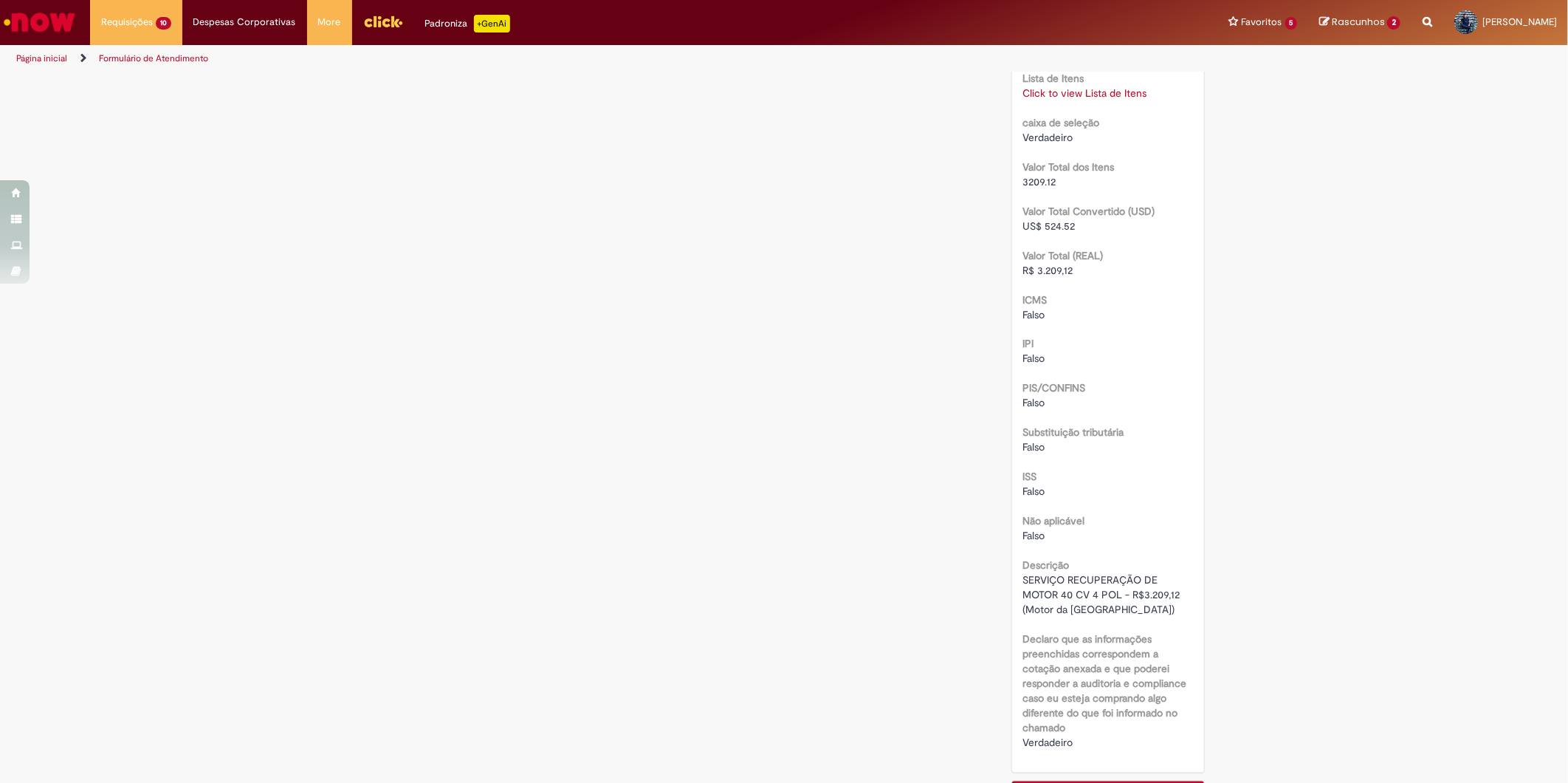
scroll to position [1394, 0]
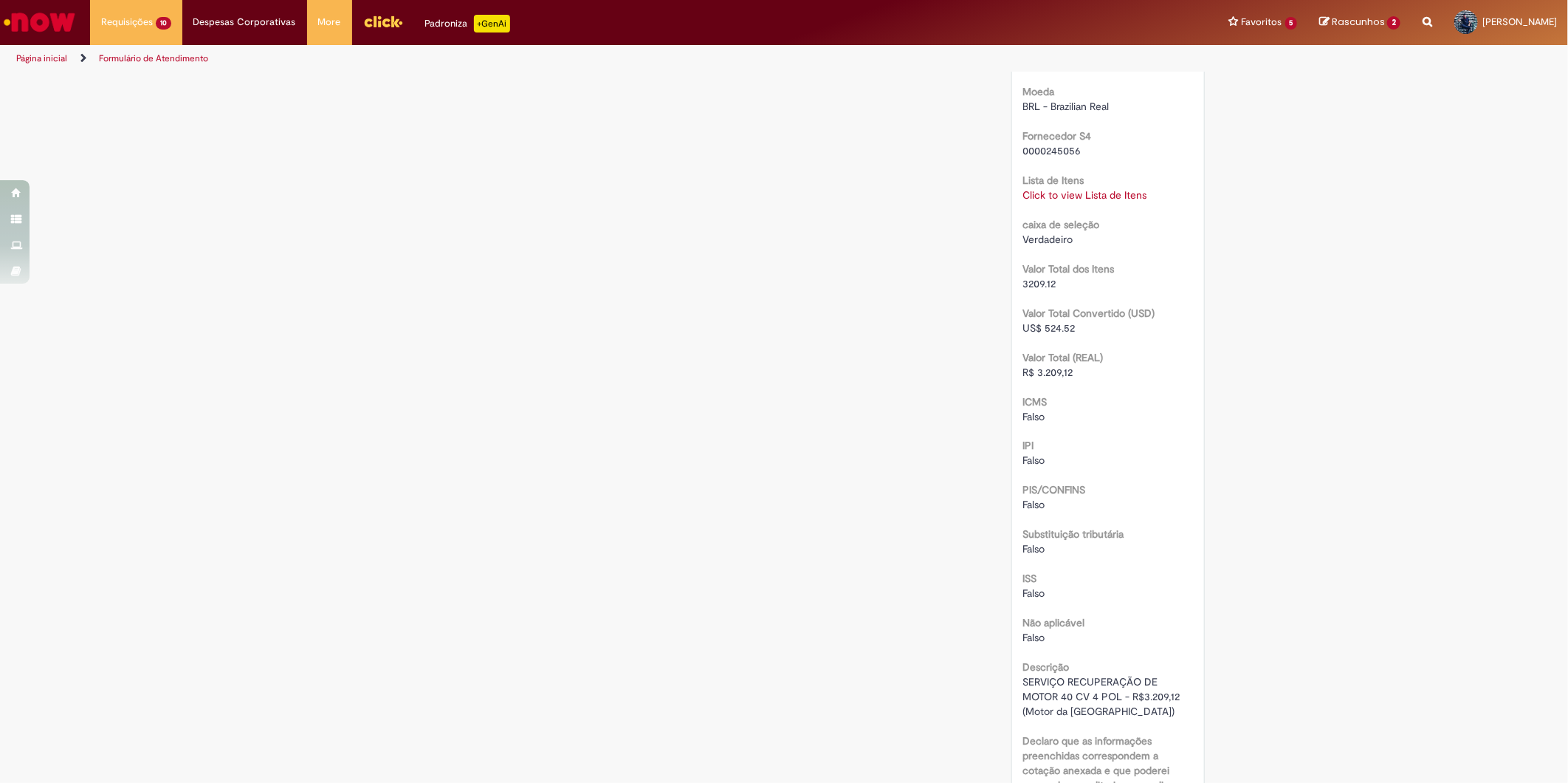
click at [1082, 189] on link "Click to view Lista de Itens" at bounding box center [1086, 195] width 124 height 13
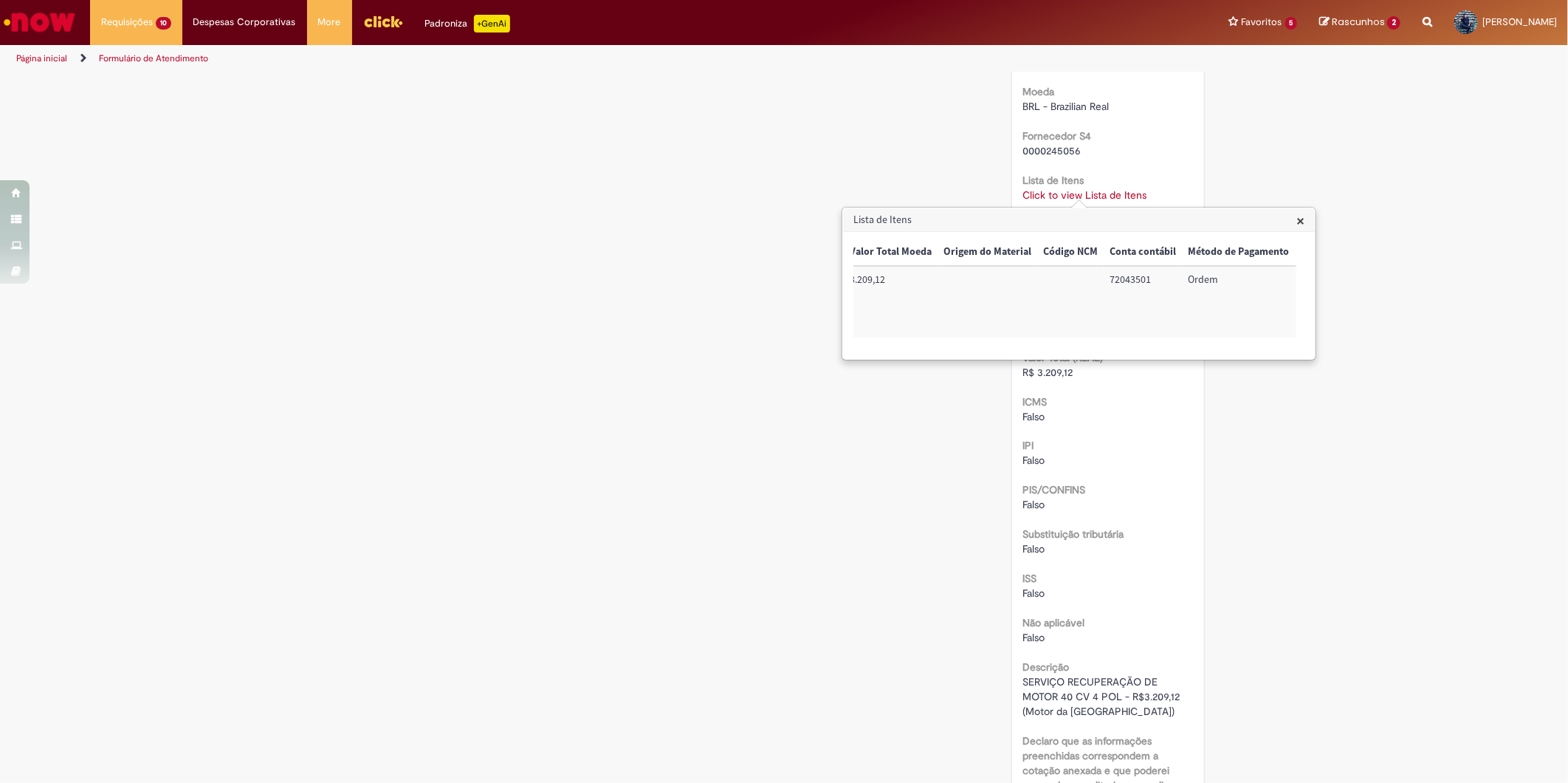
scroll to position [0, 618]
click at [1235, 281] on td "100002620154" at bounding box center [1259, 301] width 94 height 72
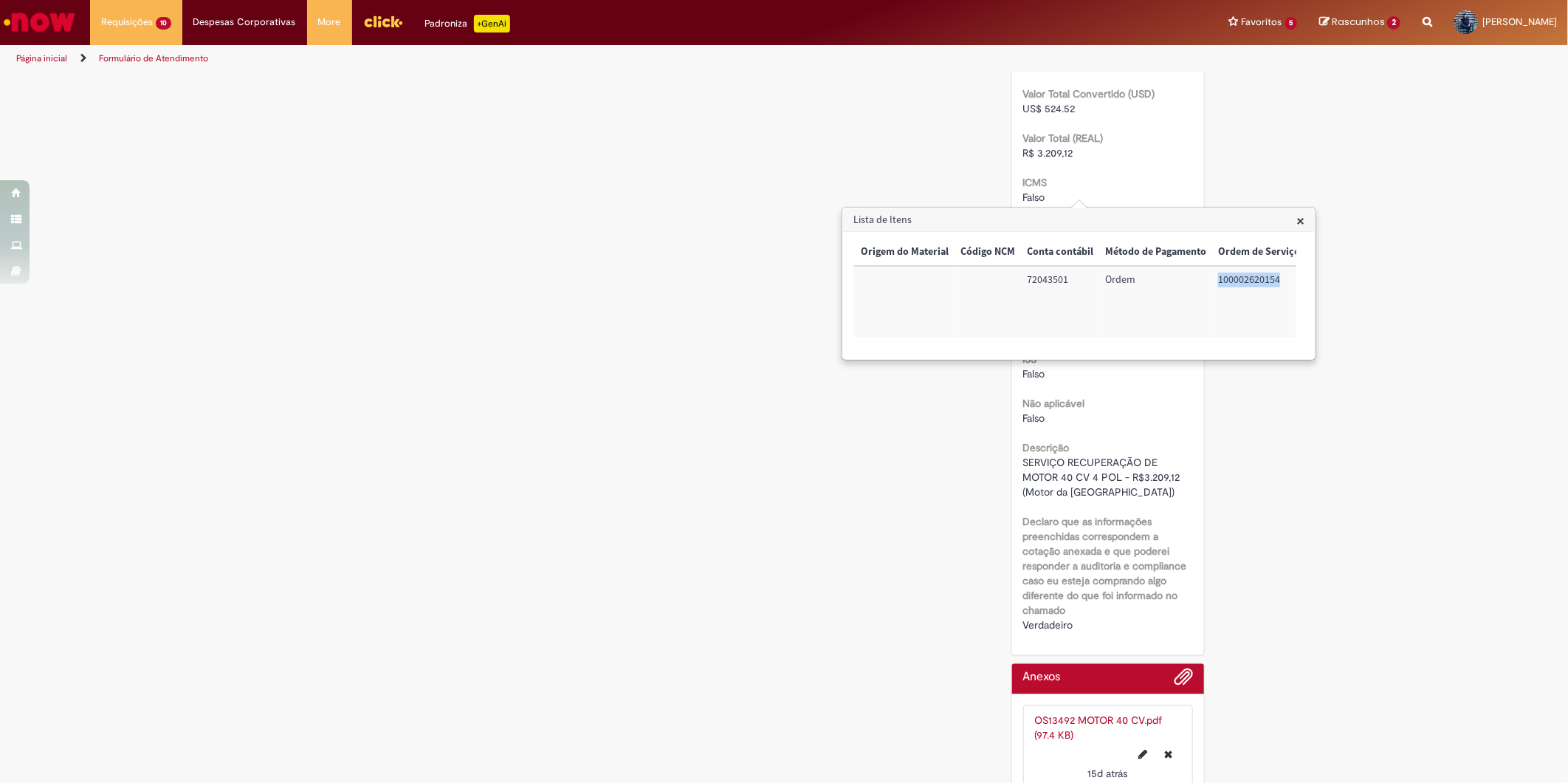
scroll to position [1638, 0]
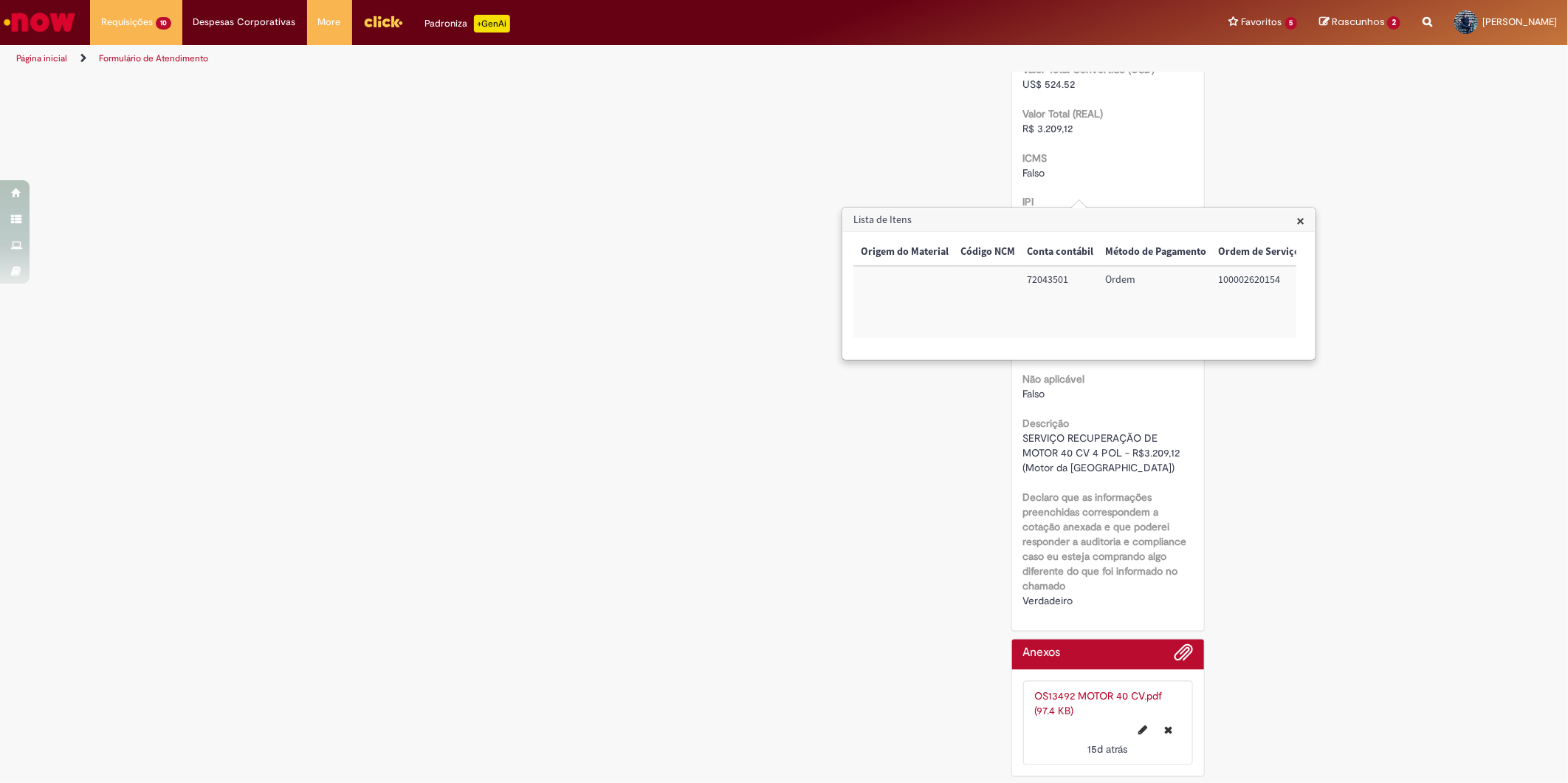
click at [1031, 451] on span "SERVIÇO RECUPERAÇÃO DE MOTOR 40 CV 4 POL - R$3.209,12 (Motor da [GEOGRAPHIC_DAT…" at bounding box center [1104, 453] width 160 height 43
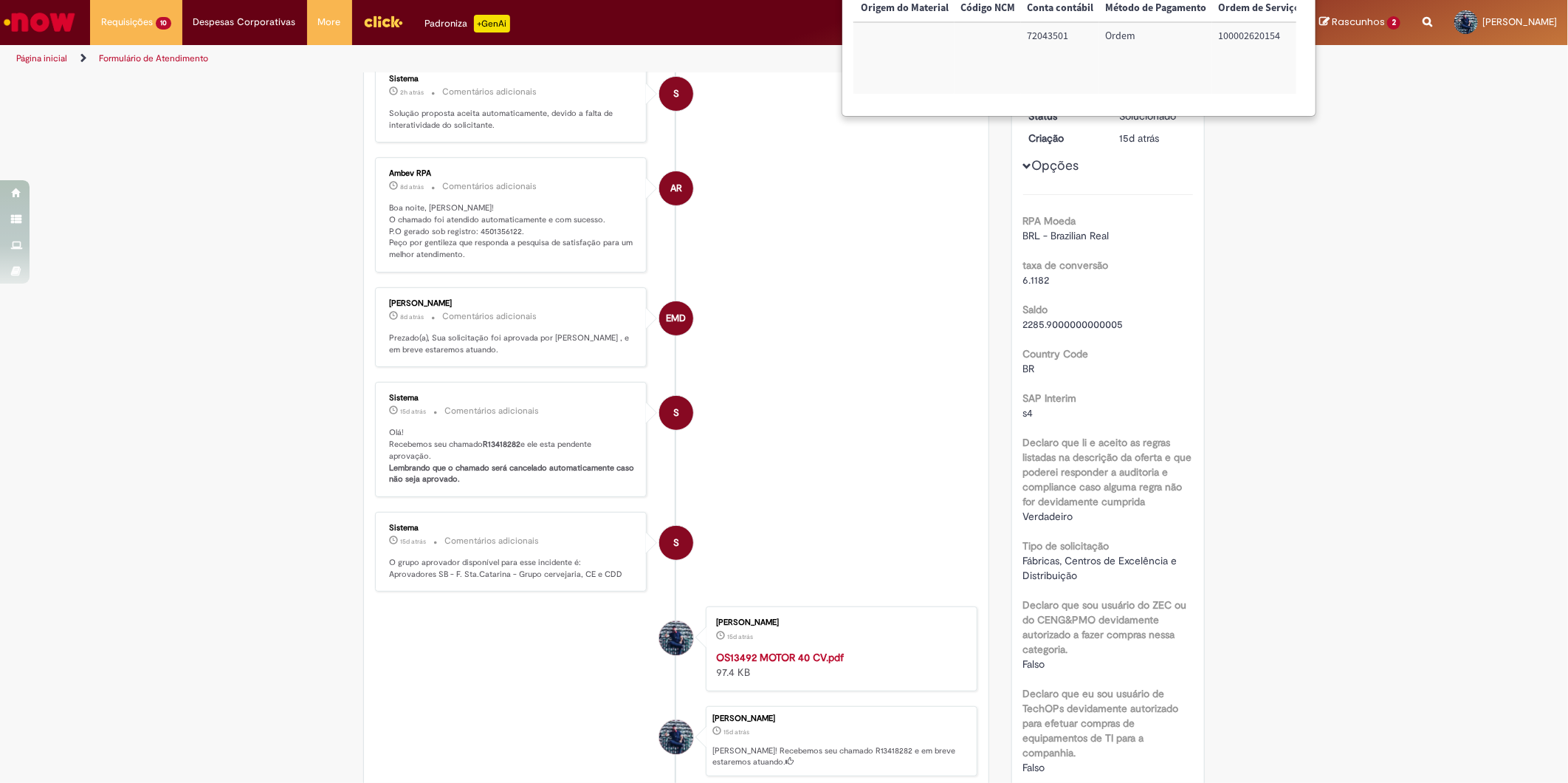
scroll to position [0, 0]
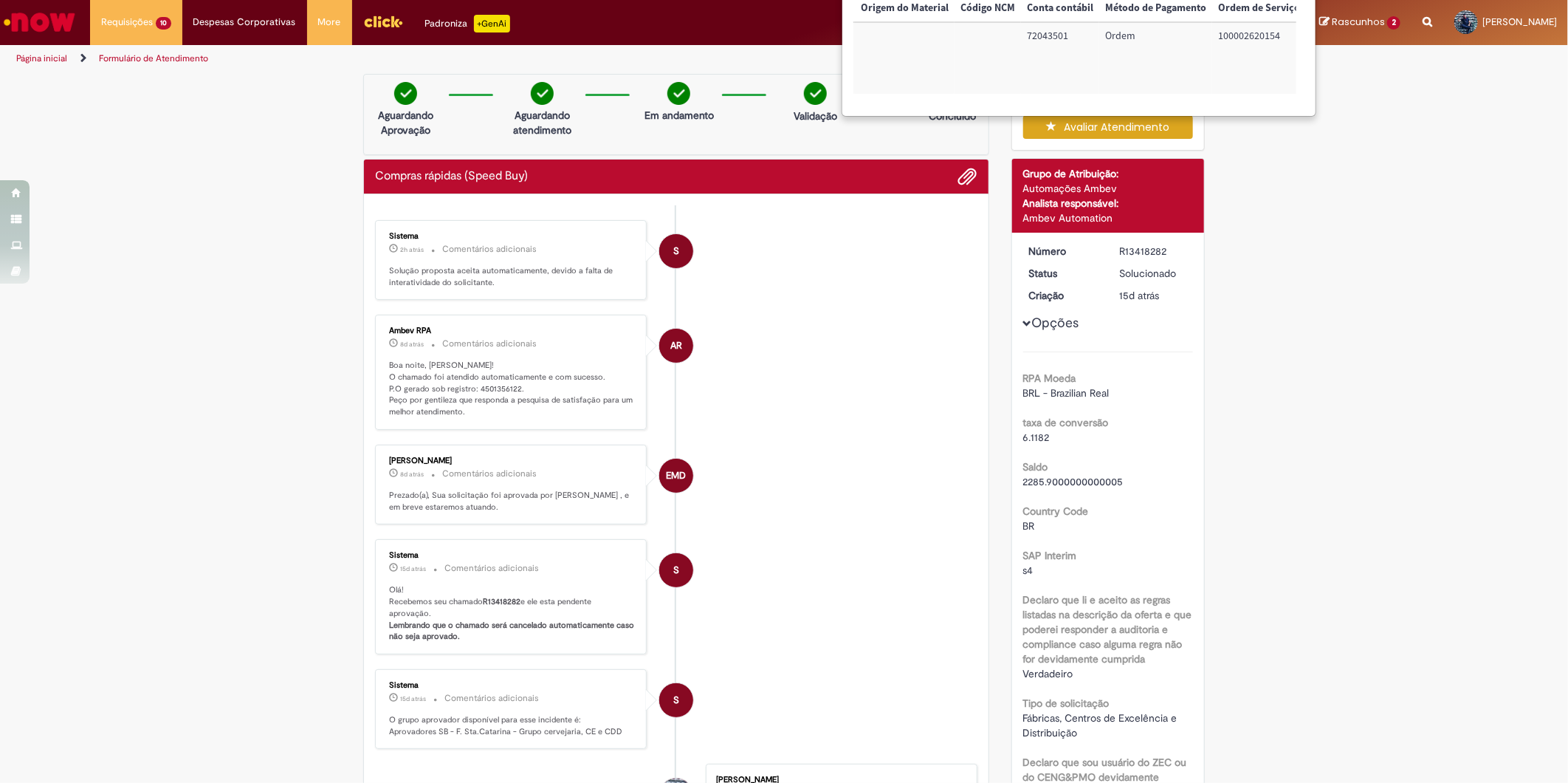
click at [1148, 254] on div "R13418282" at bounding box center [1154, 251] width 69 height 15
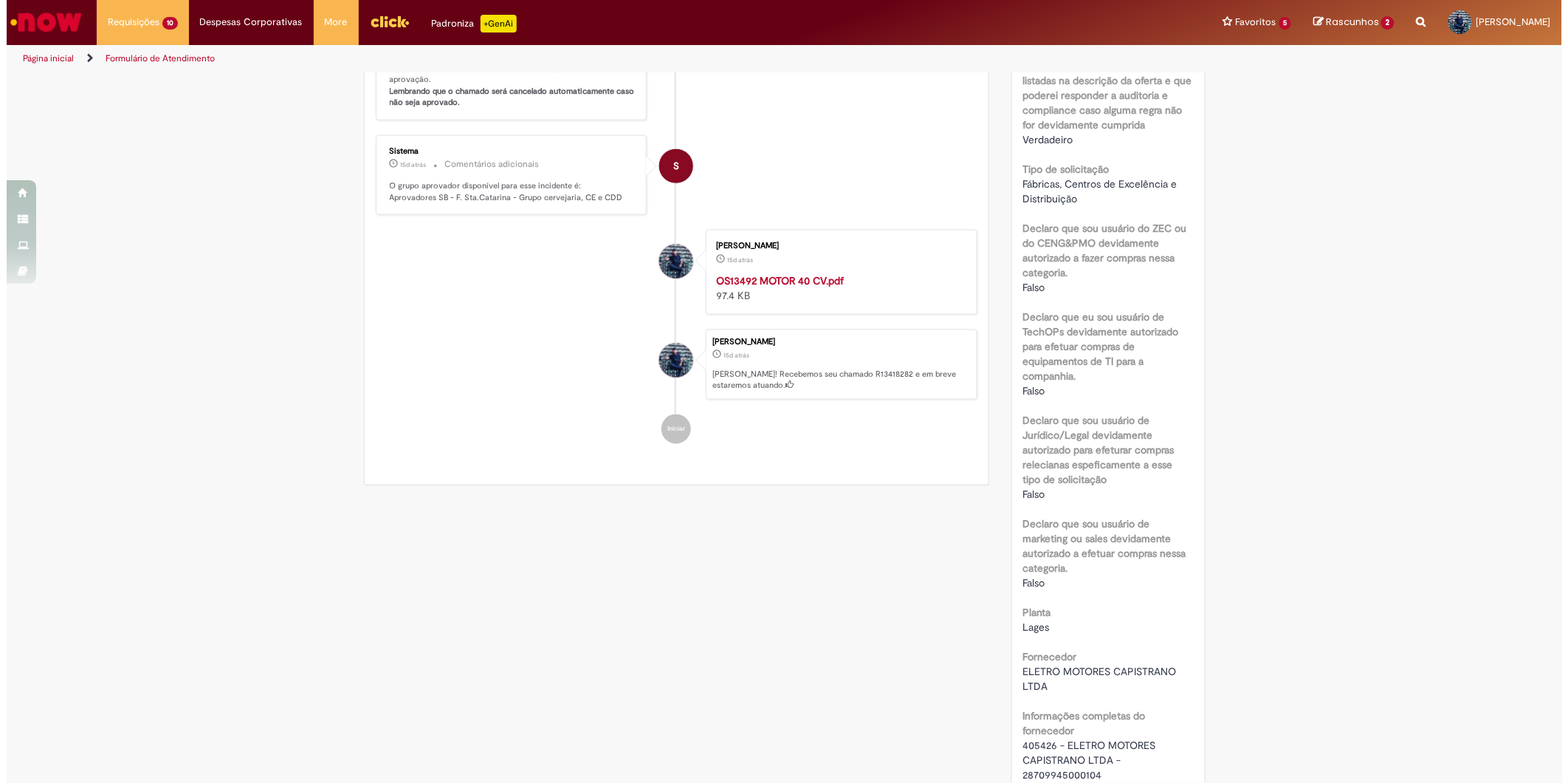
scroll to position [574, 0]
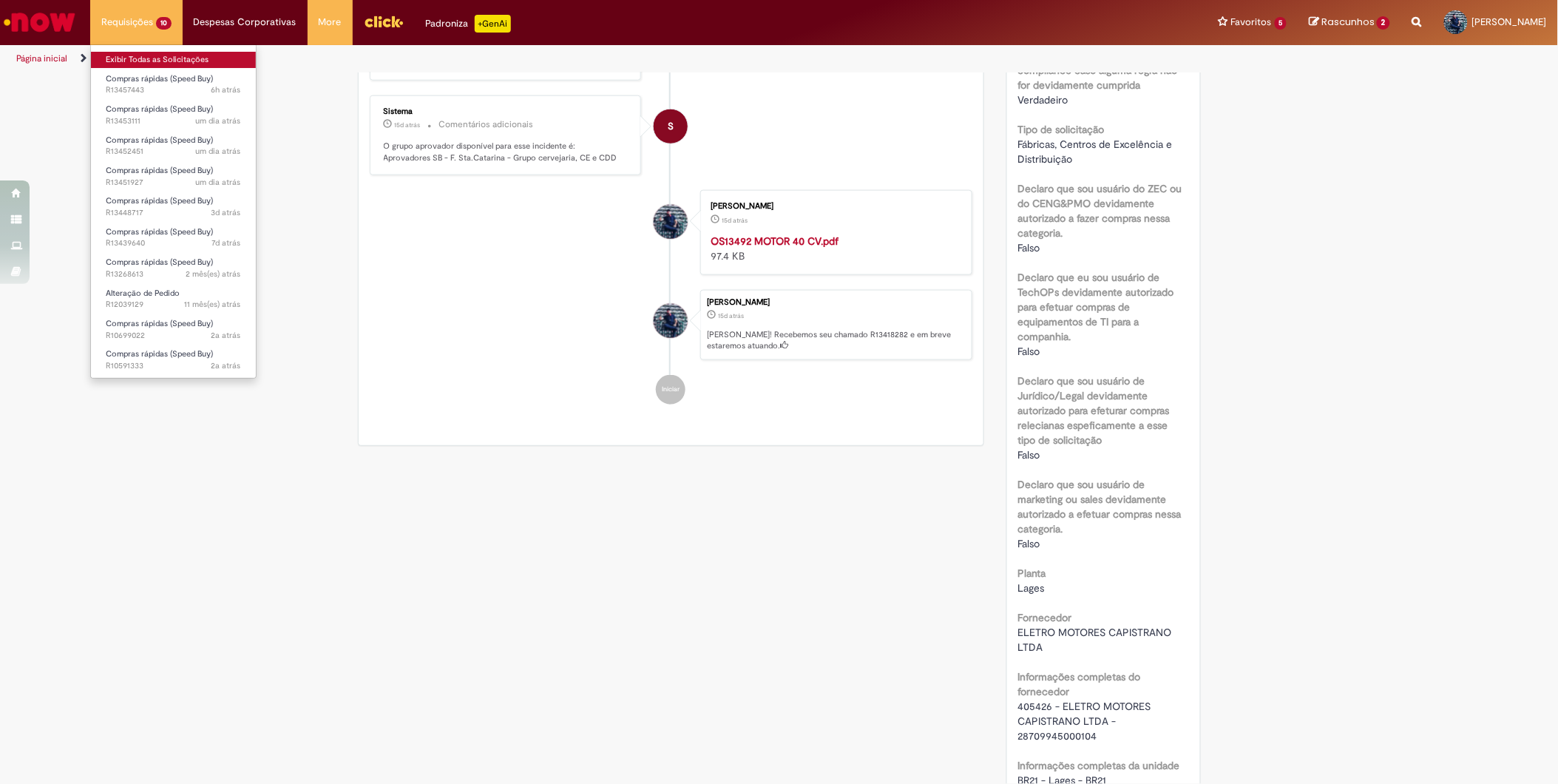
click at [171, 60] on link "Exibir Todas as Solicitações" at bounding box center [173, 60] width 165 height 16
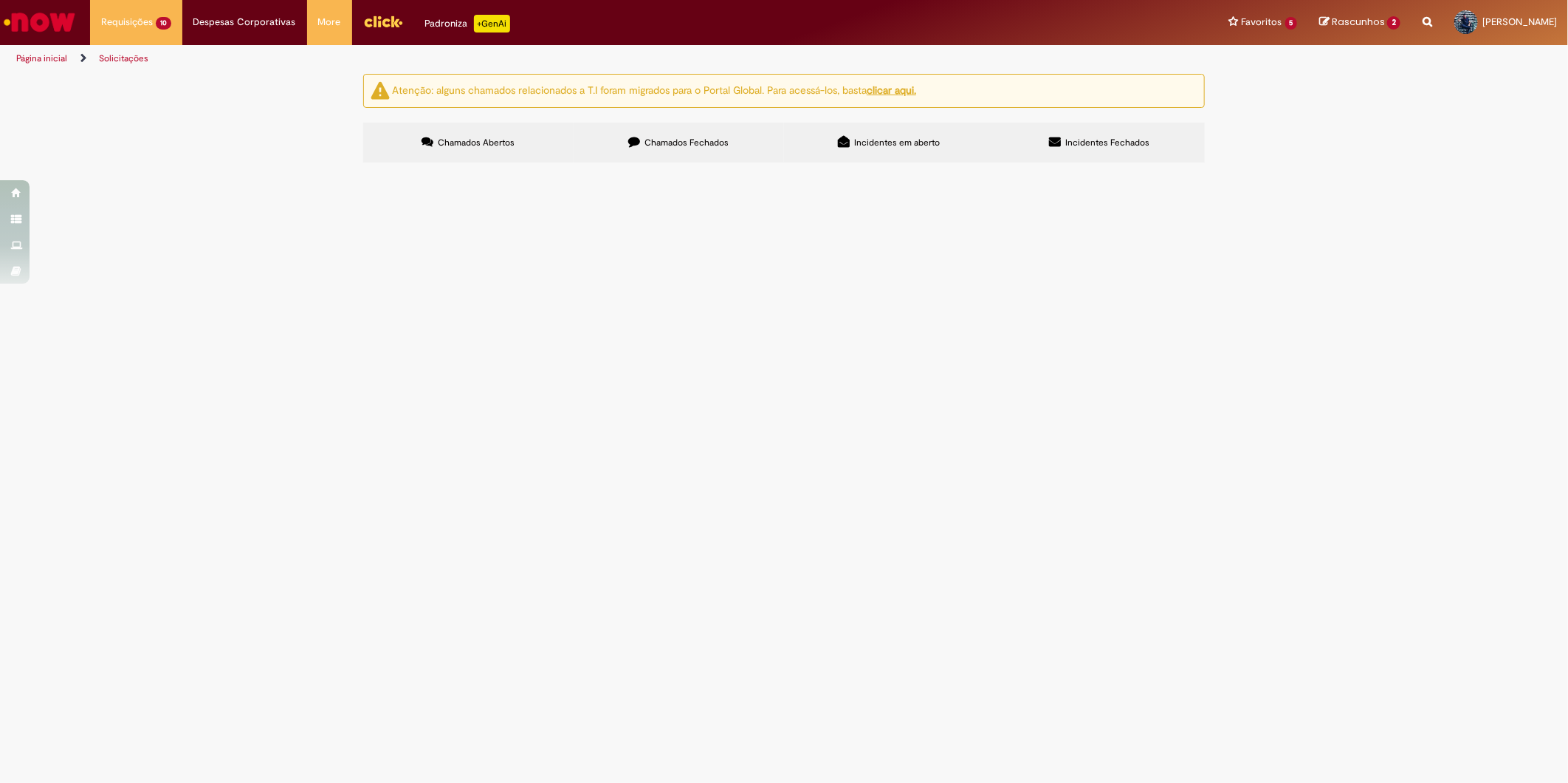
click at [641, 151] on label "Chamados Fechados" at bounding box center [679, 142] width 211 height 40
click at [0, 0] on span "Montagem e desmontagem na caldeira + Serviços na caldeira - R$11.800,00 (MONTEC)" at bounding box center [0, 0] width 0 height 0
click at [0, 0] on td "Montagem e desmontagem na caldeira + Serviços na caldeira - R$11.800,00 (MONTEC)" at bounding box center [0, 0] width 0 height 0
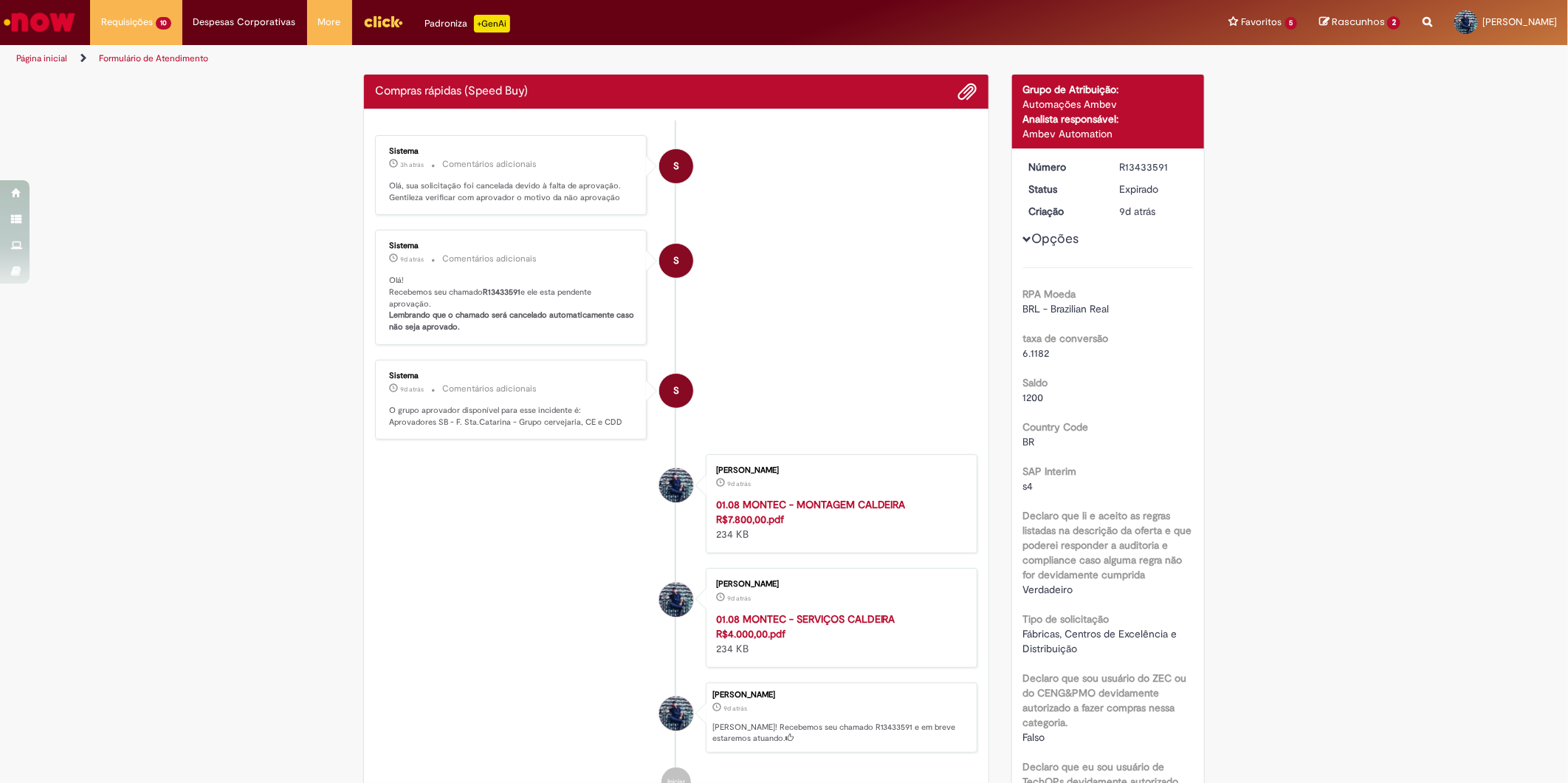
click at [500, 289] on b "R13433591" at bounding box center [502, 292] width 38 height 11
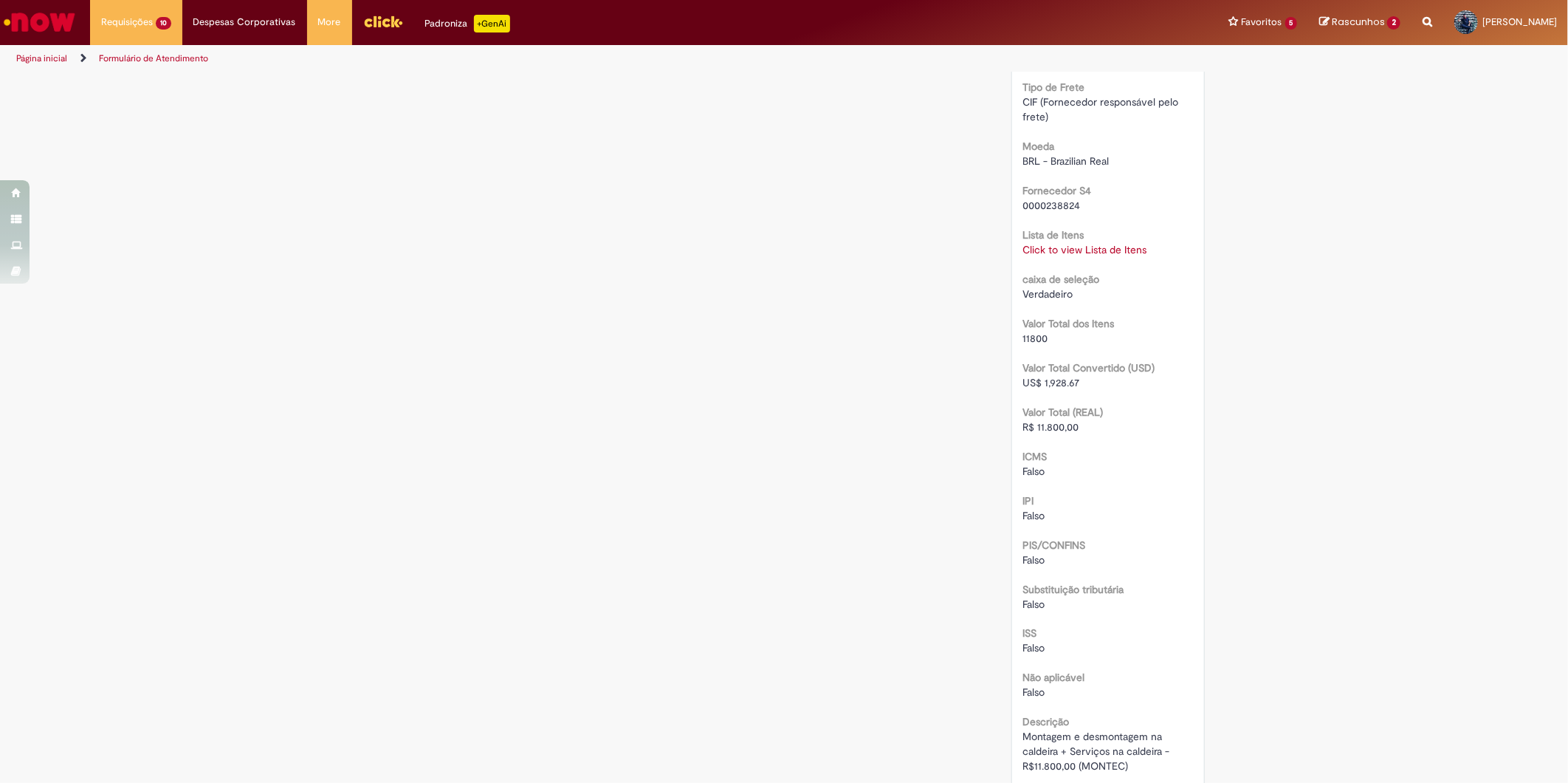
scroll to position [1230, 0]
click at [1089, 245] on link "Click to view Lista de Itens" at bounding box center [1086, 245] width 124 height 13
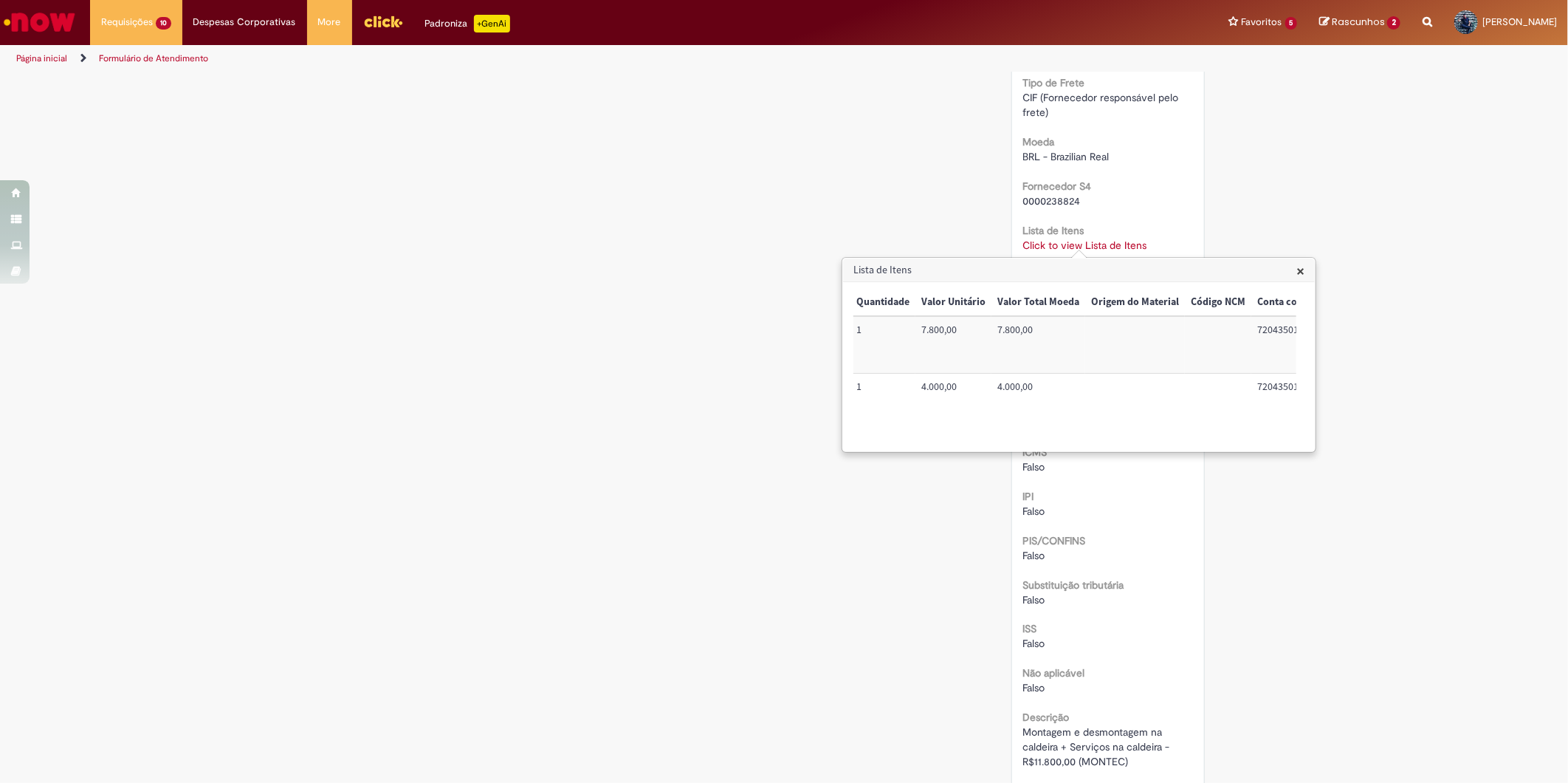
scroll to position [0, 618]
click at [1037, 388] on td "72043501" at bounding box center [1060, 401] width 78 height 56
click at [1261, 391] on td "100002680931" at bounding box center [1259, 401] width 94 height 56
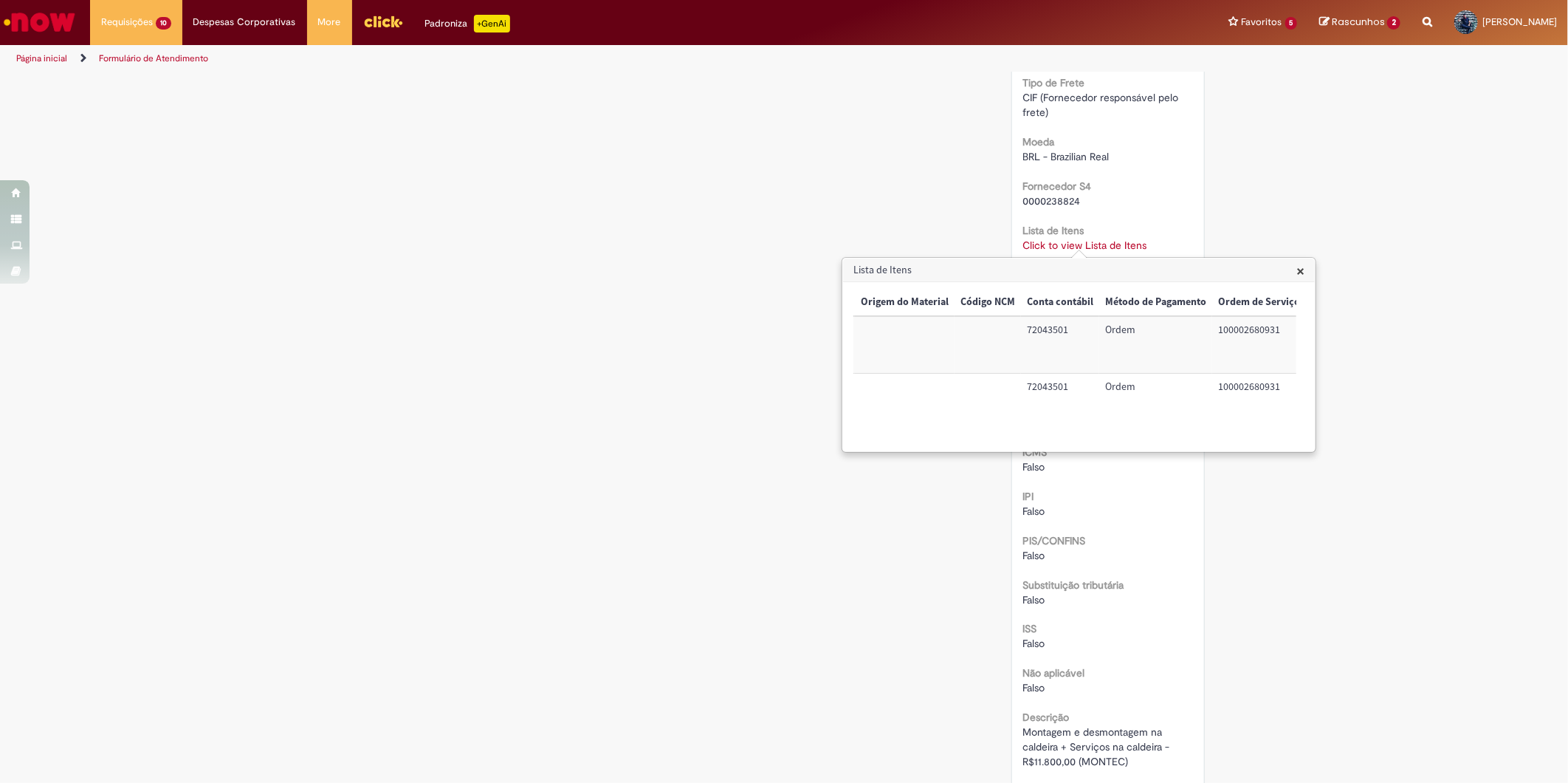
click at [1056, 729] on span "Montagem e desmontagem na caldeira + Serviços na caldeira - R$11.800,00 (MONTEC)" at bounding box center [1098, 747] width 150 height 43
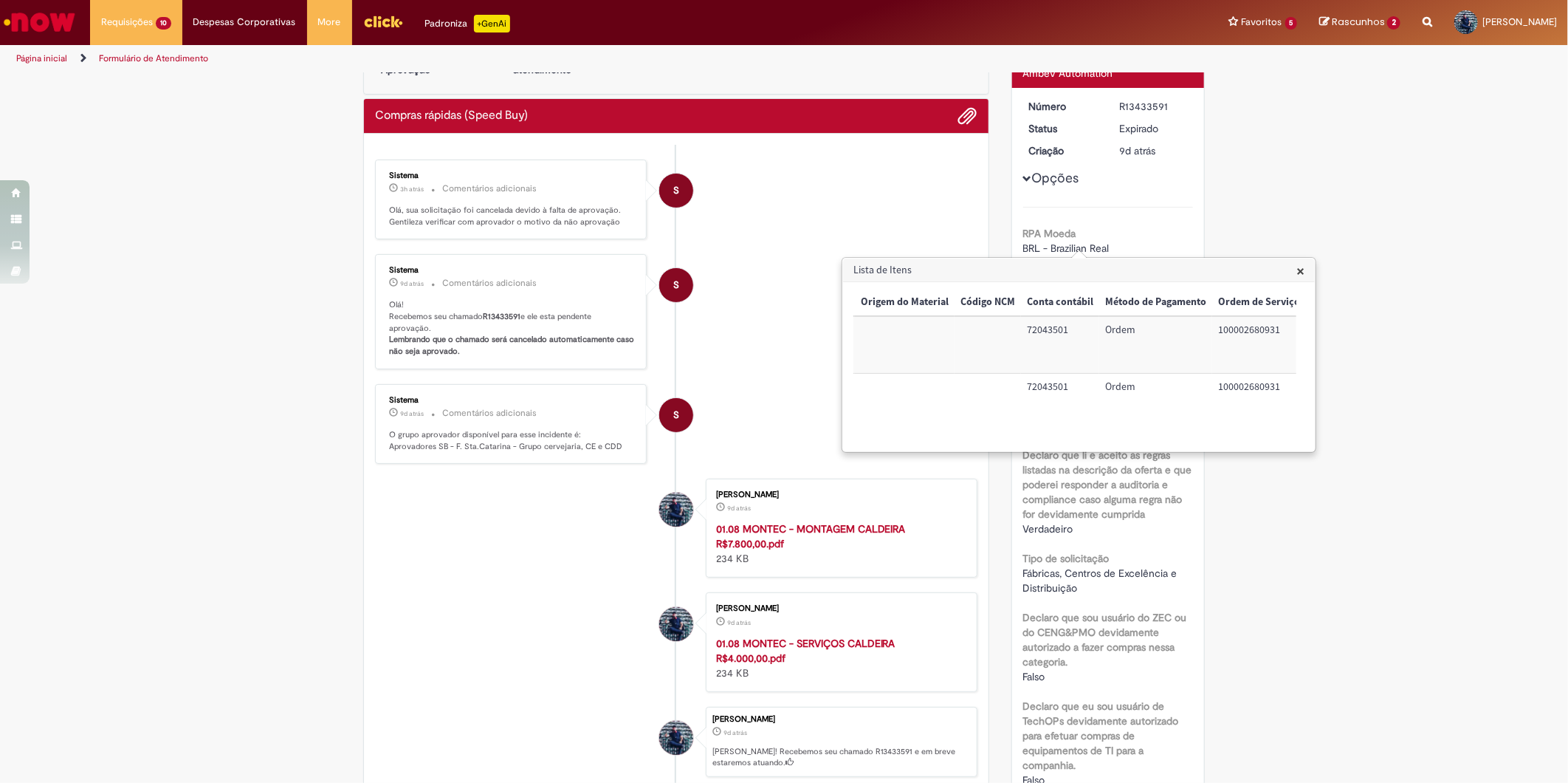
scroll to position [0, 0]
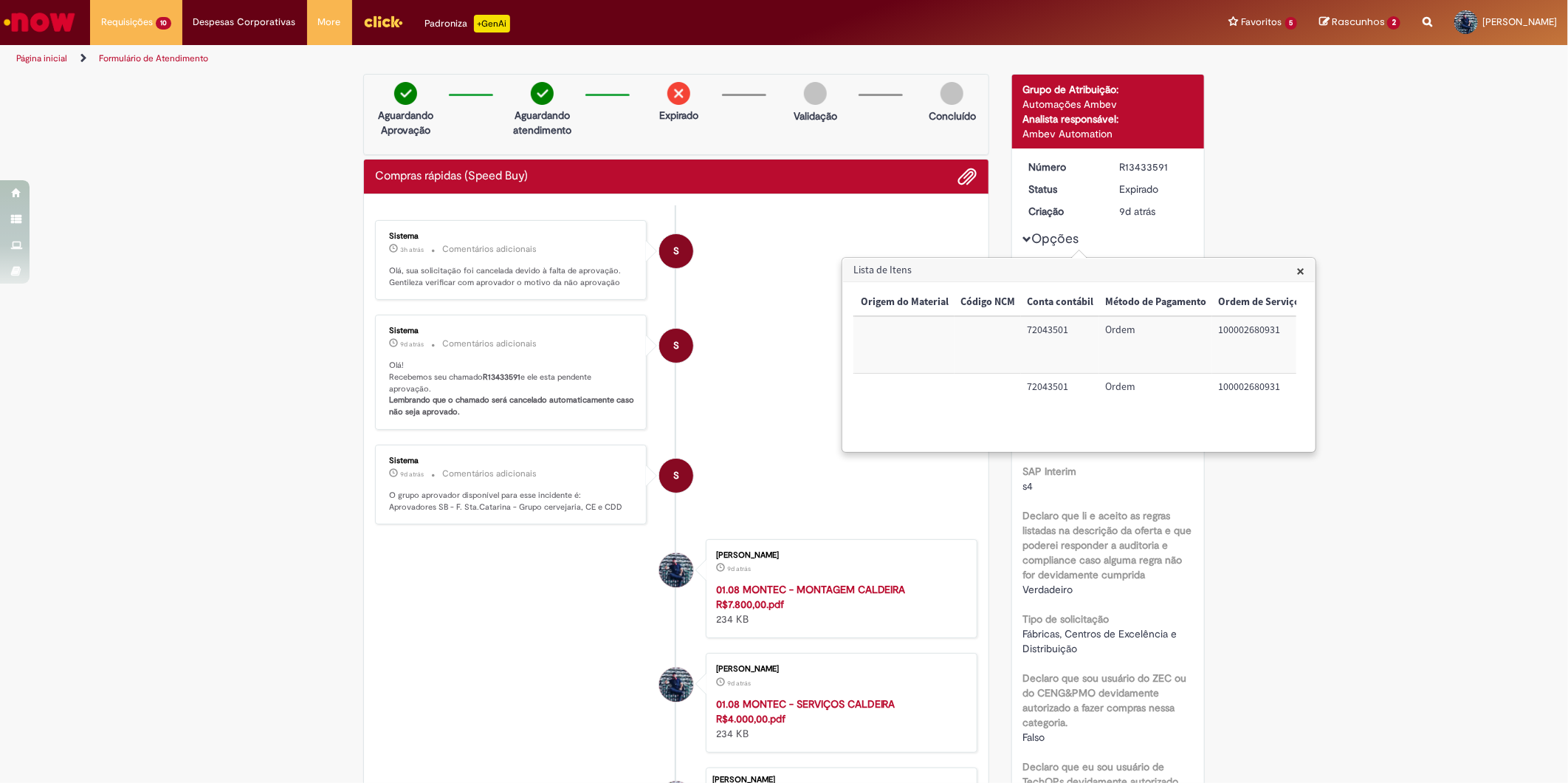
click at [1297, 270] on span "×" at bounding box center [1300, 270] width 8 height 20
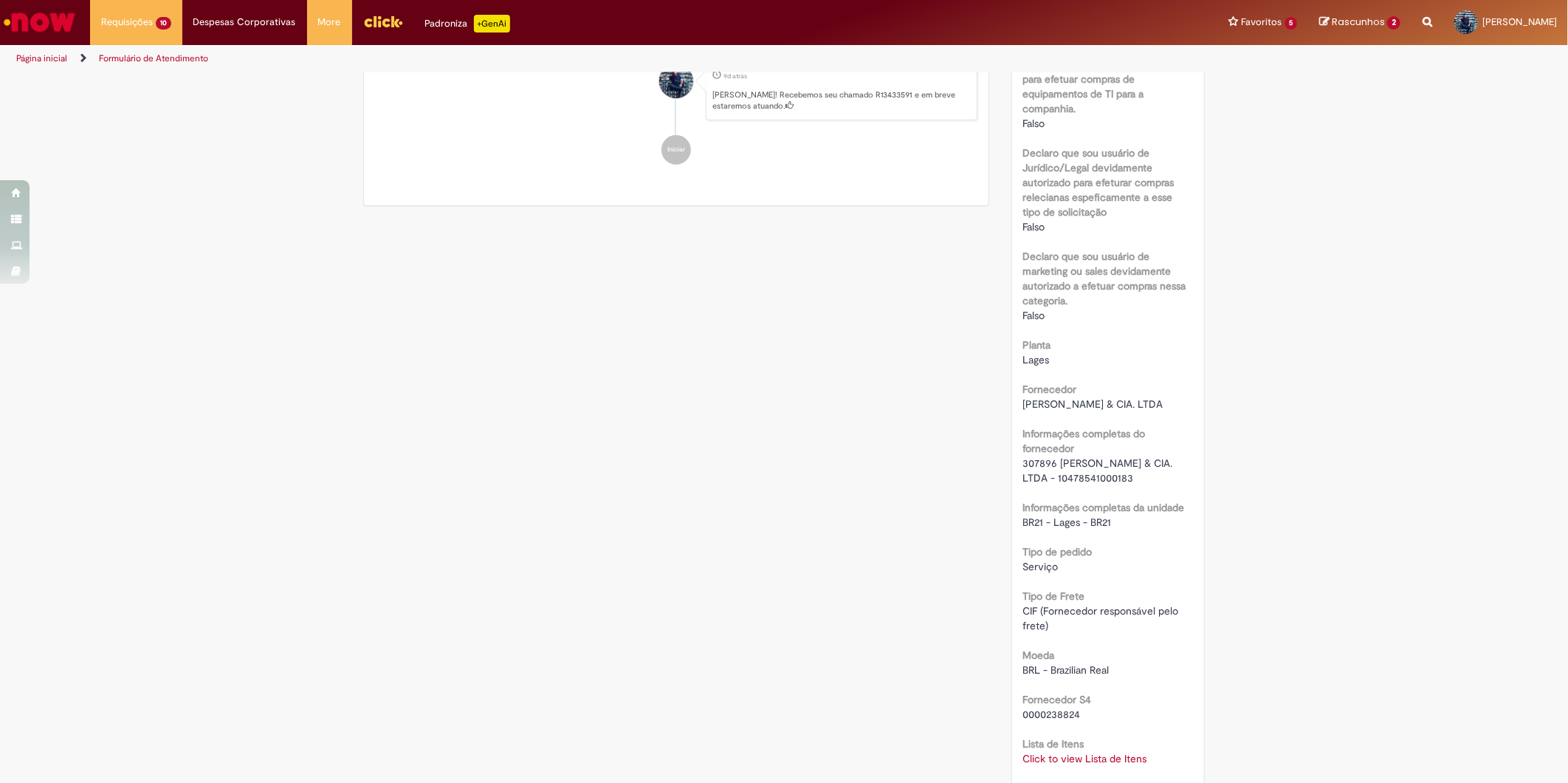
scroll to position [718, 0]
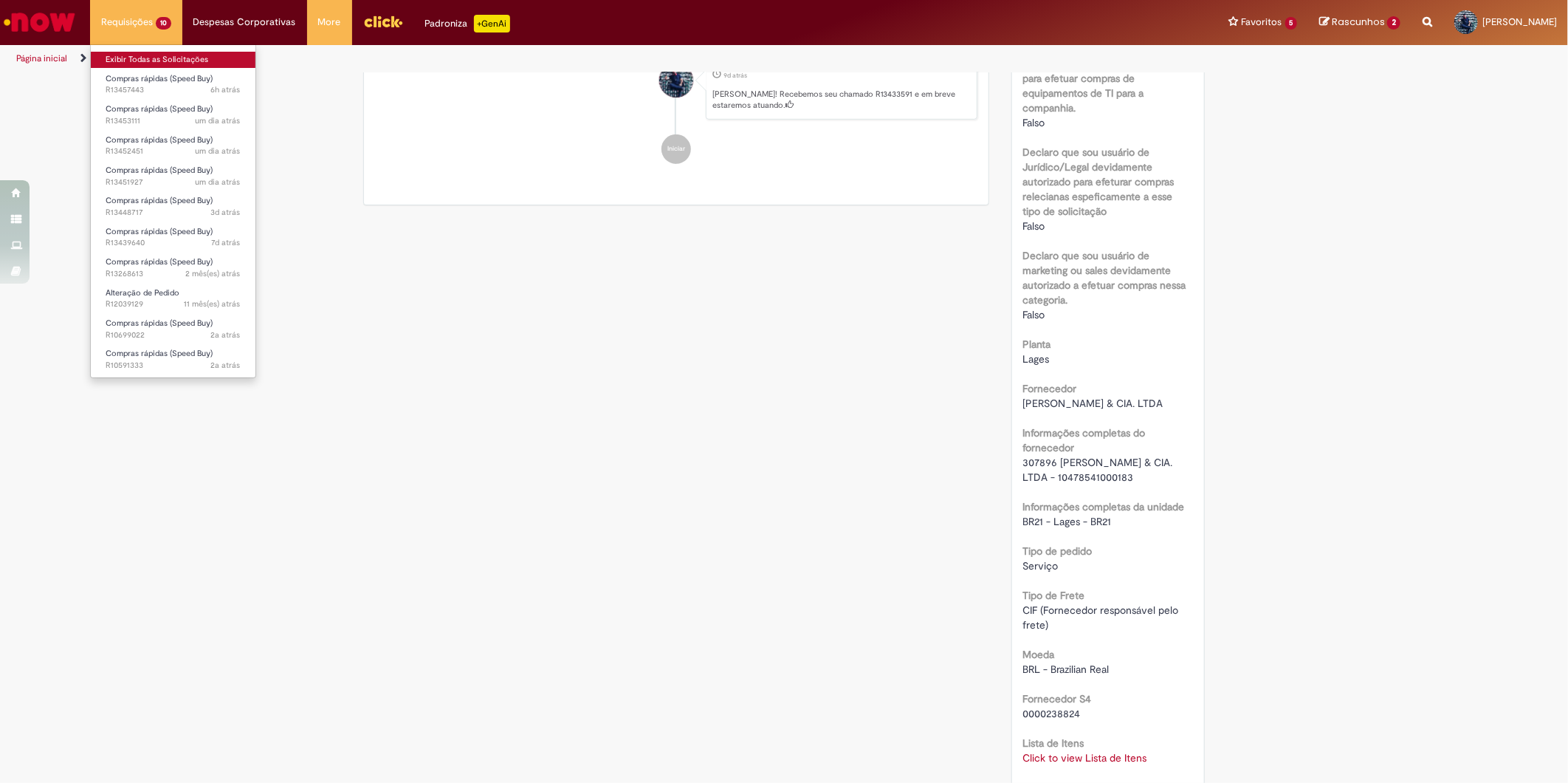
click at [158, 58] on link "Exibir Todas as Solicitações" at bounding box center [173, 59] width 164 height 16
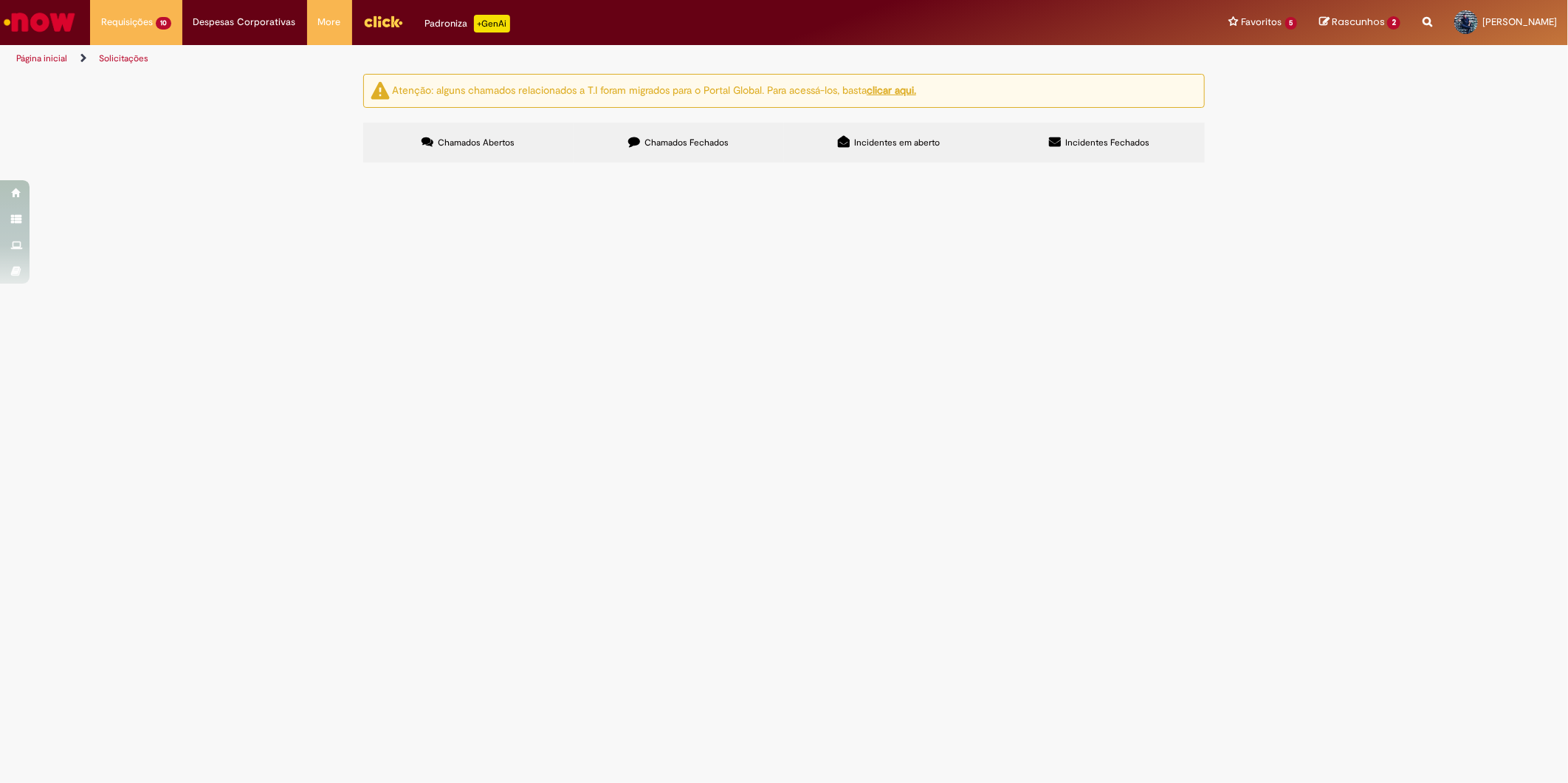
click at [636, 146] on icon at bounding box center [634, 141] width 12 height 12
click at [0, 0] on span "MÃO DE OBRA MANUTENÇÃO - RC D+1 (Anexado OK do gerente da unidade / [PERSON_NAM…" at bounding box center [0, 0] width 0 height 0
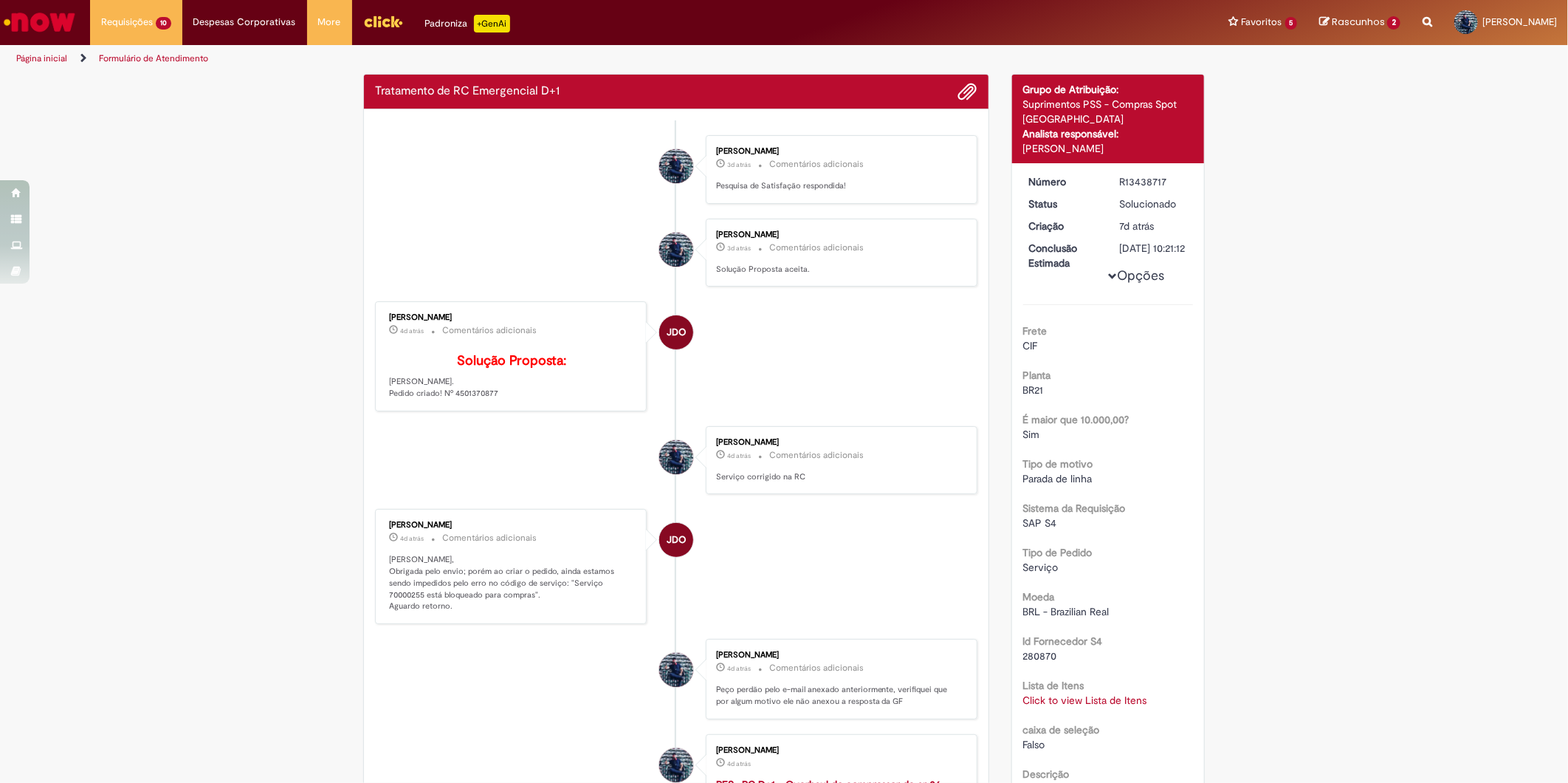
click at [484, 398] on p "Solução Proposta: [PERSON_NAME]. Pedido criado! Nº 4501370877" at bounding box center [512, 376] width 246 height 45
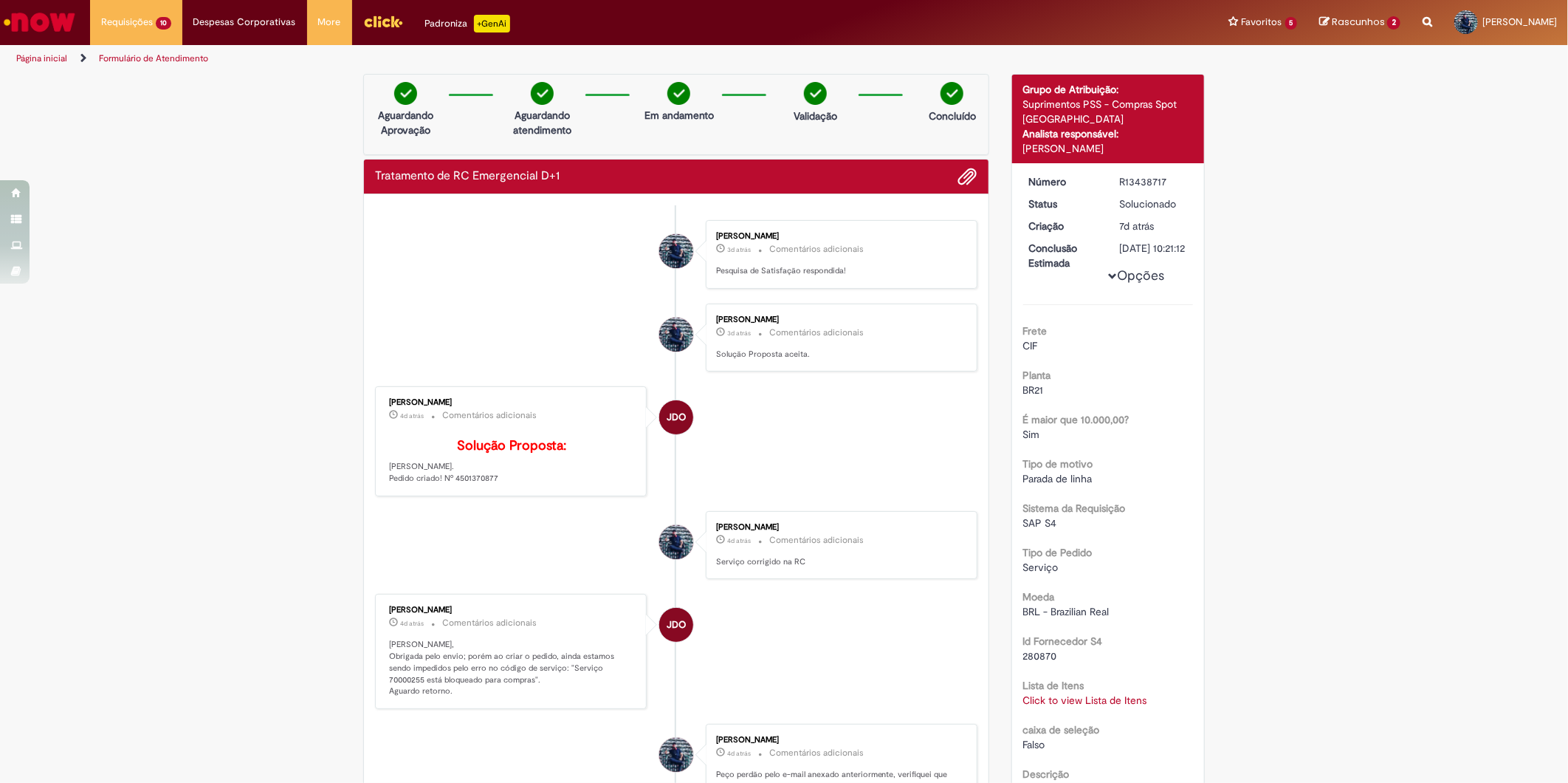
click at [1149, 181] on div "R13438717" at bounding box center [1154, 182] width 69 height 15
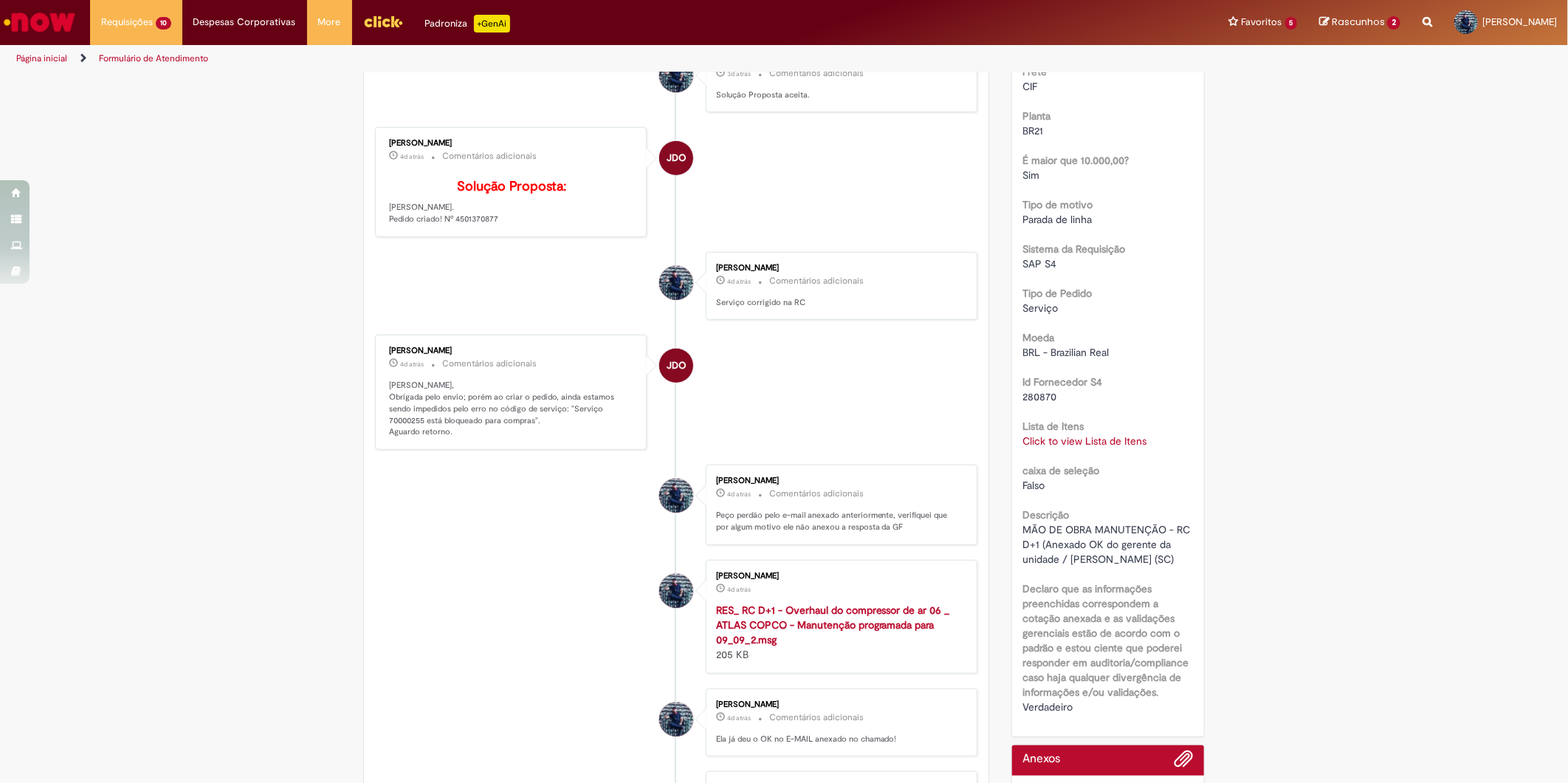
scroll to position [328, 0]
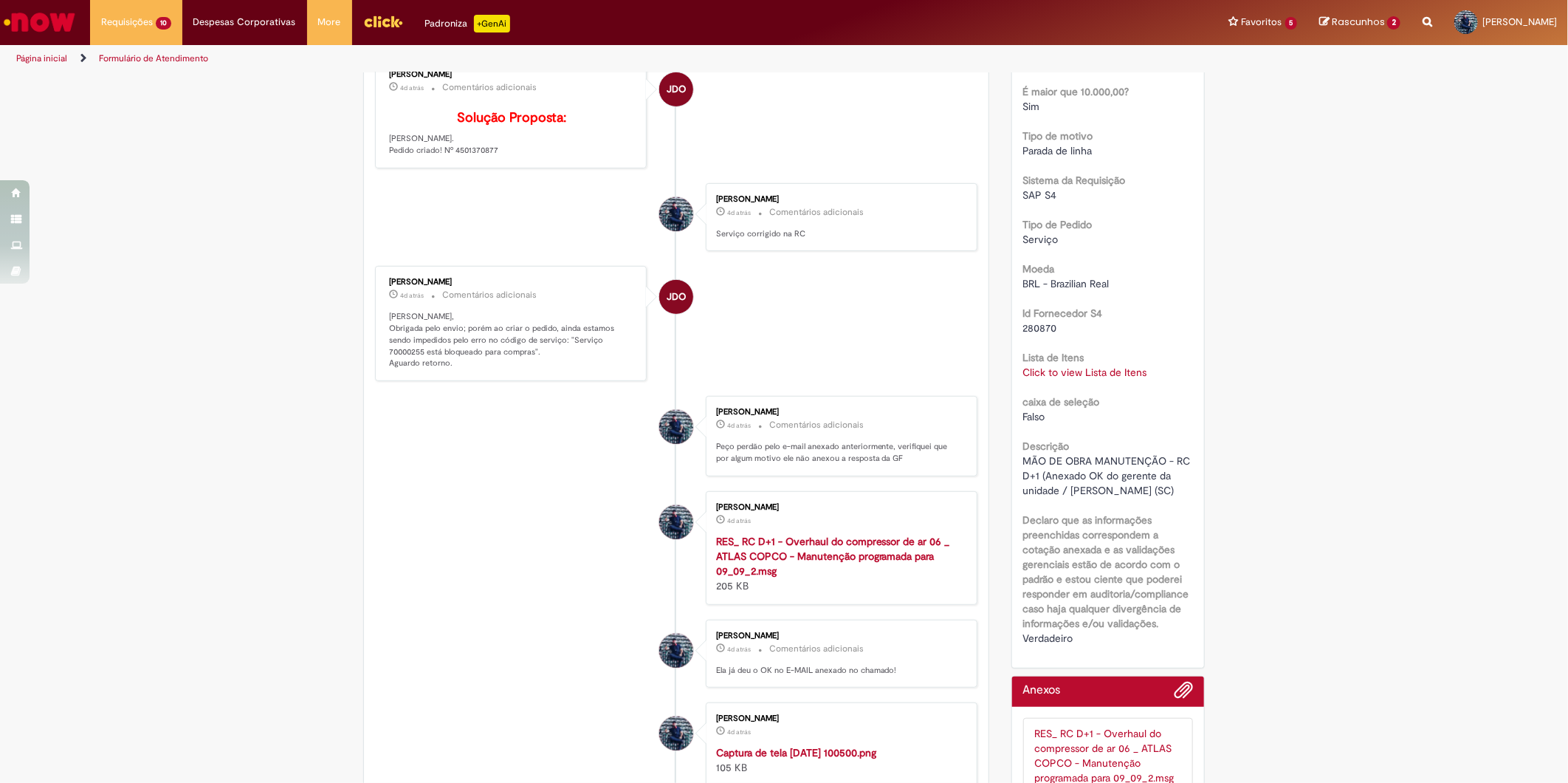
click at [1074, 379] on link "Click to view Lista de Itens" at bounding box center [1086, 372] width 124 height 13
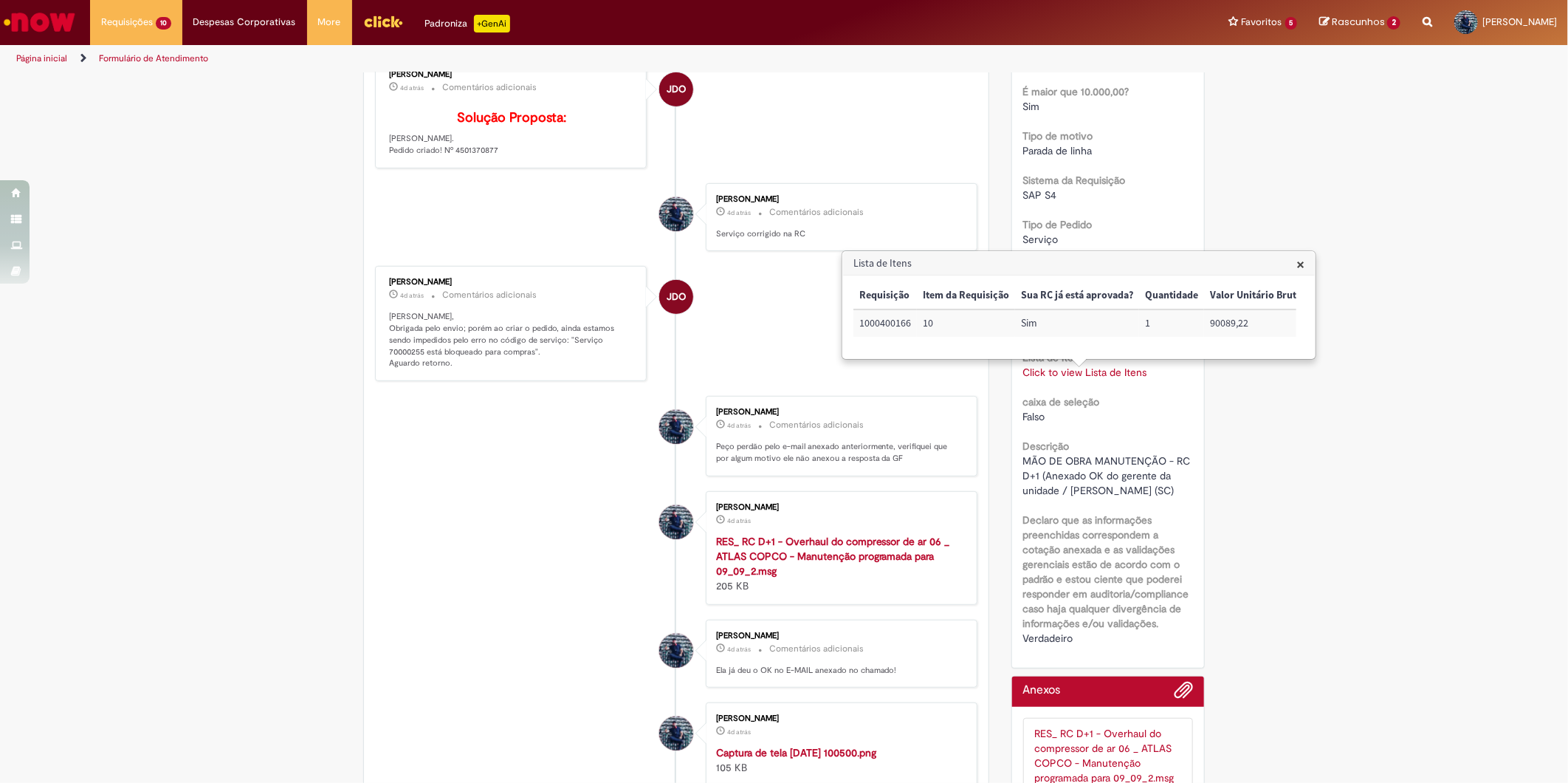
scroll to position [0, 101]
click at [1125, 325] on td "90089,22" at bounding box center [1156, 322] width 104 height 27
click at [876, 325] on td "1000400166" at bounding box center [885, 322] width 63 height 27
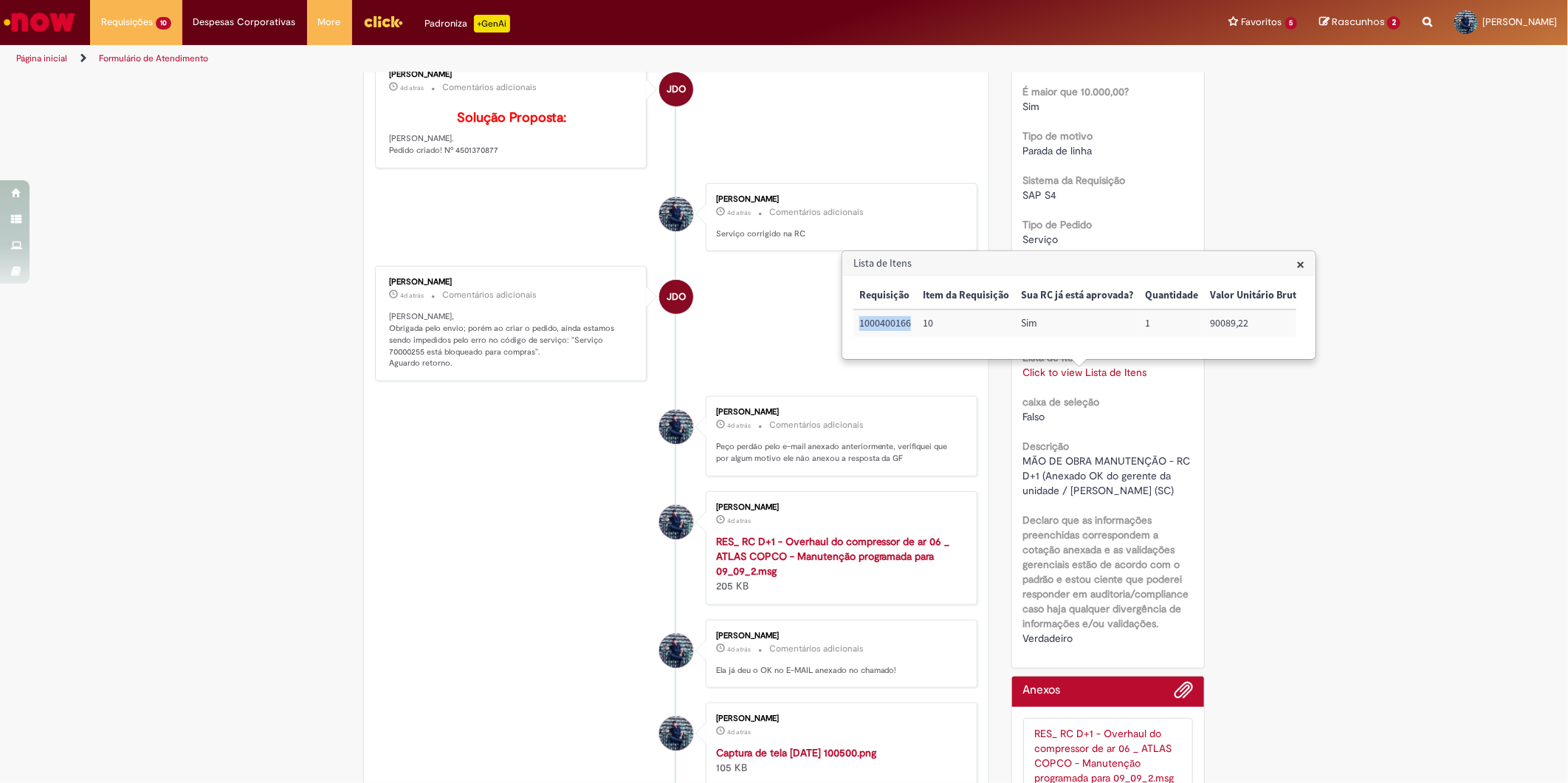
click at [876, 325] on td "1000400166" at bounding box center [885, 322] width 63 height 27
click at [1089, 482] on span "MÃO DE OBRA MANUTENÇÃO - RC D+1 (Anexado OK do gerente da unidade / [PERSON_NAM…" at bounding box center [1109, 476] width 171 height 43
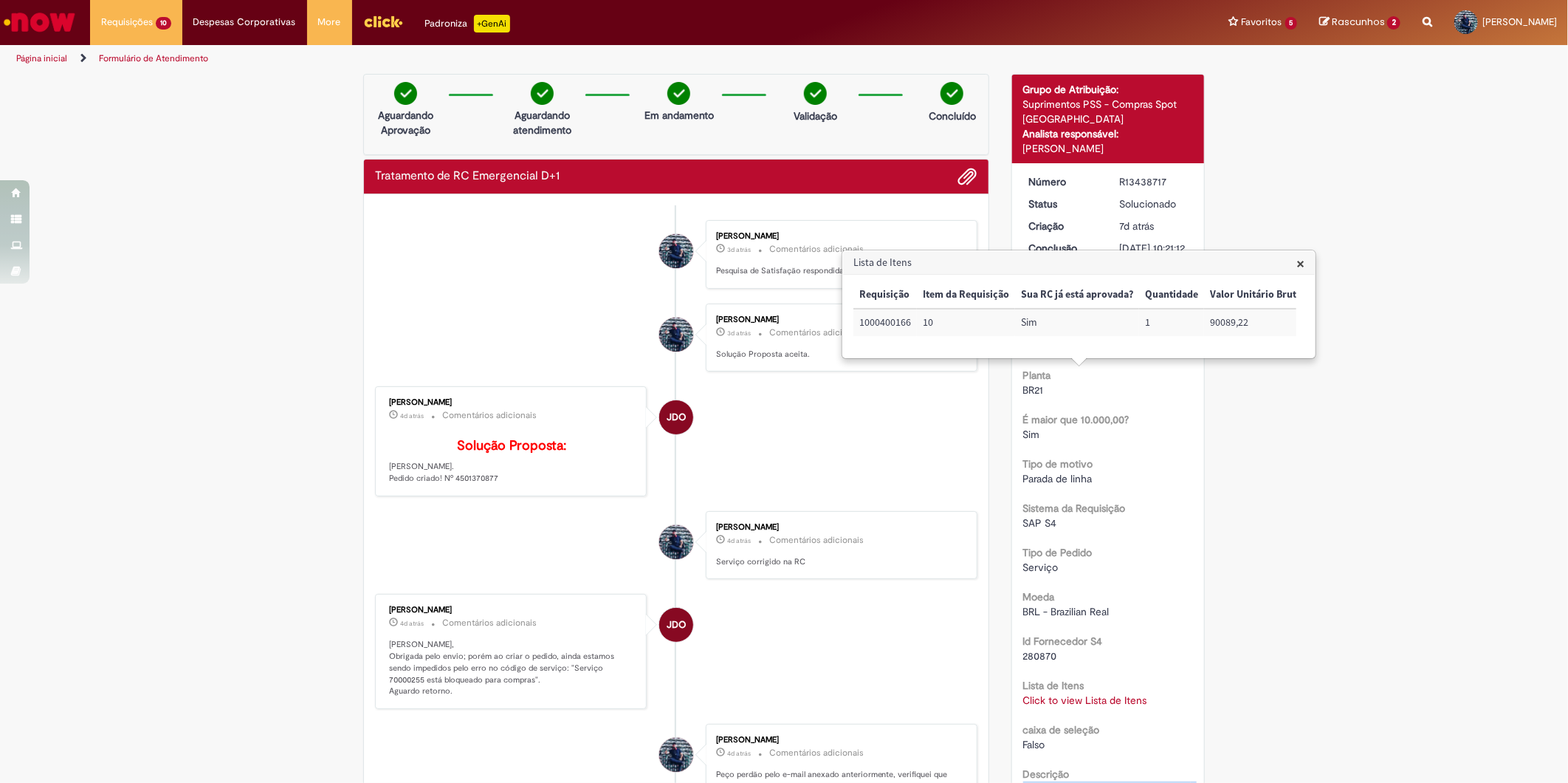
click at [1298, 262] on span "×" at bounding box center [1300, 263] width 8 height 20
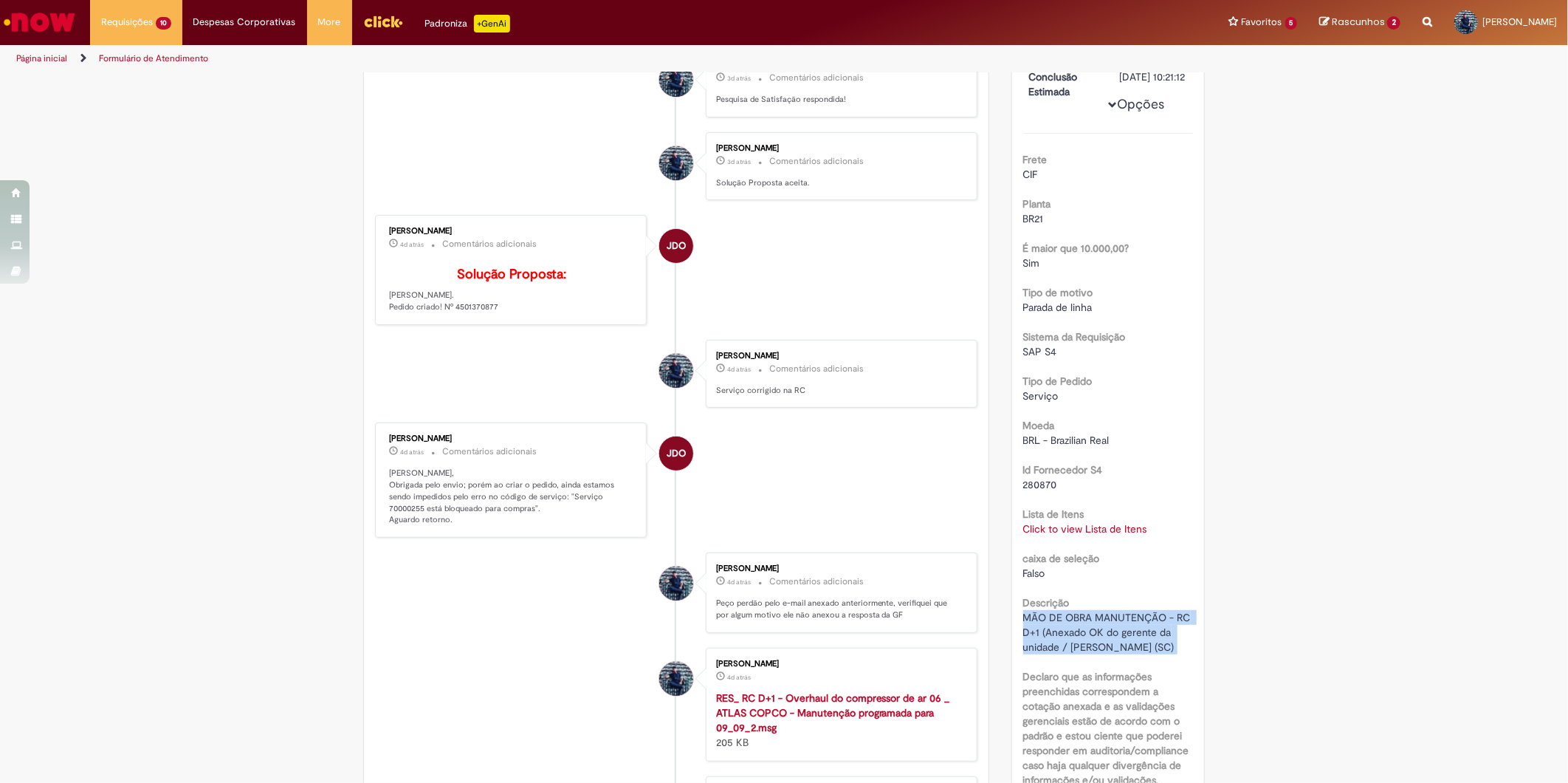
scroll to position [163, 0]
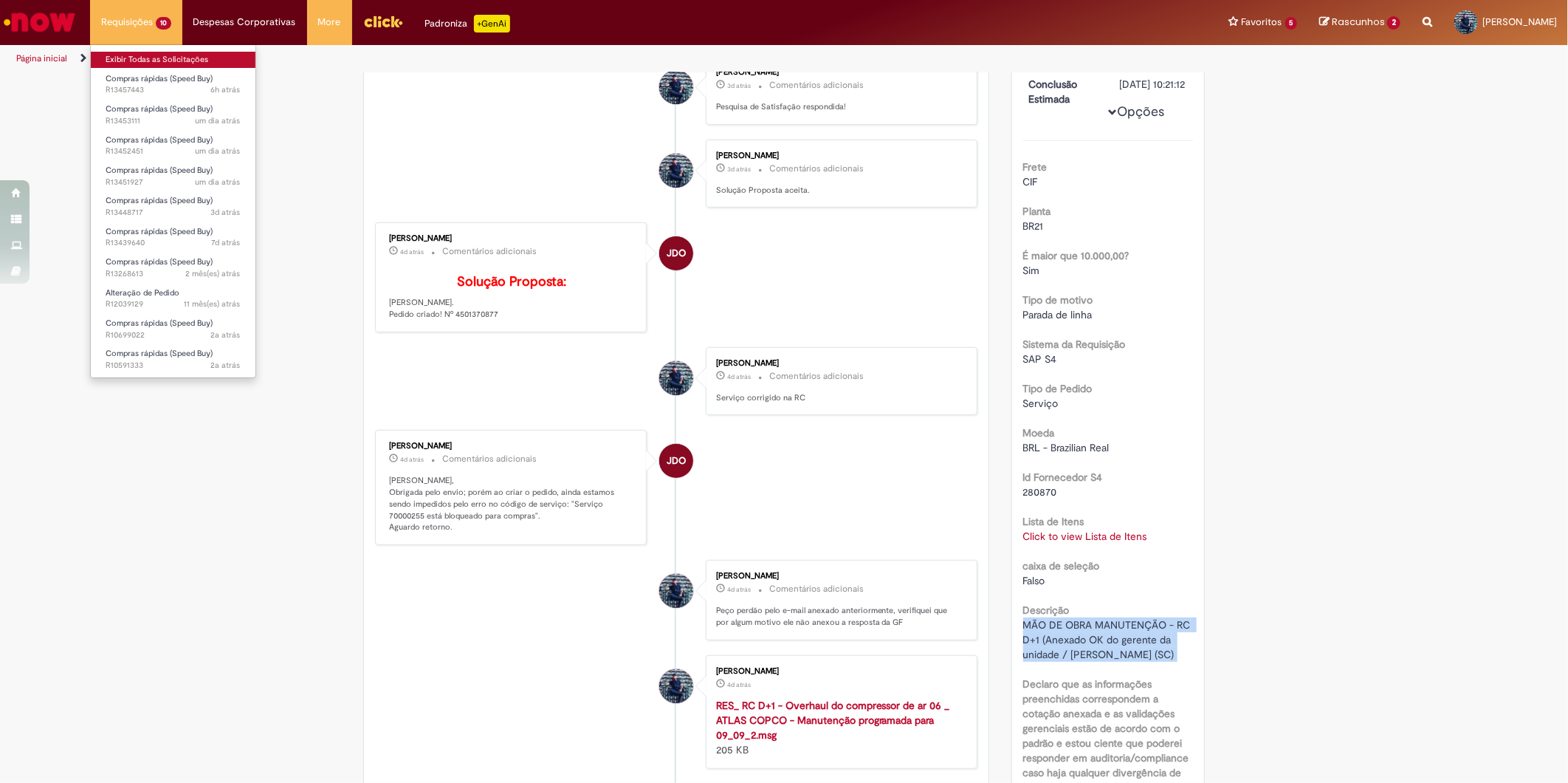
click at [149, 59] on link "Exibir Todas as Solicitações" at bounding box center [173, 59] width 164 height 16
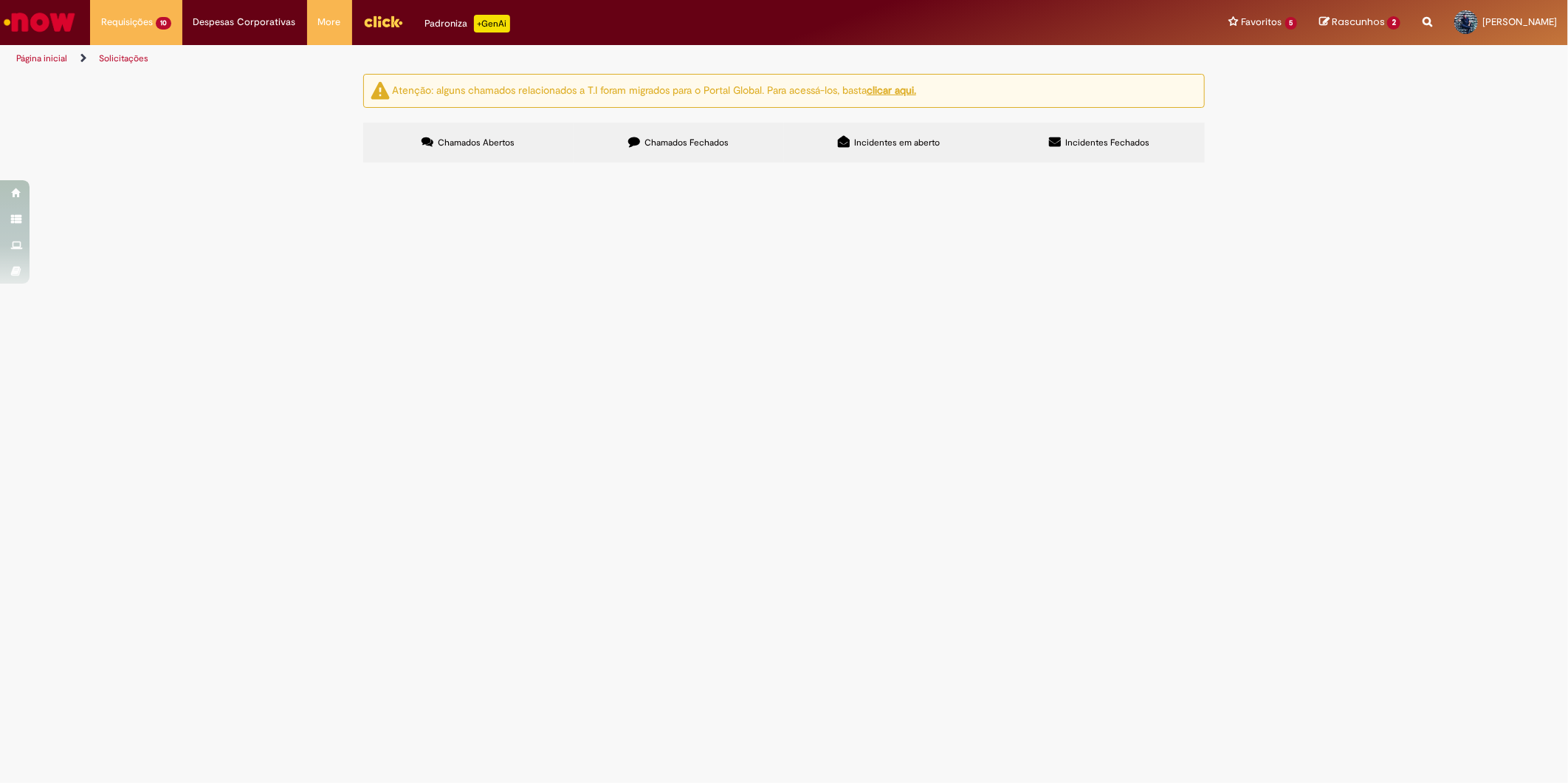
click at [622, 150] on label "Chamados Fechados" at bounding box center [679, 142] width 211 height 40
click at [0, 0] on span "Compra de manômetros de 1/2 e 1/4 - R$3.100,00 (DISMAN)" at bounding box center [0, 0] width 0 height 0
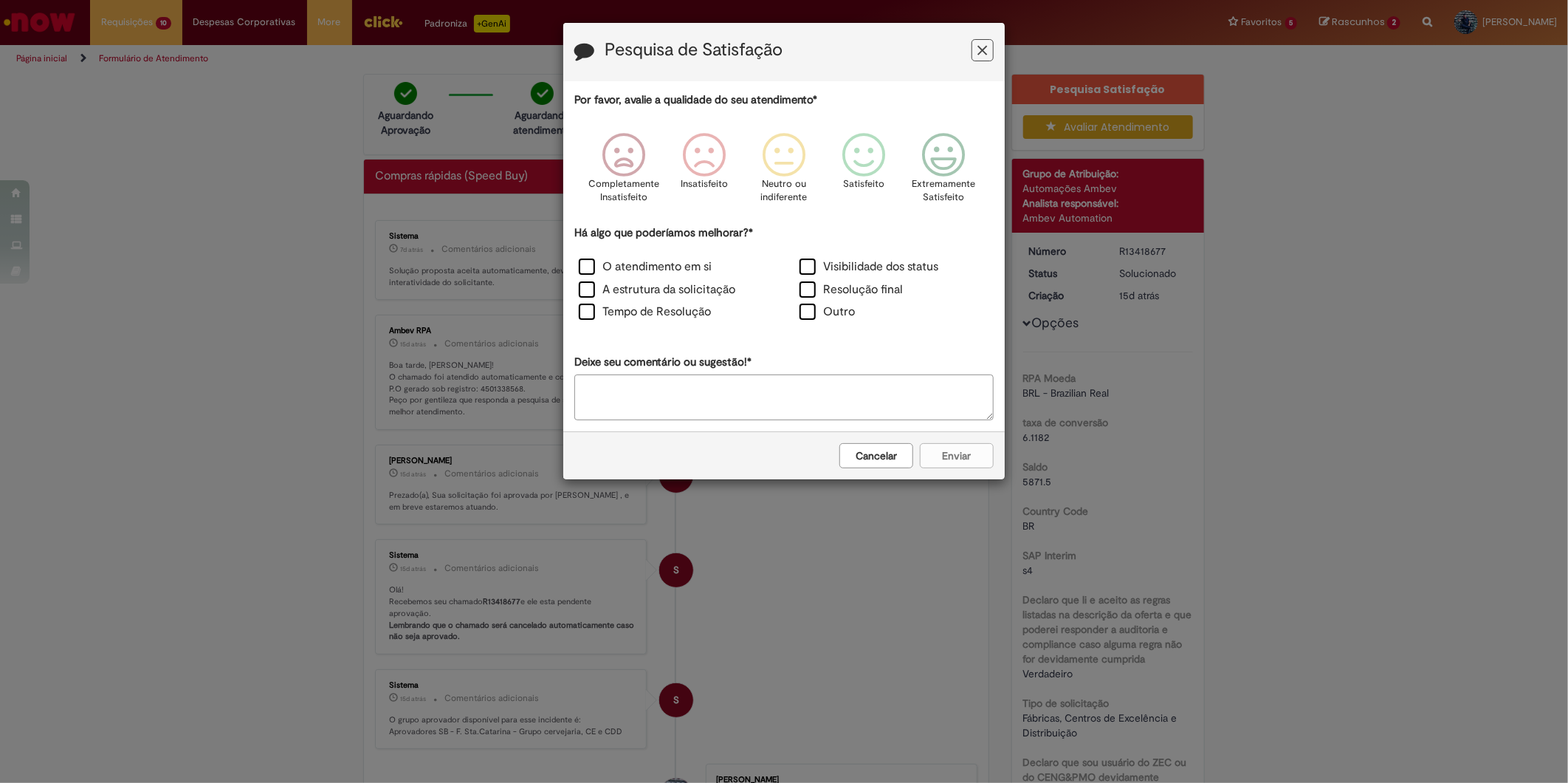
click at [989, 42] on button "Feedback" at bounding box center [983, 50] width 22 height 22
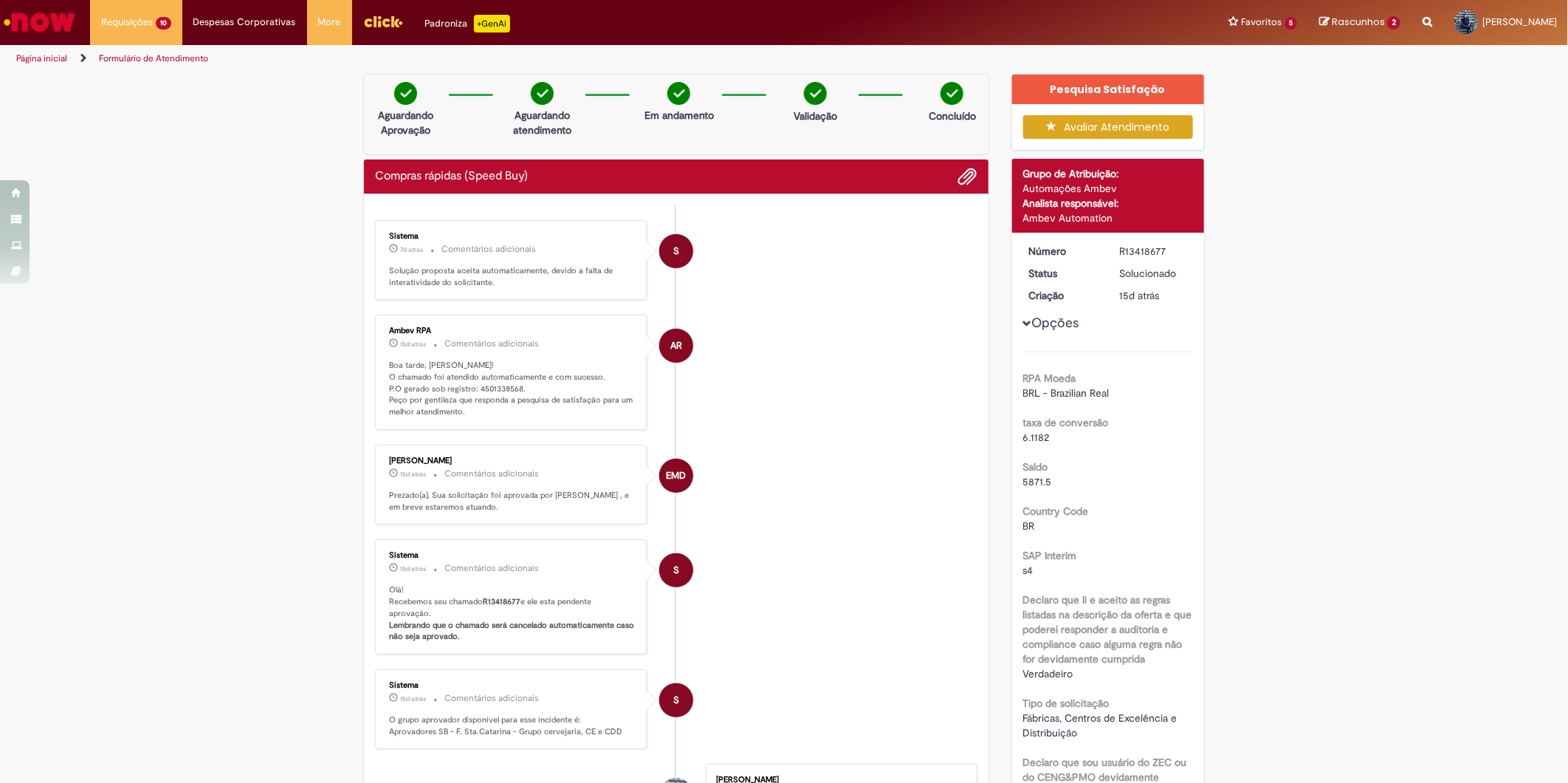
click at [481, 386] on p "Boa tarde, [PERSON_NAME]! O chamado foi atendido automaticamente e com sucesso.…" at bounding box center [512, 388] width 246 height 59
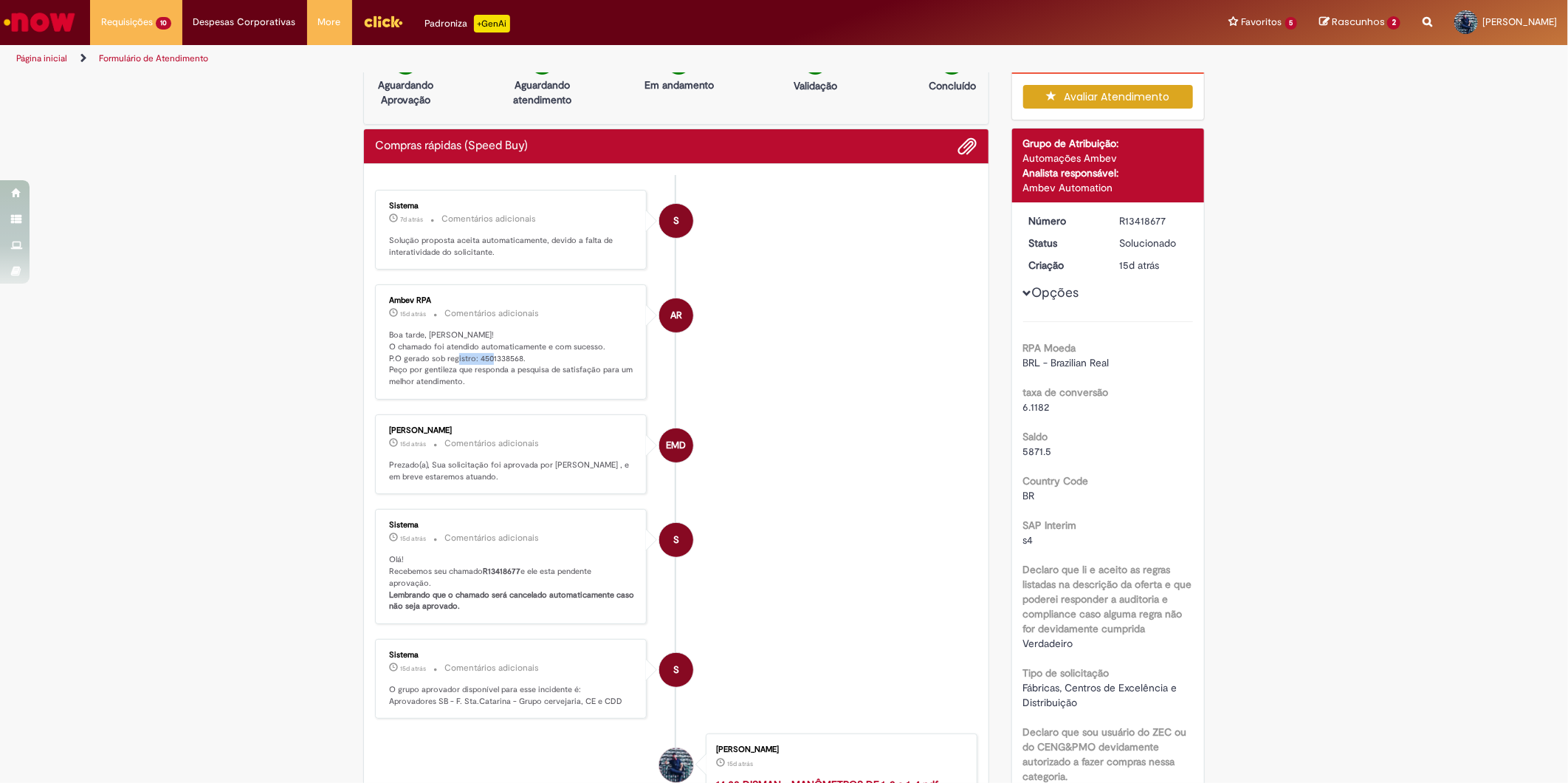
scroll to position [82, 0]
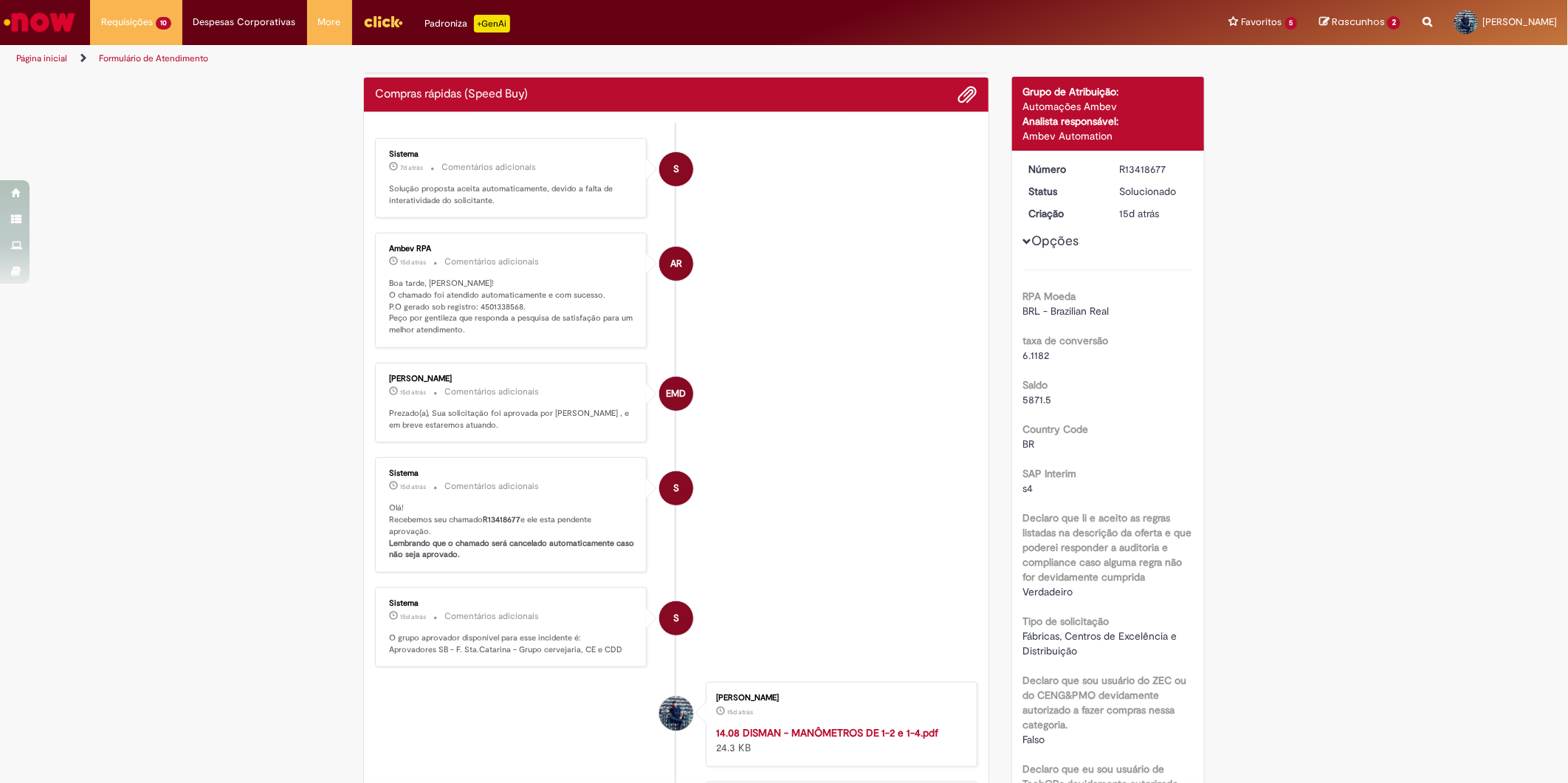
click at [493, 525] on b "R13418677" at bounding box center [502, 519] width 38 height 11
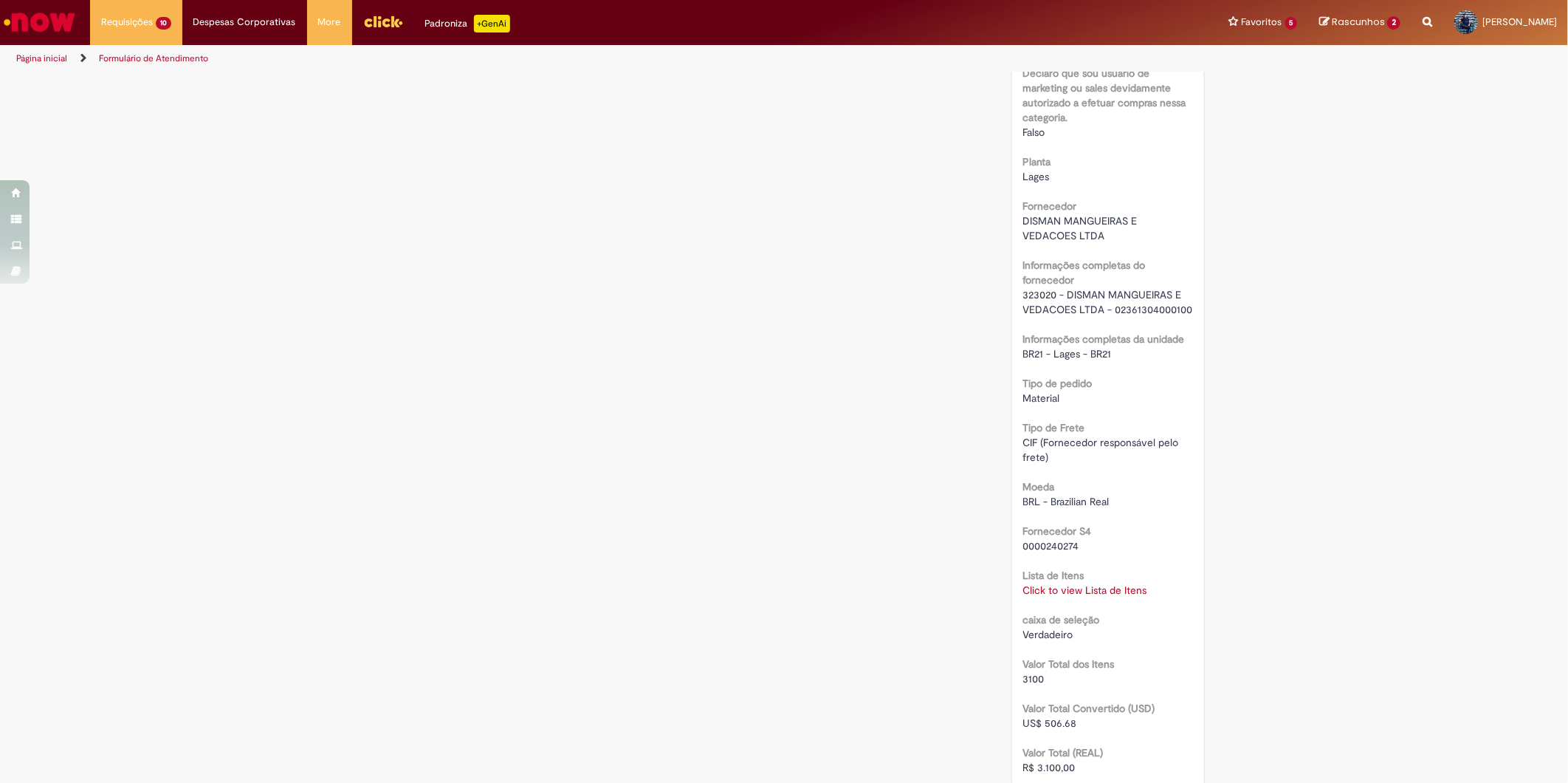
scroll to position [1066, 0]
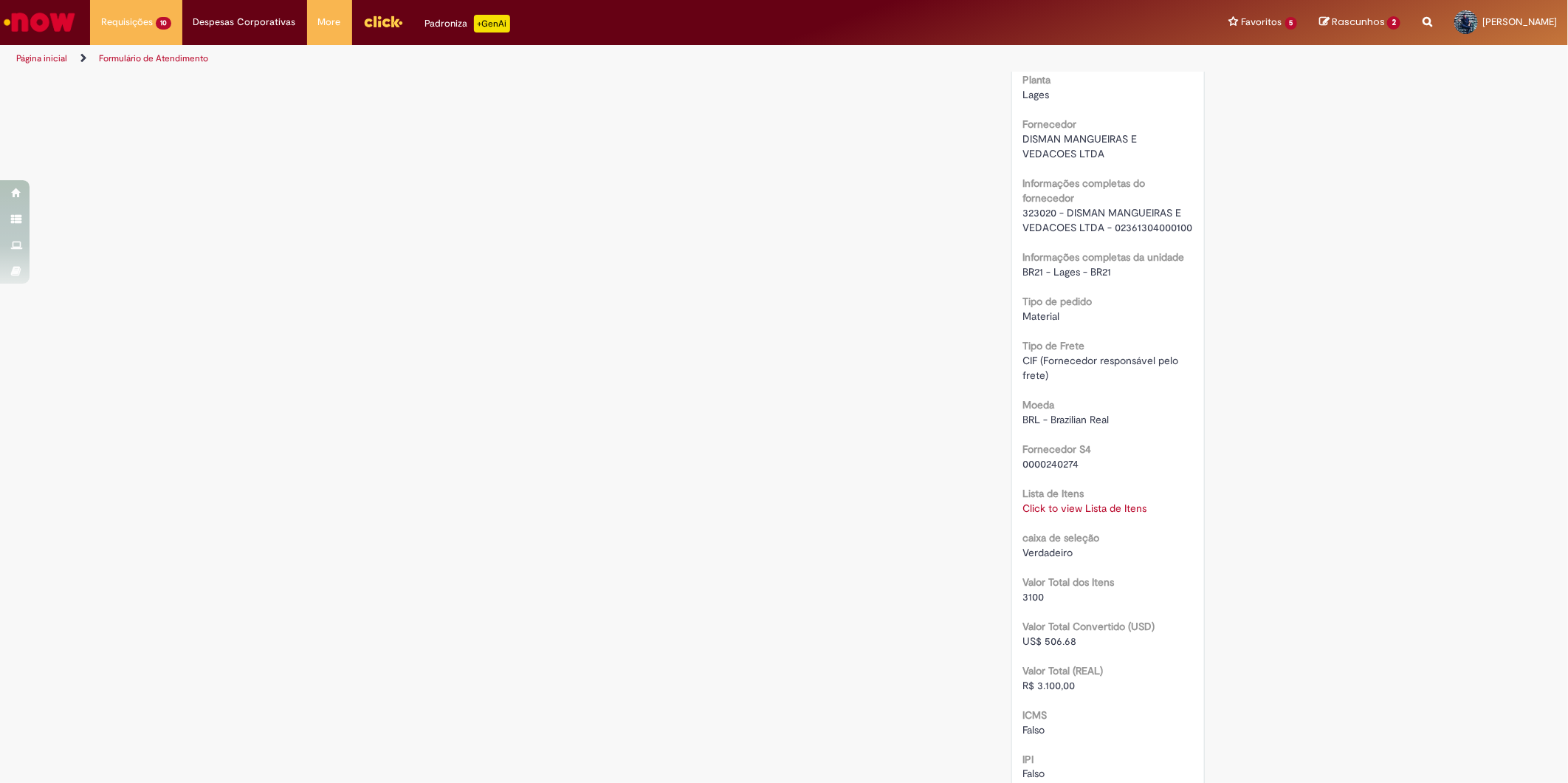
click at [1083, 508] on link "Click to view Lista de Itens" at bounding box center [1086, 508] width 124 height 13
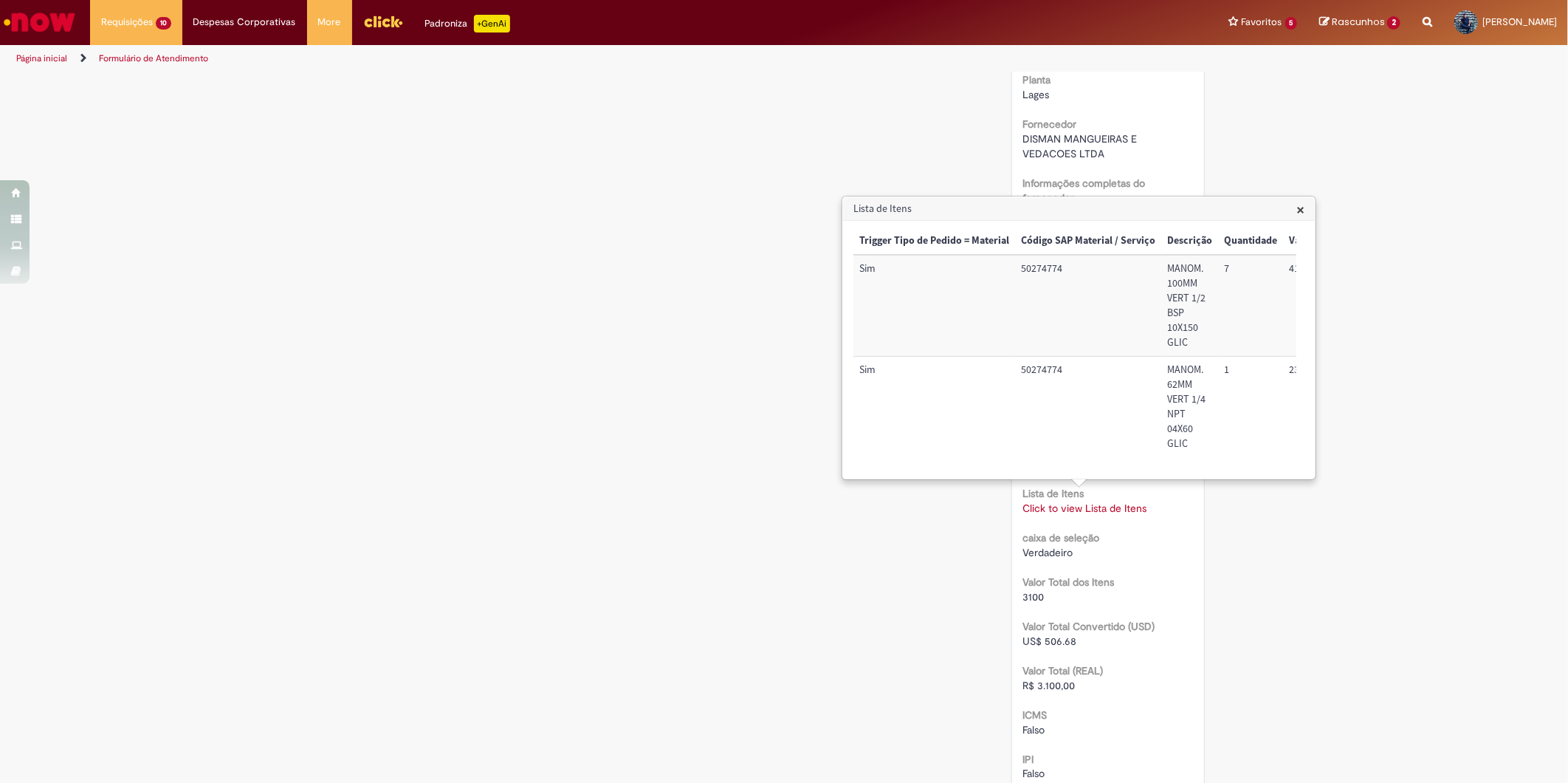
scroll to position [0, 599]
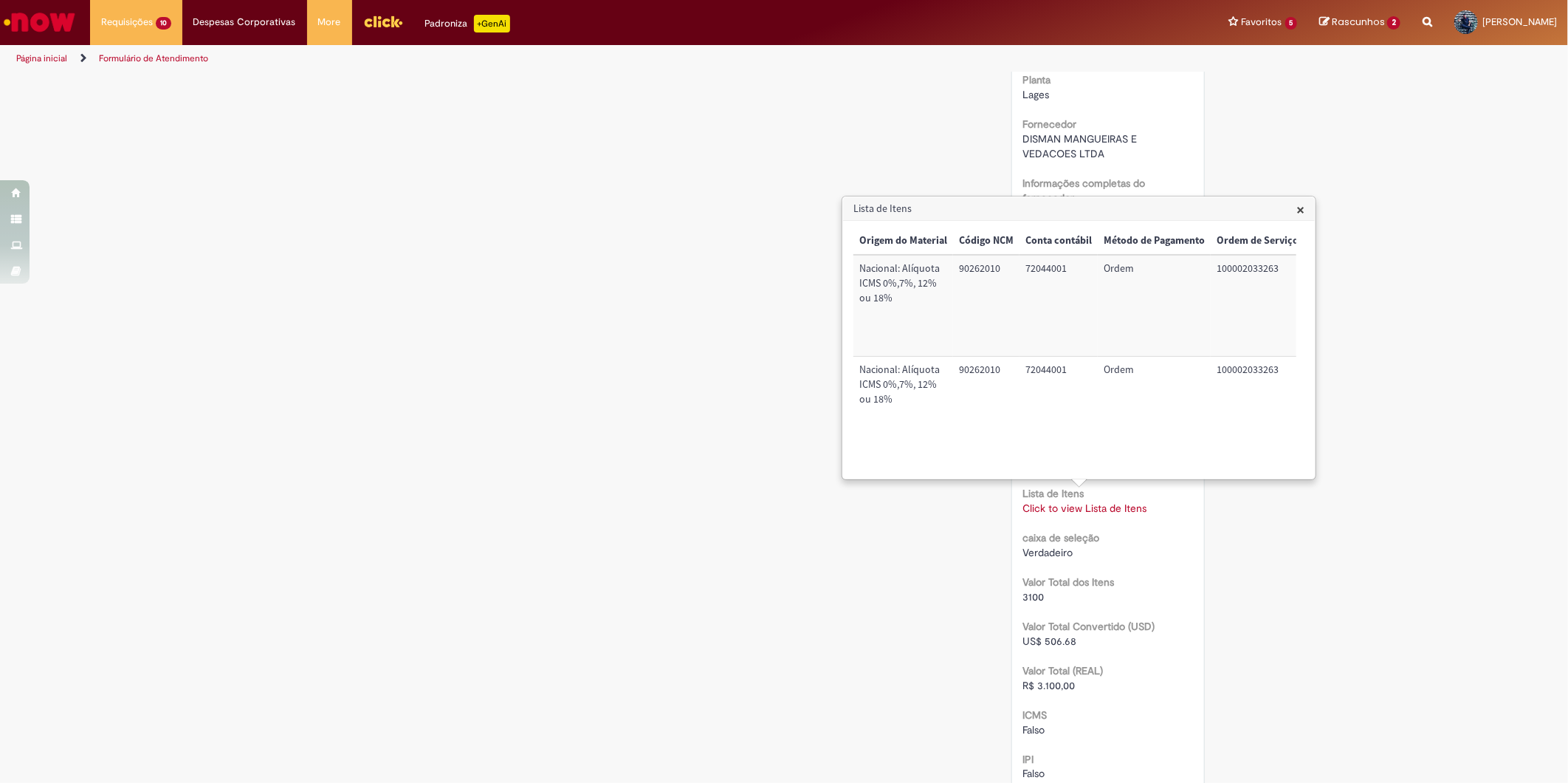
click at [1248, 373] on td "100002033263" at bounding box center [1258, 407] width 94 height 100
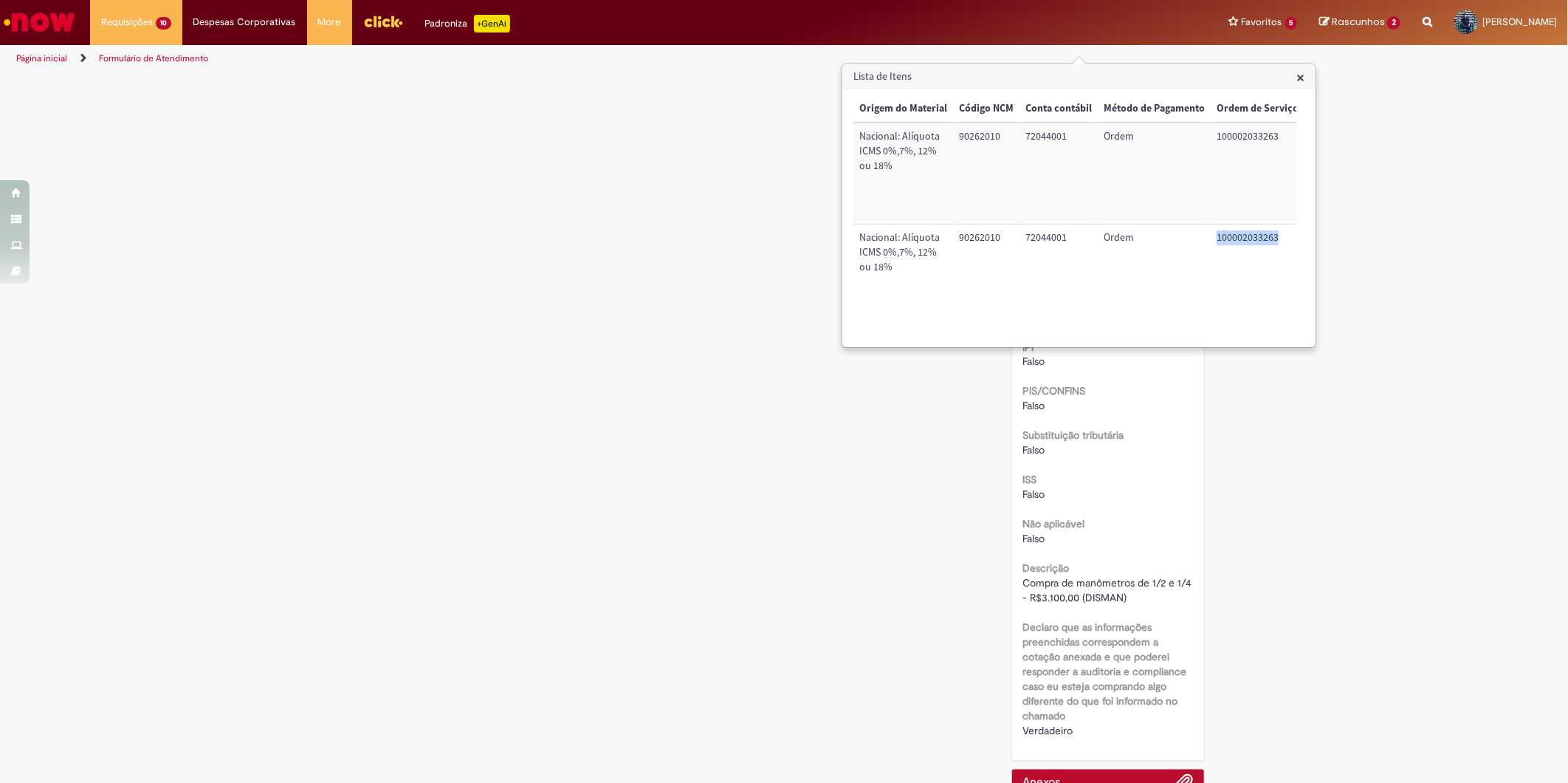
scroll to position [1559, 0]
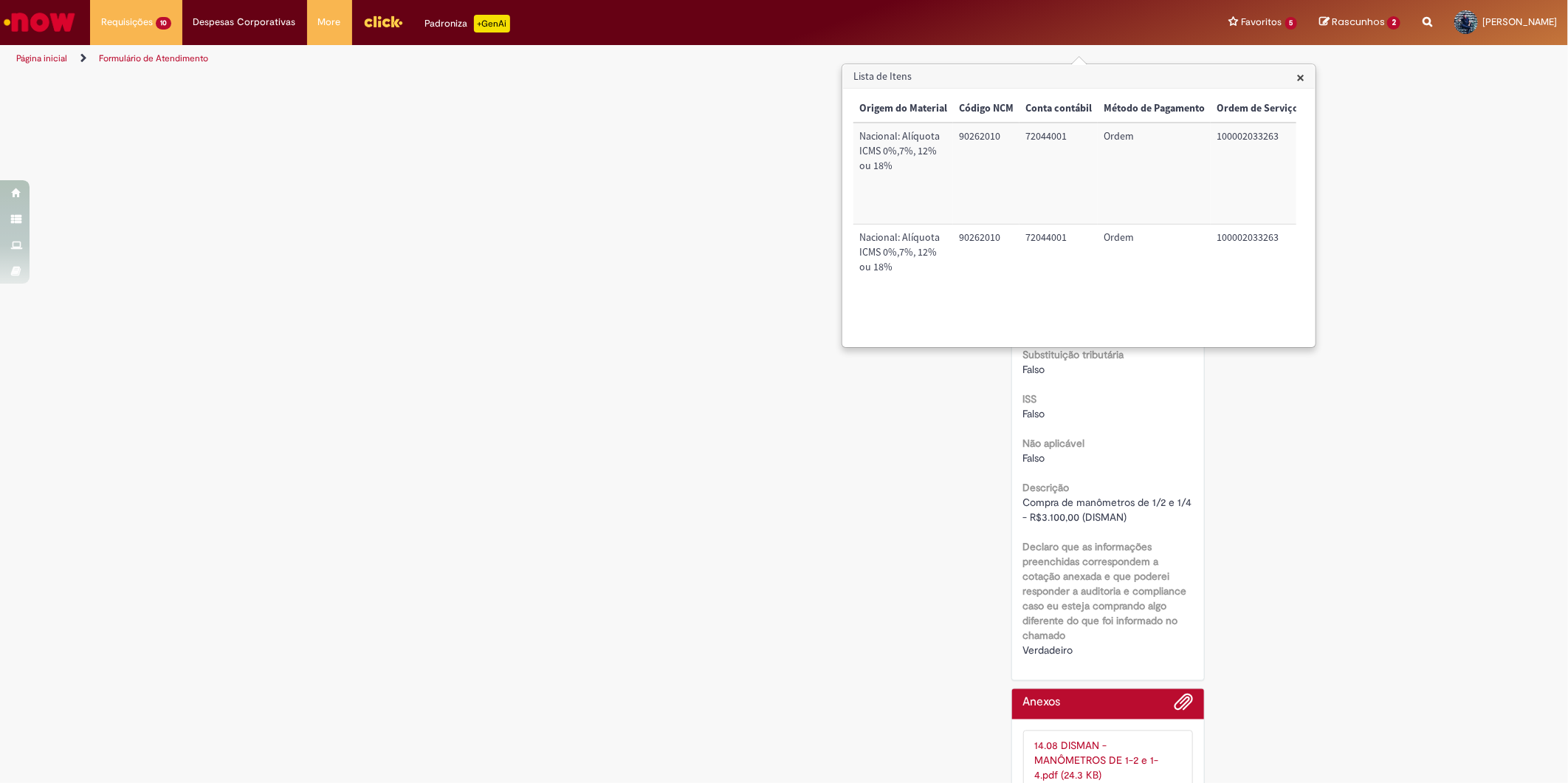
click at [1060, 502] on span "Compra de manômetros de 1/2 e 1/4 - R$3.100,00 (DISMAN)" at bounding box center [1109, 510] width 172 height 28
drag, startPoint x: 1060, startPoint y: 502, endPoint x: 1016, endPoint y: 499, distance: 44.1
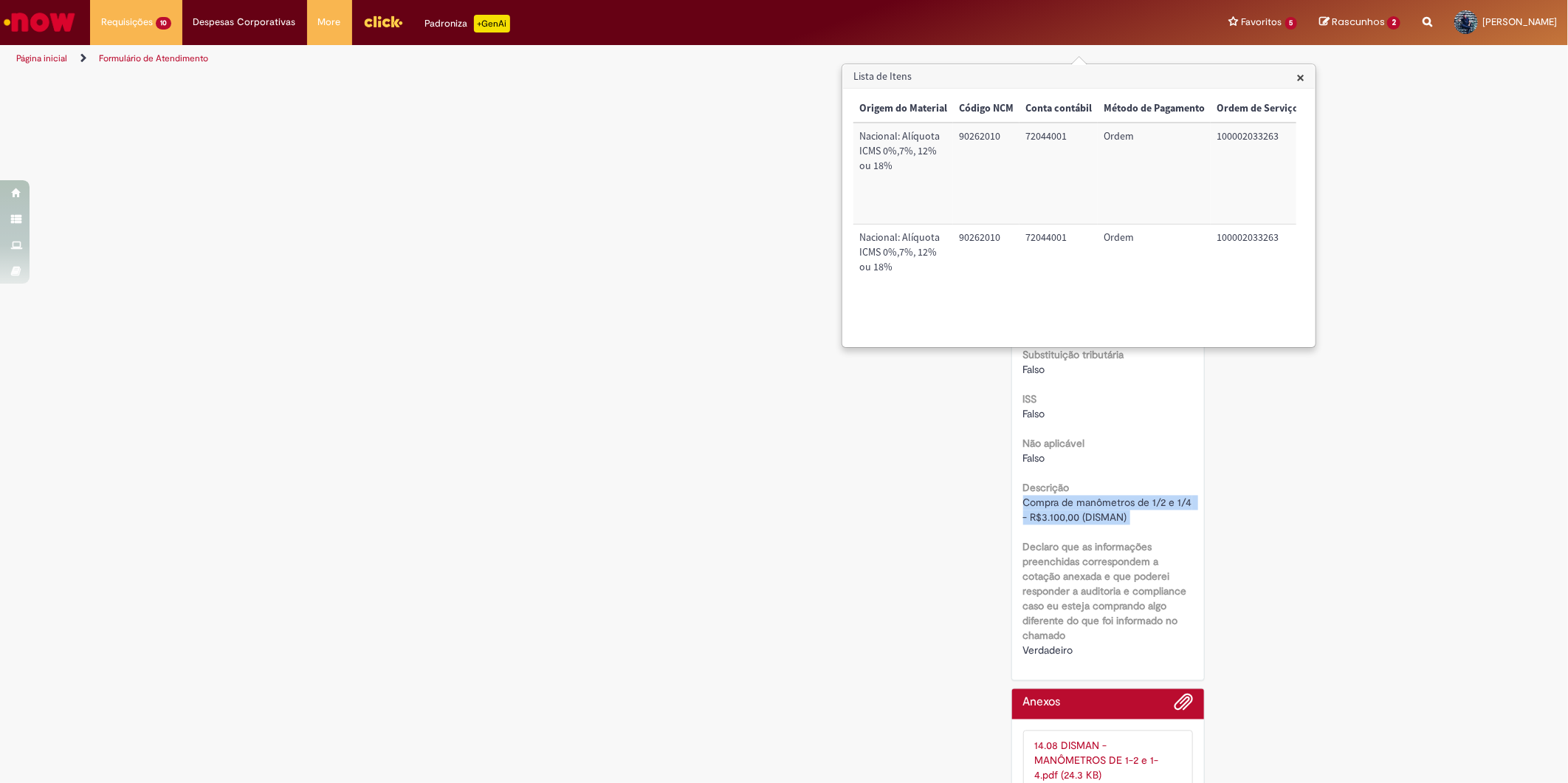
click at [1024, 499] on span "Compra de manômetros de 1/2 e 1/4 - R$3.100,00 (DISMAN)" at bounding box center [1109, 510] width 172 height 28
drag, startPoint x: 1075, startPoint y: 502, endPoint x: 1211, endPoint y: 500, distance: 136.0
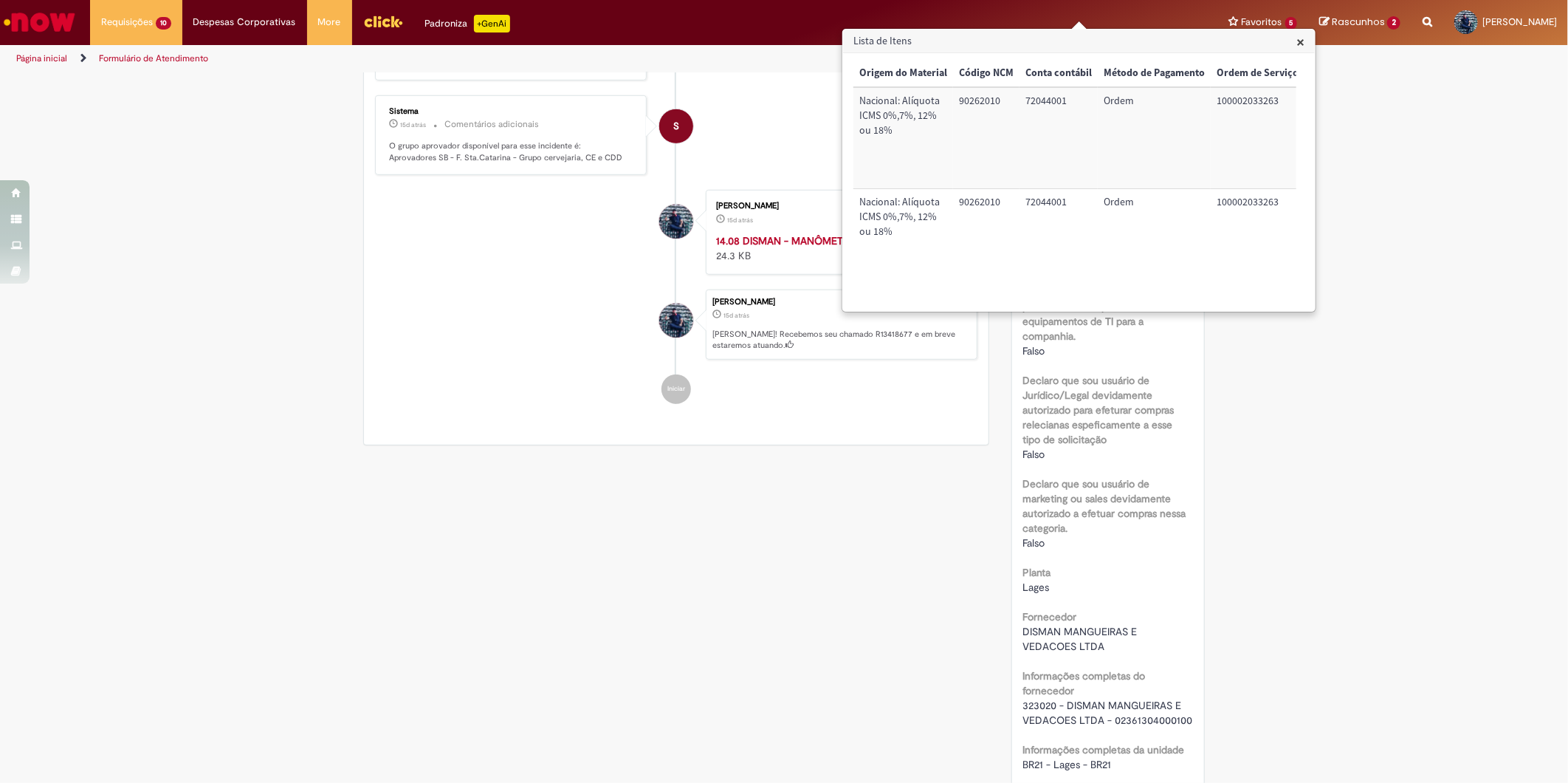
click at [1302, 42] on span "×" at bounding box center [1300, 41] width 8 height 20
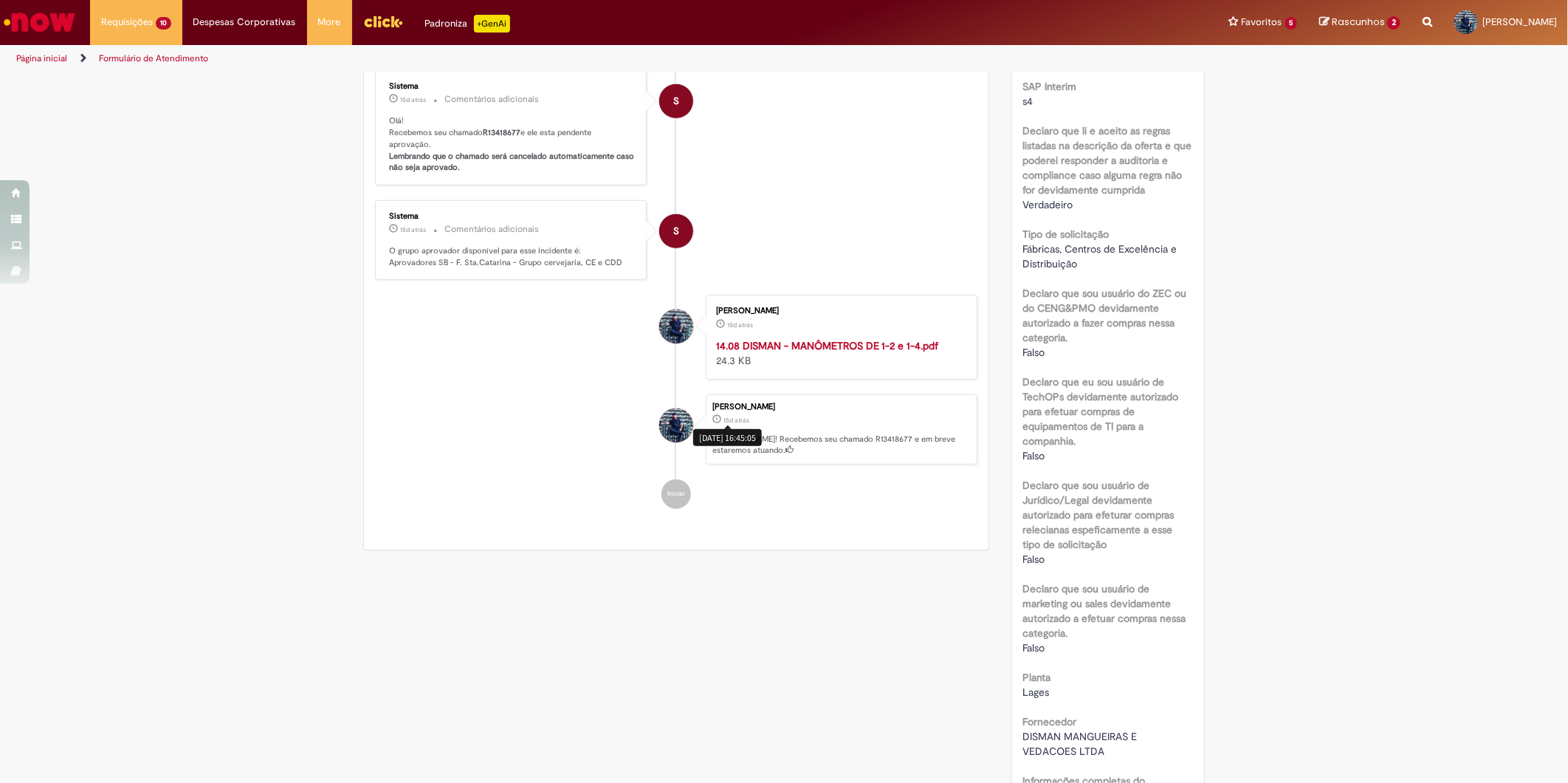
scroll to position [738, 0]
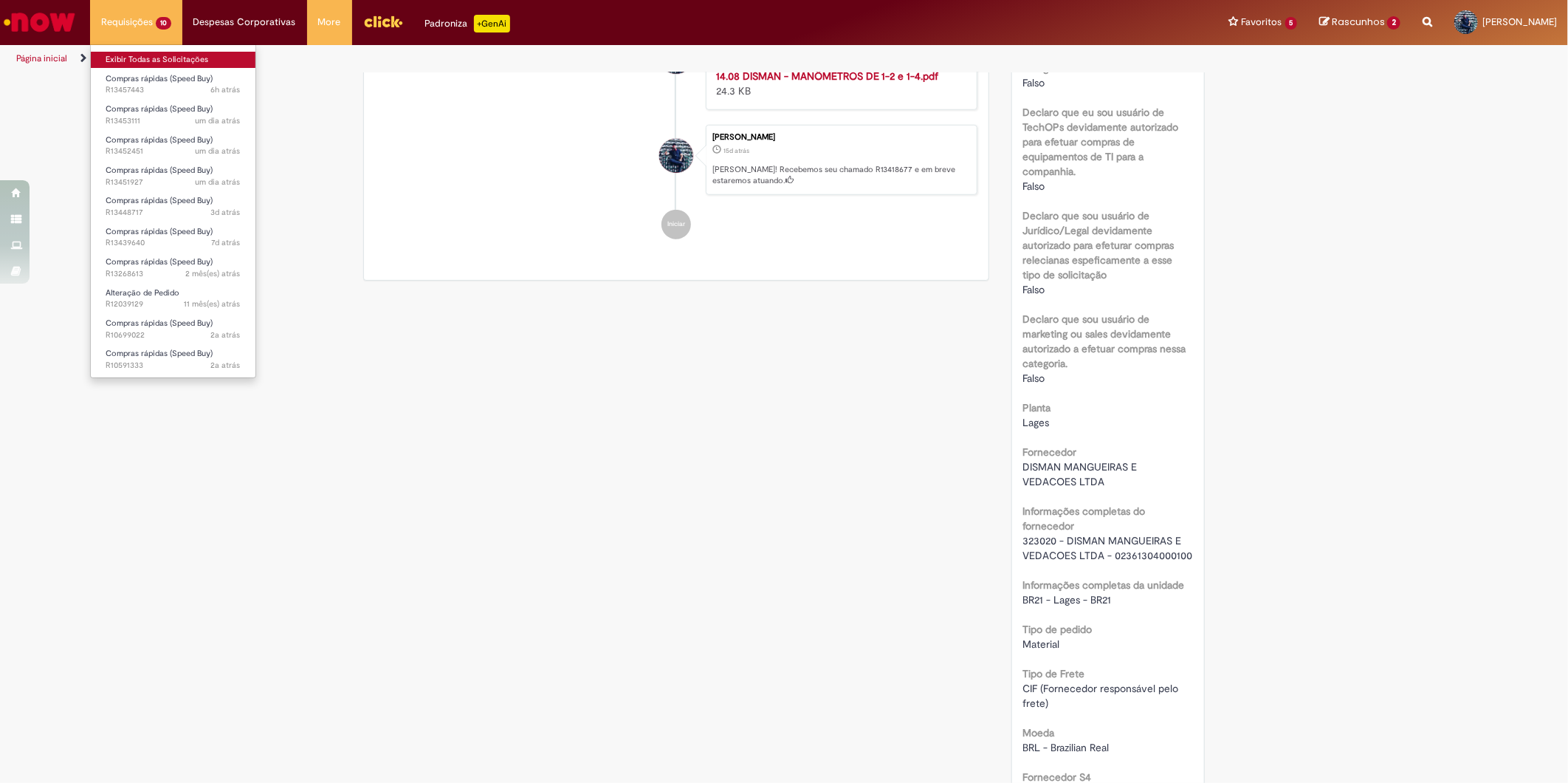
click at [146, 55] on link "Exibir Todas as Solicitações" at bounding box center [173, 59] width 164 height 16
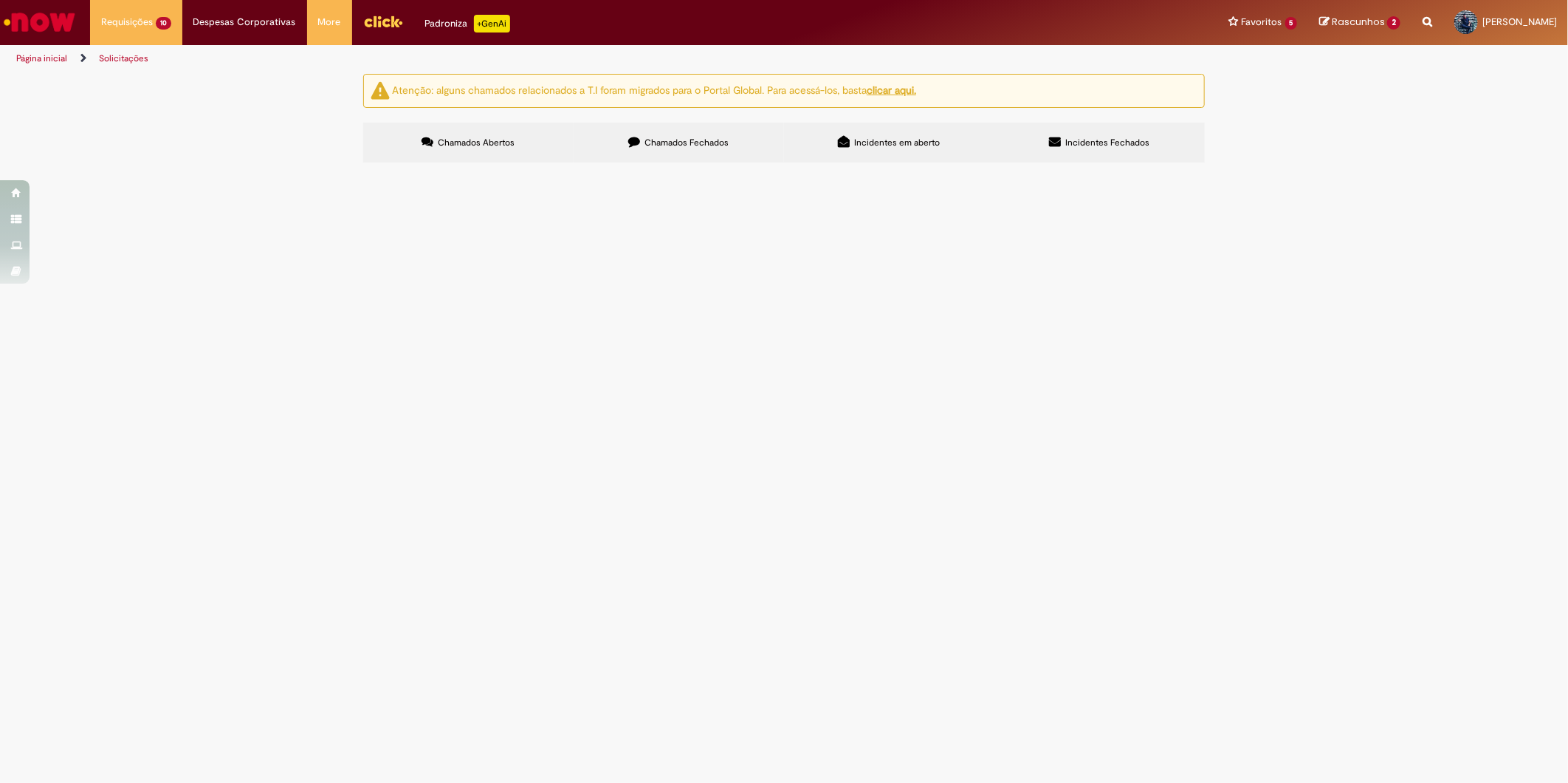
click at [643, 142] on label "Chamados Fechados" at bounding box center [679, 142] width 211 height 40
click at [0, 0] on span "Materiais para projeto de água (Caixas d'água) - R$335,01 (JZAGO)" at bounding box center [0, 0] width 0 height 0
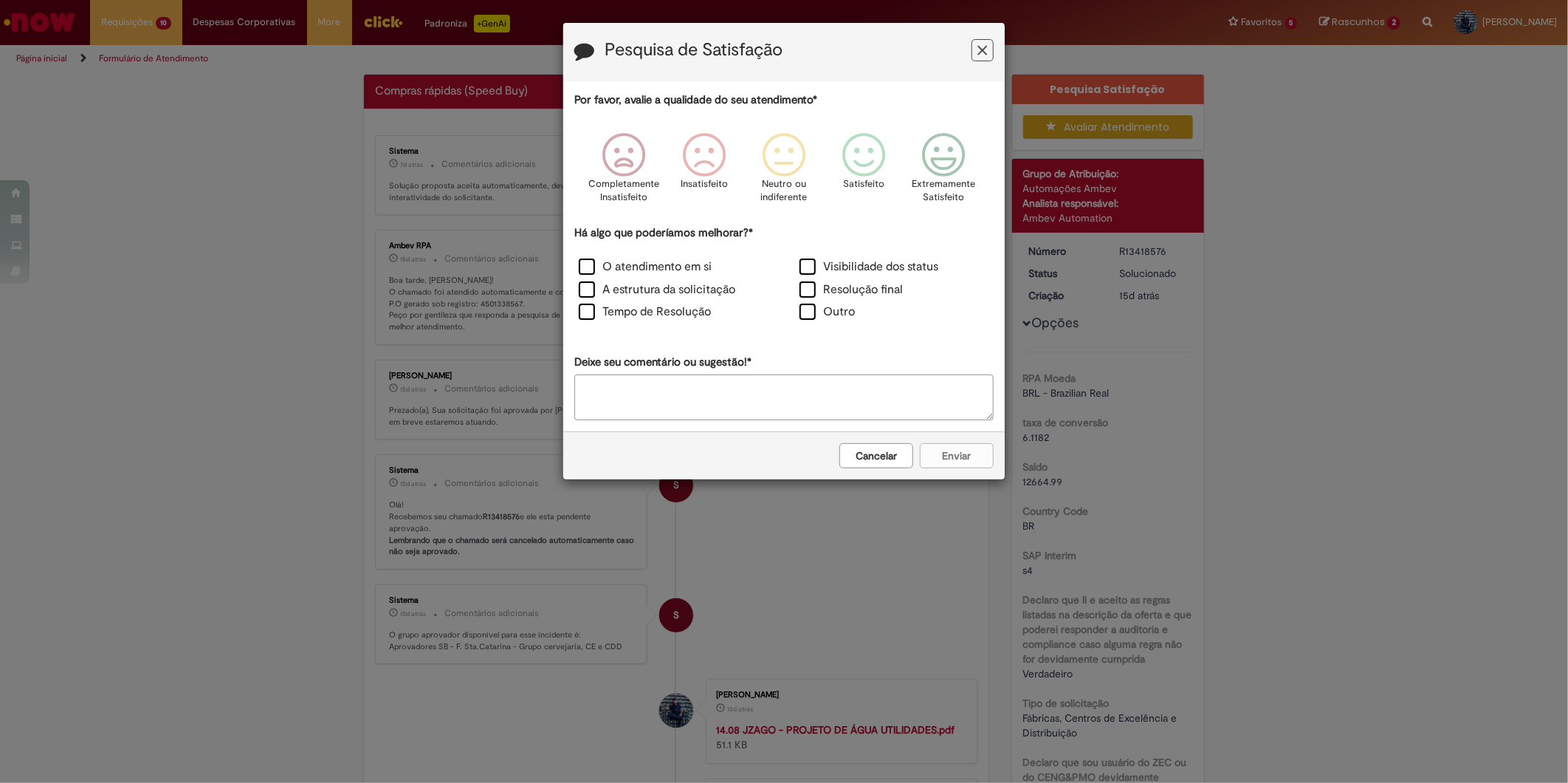
click at [987, 48] on icon "Feedback" at bounding box center [983, 50] width 9 height 16
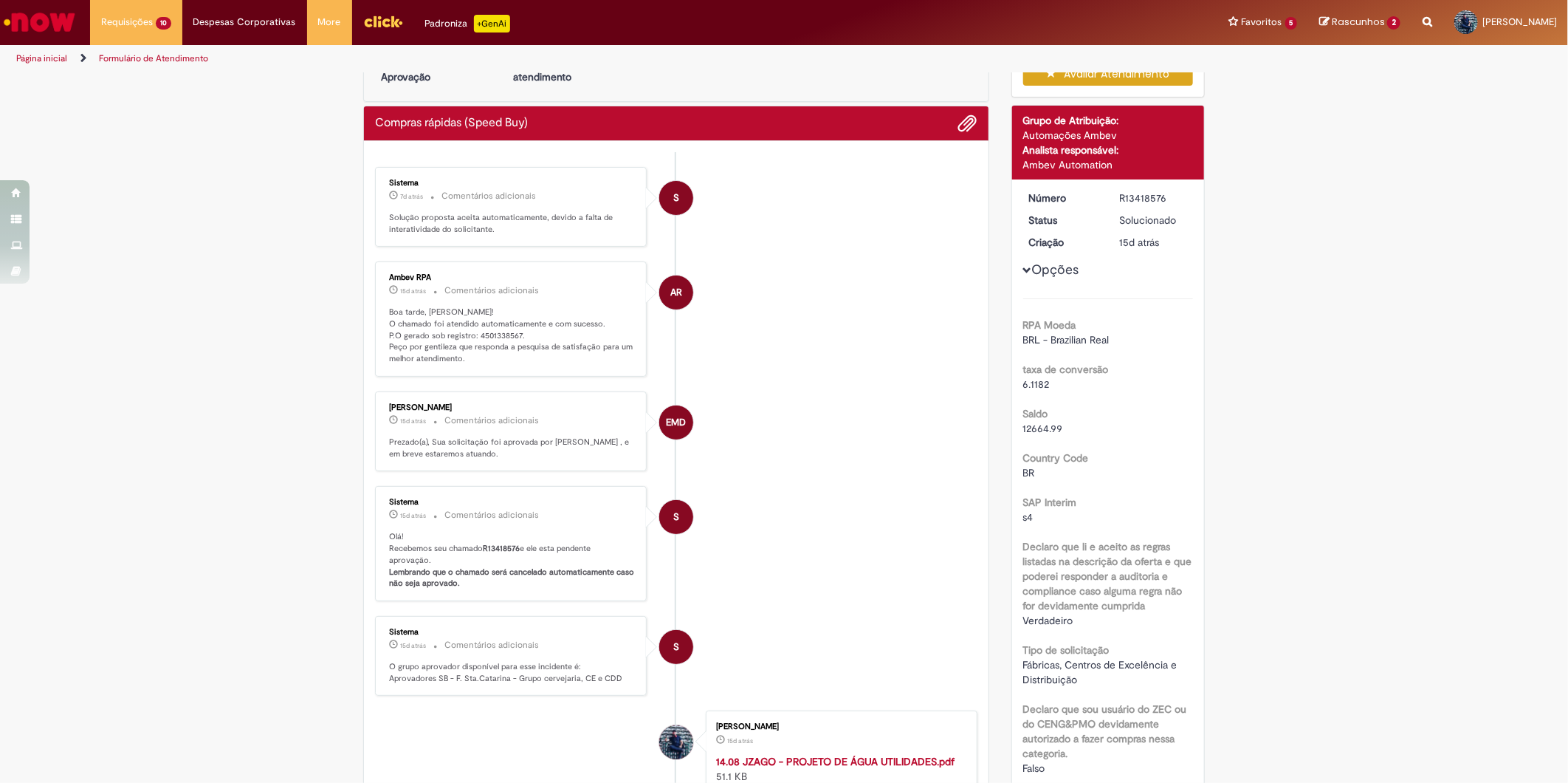
scroll to position [167, 0]
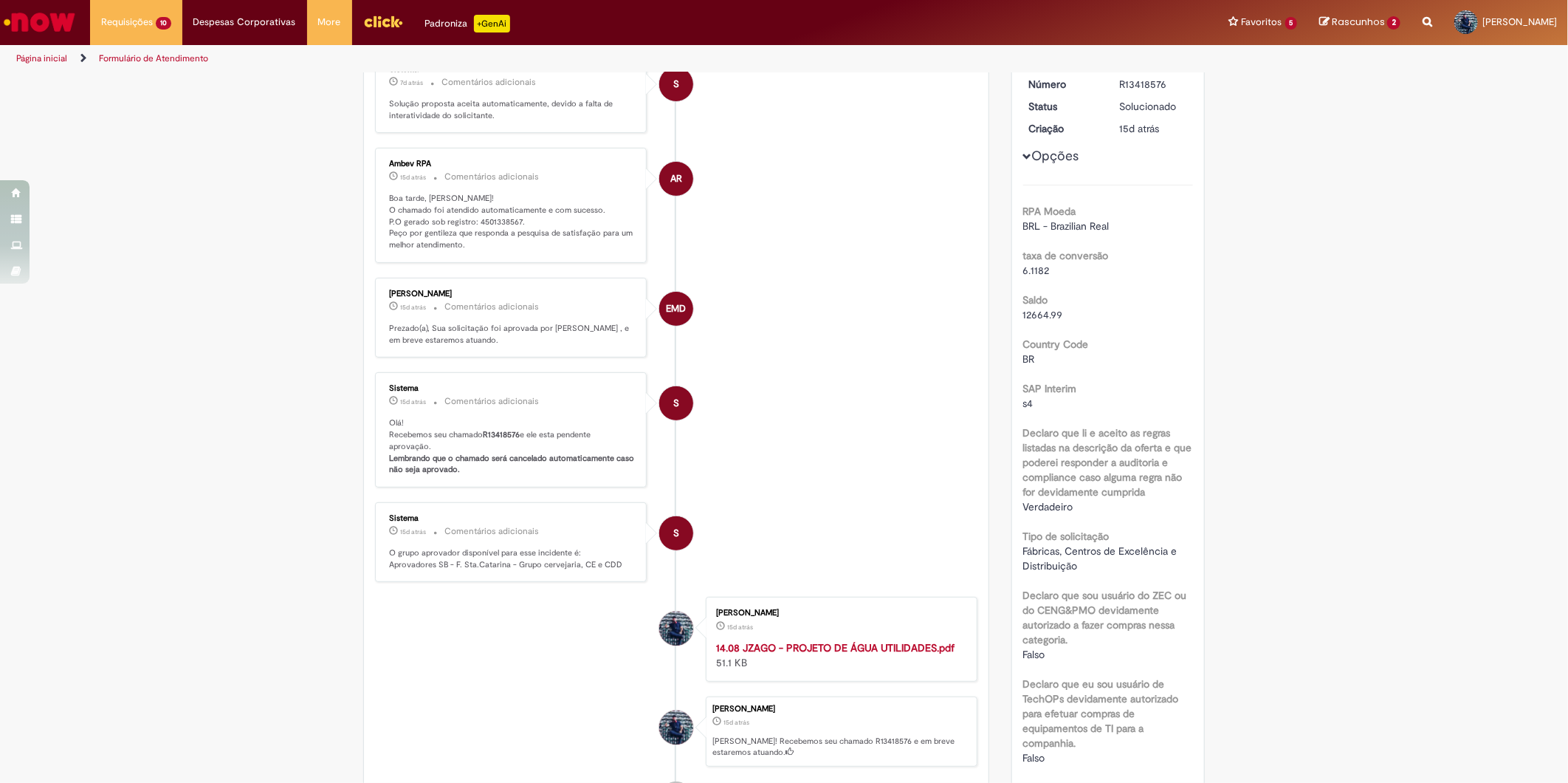
click at [489, 224] on p "Boa tarde, [PERSON_NAME]! O chamado foi atendido automaticamente e com sucesso.…" at bounding box center [512, 221] width 246 height 59
click at [486, 440] on b "R13418576" at bounding box center [502, 435] width 37 height 11
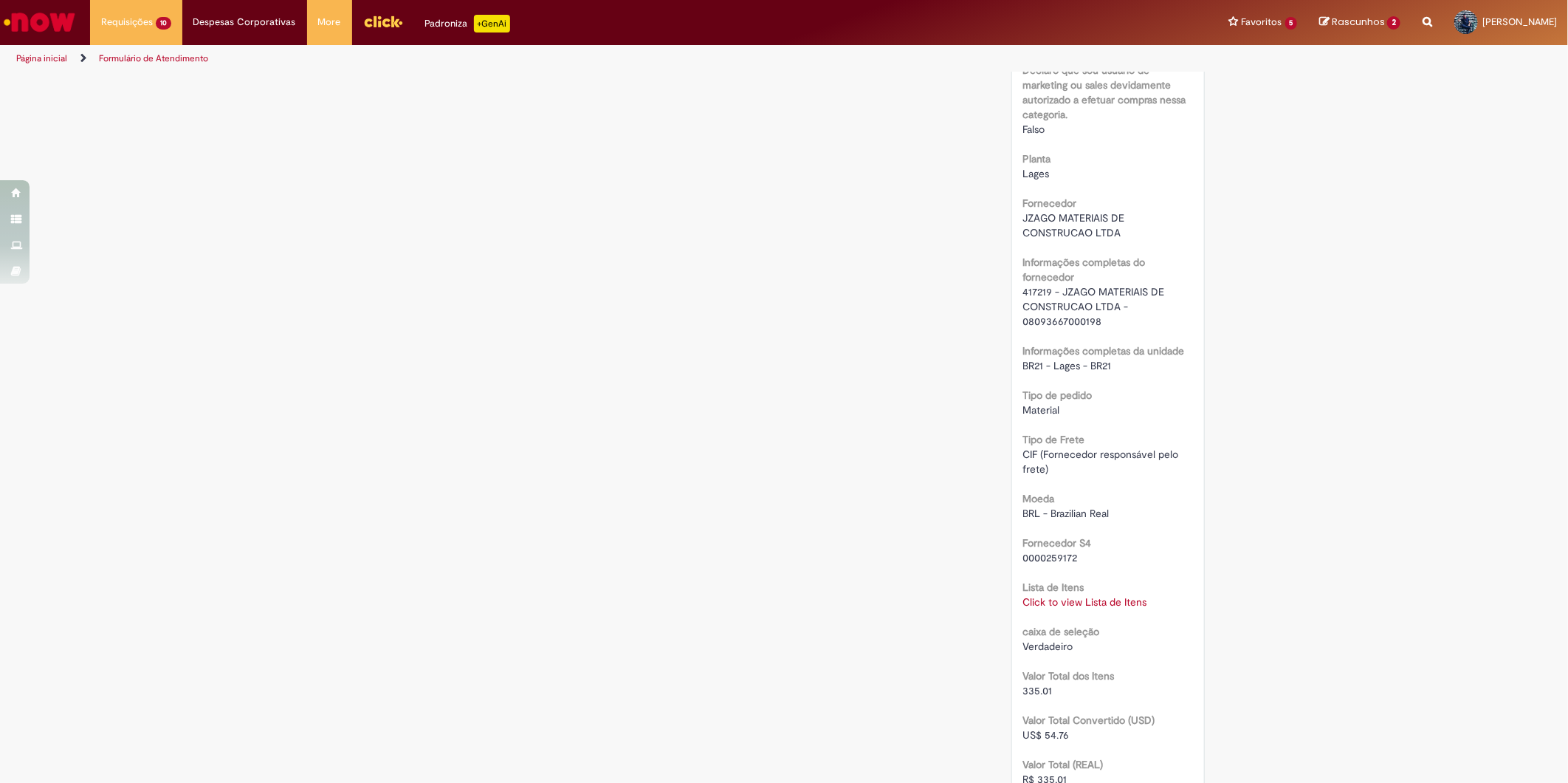
scroll to position [1069, 0]
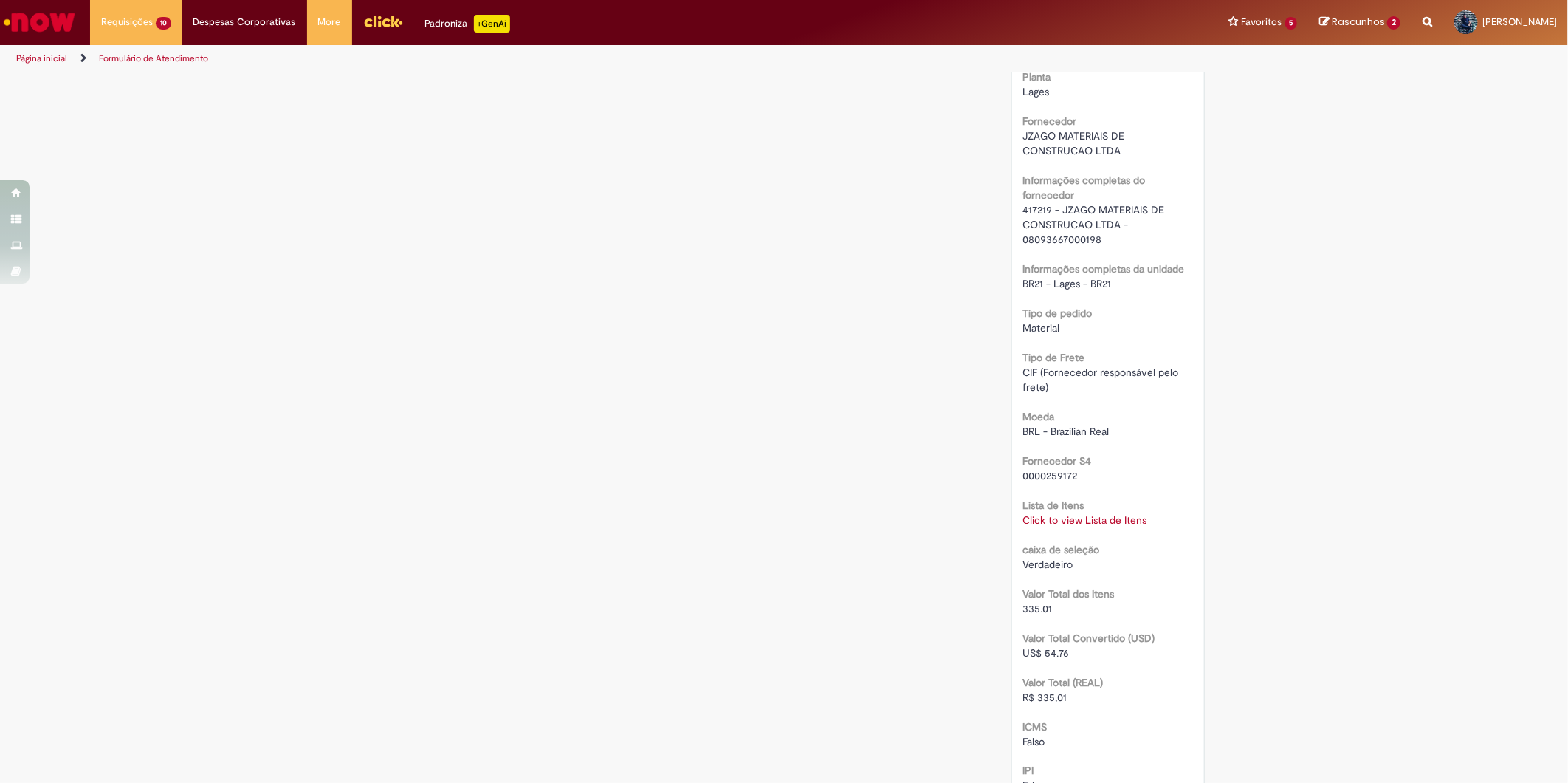
click at [1084, 520] on link "Click to view Lista de Itens" at bounding box center [1086, 519] width 124 height 13
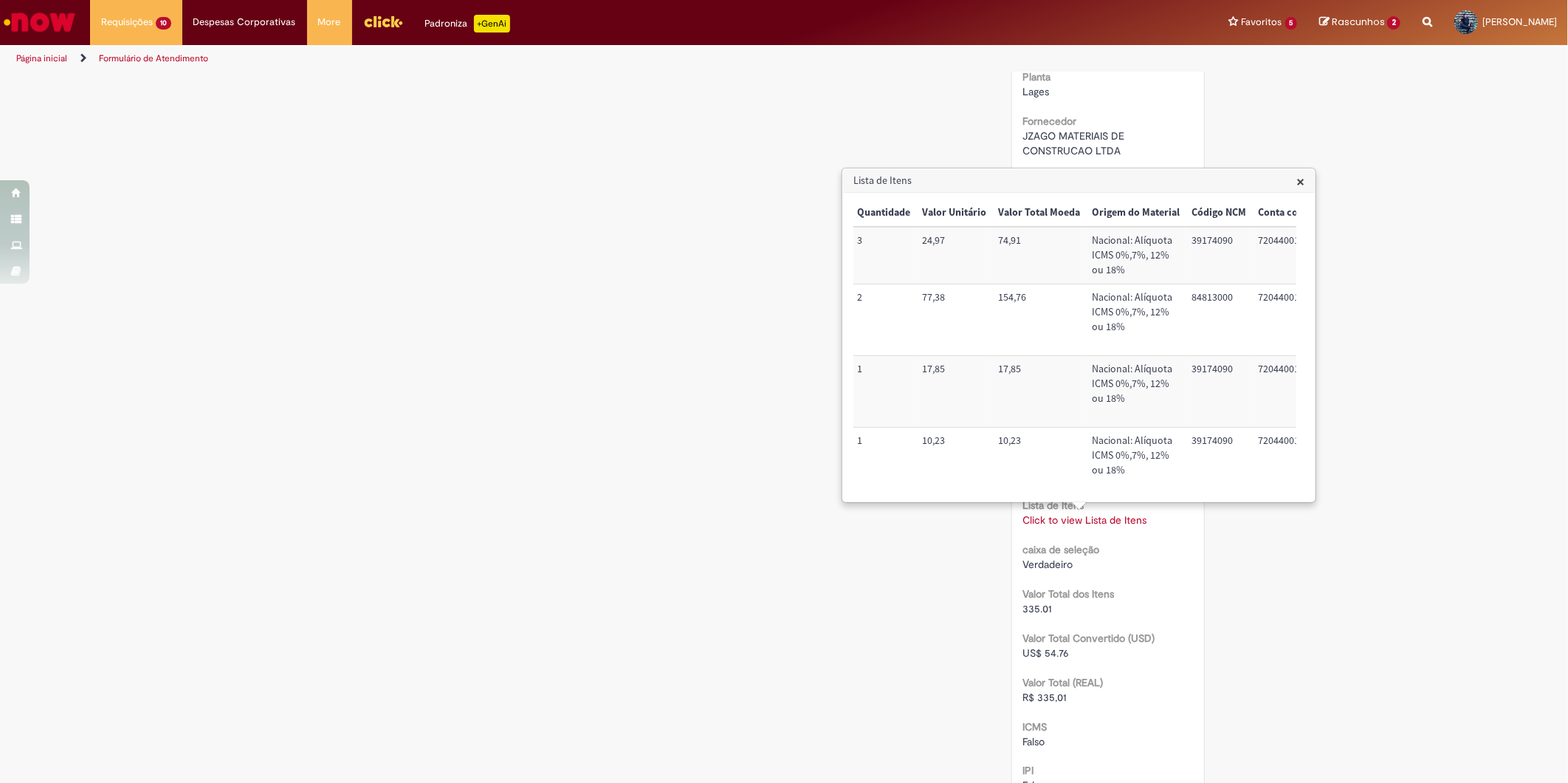
scroll to position [0, 621]
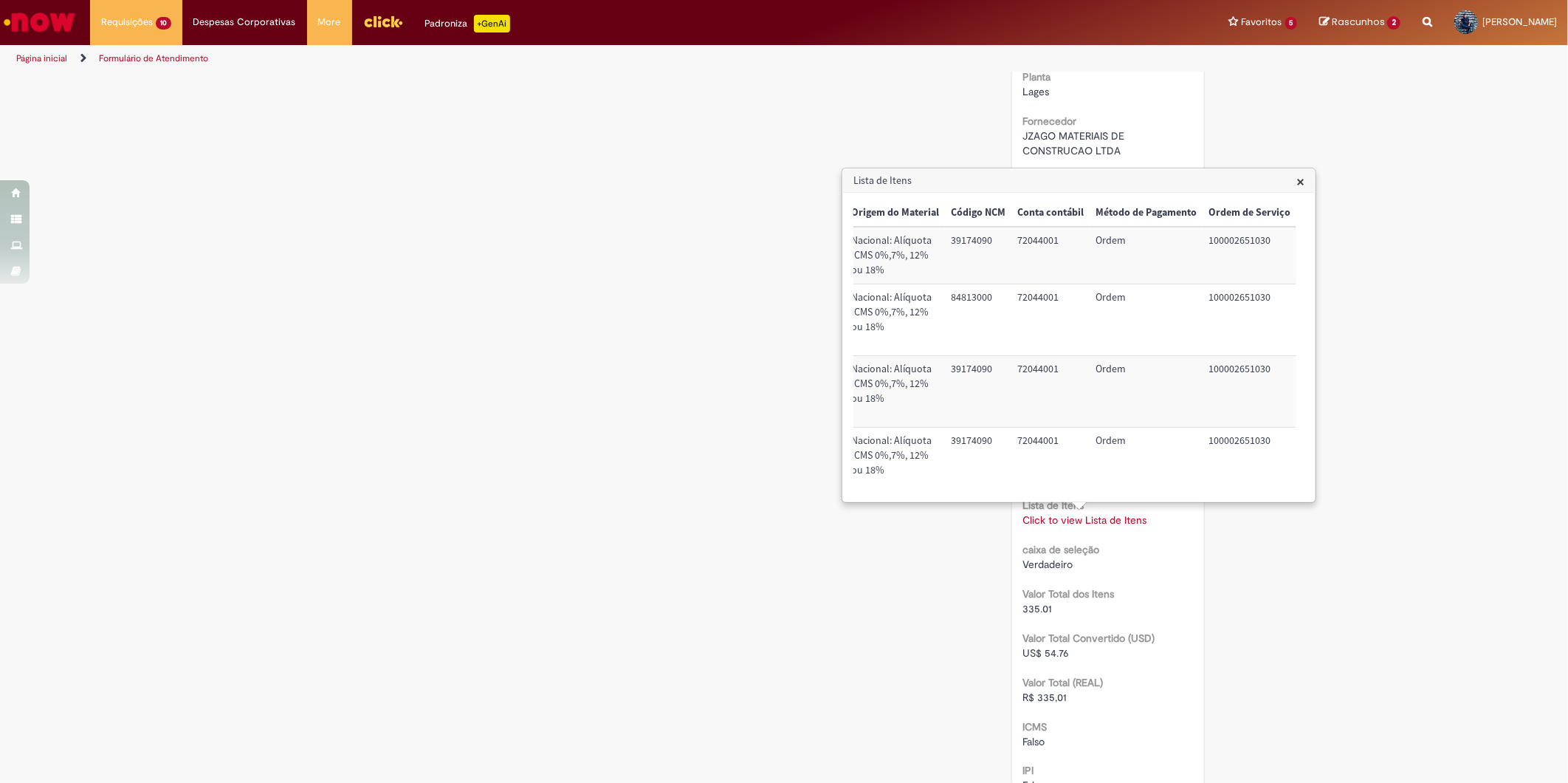
click at [1233, 459] on td "100002651030" at bounding box center [1249, 463] width 94 height 72
click at [628, 469] on div "Verificar Código de Barras Aguardando Aprovação Aguardando atendimento Em andam…" at bounding box center [784, 172] width 864 height 2333
click at [1301, 185] on span "×" at bounding box center [1300, 180] width 8 height 20
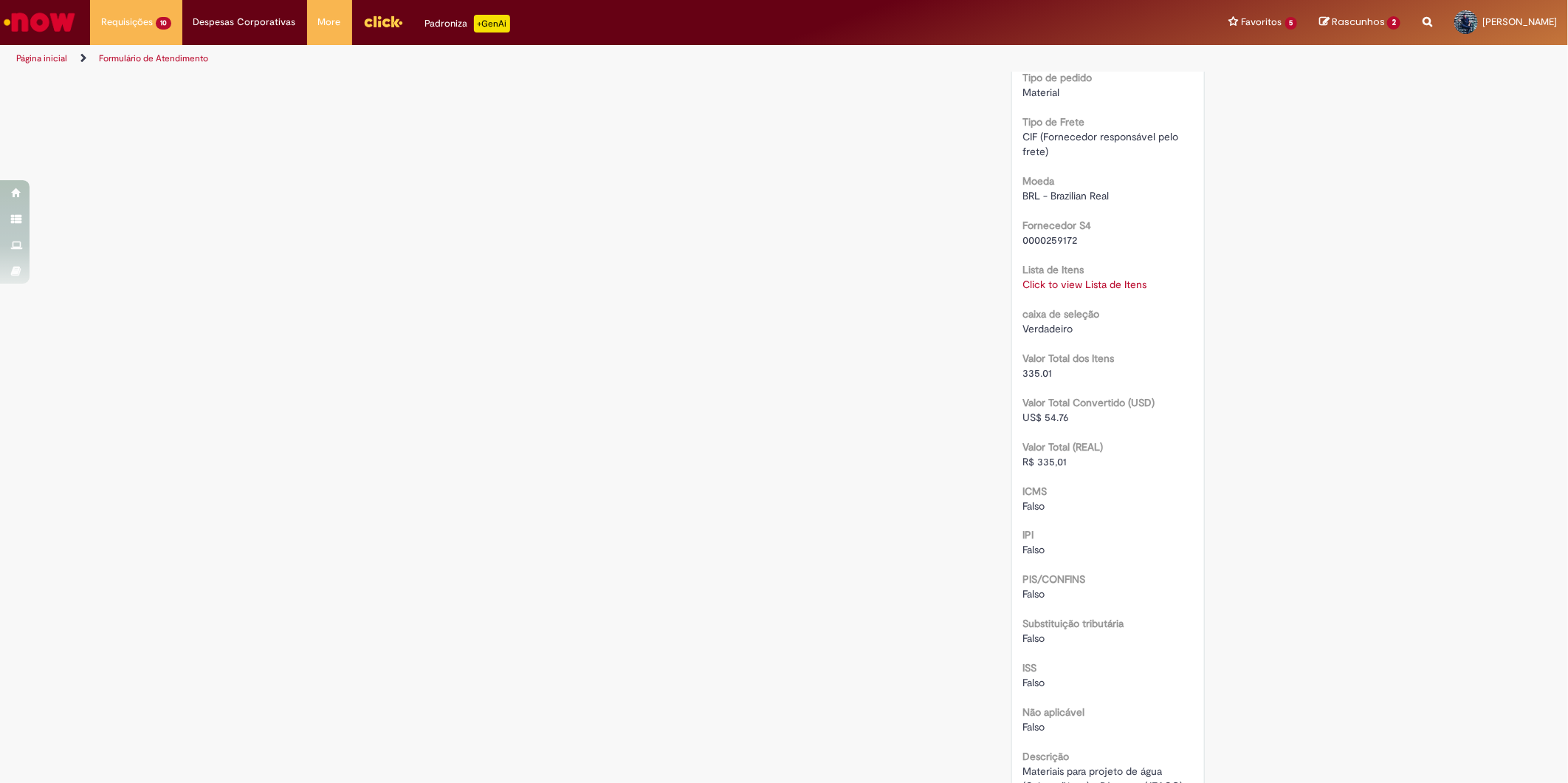
scroll to position [1480, 0]
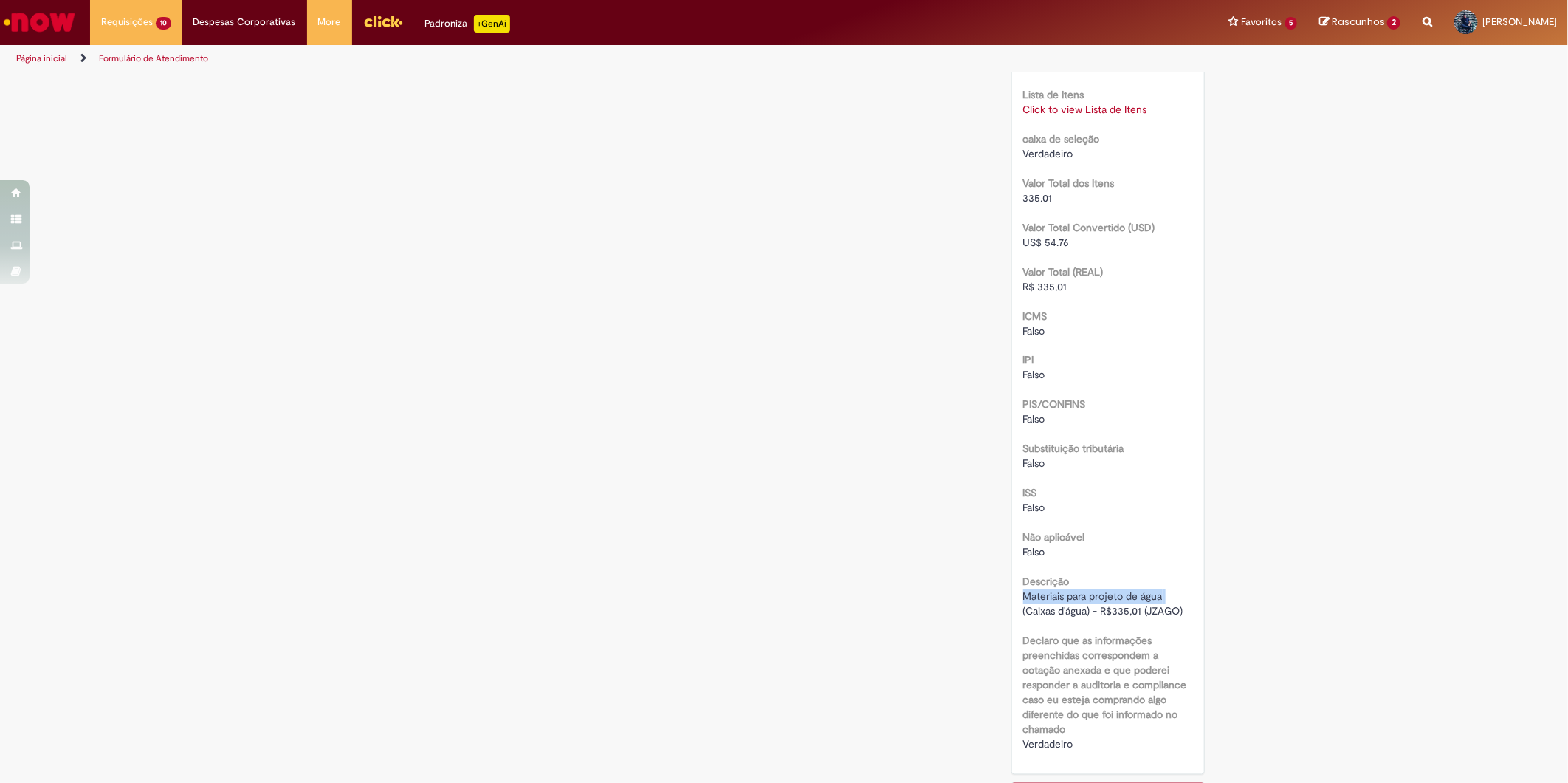
drag, startPoint x: 1020, startPoint y: 592, endPoint x: 1161, endPoint y: 589, distance: 141.0
click at [1161, 589] on div "Materiais para projeto de água (Caixas d'água) - R$335,01 (JZAGO)" at bounding box center [1109, 604] width 171 height 30
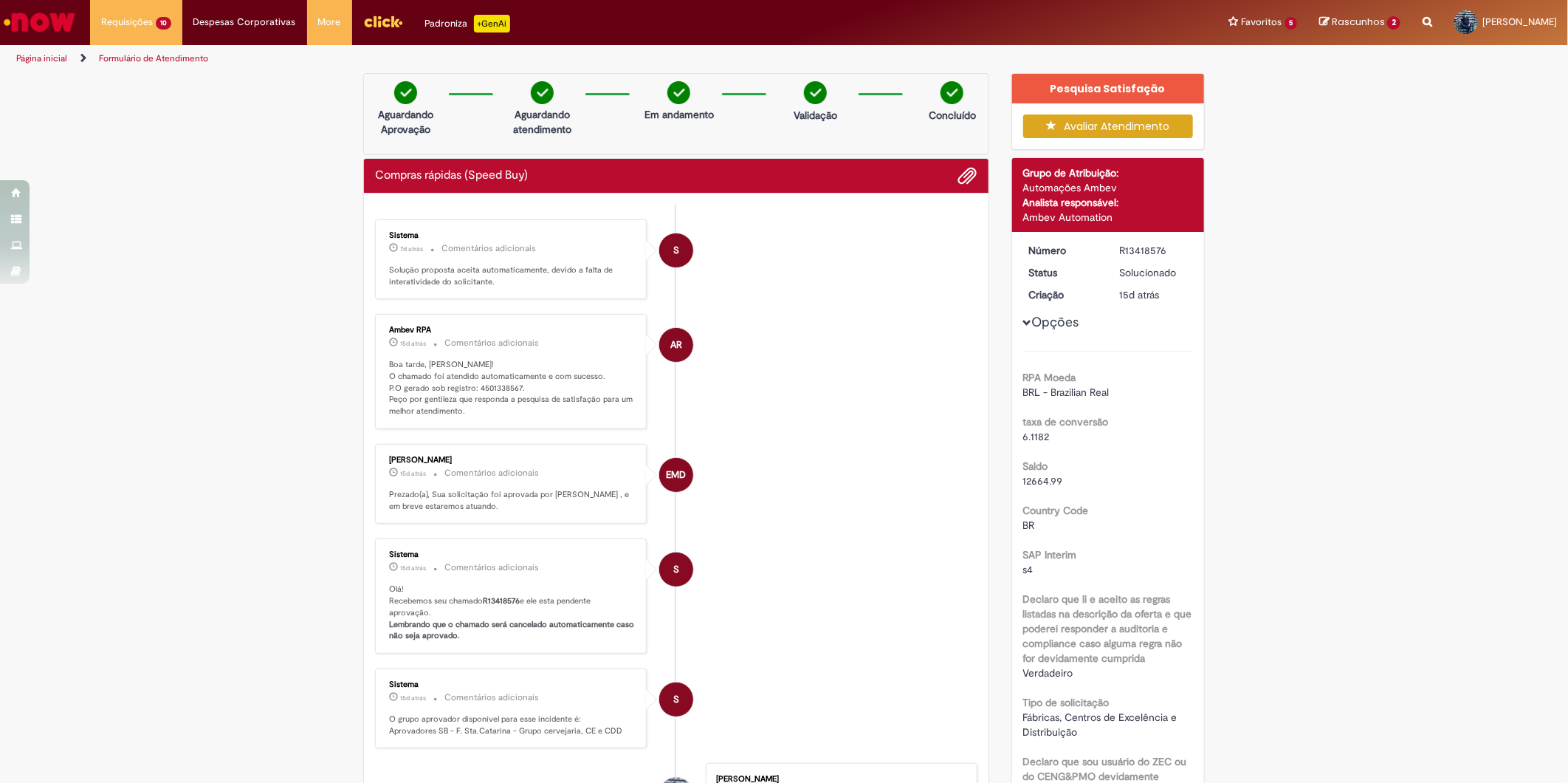
scroll to position [0, 0]
click at [489, 385] on p "Boa tarde, [PERSON_NAME]! O chamado foi atendido automaticamente e com sucesso.…" at bounding box center [512, 388] width 246 height 59
click at [722, 387] on li "AR Ambev RPA 15d atrás 15 dias atrás Comentários adicionais Boa tarde, [PERSON_…" at bounding box center [676, 372] width 603 height 115
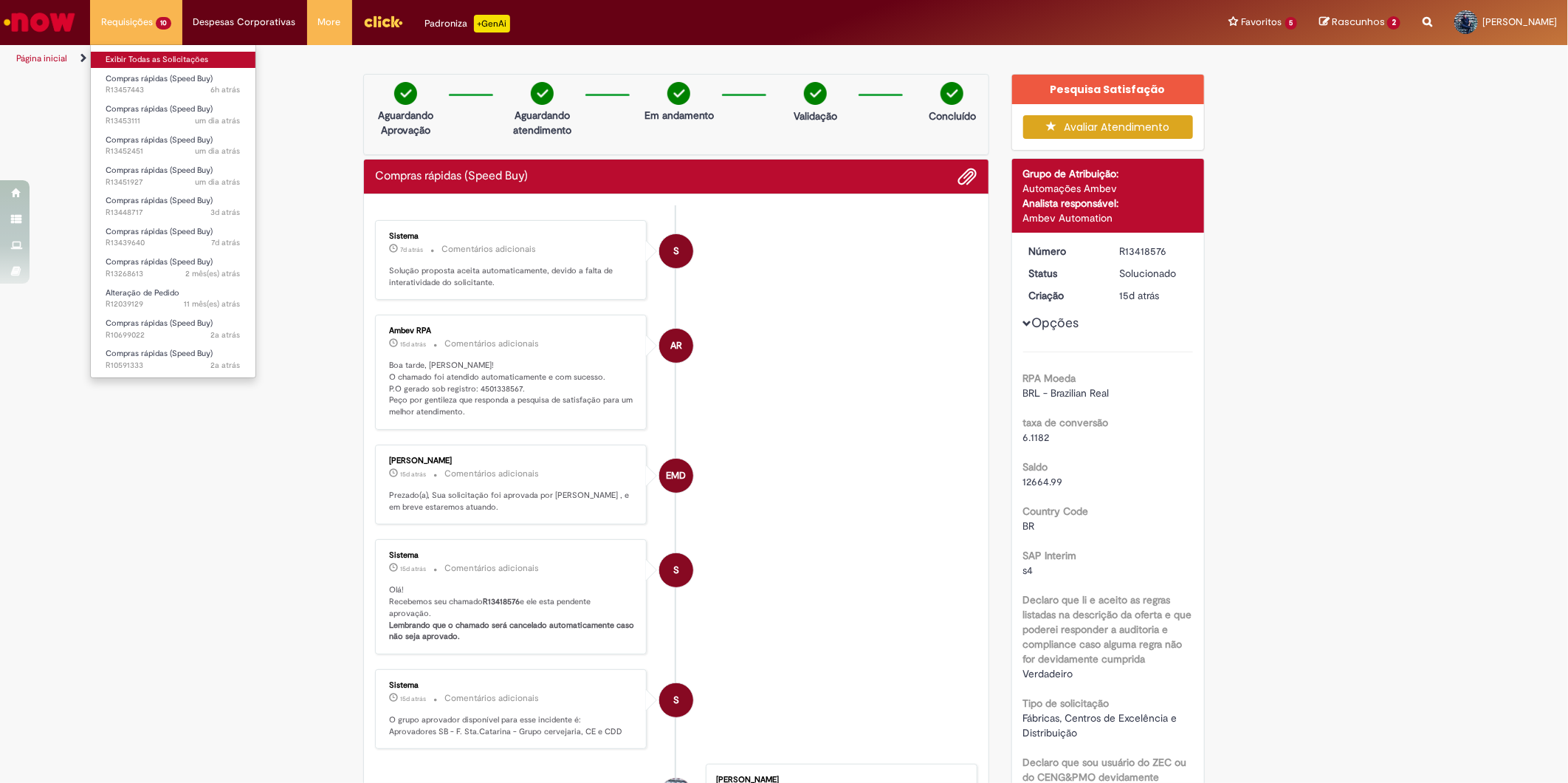
click at [159, 55] on link "Exibir Todas as Solicitações" at bounding box center [173, 59] width 164 height 16
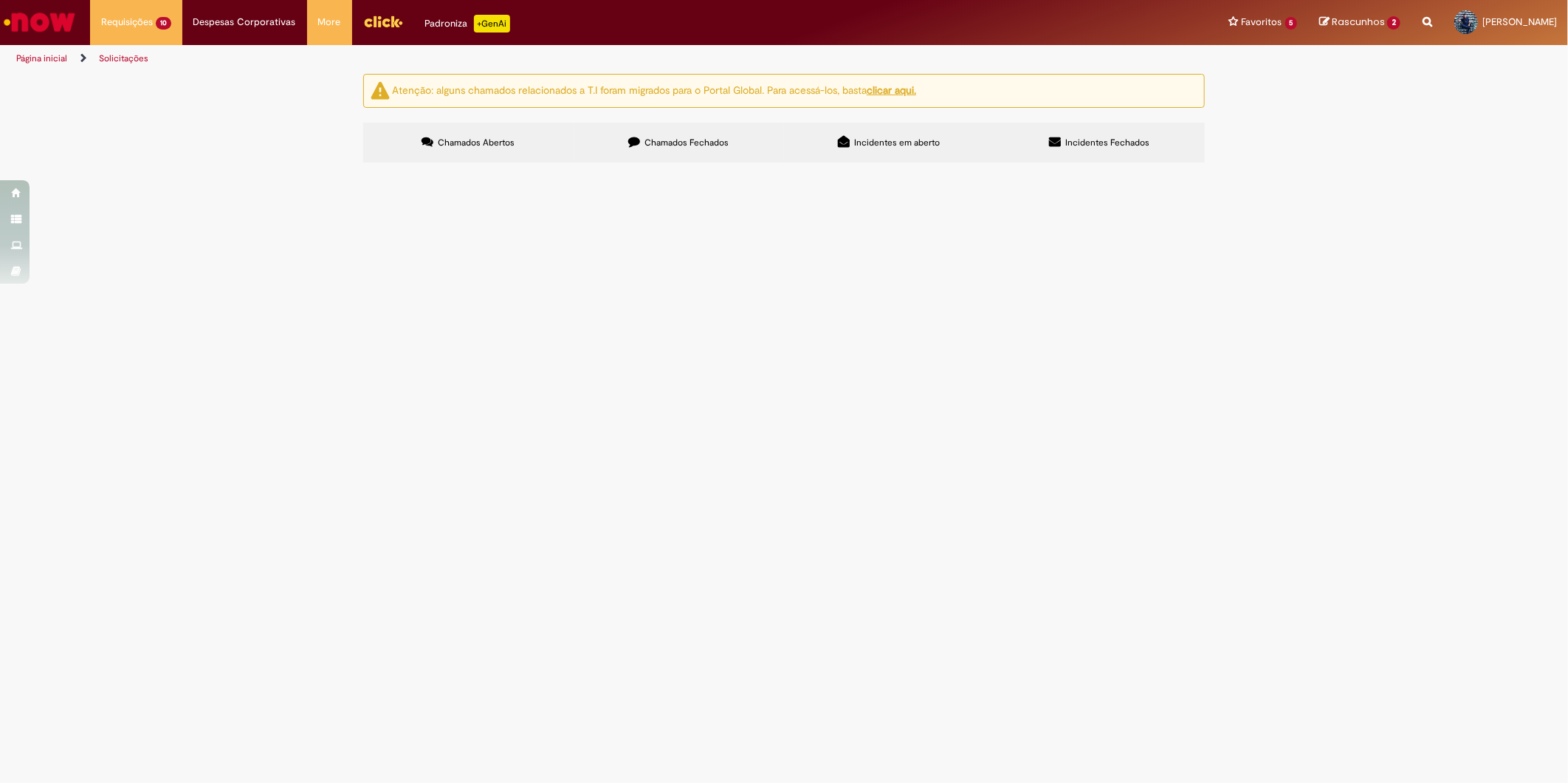
click at [687, 150] on label "Chamados Fechados" at bounding box center [679, 142] width 211 height 40
click at [0, 0] on span "GF Motores - rebobinagem de motor 50CV e 60 CV - R$7.504,98" at bounding box center [0, 0] width 0 height 0
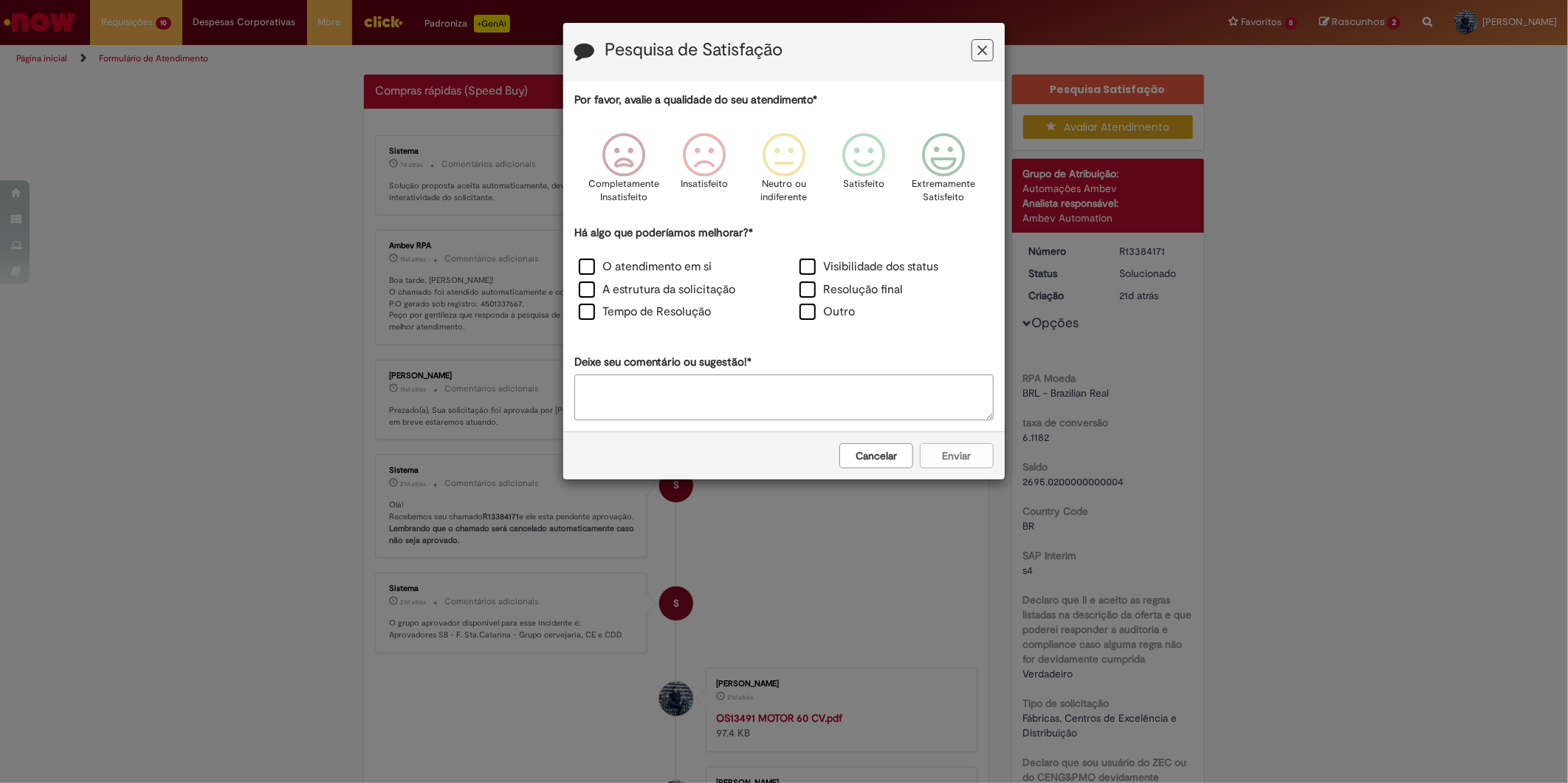
click at [981, 48] on icon "Feedback" at bounding box center [983, 50] width 9 height 16
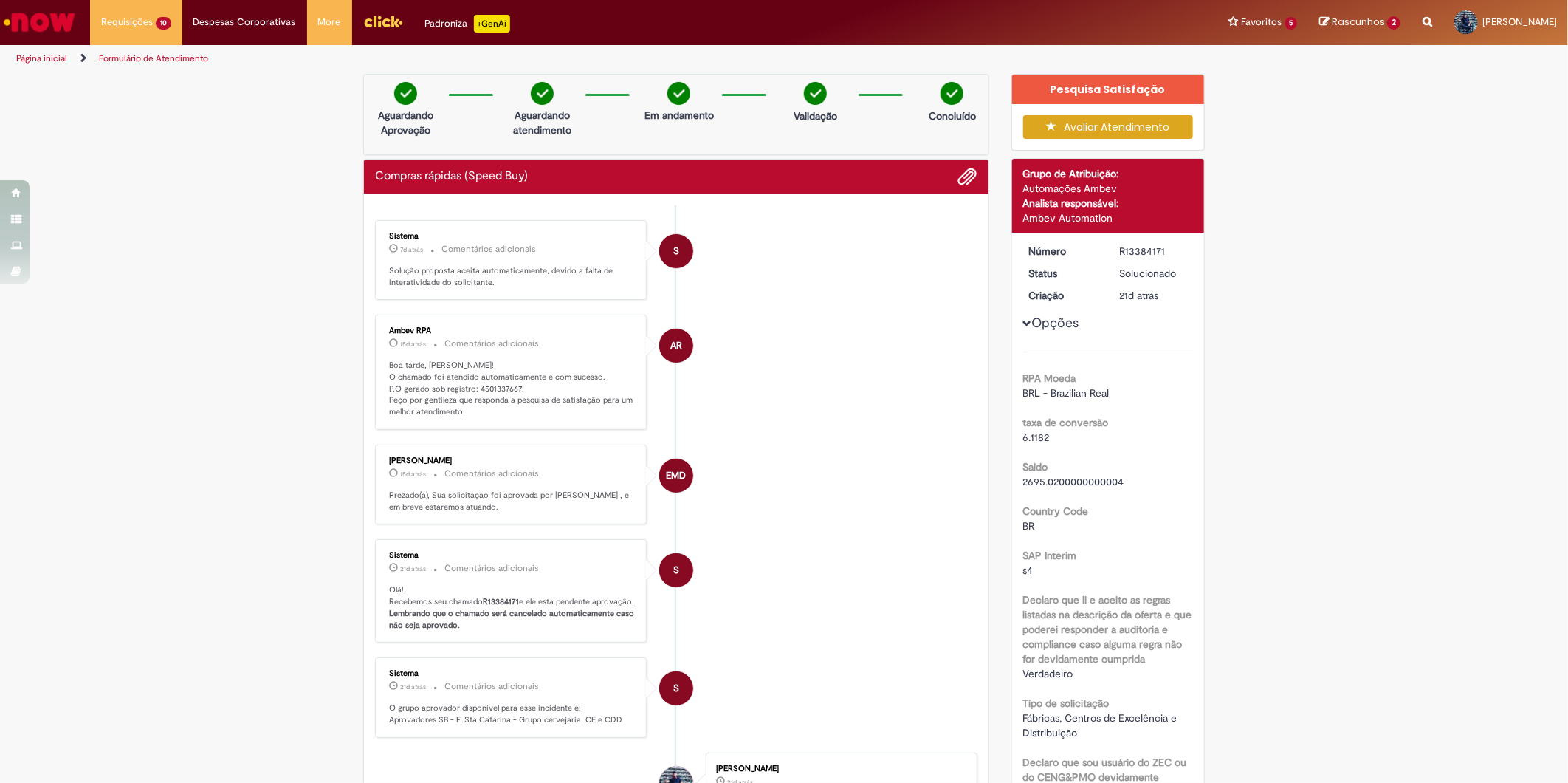
click at [496, 300] on ul "S Sistema 7d atrás 7 dias atrás Comentários adicionais Solução proposta aceita …" at bounding box center [676, 643] width 603 height 875
click at [481, 387] on p "Boa tarde, [PERSON_NAME]! O chamado foi atendido automaticamente e com sucesso.…" at bounding box center [512, 388] width 246 height 59
click at [491, 607] on b "R13384171" at bounding box center [501, 601] width 36 height 11
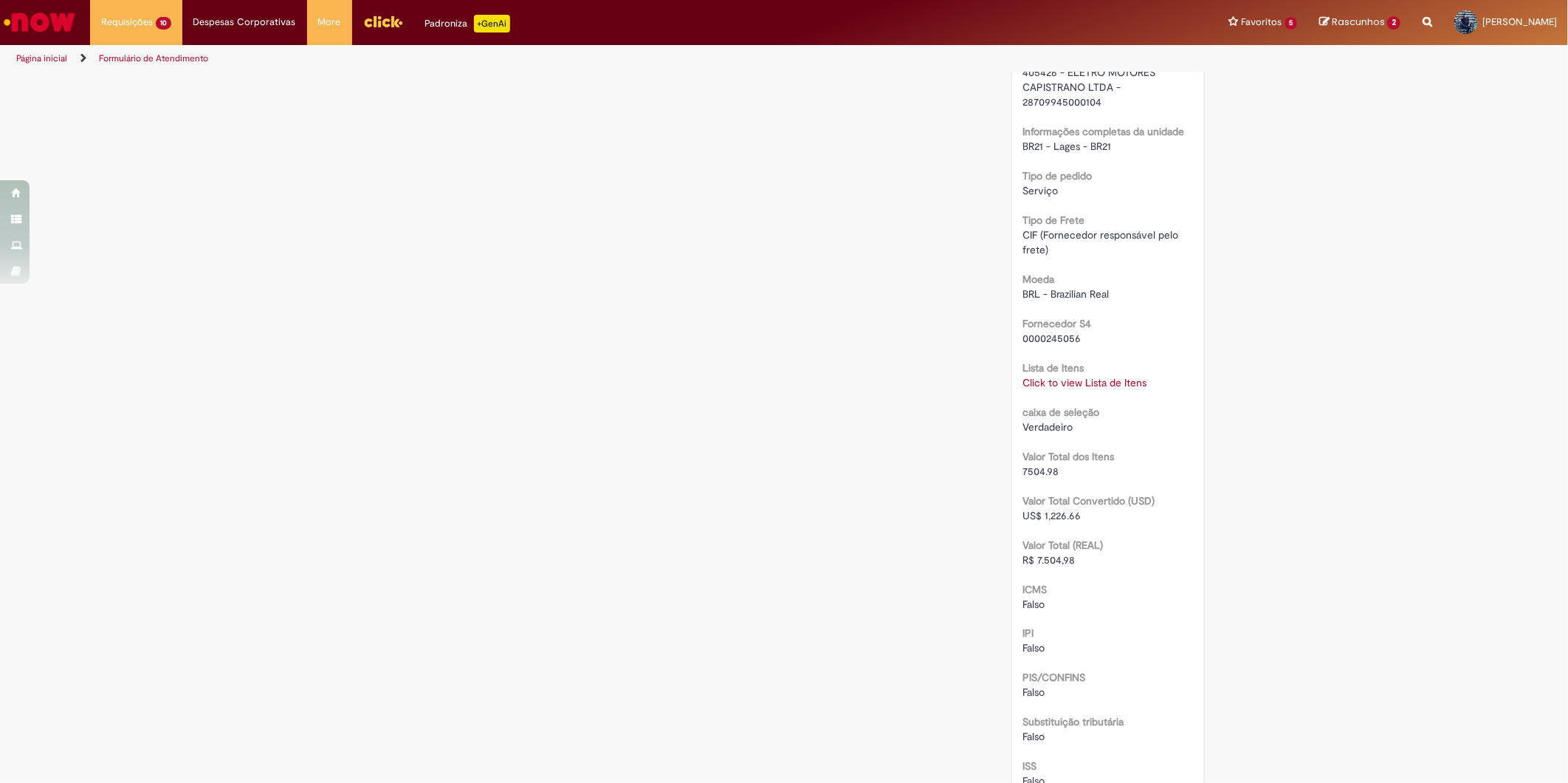
scroll to position [1230, 0]
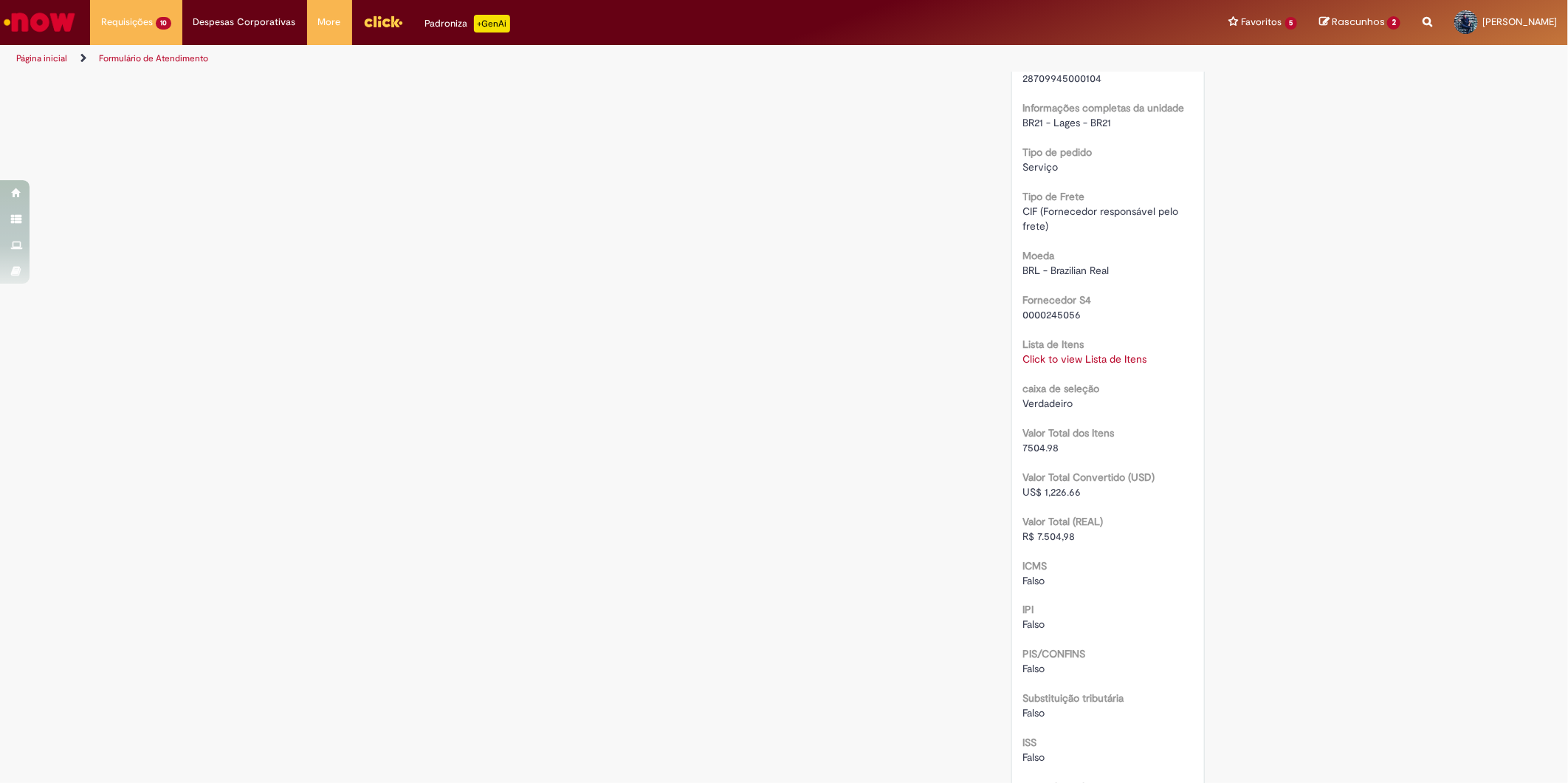
click at [1107, 360] on link "Click to view Lista de Itens" at bounding box center [1086, 359] width 124 height 13
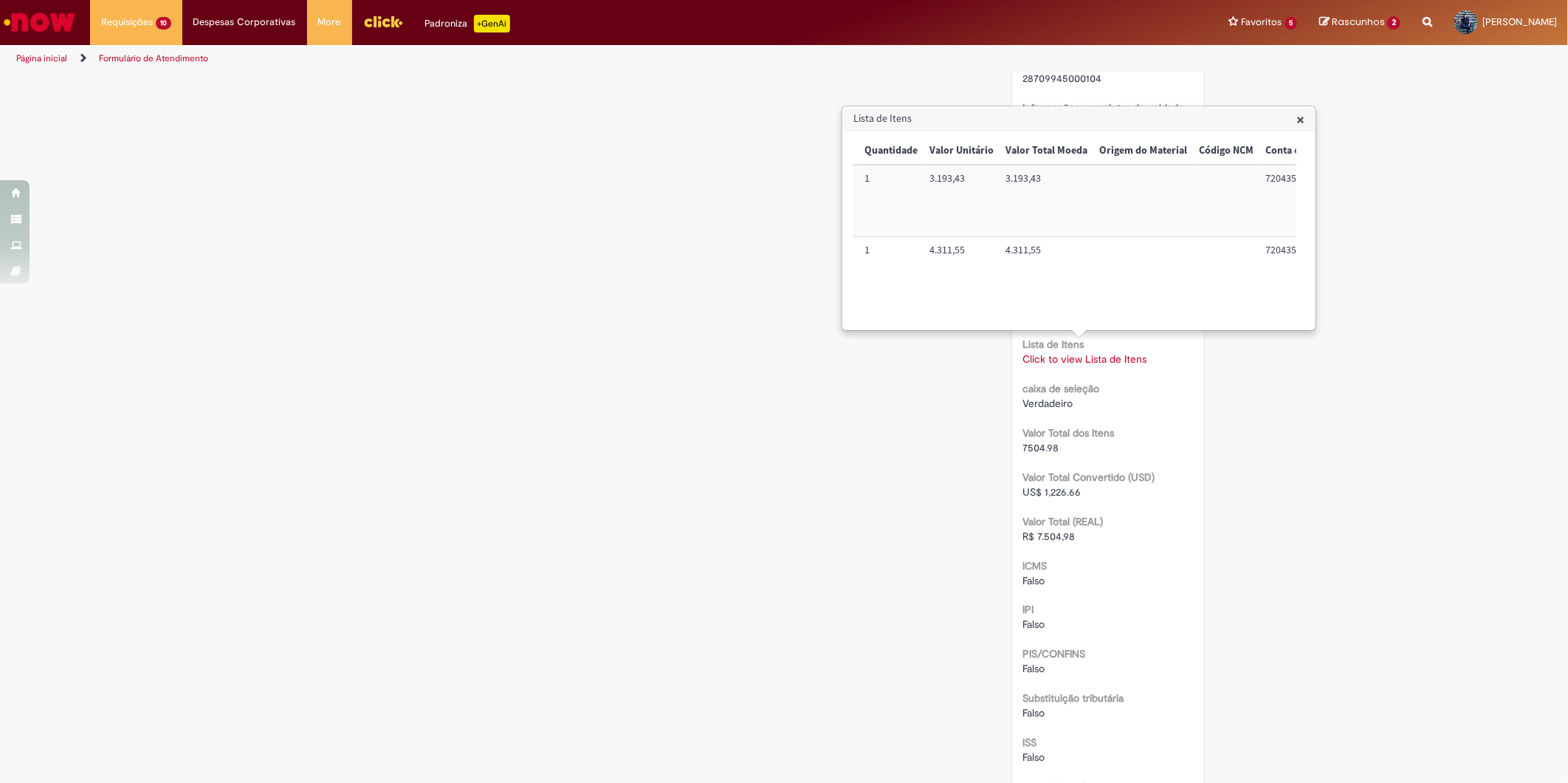
scroll to position [0, 621]
click at [1250, 247] on td "100002620154" at bounding box center [1257, 272] width 94 height 71
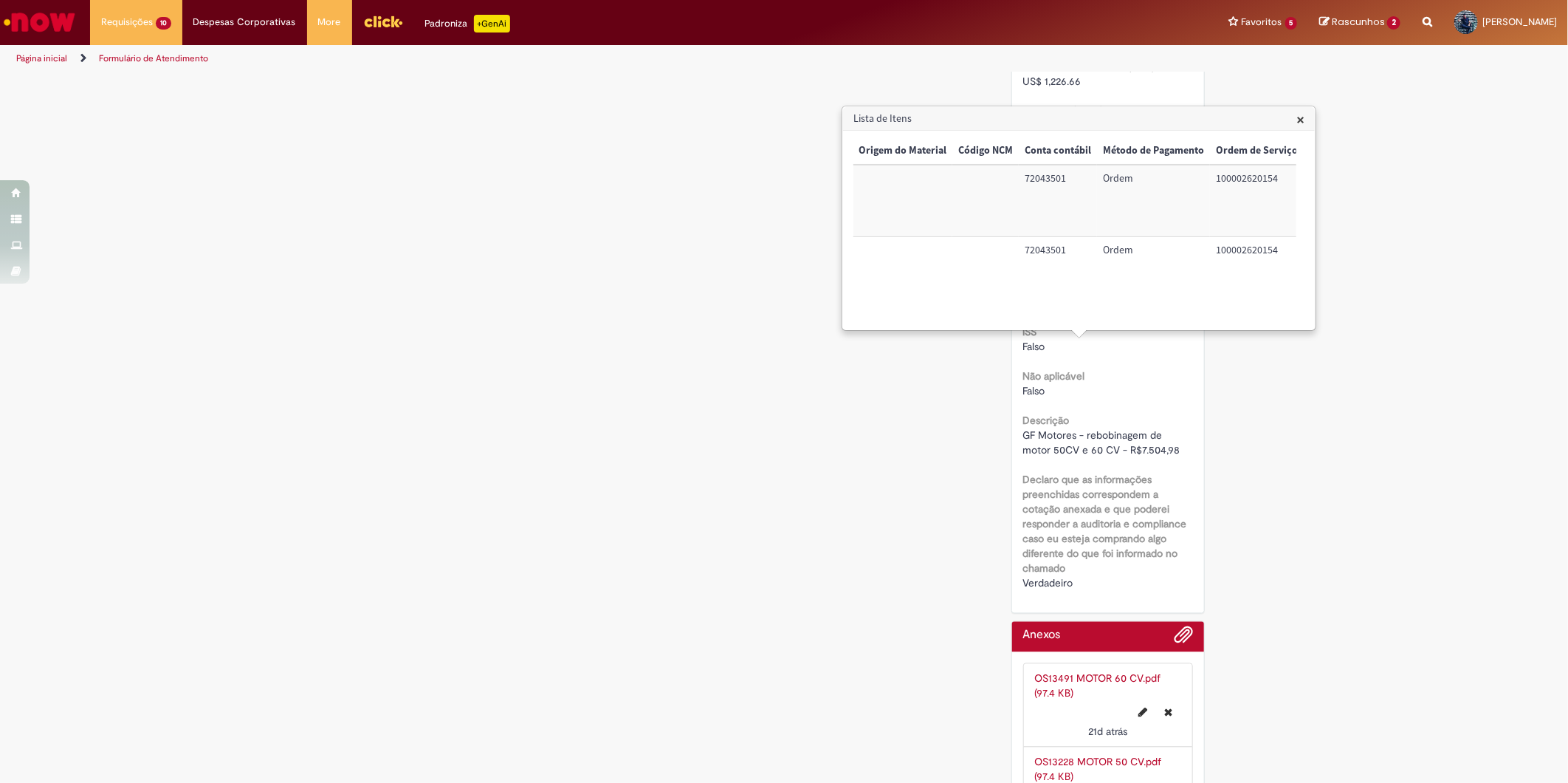
click at [1098, 441] on span "GF Motores - rebobinagem de motor 50CV e 60 CV - R$7.504,98" at bounding box center [1102, 443] width 157 height 28
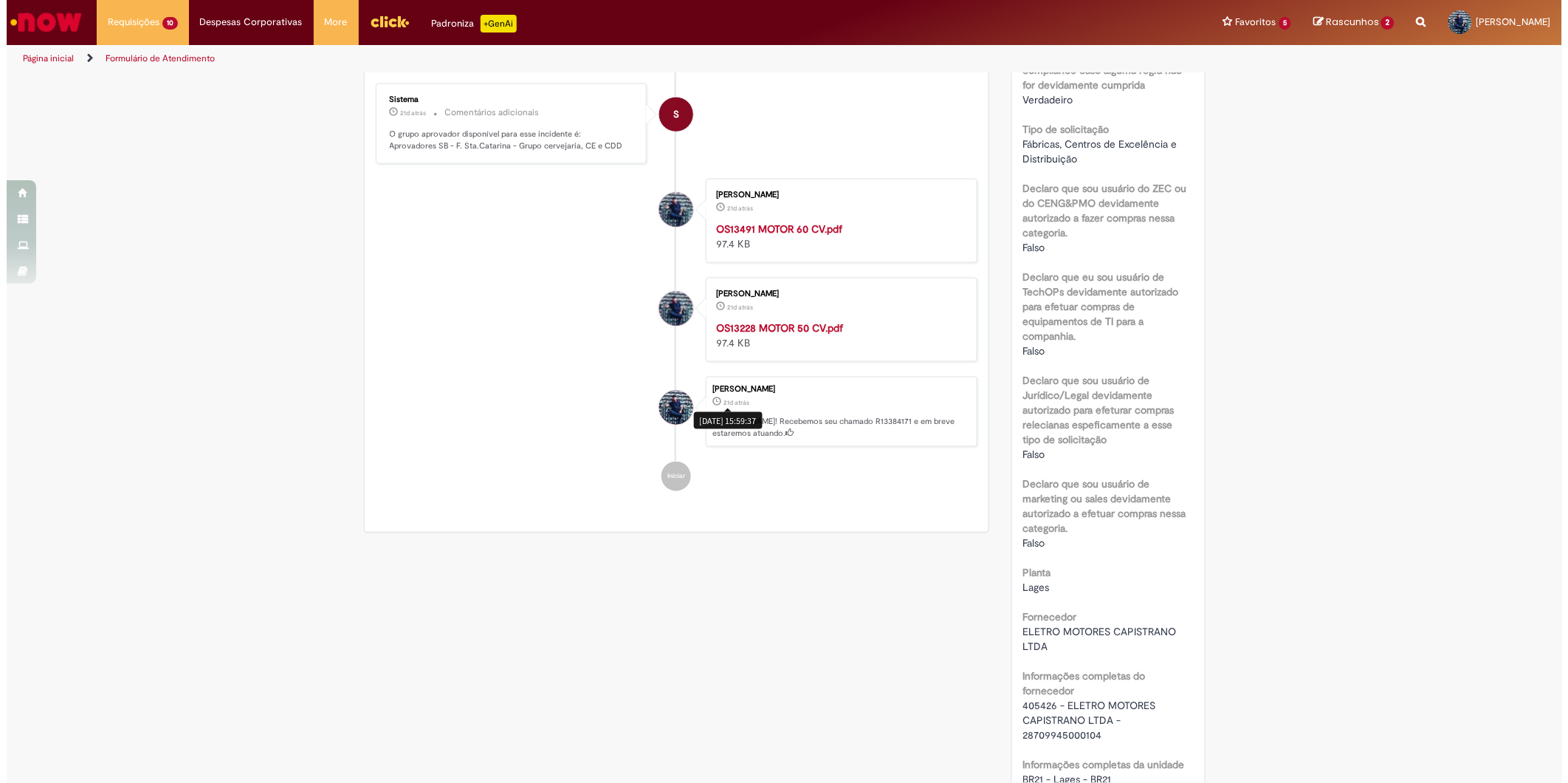
scroll to position [985, 0]
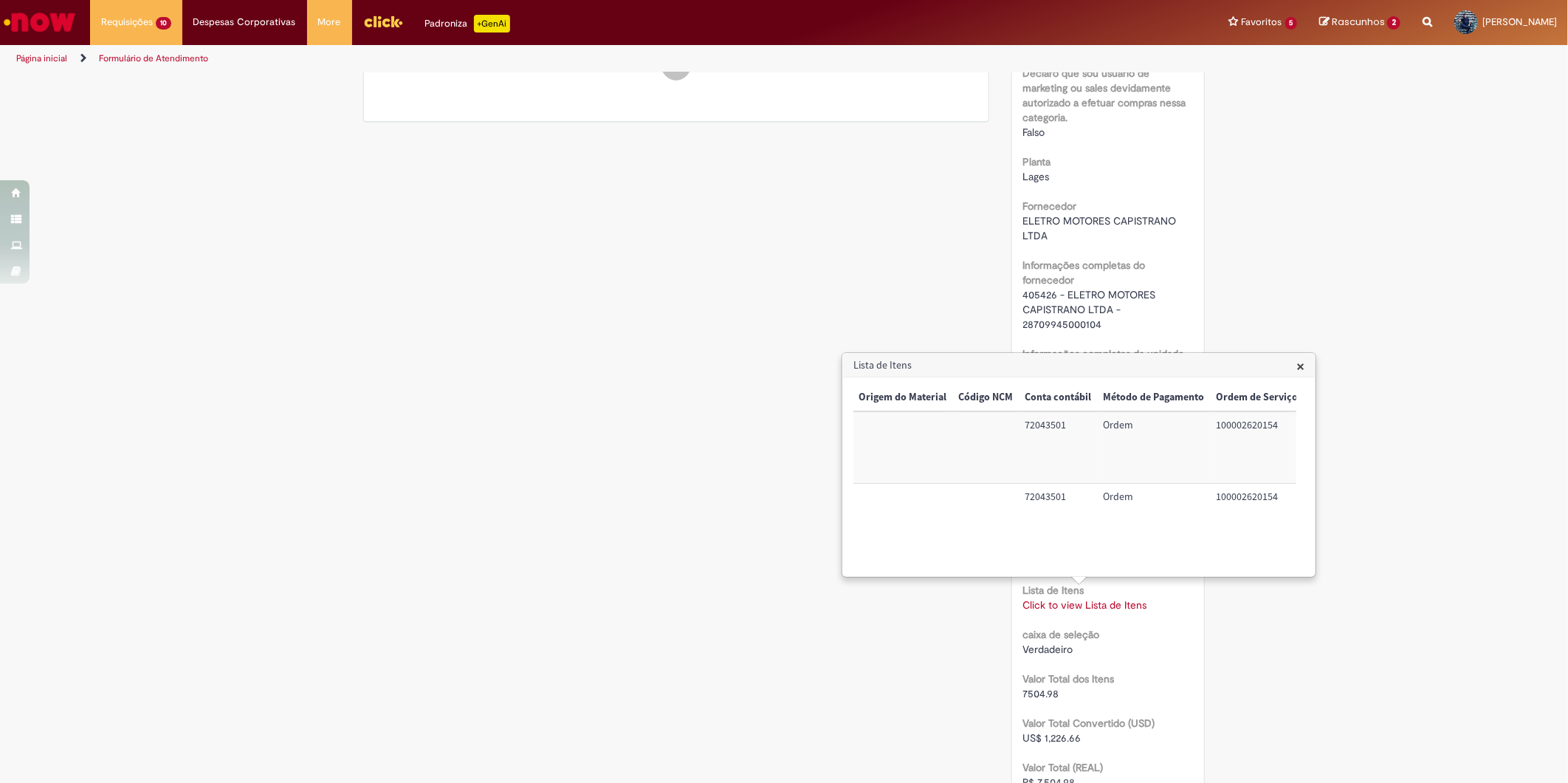
click at [1305, 363] on h3 "Lista de Itens" at bounding box center [1079, 365] width 472 height 23
click at [1297, 365] on span "×" at bounding box center [1300, 365] width 8 height 20
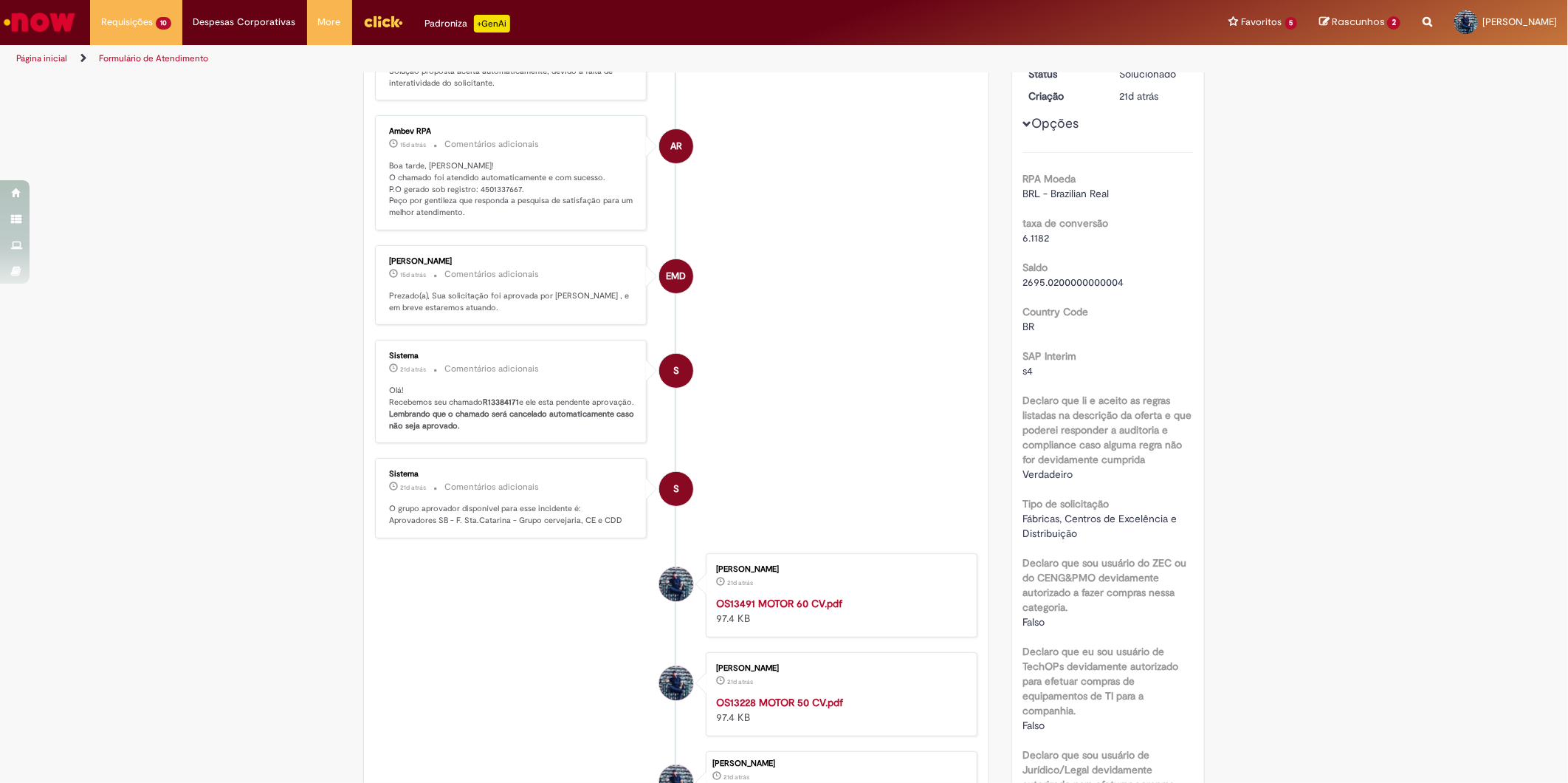
scroll to position [0, 0]
